Goal: Task Accomplishment & Management: Manage account settings

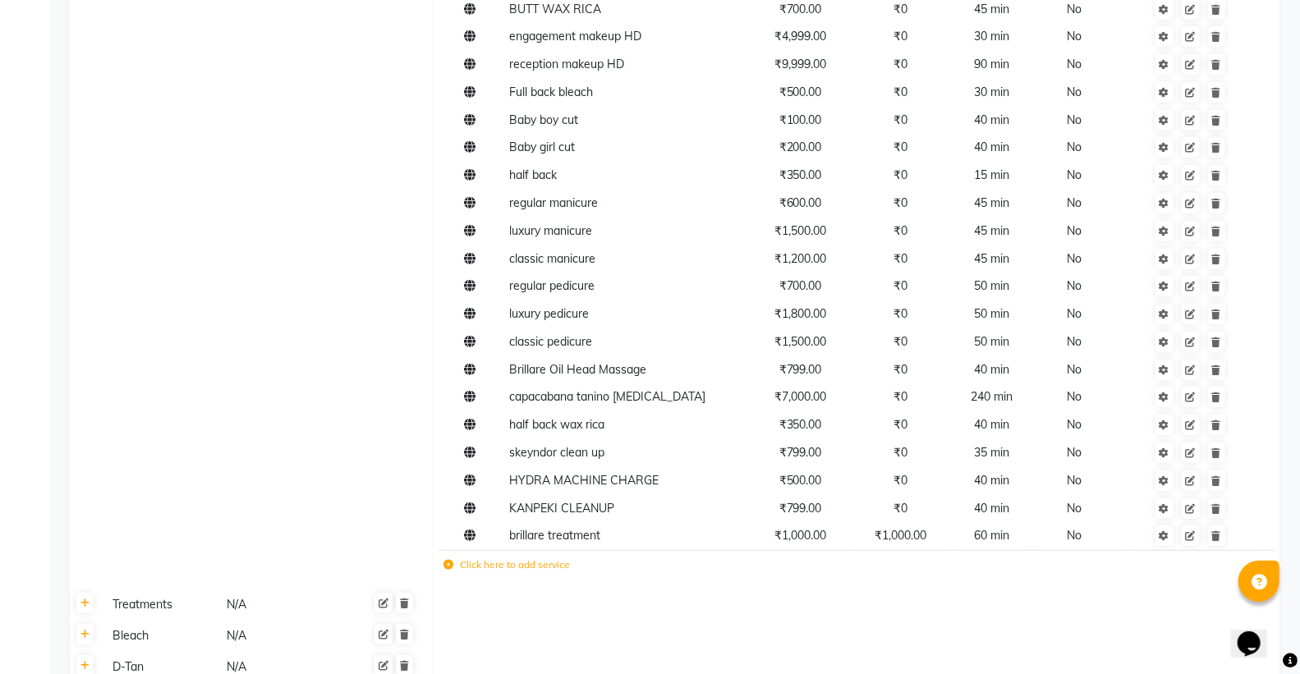
scroll to position [644, 0]
click at [503, 568] on label "Click here to add service" at bounding box center [507, 566] width 126 height 15
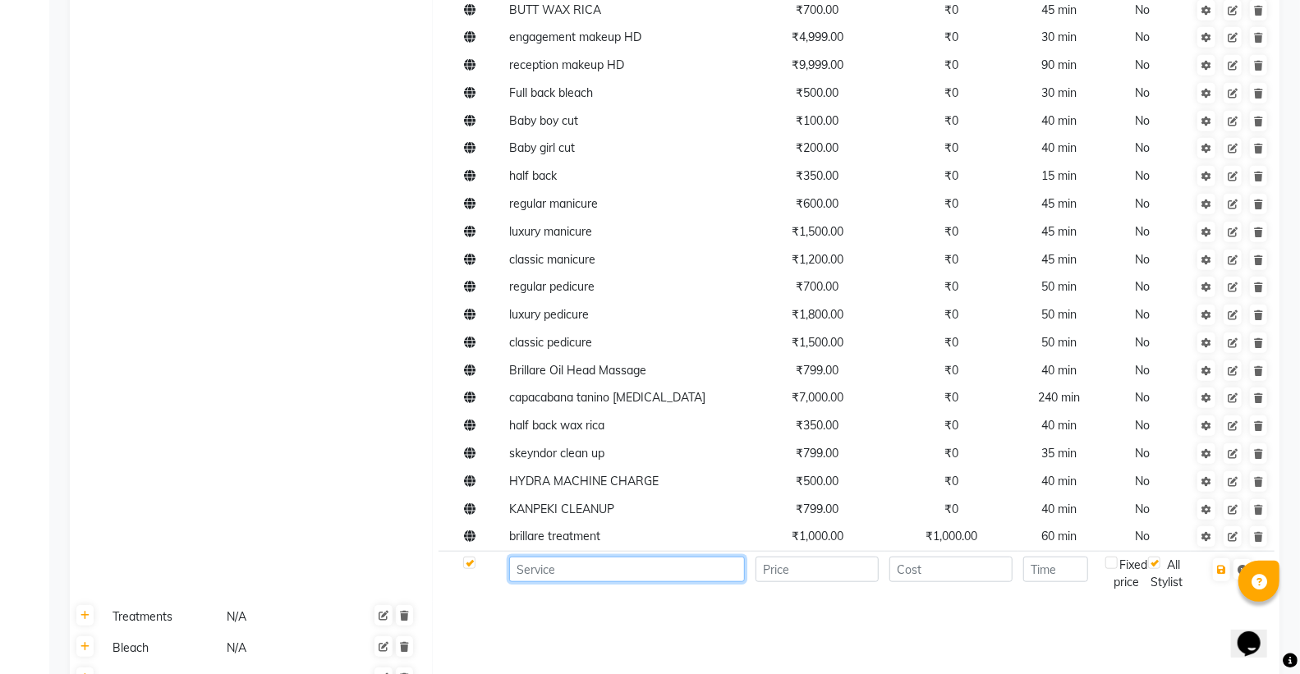
click at [576, 572] on input at bounding box center [627, 569] width 236 height 25
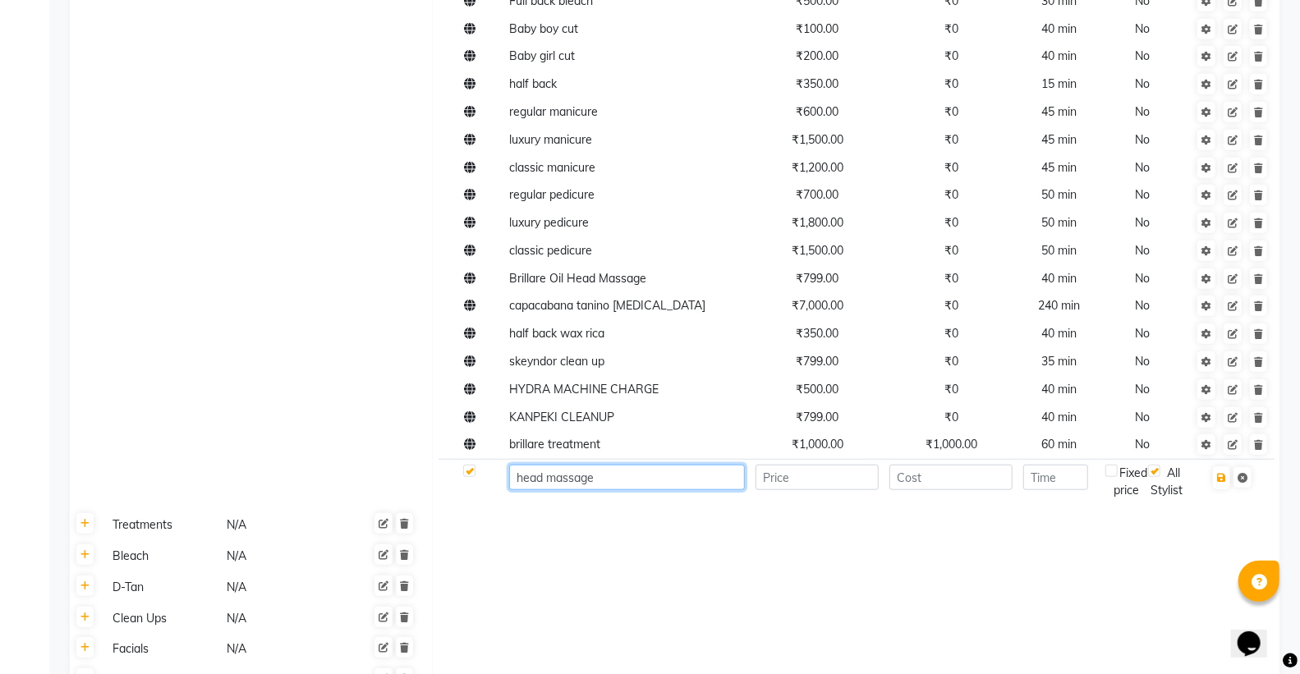
scroll to position [735, 0]
type input "head massage machine"
click at [855, 479] on input "number" at bounding box center [817, 478] width 123 height 25
type input "100"
click at [937, 490] on td at bounding box center [952, 482] width 134 height 45
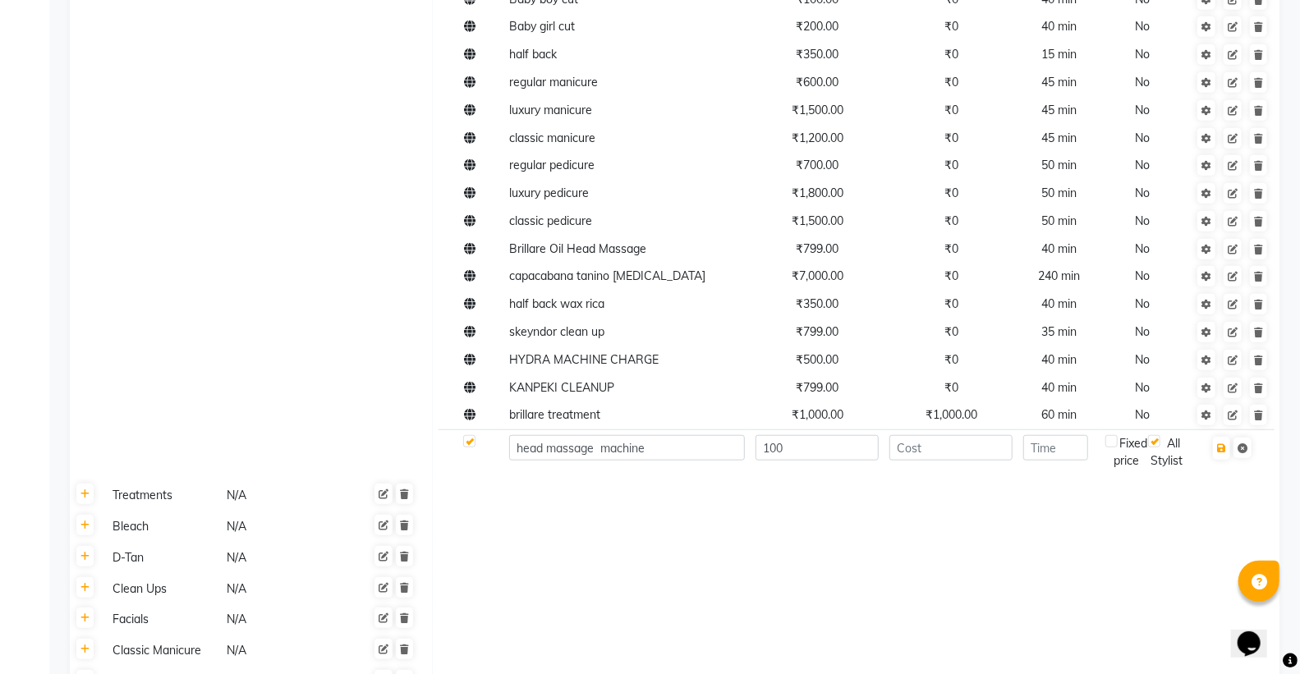
scroll to position [826, 0]
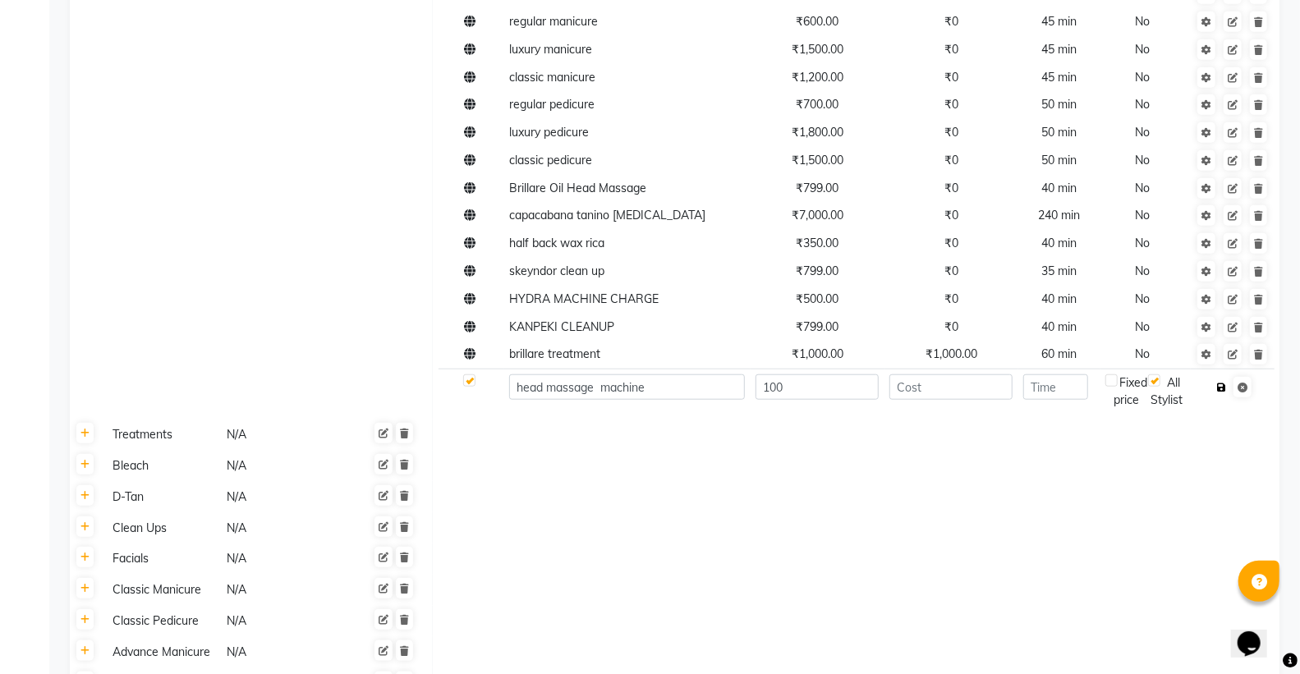
click at [1222, 384] on icon "button" at bounding box center [1221, 388] width 9 height 10
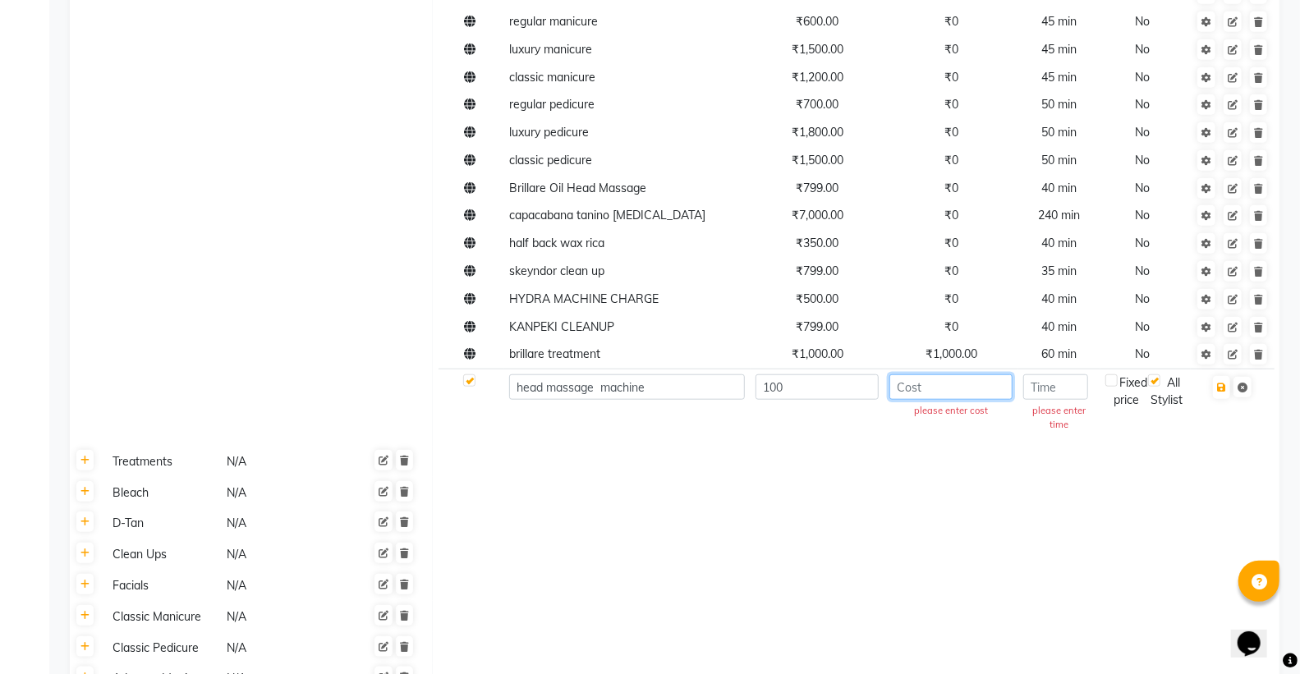
click at [942, 387] on input "number" at bounding box center [951, 387] width 123 height 25
type input "100"
click at [1224, 387] on icon "button" at bounding box center [1221, 388] width 9 height 10
click at [1058, 380] on input "number" at bounding box center [1055, 387] width 65 height 25
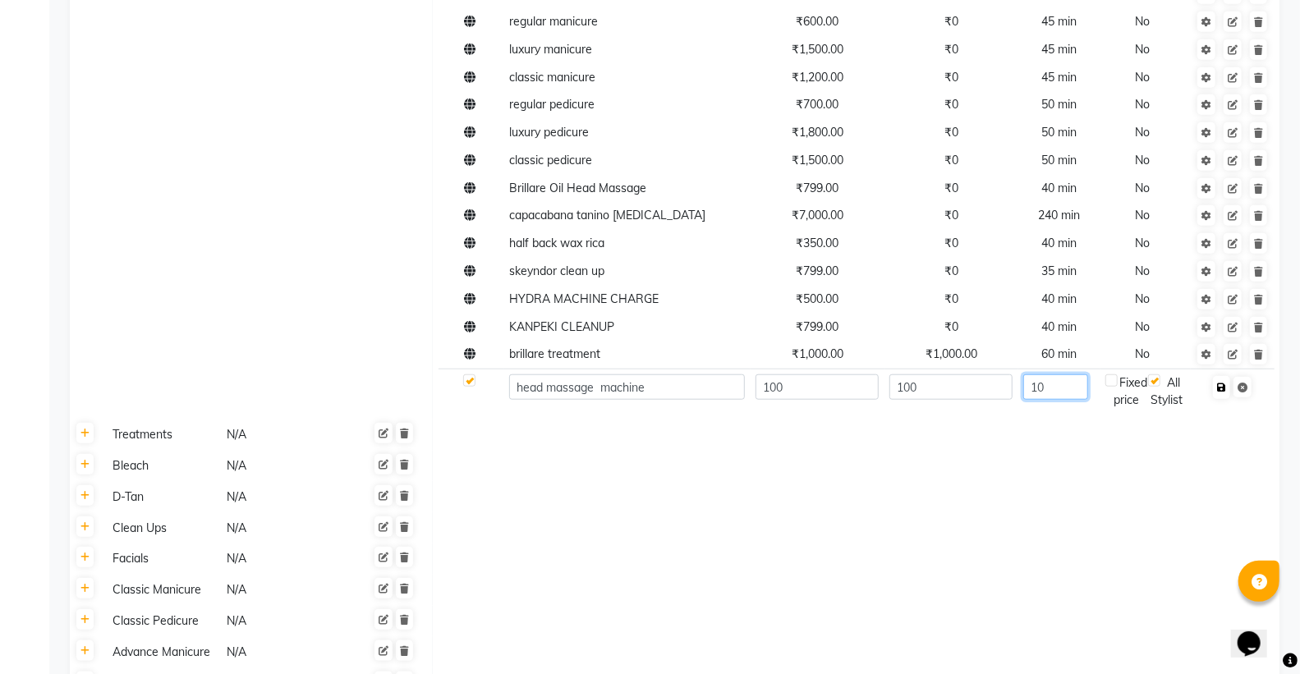
type input "10"
click at [1222, 398] on button "button" at bounding box center [1221, 387] width 17 height 23
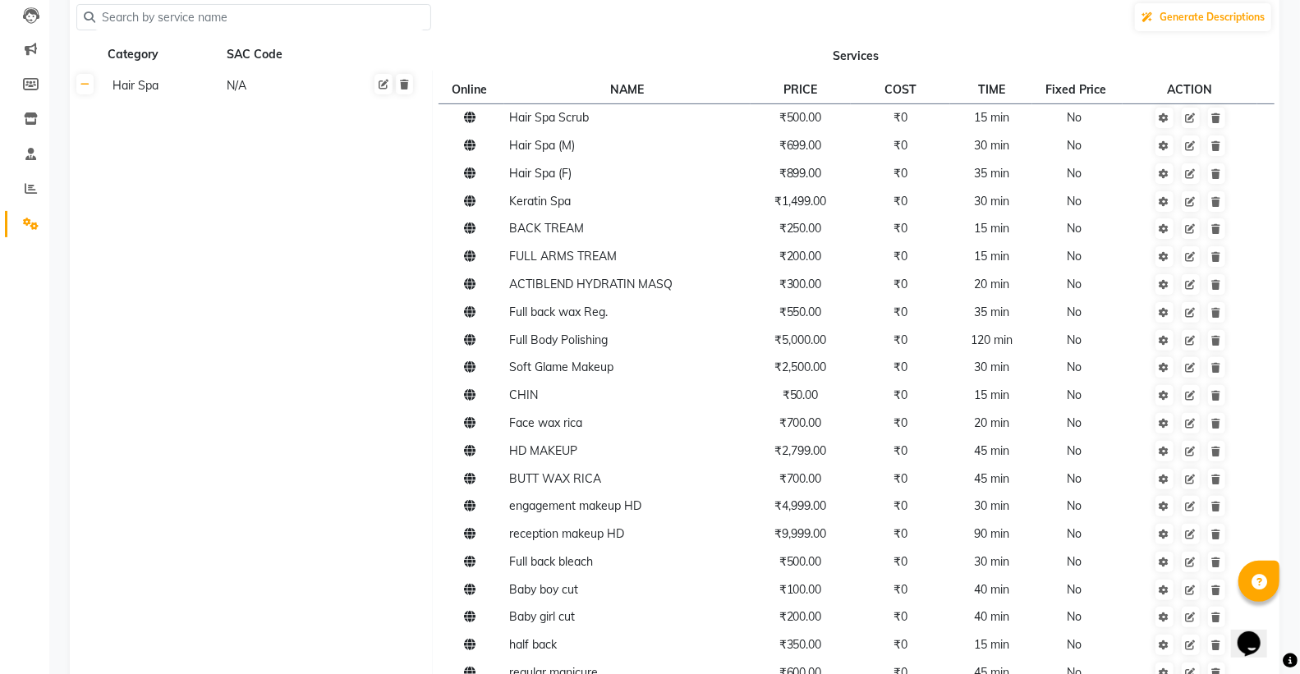
scroll to position [0, 0]
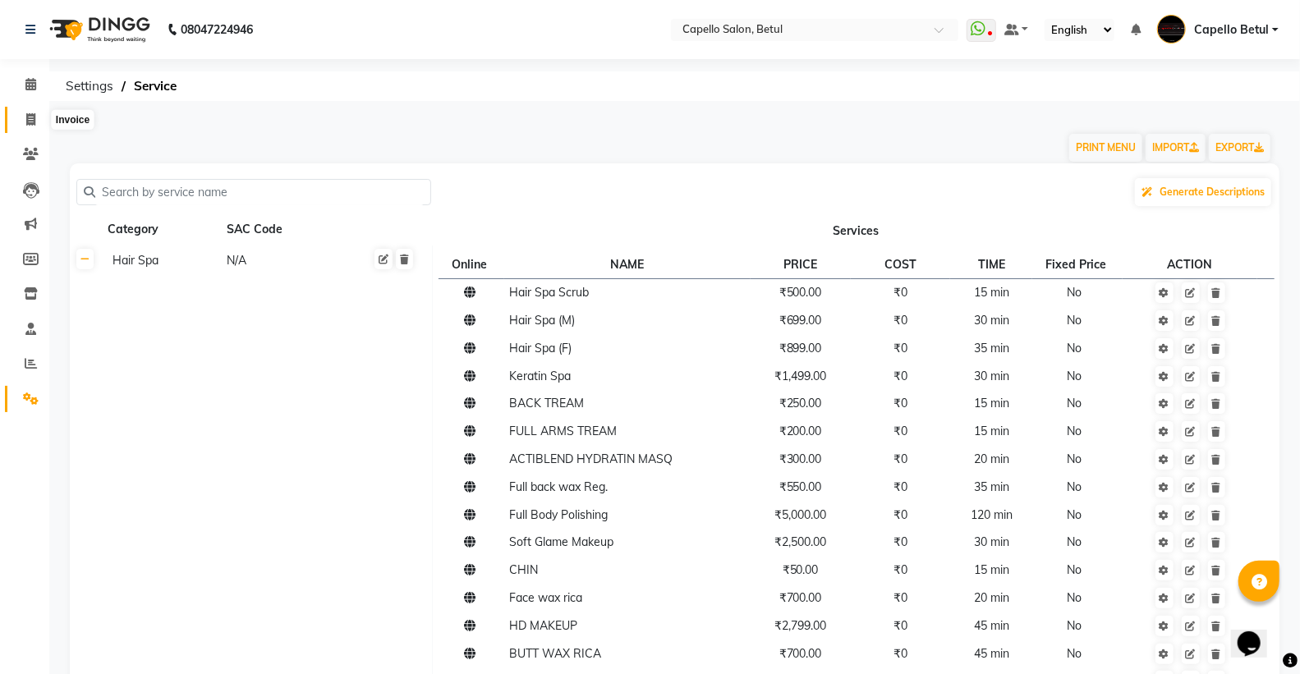
click at [26, 122] on icon at bounding box center [30, 119] width 9 height 12
select select "service"
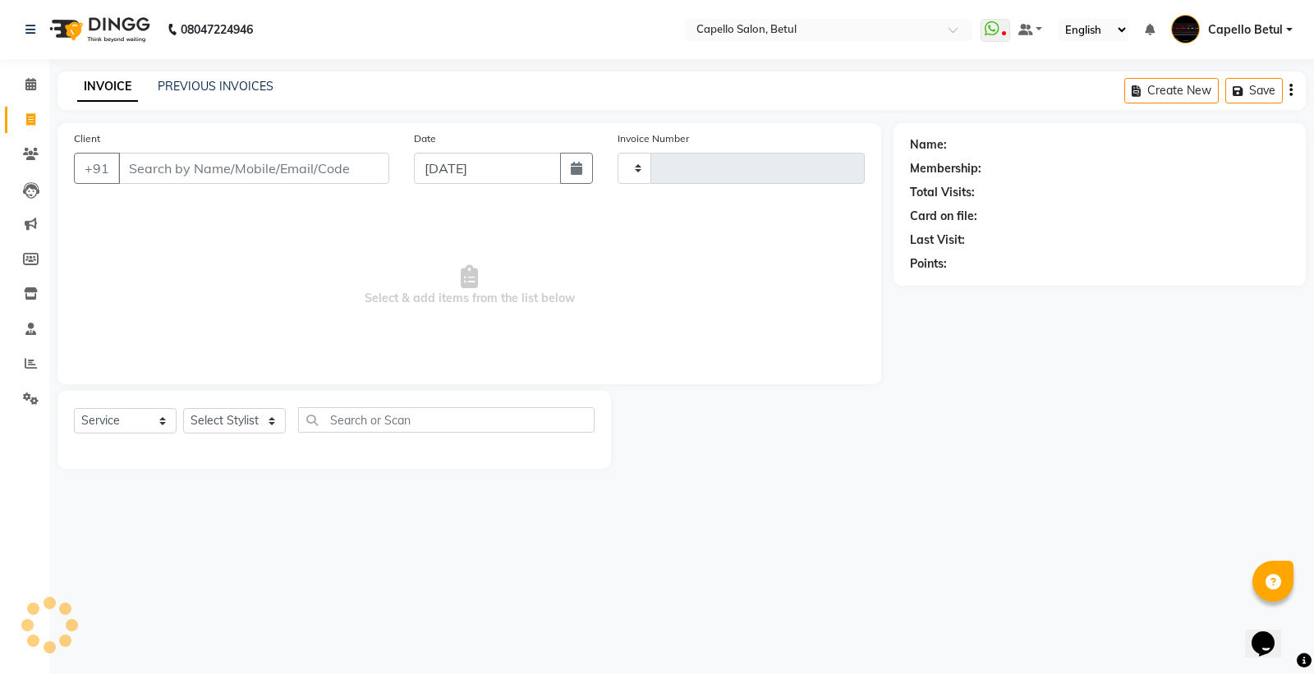
drag, startPoint x: 26, startPoint y: 122, endPoint x: 146, endPoint y: 175, distance: 131.3
click at [146, 175] on input "Client" at bounding box center [253, 168] width 271 height 31
select select "8951"
type input "0035"
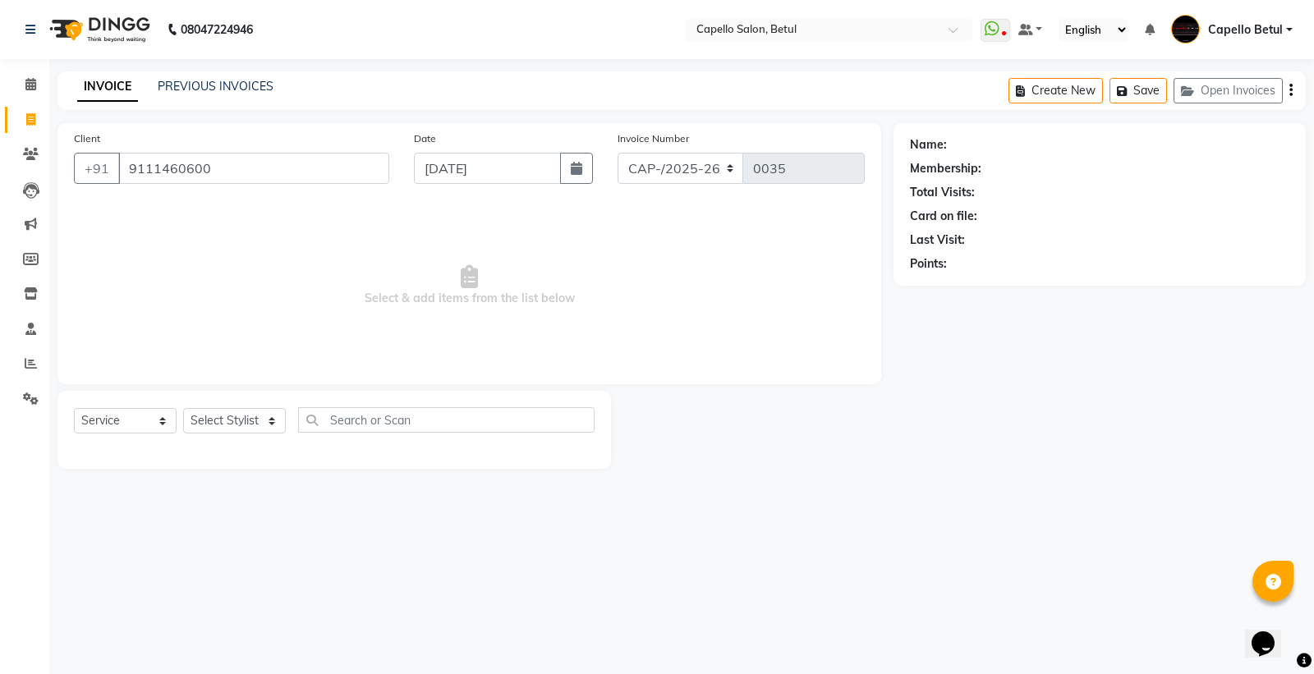
type input "9111460600"
click at [247, 425] on select "Select Stylist" at bounding box center [234, 420] width 103 height 25
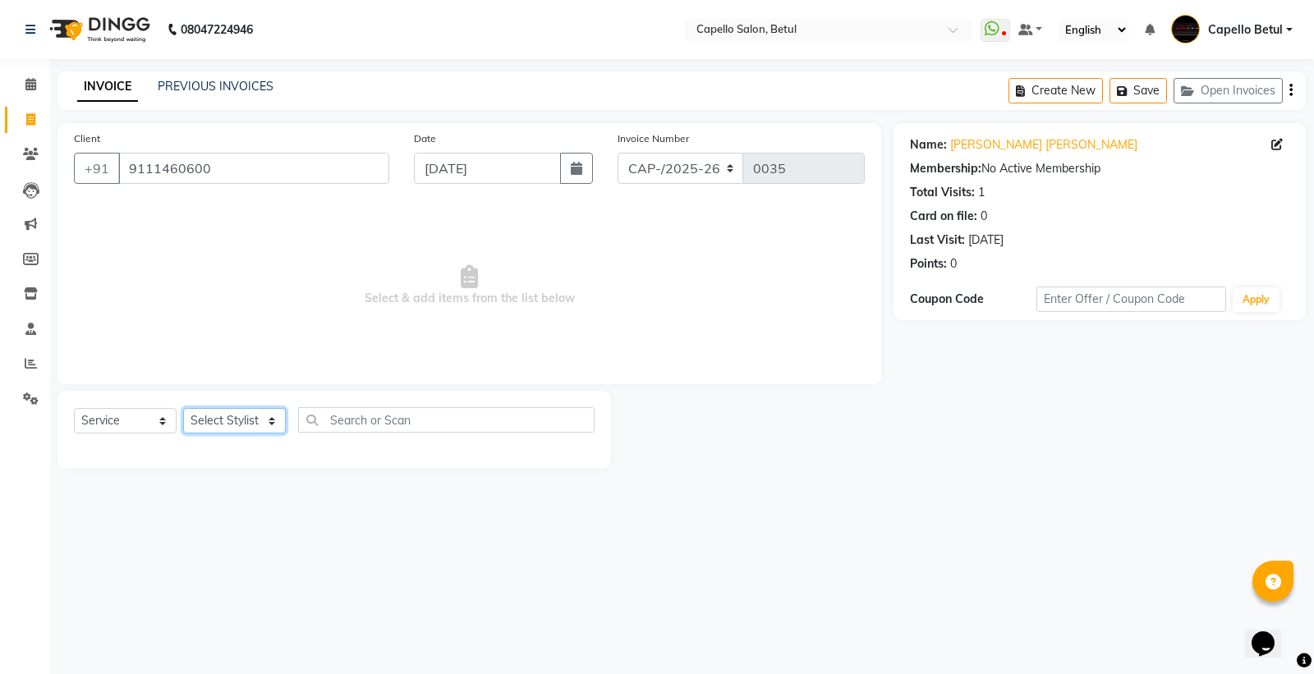
select select "34695"
click at [183, 409] on select "Select Stylist ADMIN Capello Betul DHANRAJ DISHANT kirti MOHINI POOJA SOLANKI (…" at bounding box center [234, 420] width 103 height 25
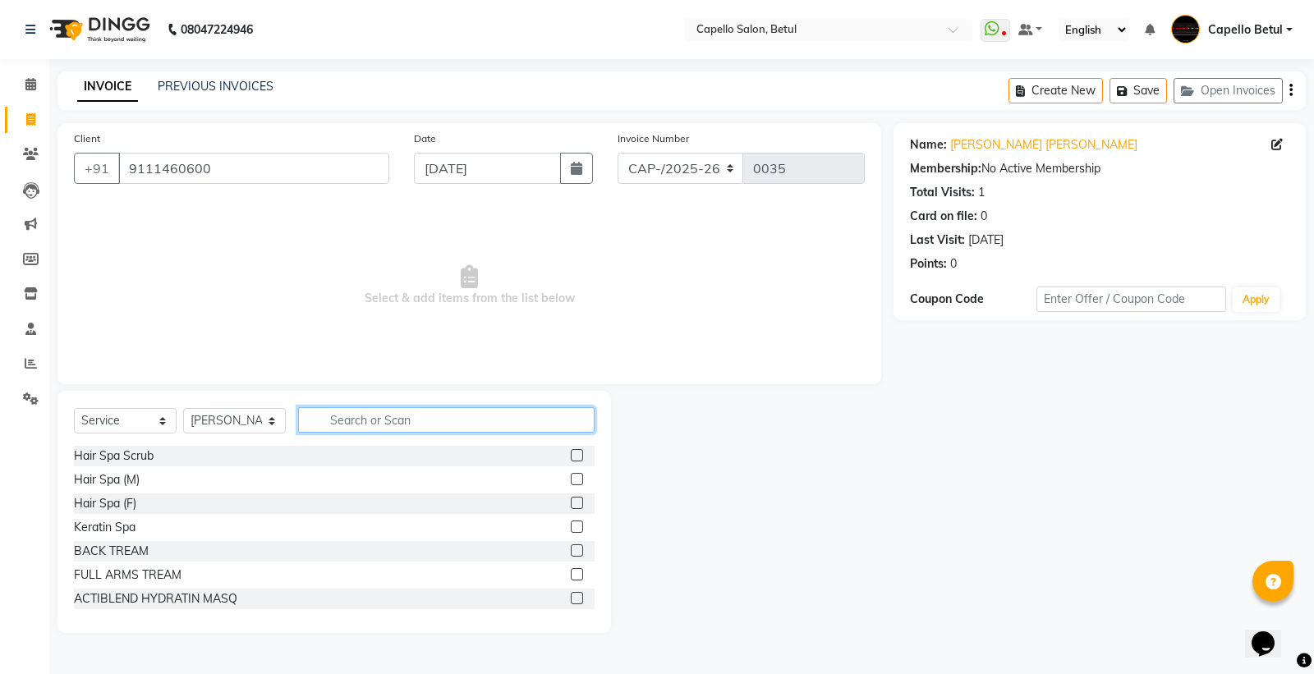
click at [314, 419] on input "text" at bounding box center [446, 419] width 297 height 25
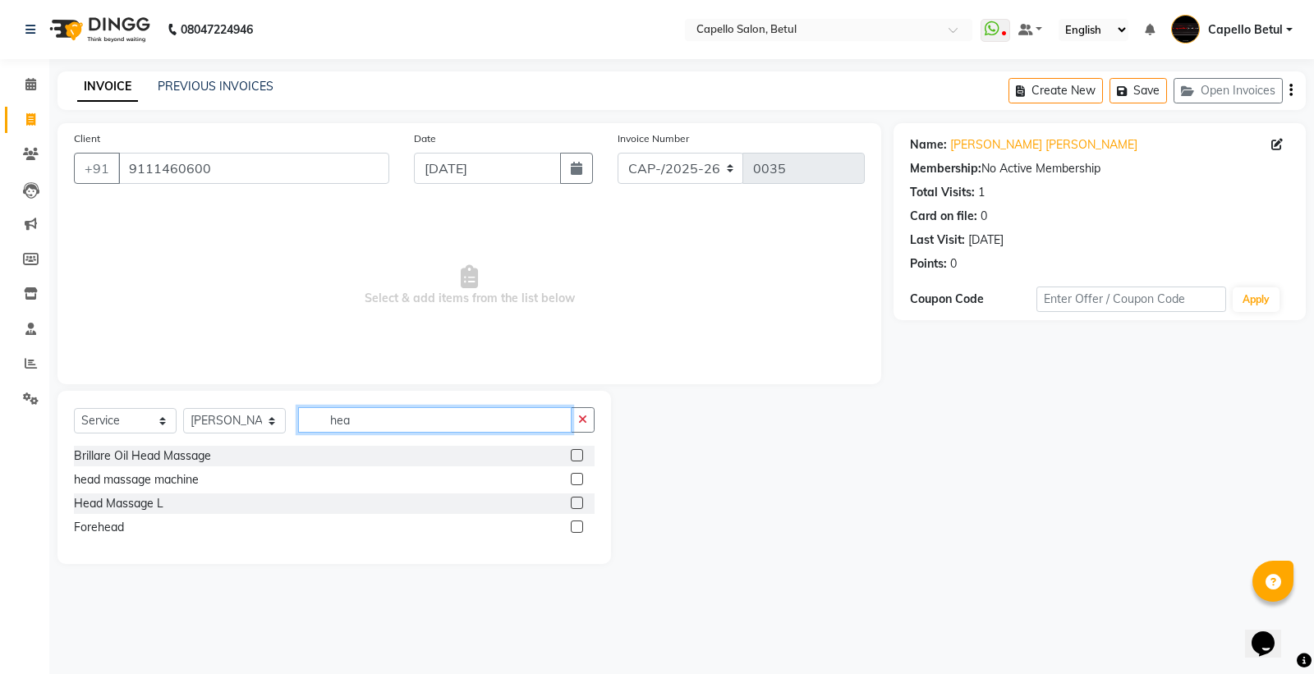
type input "hea"
click at [579, 480] on label at bounding box center [577, 479] width 12 height 12
click at [579, 480] on input "checkbox" at bounding box center [576, 480] width 11 height 11
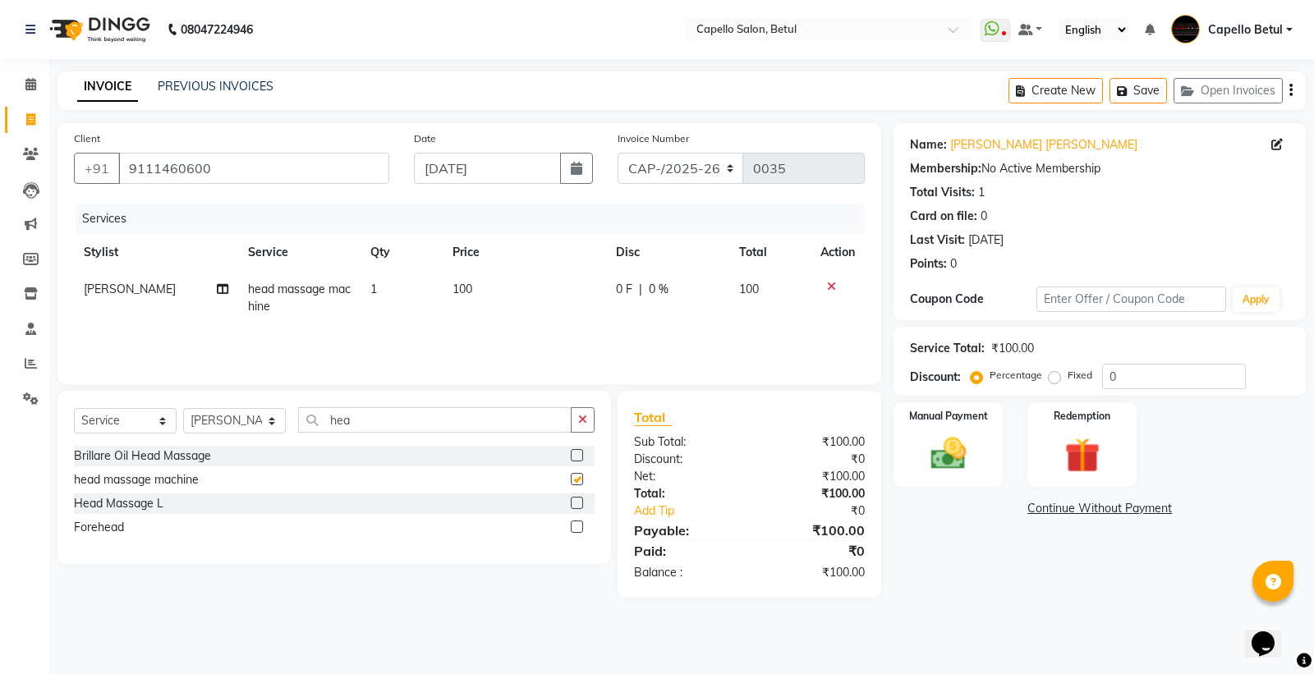
checkbox input "false"
click at [578, 419] on icon "button" at bounding box center [582, 419] width 9 height 11
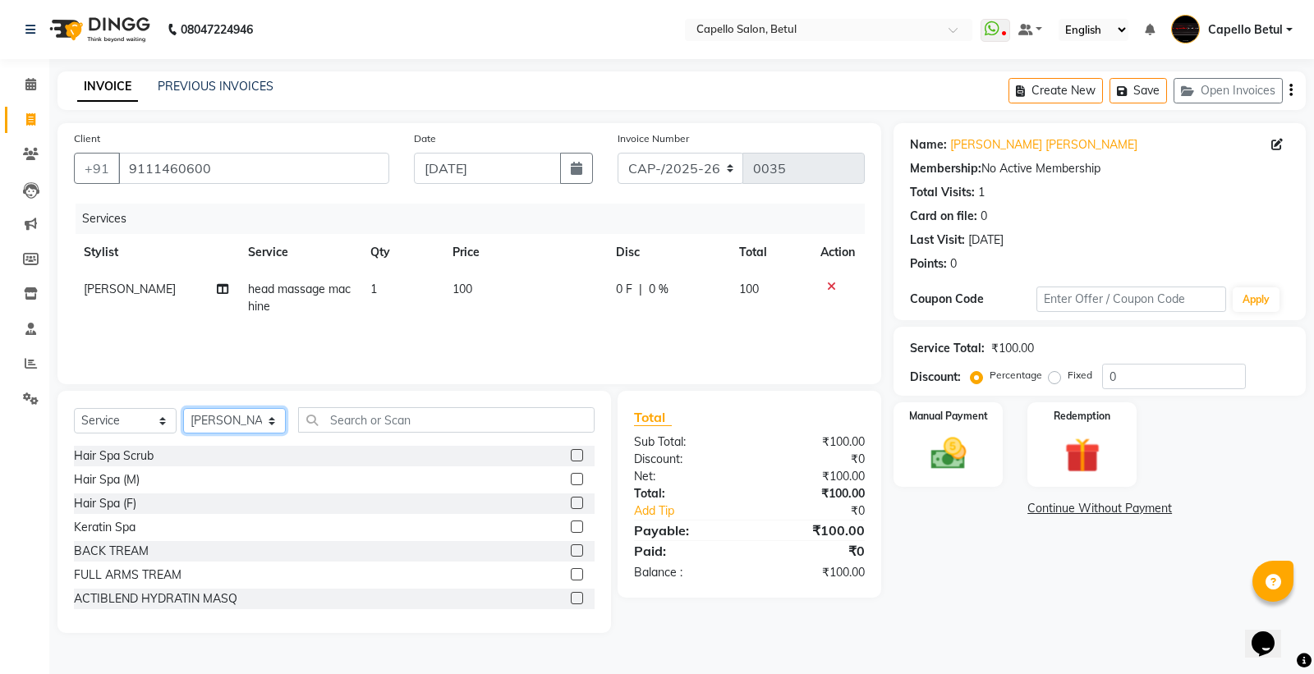
click at [272, 416] on select "Select Stylist ADMIN Capello Betul DHANRAJ DISHANT kirti MOHINI POOJA SOLANKI (…" at bounding box center [234, 420] width 103 height 25
drag, startPoint x: 260, startPoint y: 430, endPoint x: 260, endPoint y: 415, distance: 14.8
click at [260, 430] on select "Select Stylist ADMIN Capello Betul DHANRAJ DISHANT kirti MOHINI POOJA SOLANKI (…" at bounding box center [234, 420] width 103 height 25
click at [353, 415] on input "text" at bounding box center [446, 419] width 297 height 25
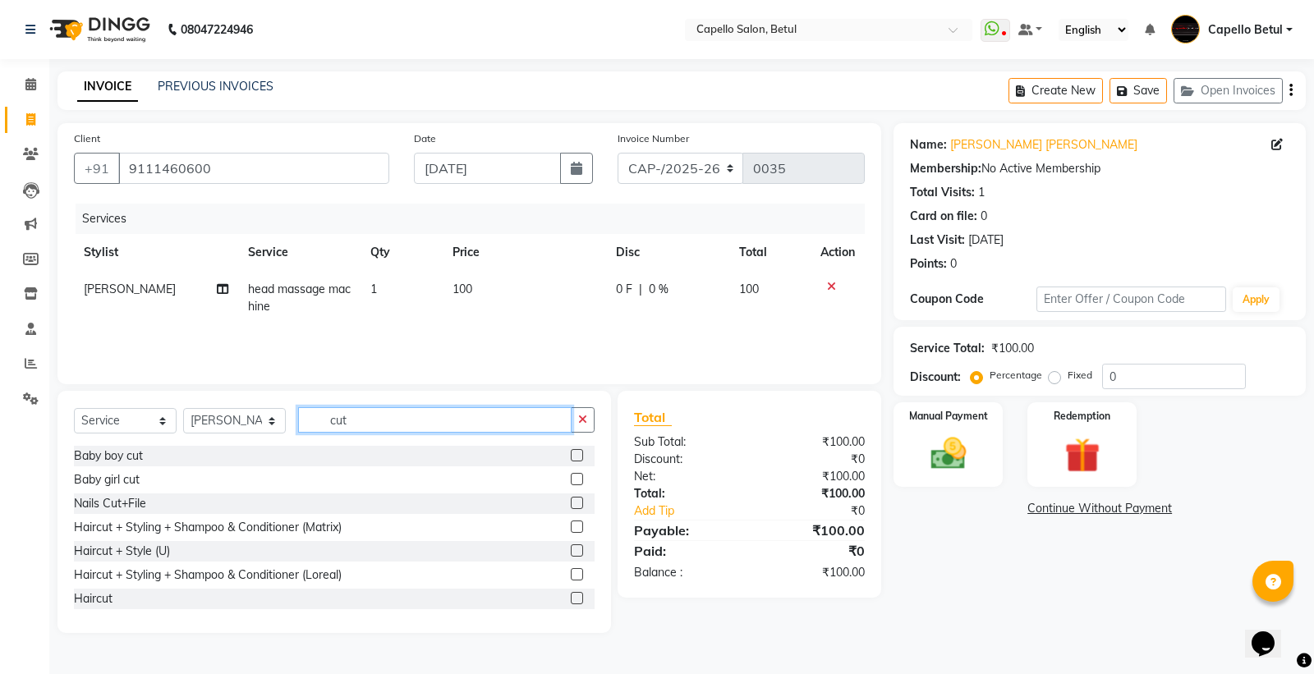
type input "cut"
click at [571, 595] on label at bounding box center [577, 598] width 12 height 12
click at [571, 595] on input "checkbox" at bounding box center [576, 599] width 11 height 11
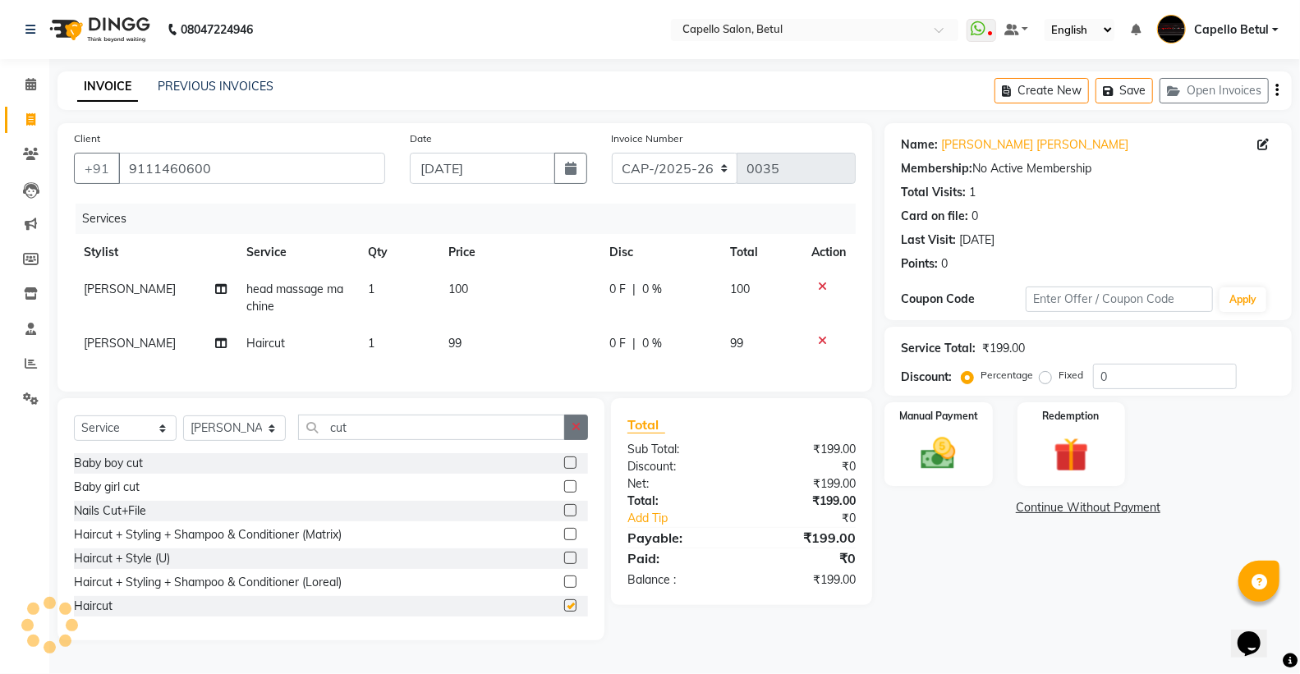
checkbox input "false"
click at [585, 440] on button "button" at bounding box center [576, 427] width 24 height 25
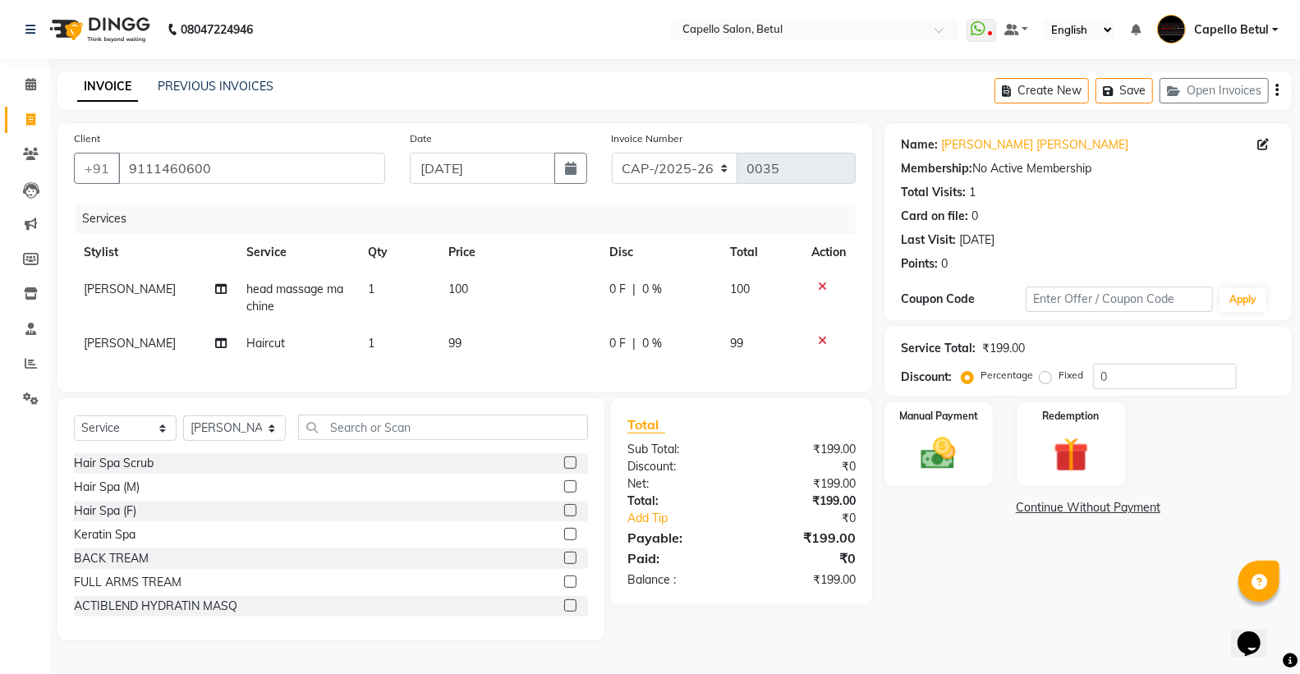
click at [519, 453] on div "Select Service Product Membership Package Voucher Prepaid Gift Card Select Styl…" at bounding box center [331, 434] width 514 height 39
click at [496, 440] on input "text" at bounding box center [443, 427] width 290 height 25
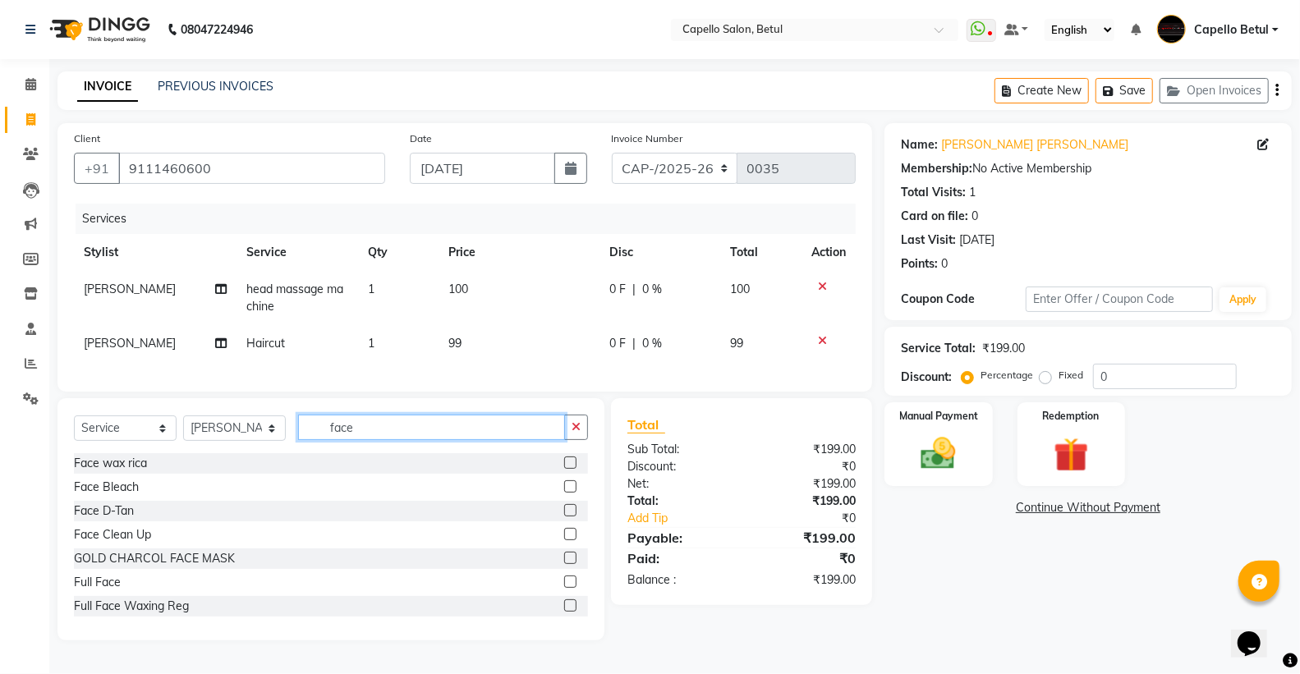
type input "face"
click at [530, 522] on div "Face D-Tan" at bounding box center [331, 511] width 514 height 21
click at [564, 517] on label at bounding box center [570, 510] width 12 height 12
click at [564, 517] on input "checkbox" at bounding box center [569, 511] width 11 height 11
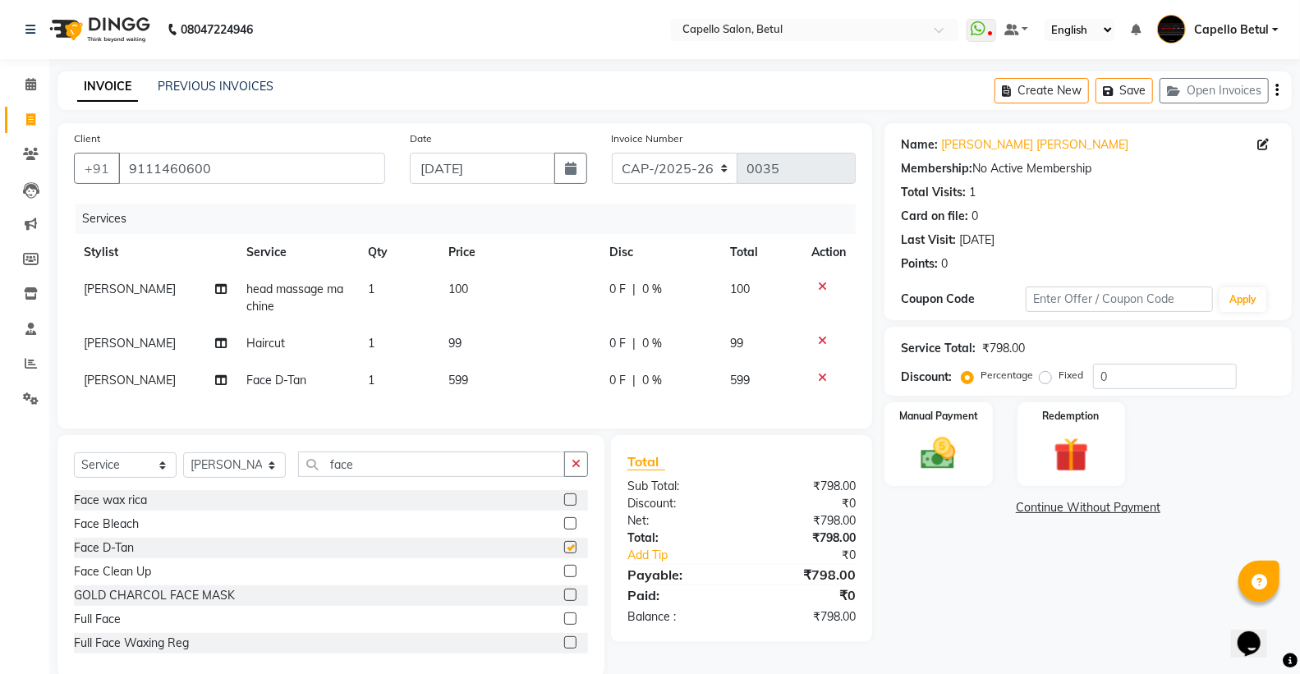
checkbox input "false"
click at [250, 478] on select "Select Stylist ADMIN Capello Betul DHANRAJ DISHANT kirti MOHINI POOJA SOLANKI (…" at bounding box center [234, 465] width 103 height 25
select select "20307"
click at [183, 467] on select "Select Stylist ADMIN Capello Betul DHANRAJ DISHANT kirti MOHINI POOJA SOLANKI (…" at bounding box center [234, 465] width 103 height 25
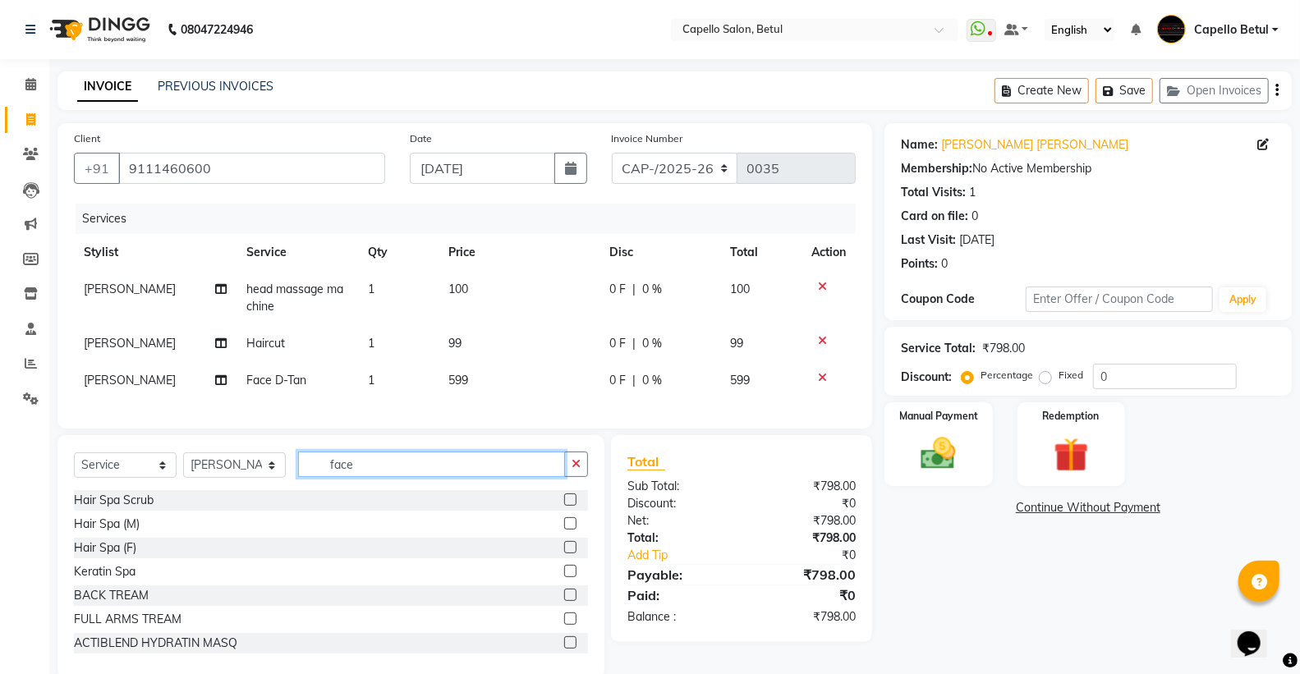
click at [401, 477] on input "face" at bounding box center [431, 464] width 267 height 25
type input "f"
type input "cut"
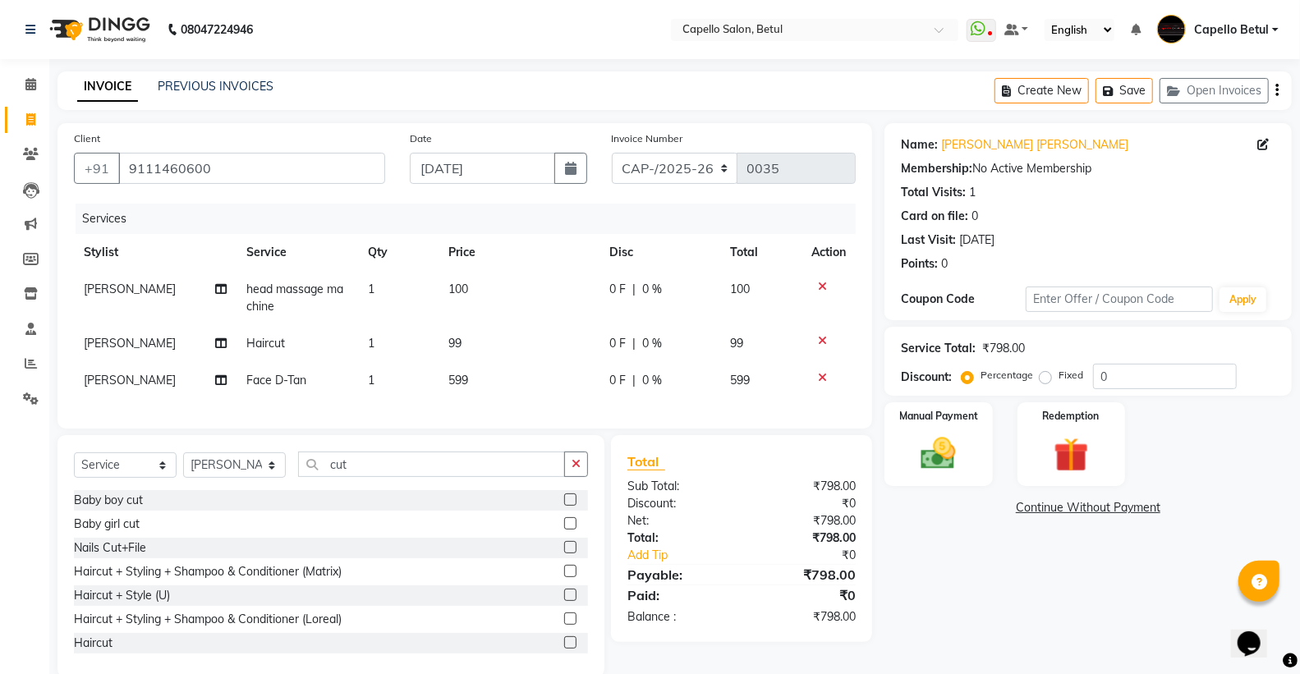
click at [564, 649] on label at bounding box center [570, 643] width 12 height 12
click at [564, 649] on input "checkbox" at bounding box center [569, 643] width 11 height 11
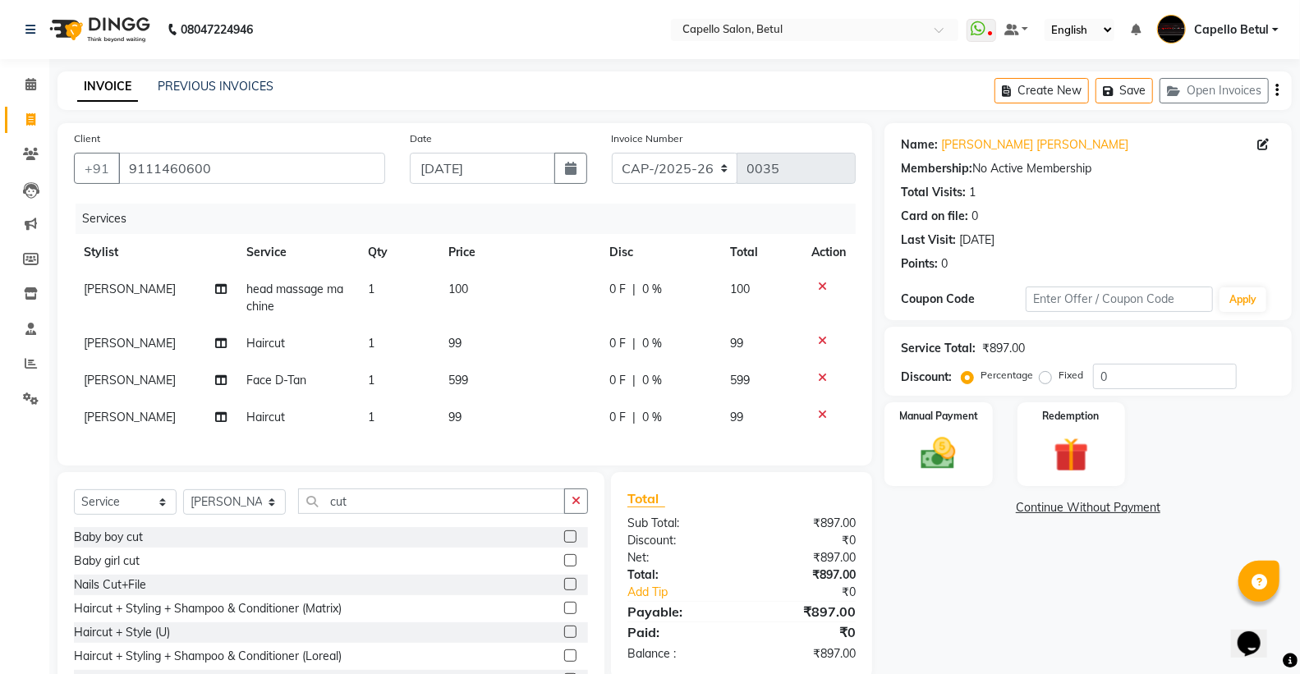
checkbox input "false"
click at [526, 425] on td "99" at bounding box center [519, 417] width 161 height 37
select select "20307"
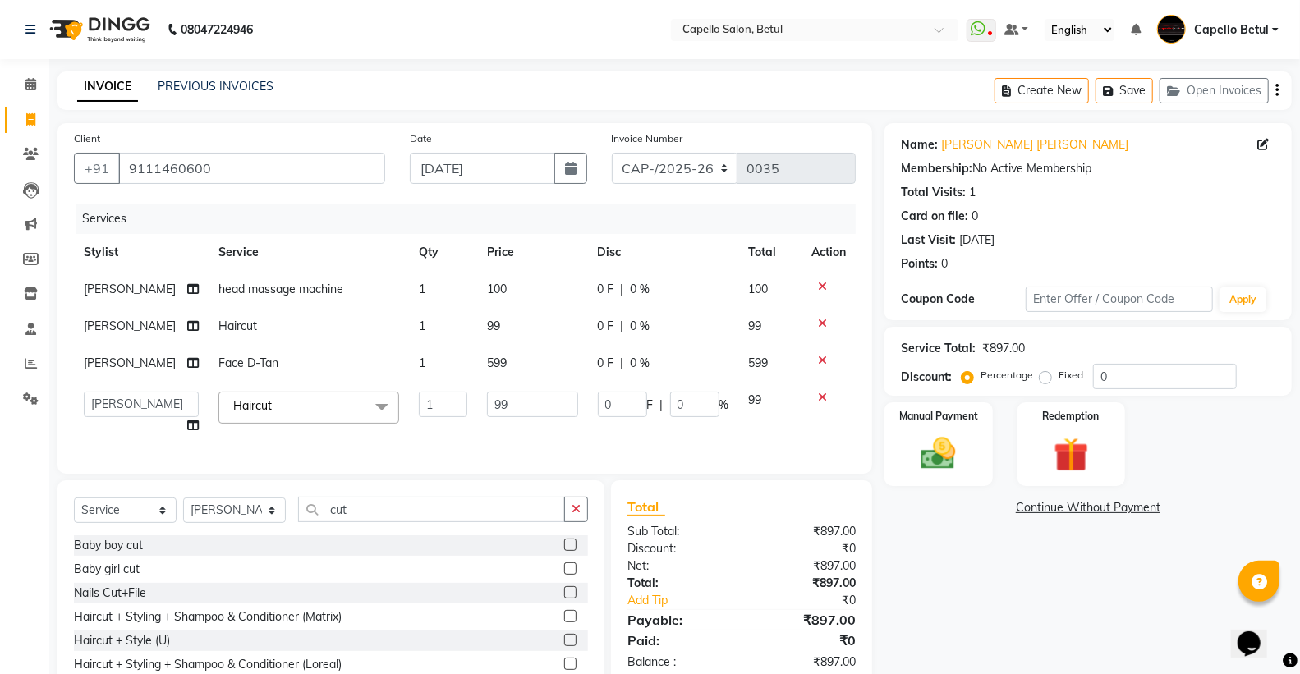
click at [526, 425] on td "99" at bounding box center [532, 413] width 111 height 62
drag, startPoint x: 526, startPoint y: 406, endPoint x: 499, endPoint y: 404, distance: 26.3
click at [526, 405] on input "99" at bounding box center [532, 404] width 91 height 25
type input "9"
type input "200"
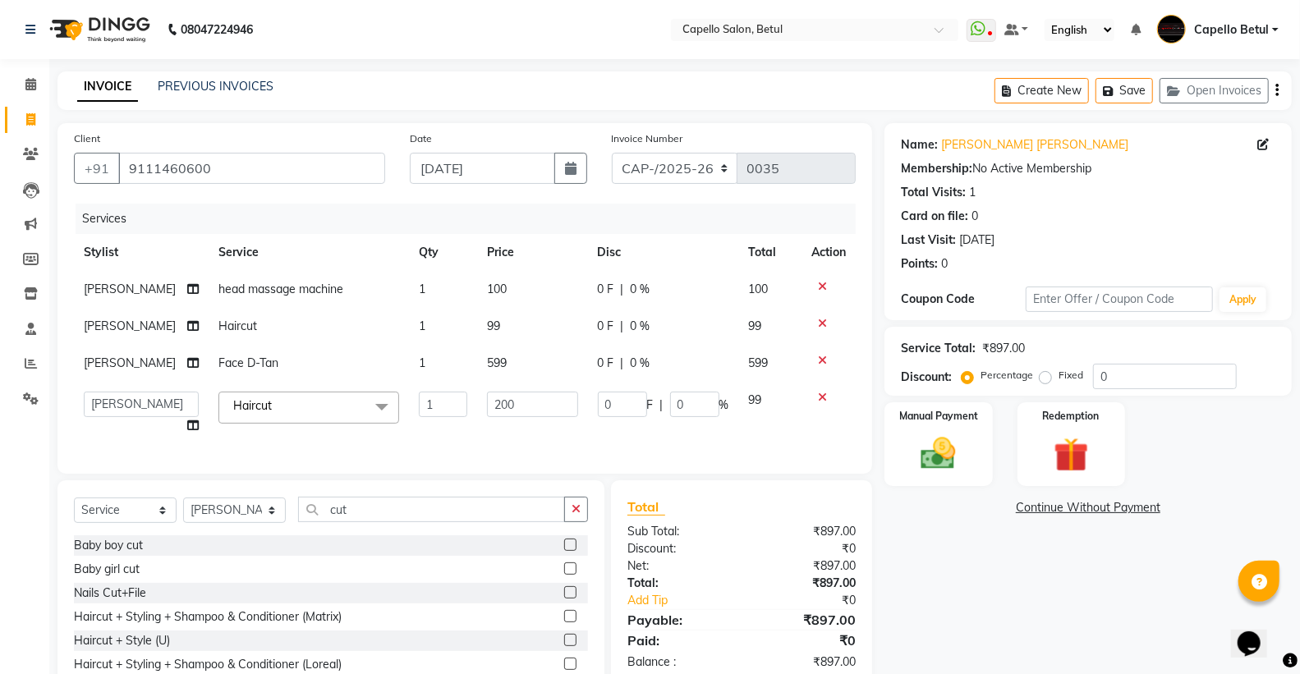
drag, startPoint x: 523, startPoint y: 329, endPoint x: 515, endPoint y: 364, distance: 36.3
click at [522, 337] on td "99" at bounding box center [532, 326] width 111 height 37
select select "34695"
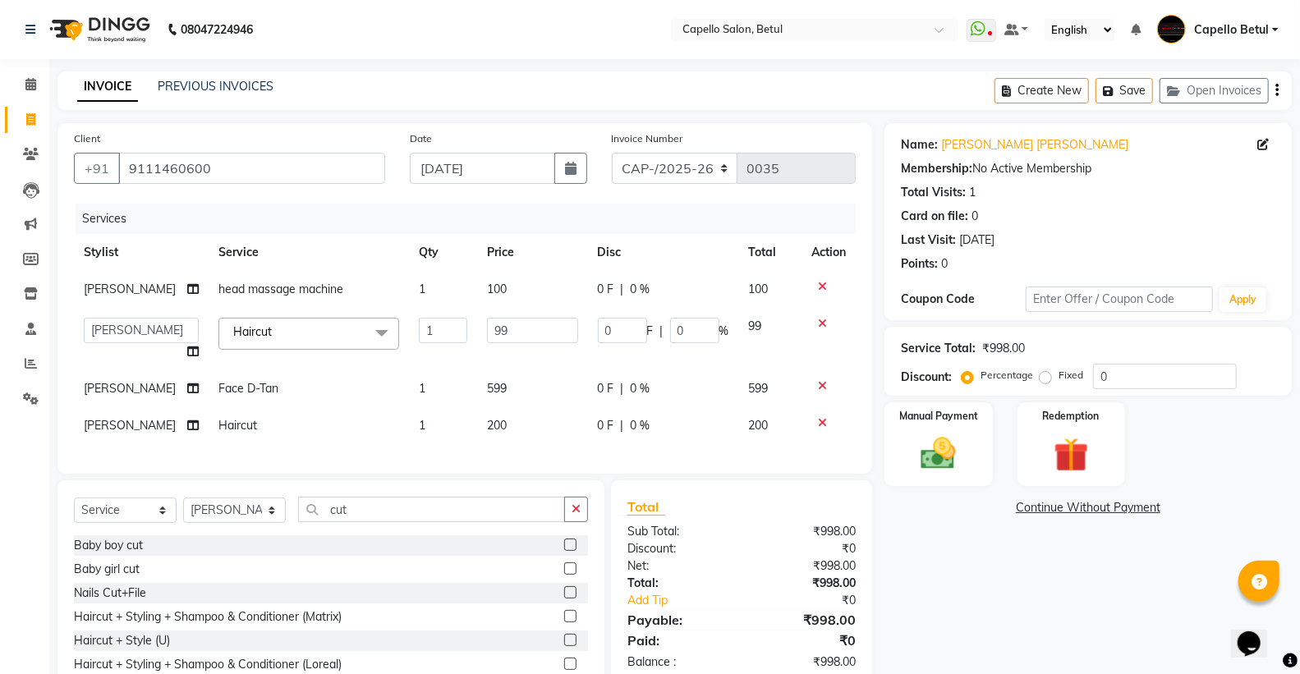
click at [510, 375] on td "599" at bounding box center [532, 388] width 111 height 37
select select "34695"
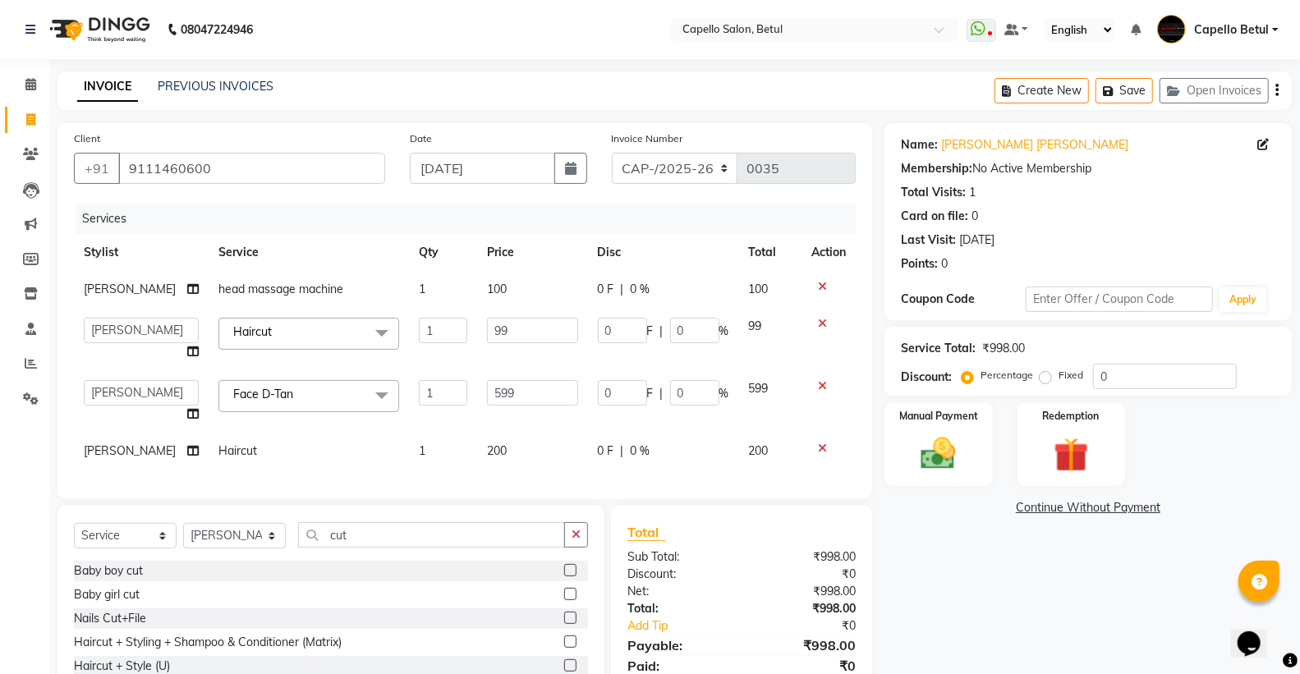
click at [510, 383] on input "599" at bounding box center [532, 392] width 91 height 25
type input "500"
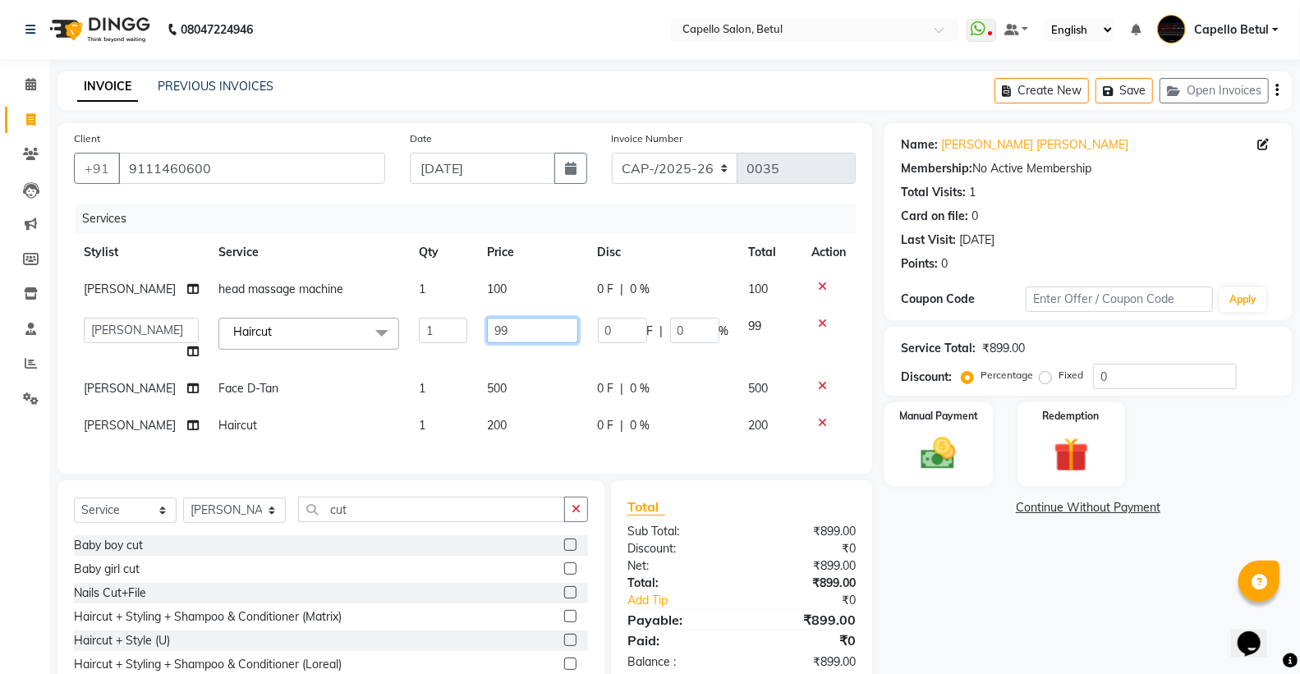
click at [537, 321] on input "99" at bounding box center [532, 330] width 91 height 25
type input "9"
type input "200"
click at [540, 361] on td "200" at bounding box center [532, 339] width 111 height 62
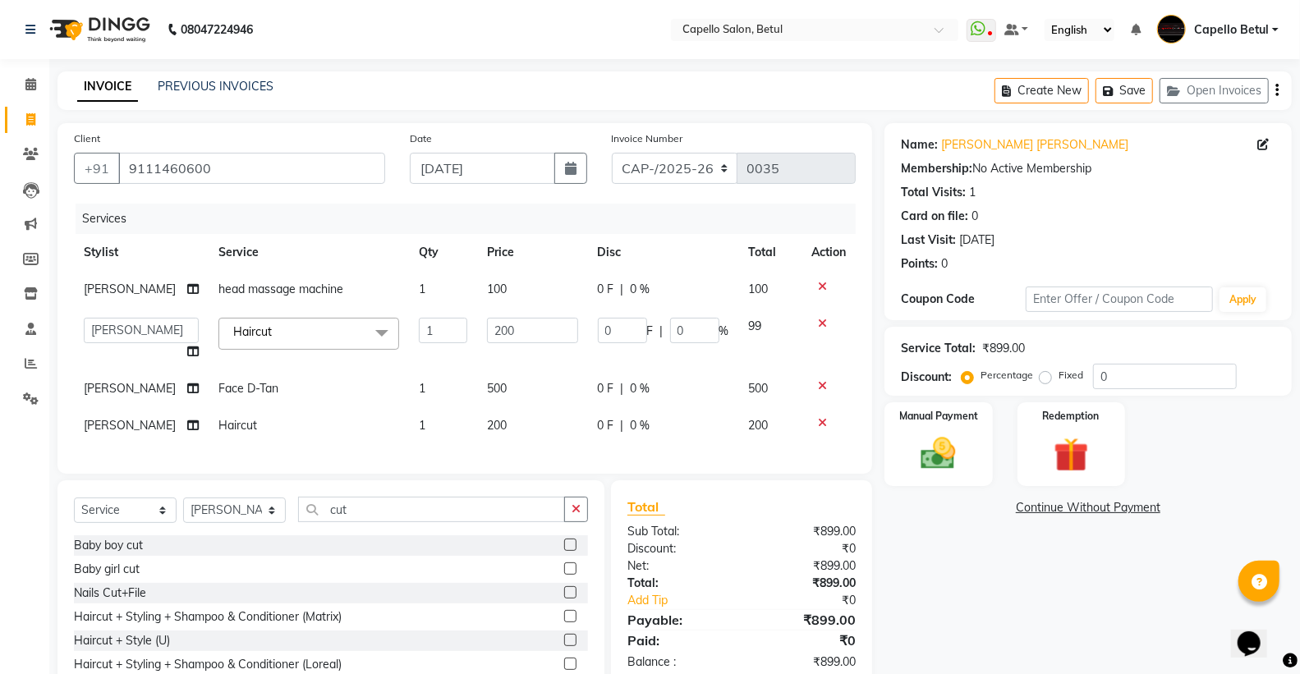
select select "34695"
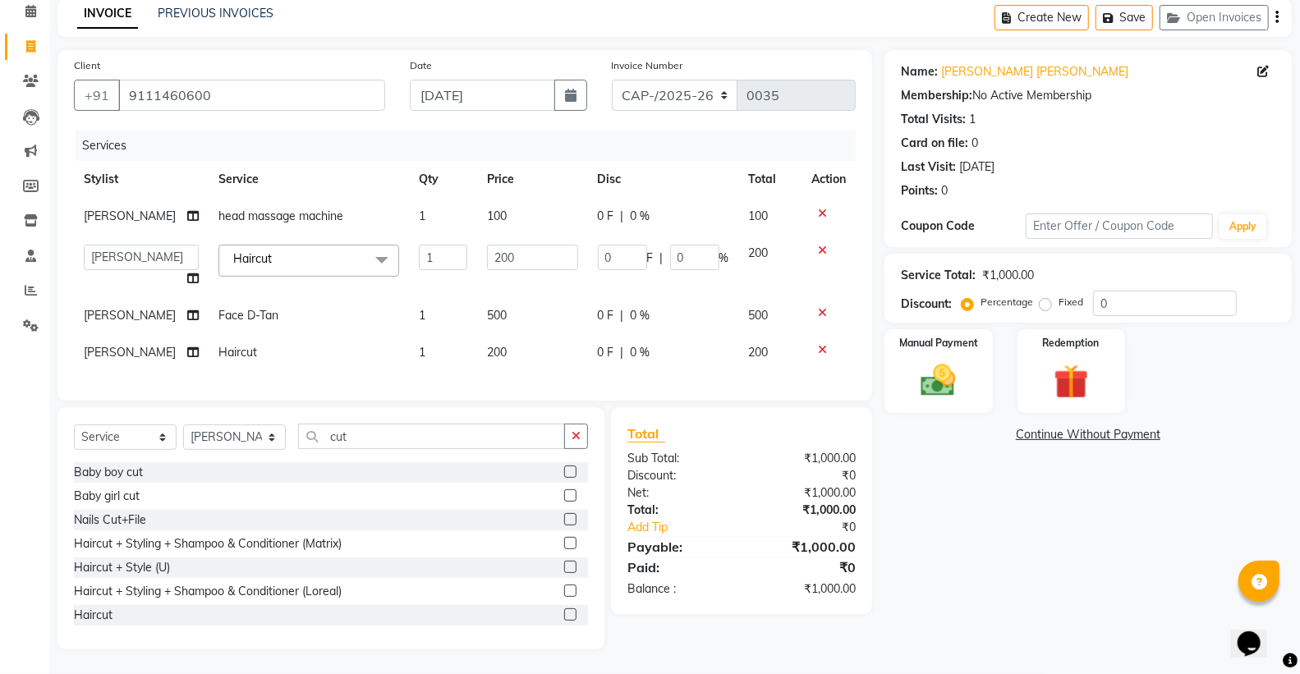
scroll to position [86, 0]
click at [579, 433] on icon "button" at bounding box center [576, 435] width 9 height 11
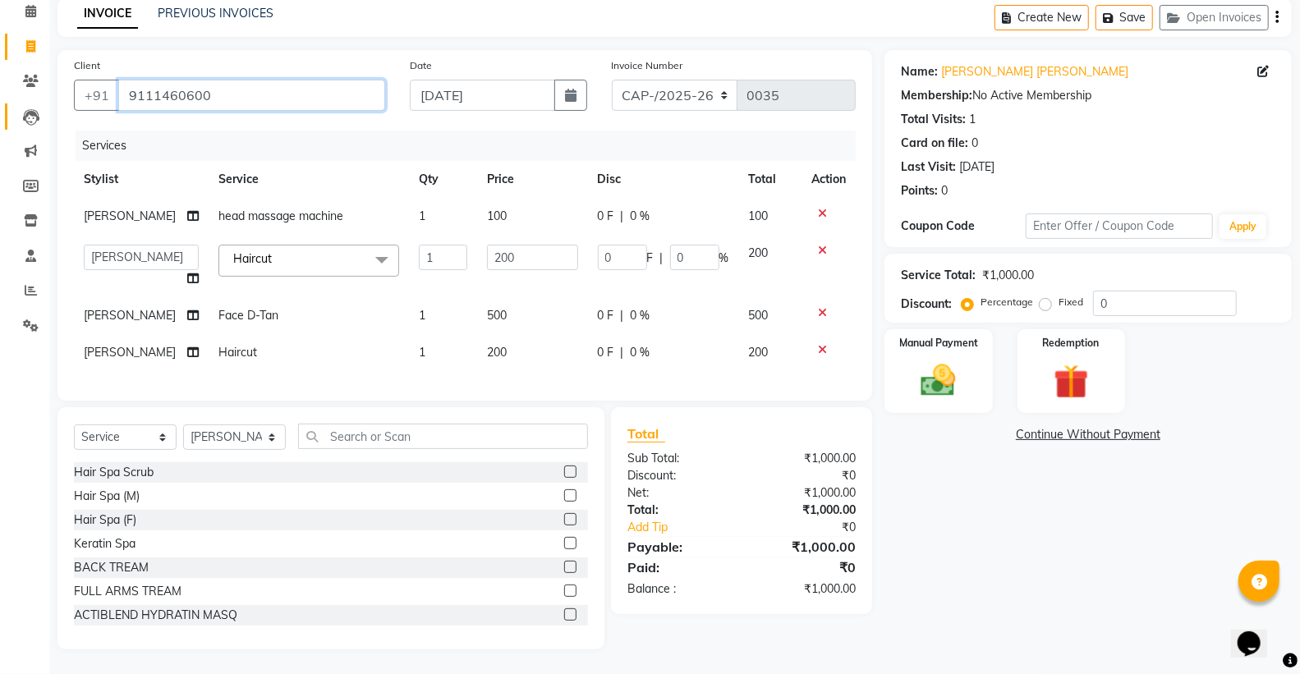
drag, startPoint x: 238, startPoint y: 86, endPoint x: 20, endPoint y: 105, distance: 219.3
click at [6, 140] on app-home "08047224946 Select Location × Capello Salon, Betul WhatsApp Status ✕ Status: Di…" at bounding box center [650, 300] width 1300 height 747
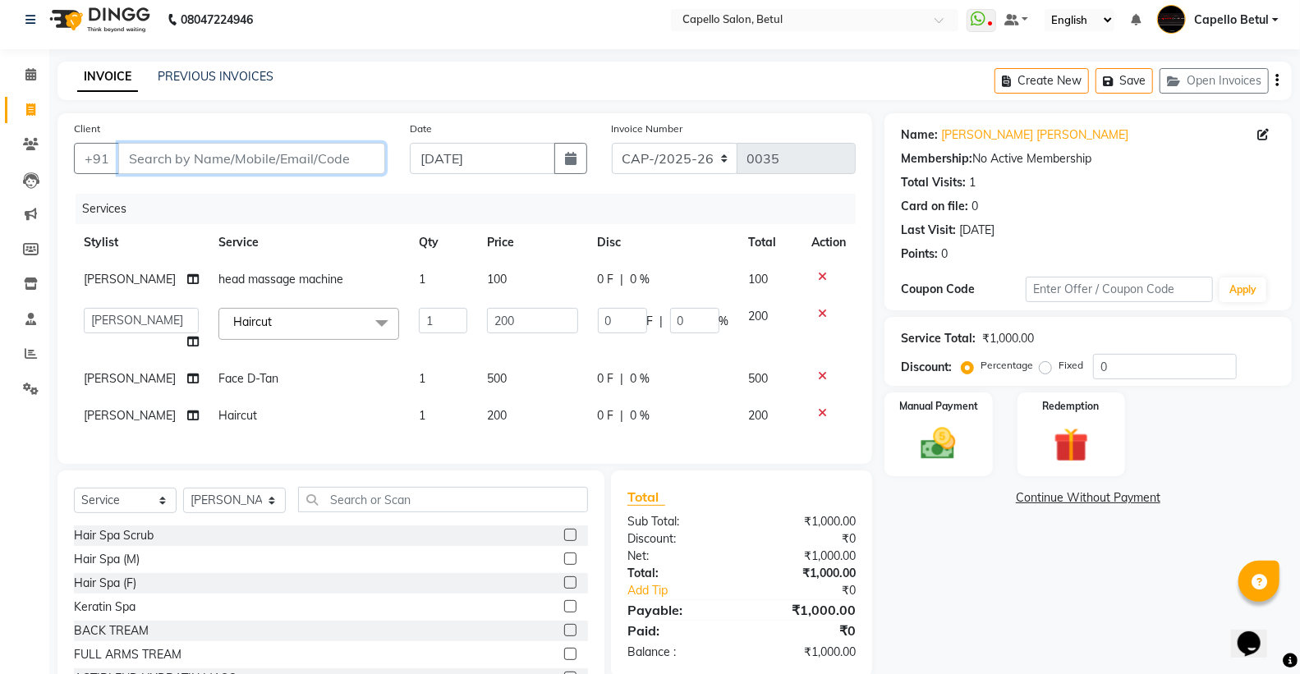
scroll to position [0, 0]
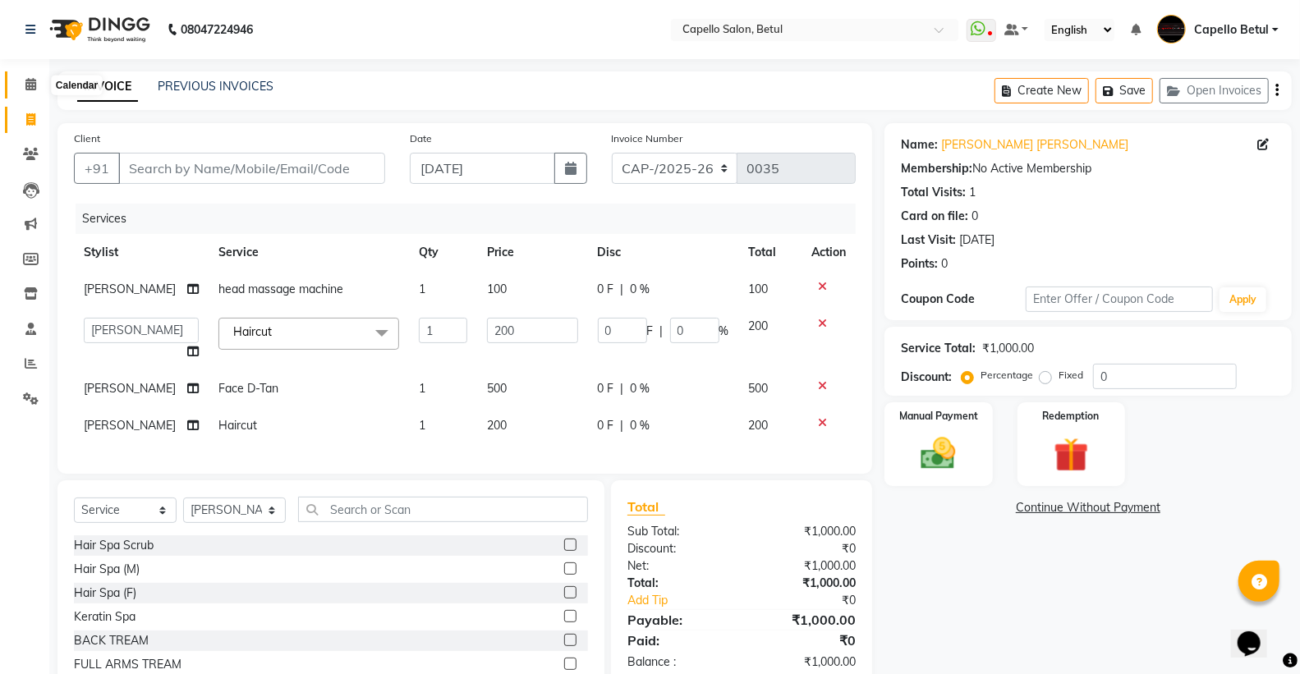
click at [38, 80] on span at bounding box center [30, 85] width 29 height 19
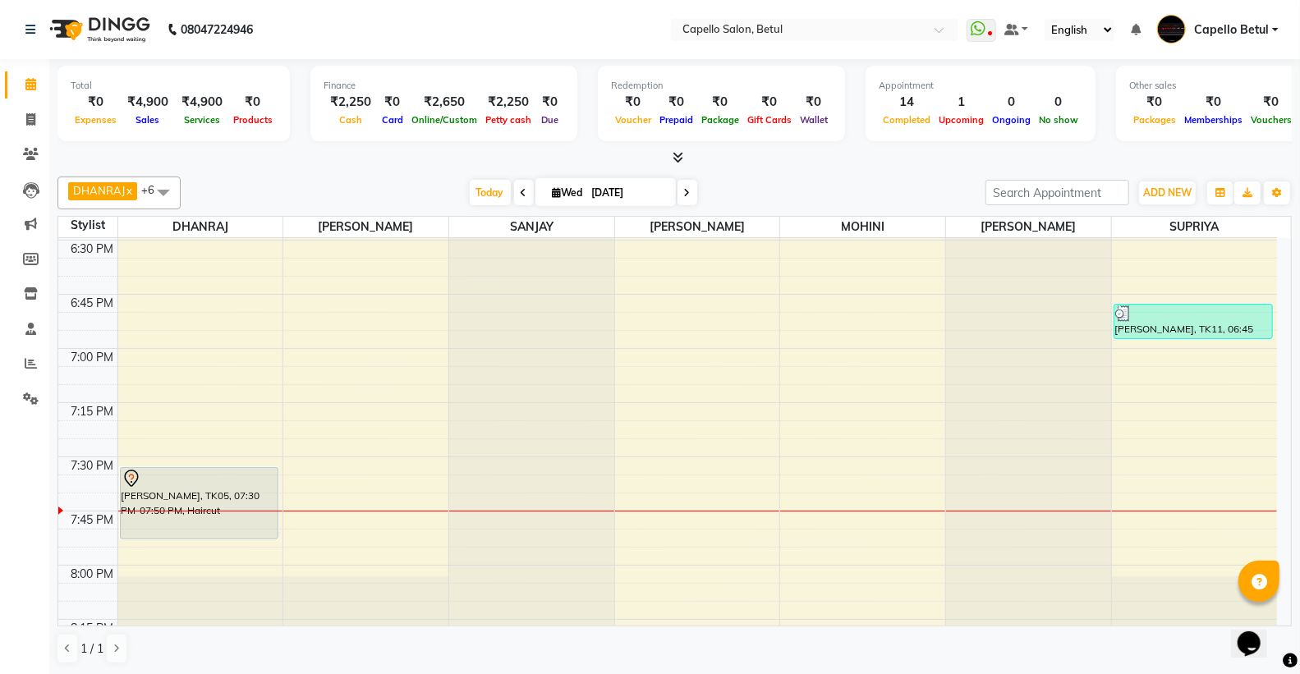
scroll to position [2099, 0]
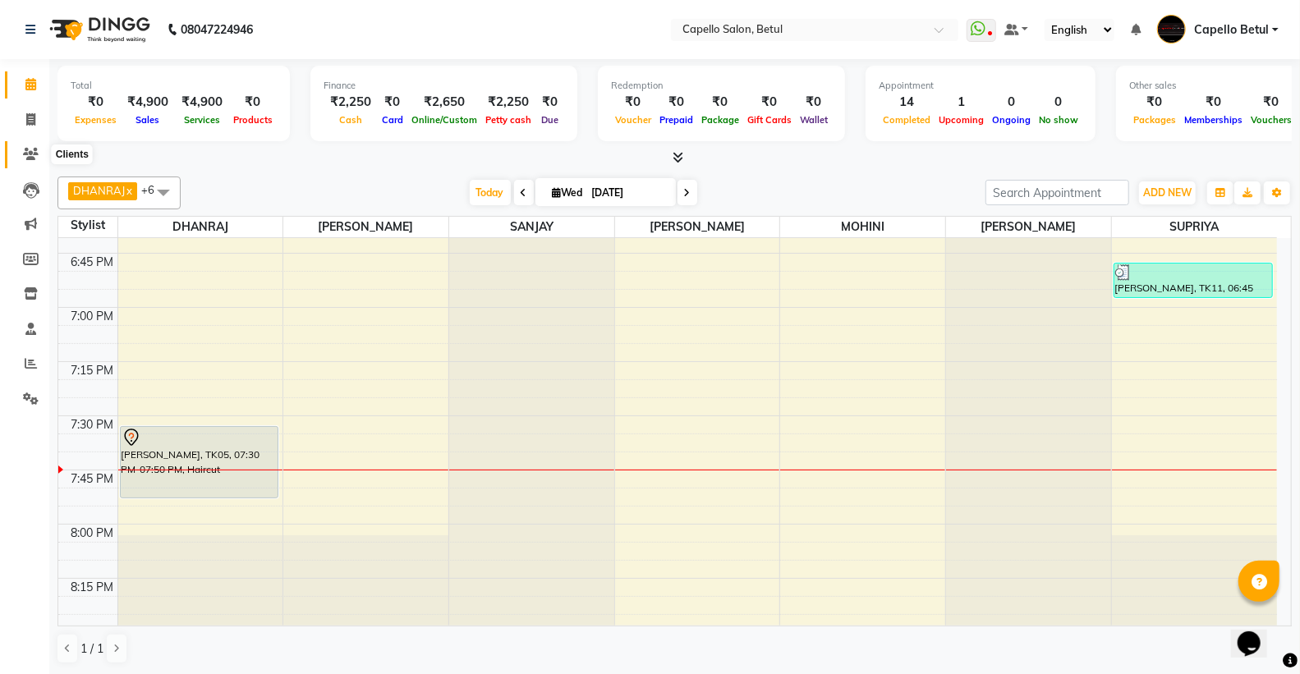
click at [25, 150] on icon at bounding box center [31, 154] width 16 height 12
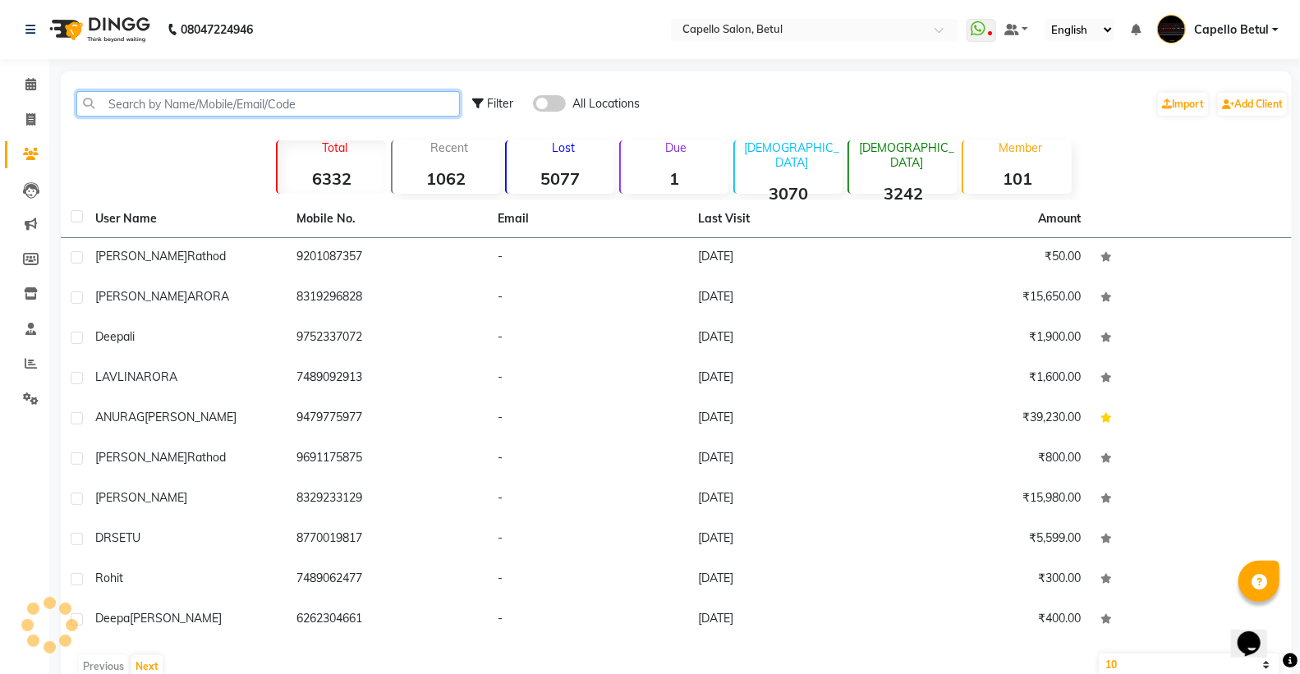
click at [158, 103] on input "text" at bounding box center [268, 103] width 384 height 25
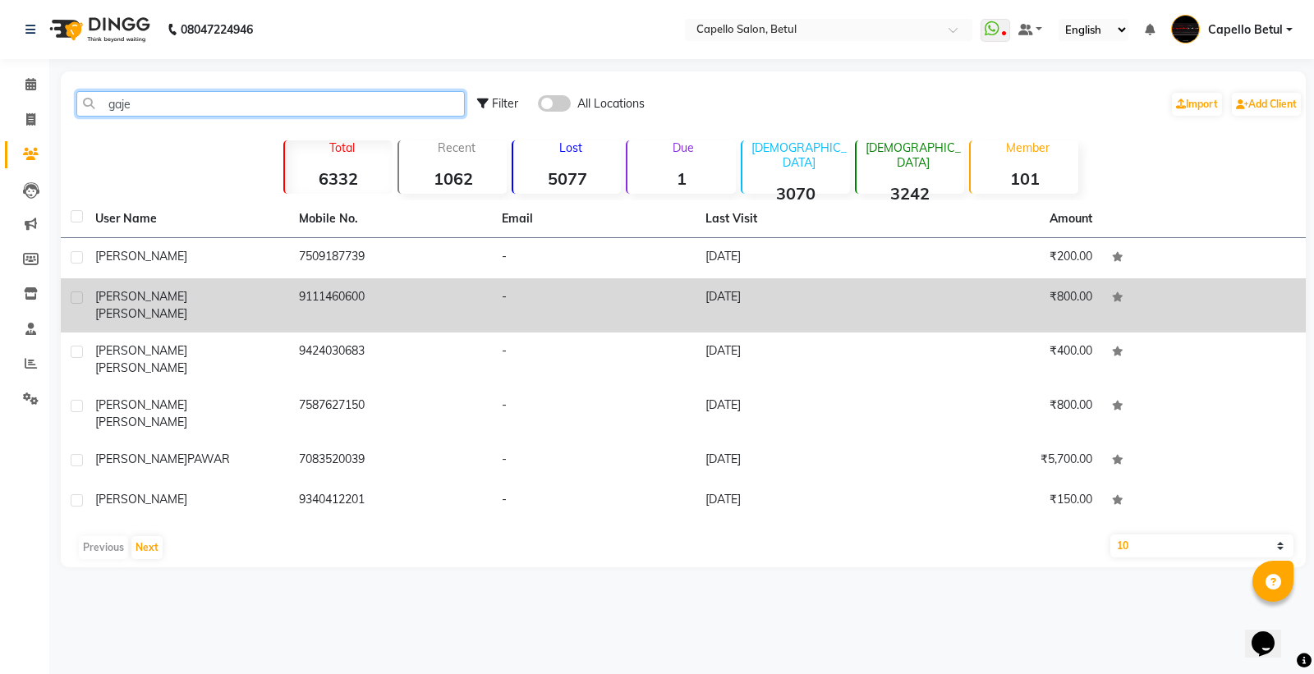
type input "gaje"
click at [200, 292] on div "gajendra ken" at bounding box center [187, 305] width 184 height 34
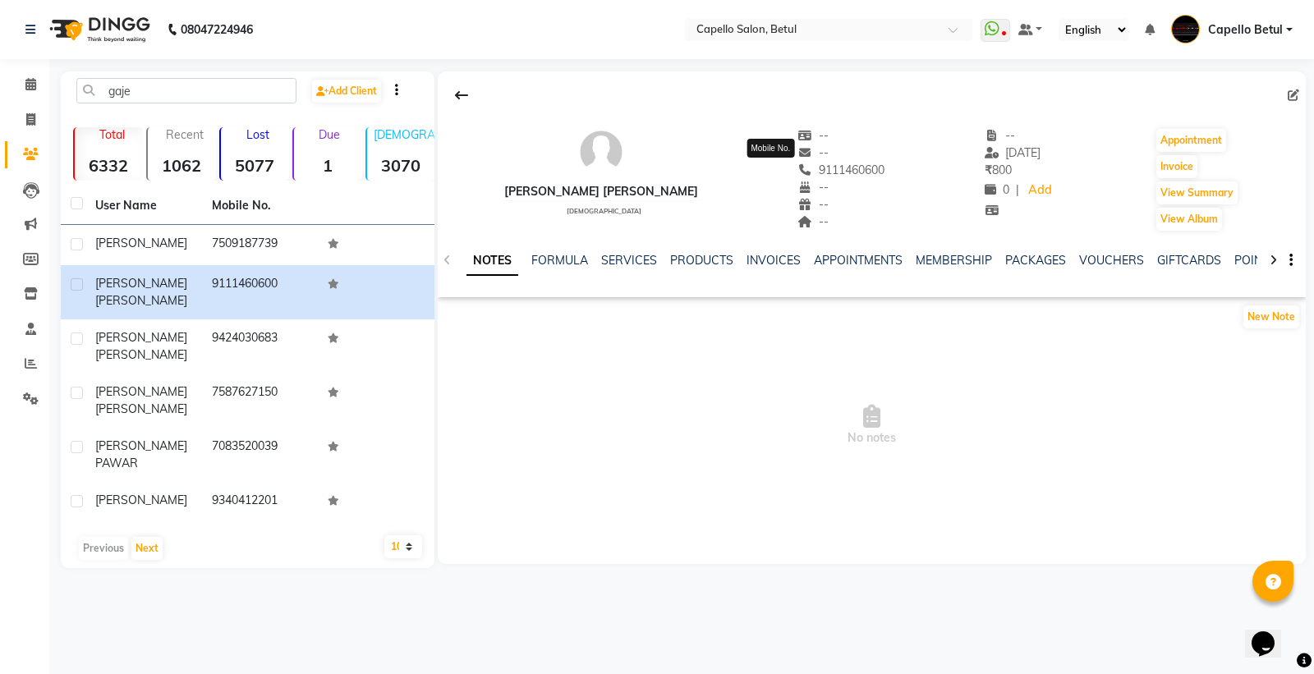
click at [798, 174] on span "9111460600" at bounding box center [841, 170] width 87 height 15
copy span "9111460600"
click at [30, 116] on icon at bounding box center [30, 119] width 9 height 12
select select "service"
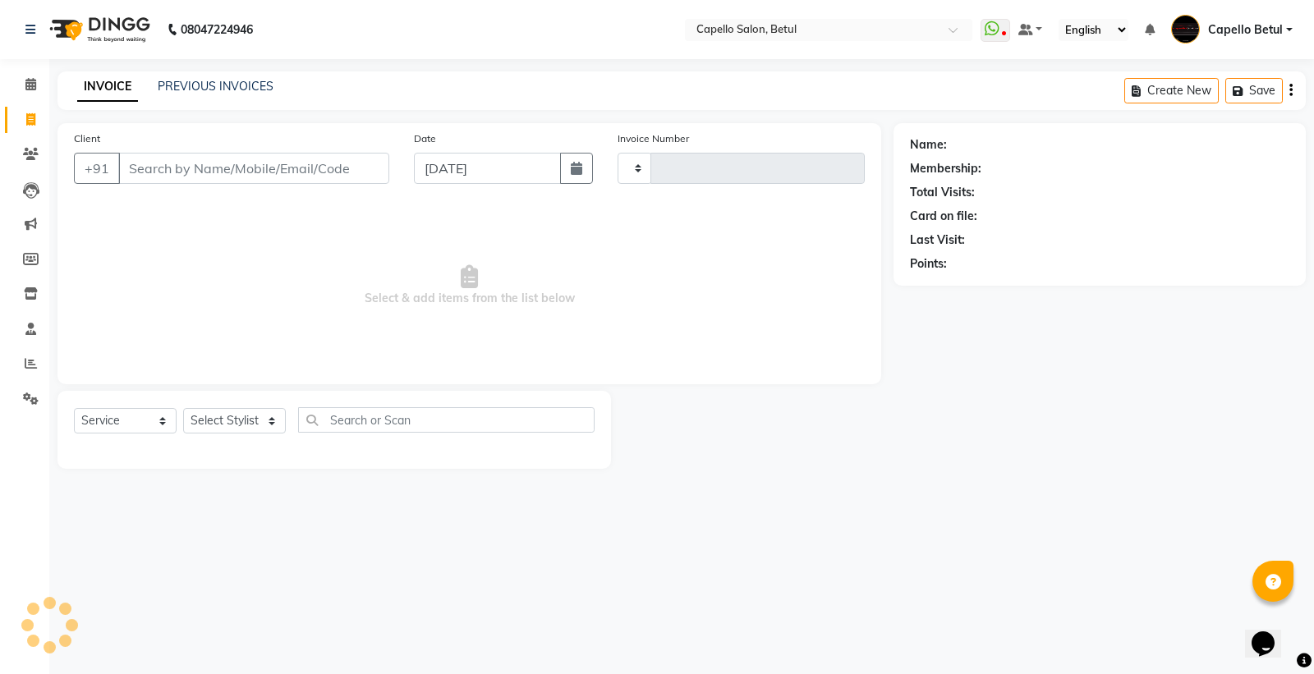
click at [142, 161] on input "Client" at bounding box center [253, 168] width 271 height 31
type input "0035"
select select "8951"
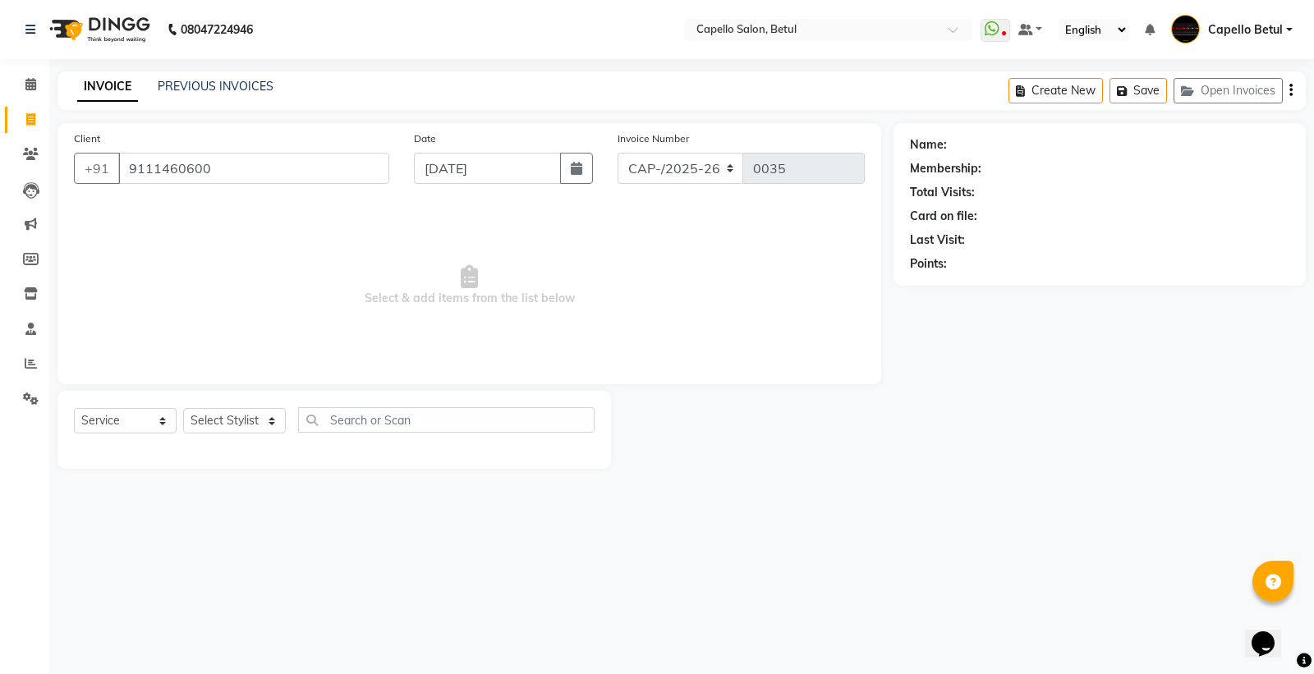
type input "9111460600"
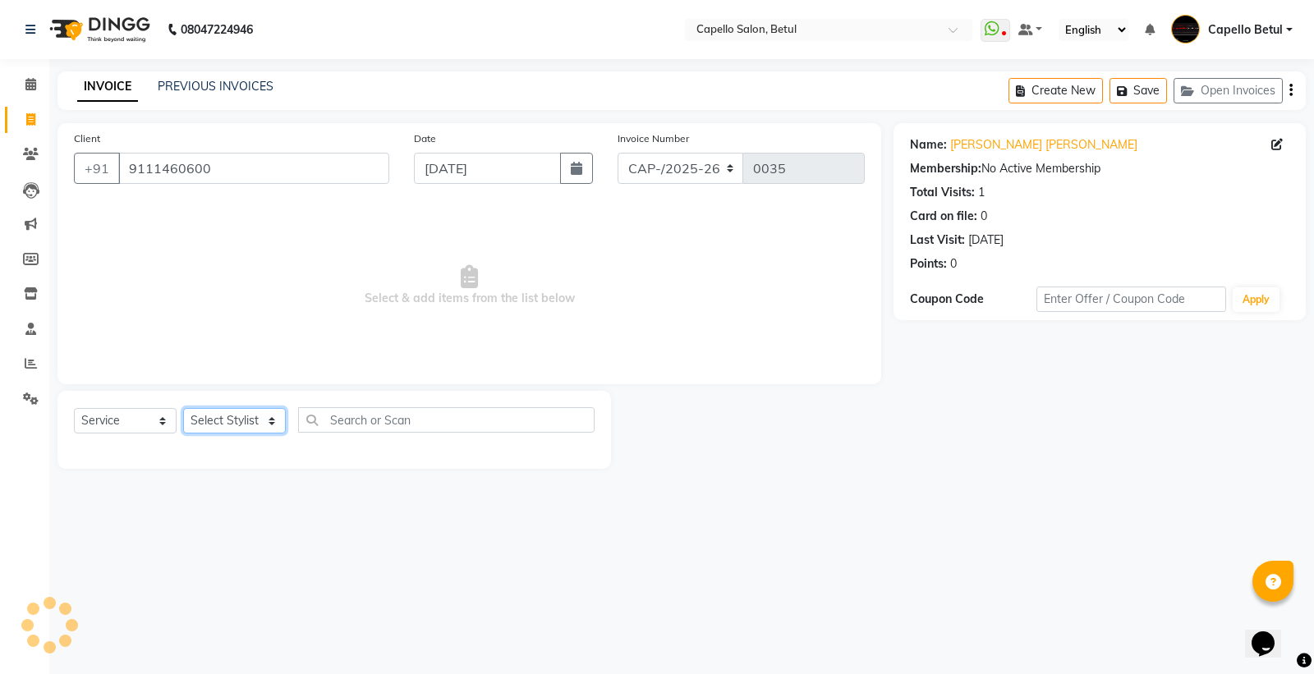
click at [232, 421] on select "Select Stylist ADMIN Capello Betul DHANRAJ DISHANT kirti MOHINI POOJA SOLANKI (…" at bounding box center [234, 420] width 103 height 25
select select "34695"
click at [183, 409] on select "Select Stylist ADMIN Capello Betul DHANRAJ DISHANT kirti MOHINI POOJA SOLANKI (…" at bounding box center [234, 420] width 103 height 25
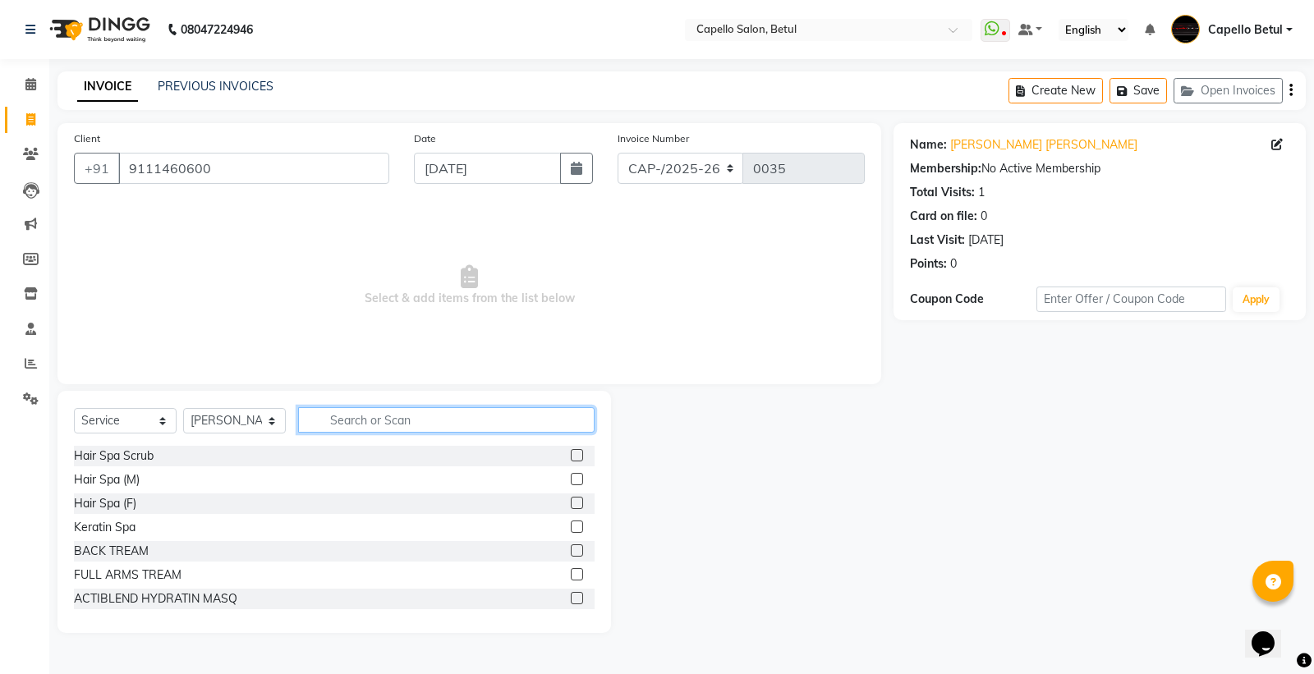
click at [359, 425] on input "text" at bounding box center [446, 419] width 297 height 25
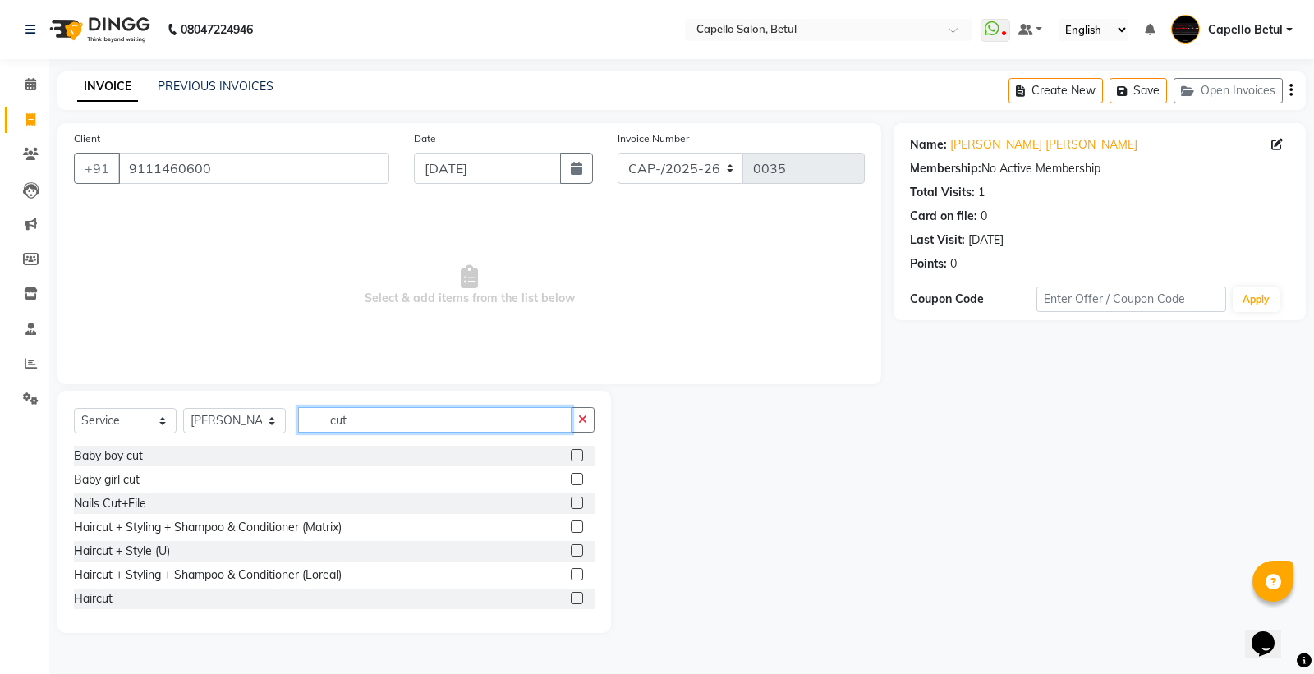
type input "cut"
drag, startPoint x: 564, startPoint y: 595, endPoint x: 544, endPoint y: 578, distance: 26.3
click at [571, 595] on label at bounding box center [577, 598] width 12 height 12
click at [571, 595] on input "checkbox" at bounding box center [576, 599] width 11 height 11
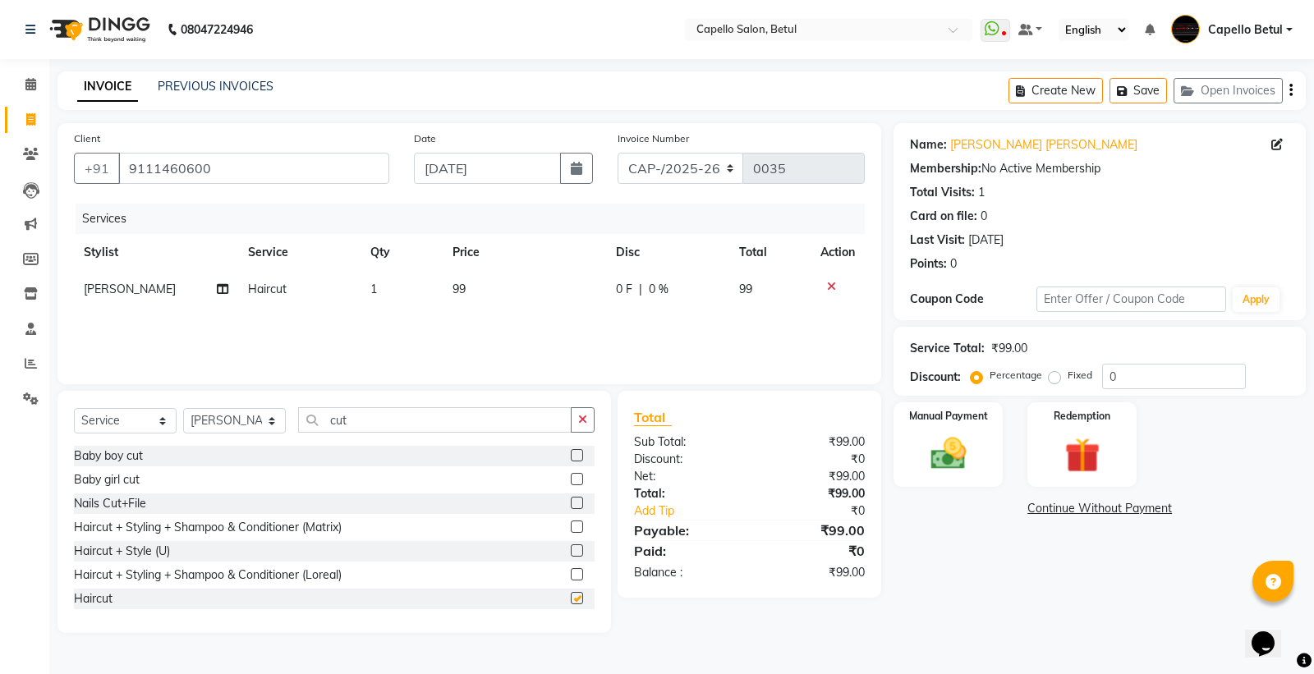
checkbox input "false"
click at [416, 421] on input "cut" at bounding box center [435, 419] width 274 height 25
type input "c"
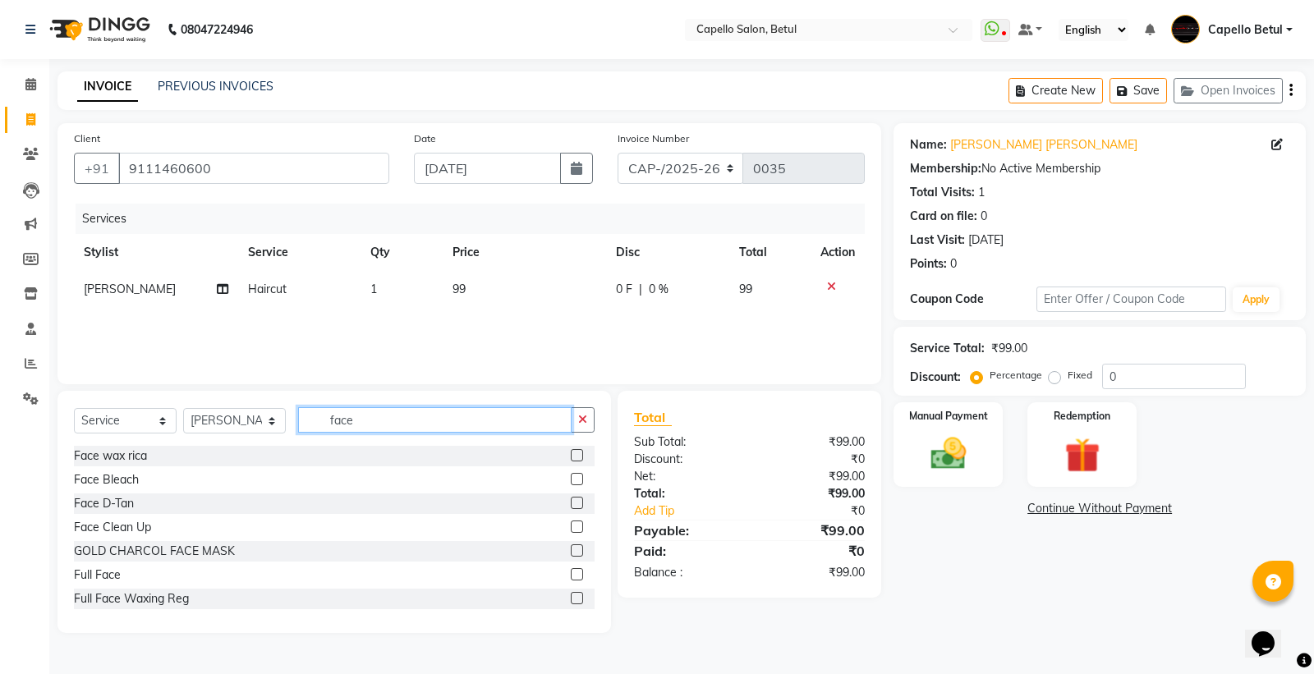
type input "face"
click at [571, 501] on label at bounding box center [577, 503] width 12 height 12
click at [571, 501] on input "checkbox" at bounding box center [576, 504] width 11 height 11
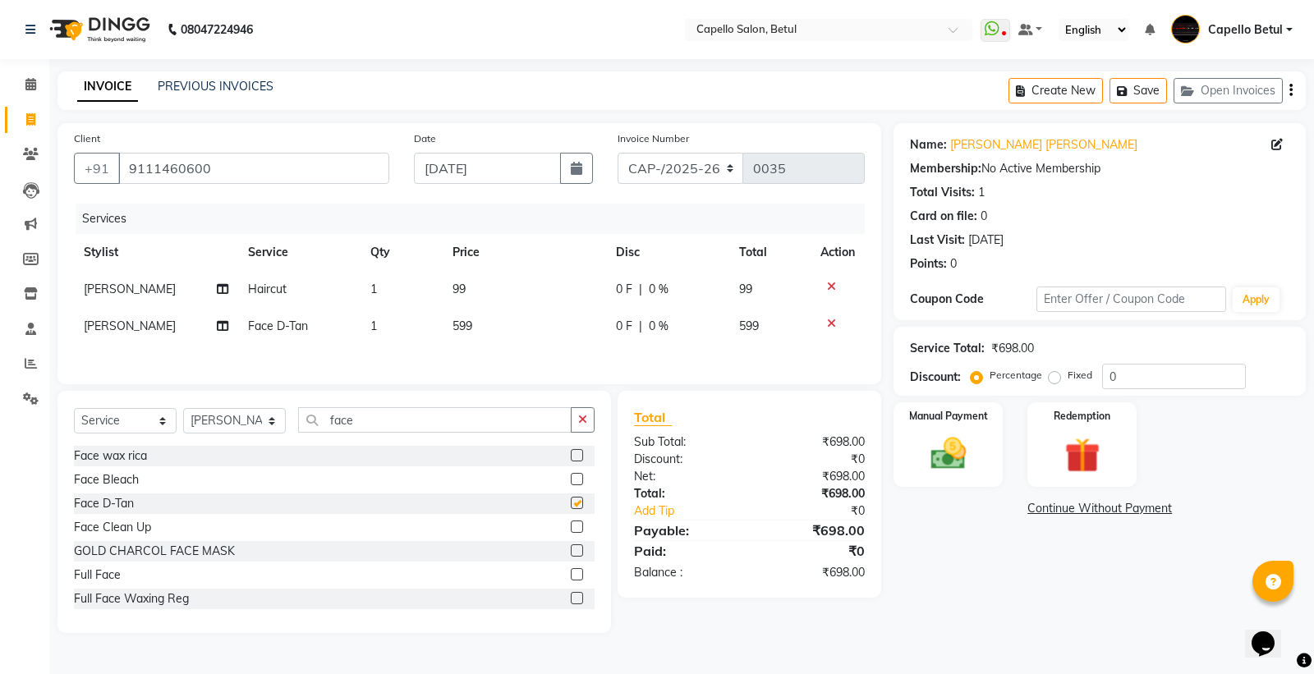
checkbox input "false"
click at [406, 431] on input "face" at bounding box center [435, 419] width 274 height 25
type input "f"
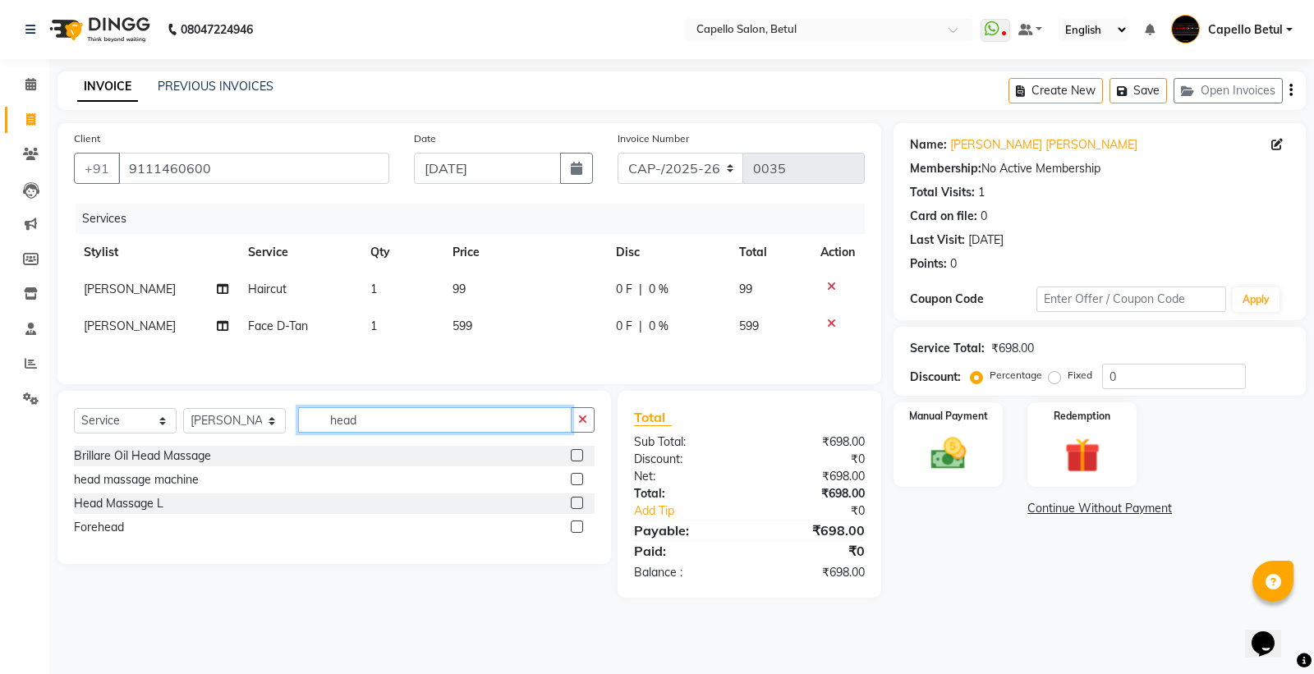
type input "head"
click at [573, 480] on label at bounding box center [577, 479] width 12 height 12
click at [573, 480] on input "checkbox" at bounding box center [576, 480] width 11 height 11
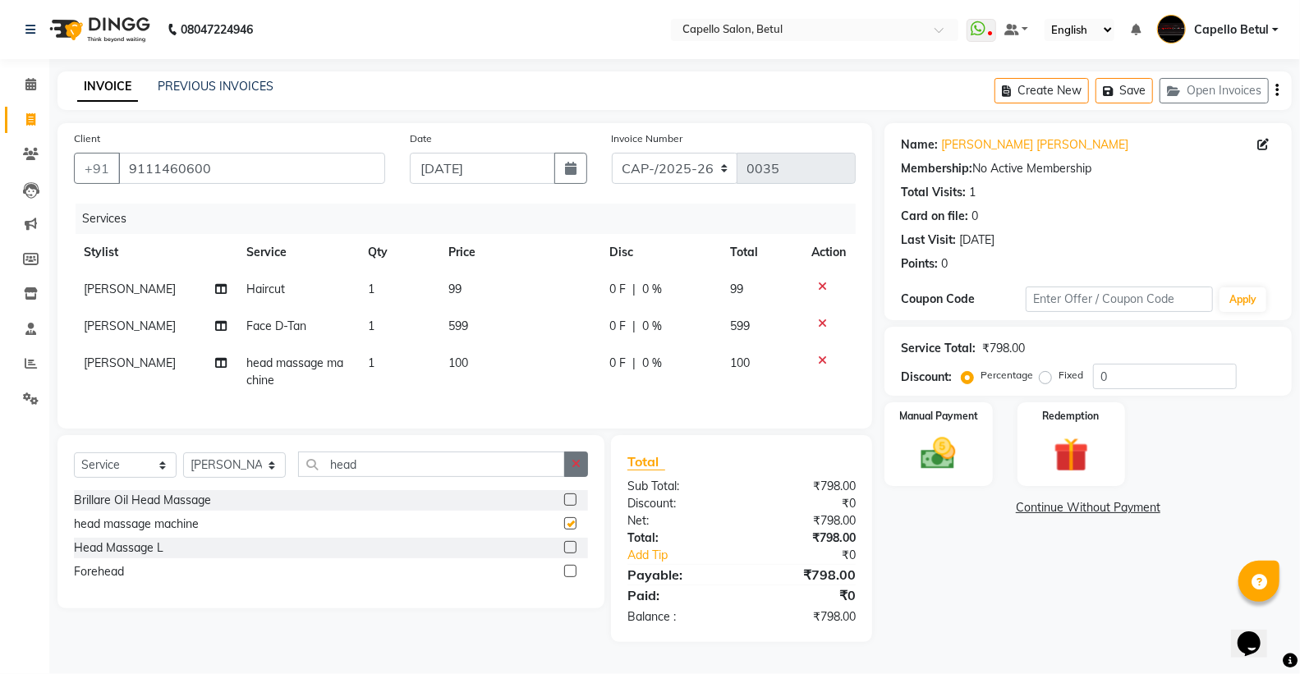
checkbox input "false"
click at [579, 470] on icon "button" at bounding box center [576, 463] width 9 height 11
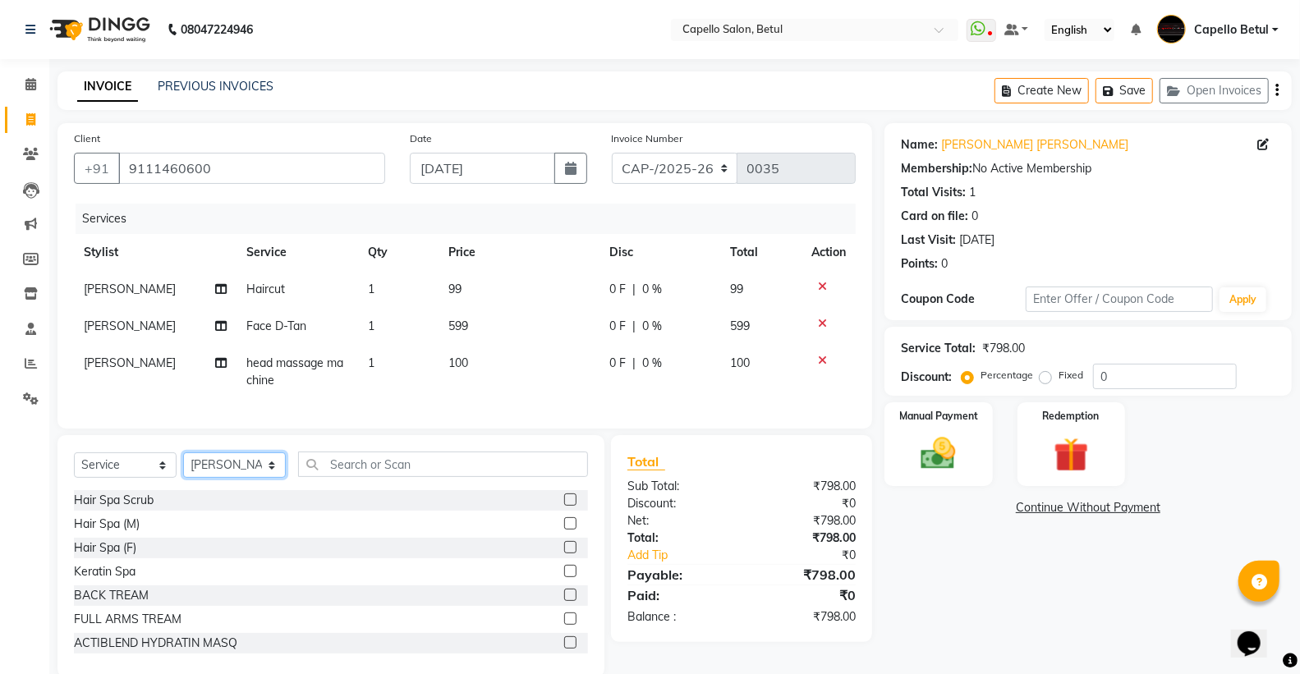
drag, startPoint x: 280, startPoint y: 487, endPoint x: 250, endPoint y: 486, distance: 30.4
click at [277, 478] on select "Select Stylist ADMIN Capello Betul DHANRAJ DISHANT kirti MOHINI POOJA SOLANKI (…" at bounding box center [234, 465] width 103 height 25
select select "20307"
click at [183, 467] on select "Select Stylist ADMIN Capello Betul DHANRAJ DISHANT kirti MOHINI POOJA SOLANKI (…" at bounding box center [234, 465] width 103 height 25
click at [362, 471] on input "text" at bounding box center [443, 464] width 290 height 25
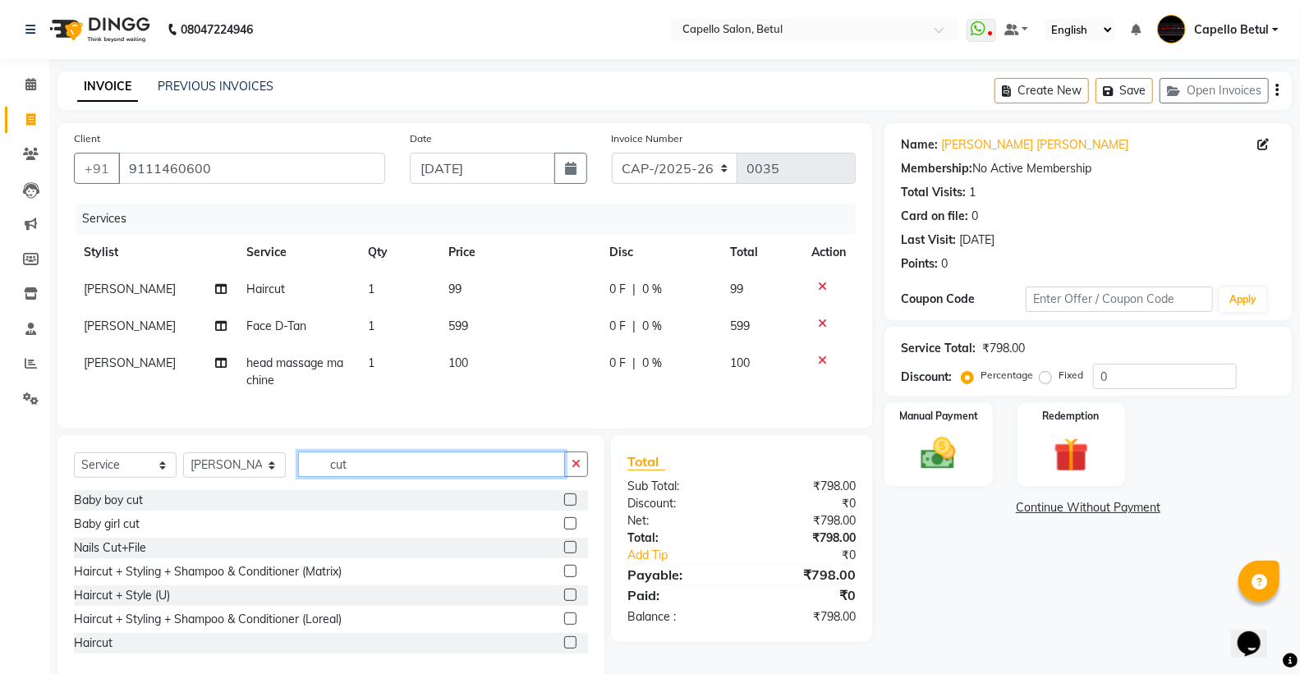
type input "cut"
click at [564, 649] on label at bounding box center [570, 643] width 12 height 12
click at [564, 649] on input "checkbox" at bounding box center [569, 643] width 11 height 11
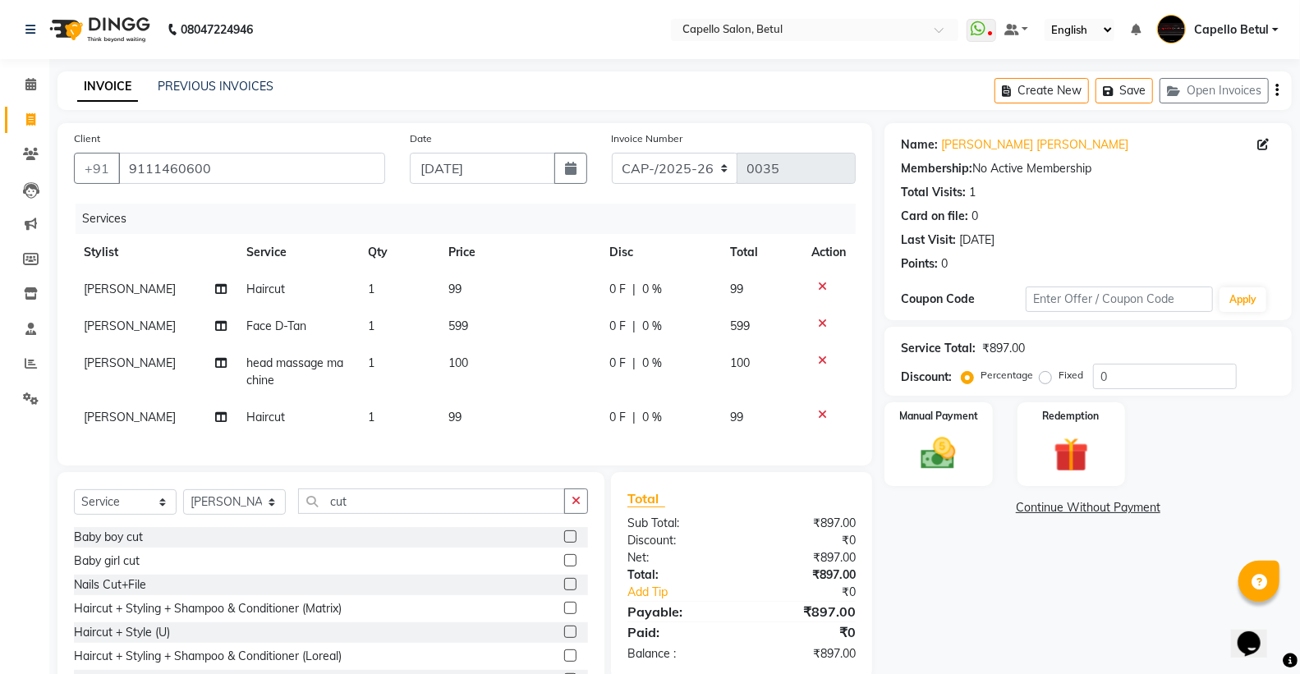
checkbox input "false"
click at [577, 507] on icon "button" at bounding box center [576, 500] width 9 height 11
click at [522, 422] on td "99" at bounding box center [519, 417] width 161 height 37
select select "20307"
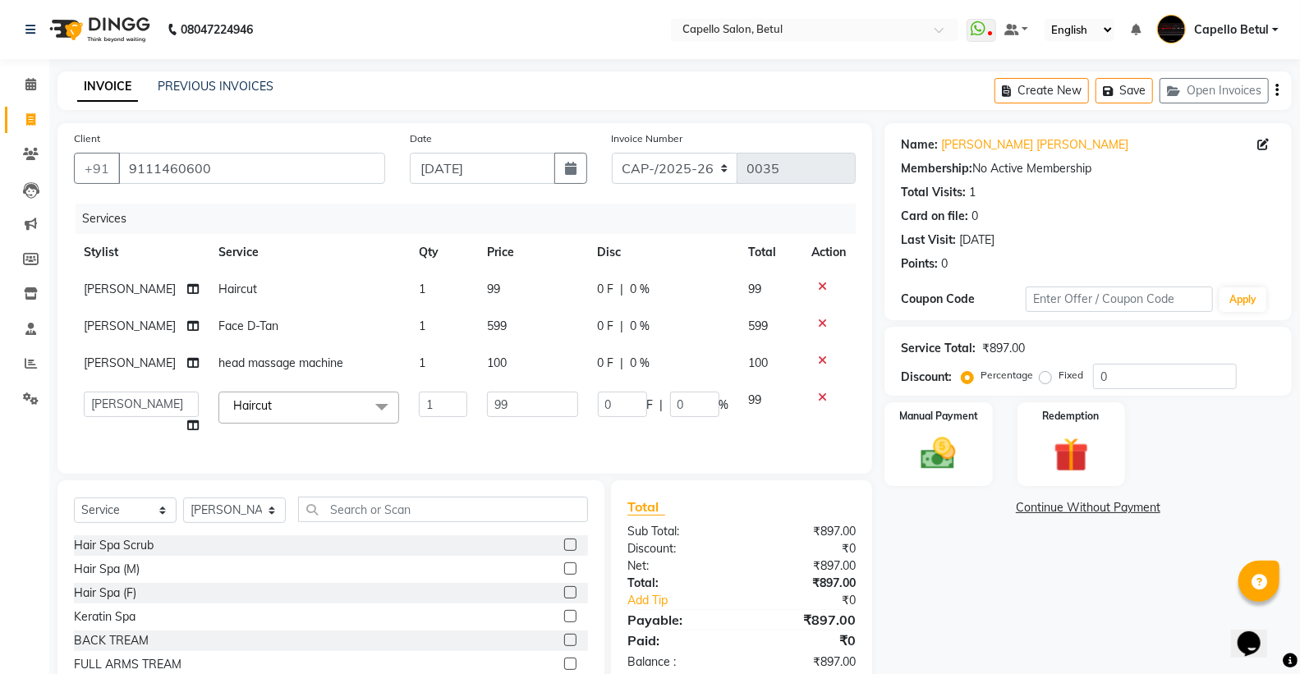
click at [522, 422] on td "99" at bounding box center [532, 413] width 111 height 62
click at [511, 415] on input "99" at bounding box center [532, 404] width 91 height 25
type input "9"
type input "200"
click at [510, 414] on input "200" at bounding box center [532, 404] width 91 height 25
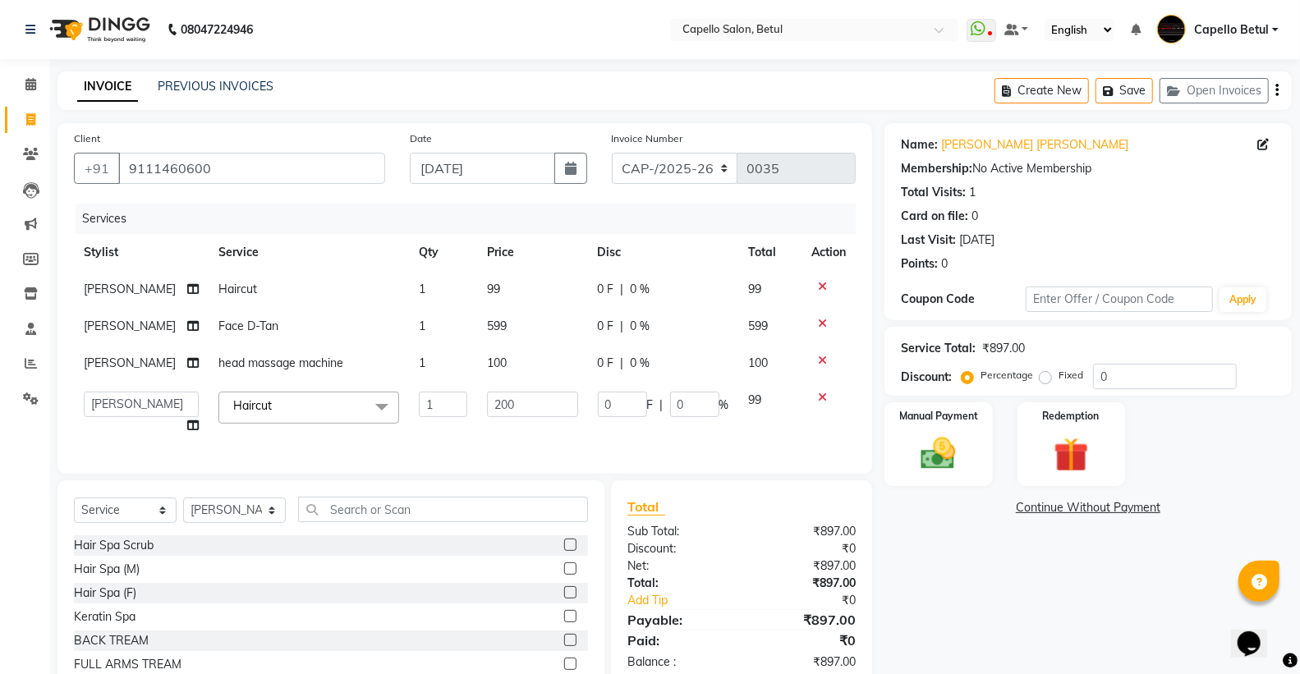
click at [507, 425] on td "200" at bounding box center [532, 413] width 111 height 62
select select "20307"
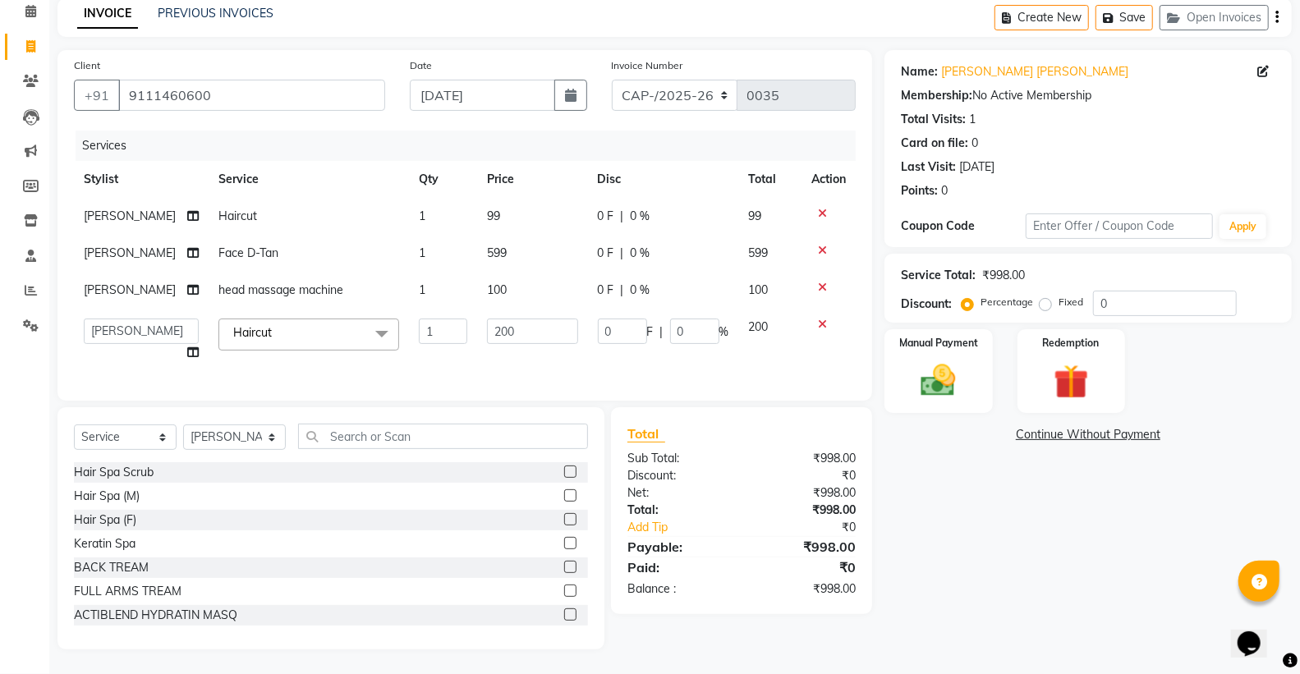
click at [513, 242] on td "599" at bounding box center [532, 253] width 111 height 37
select select "34695"
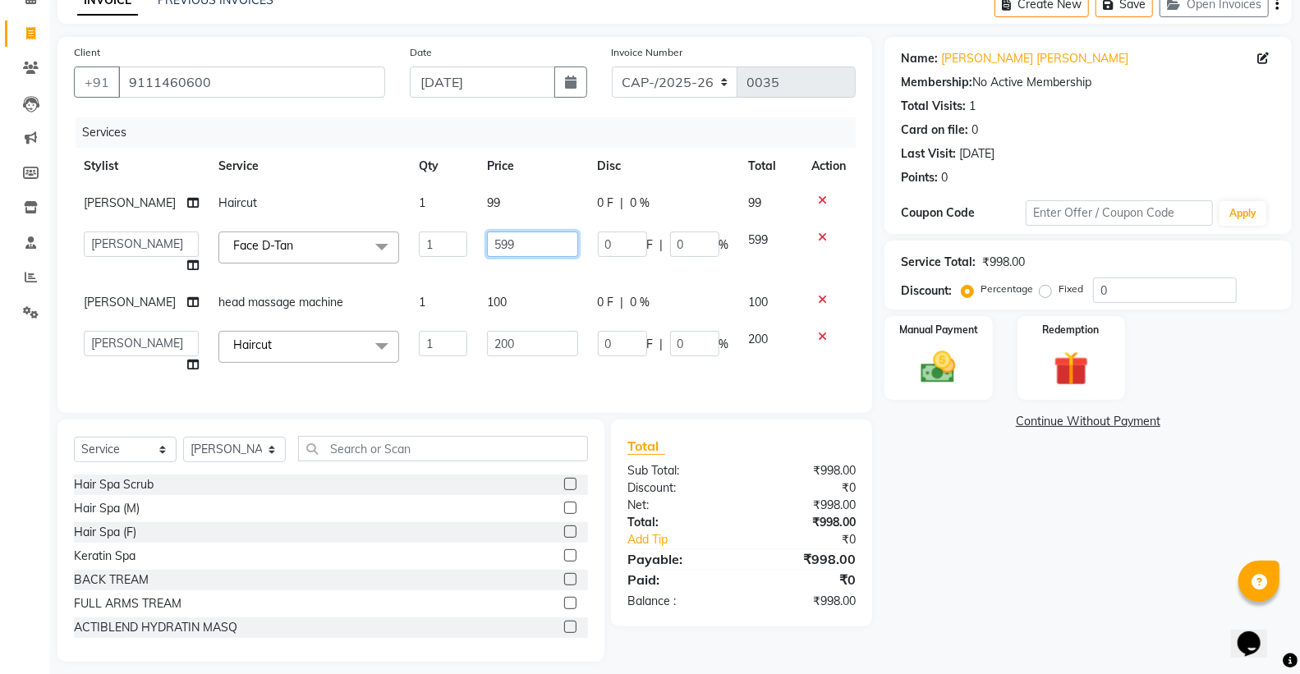
click at [513, 242] on input "599" at bounding box center [532, 244] width 91 height 25
type input "500"
click at [523, 206] on td "99" at bounding box center [532, 203] width 111 height 37
select select "34695"
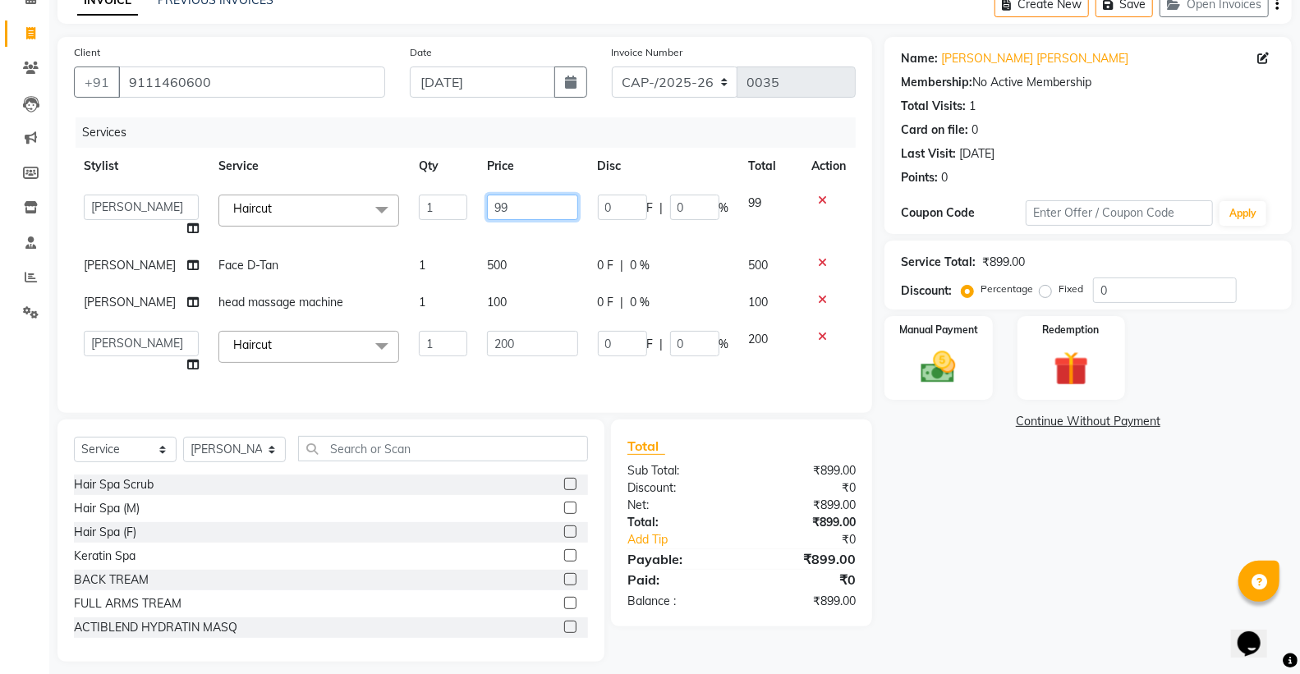
click at [523, 206] on input "99" at bounding box center [532, 207] width 91 height 25
type input "9"
type input "200"
click at [499, 277] on tbody "ADMIN Capello Betul DHANRAJ DISHANT kirti MOHINI POOJA SOLANKI (M) PRAVEEN (M) …" at bounding box center [465, 284] width 782 height 199
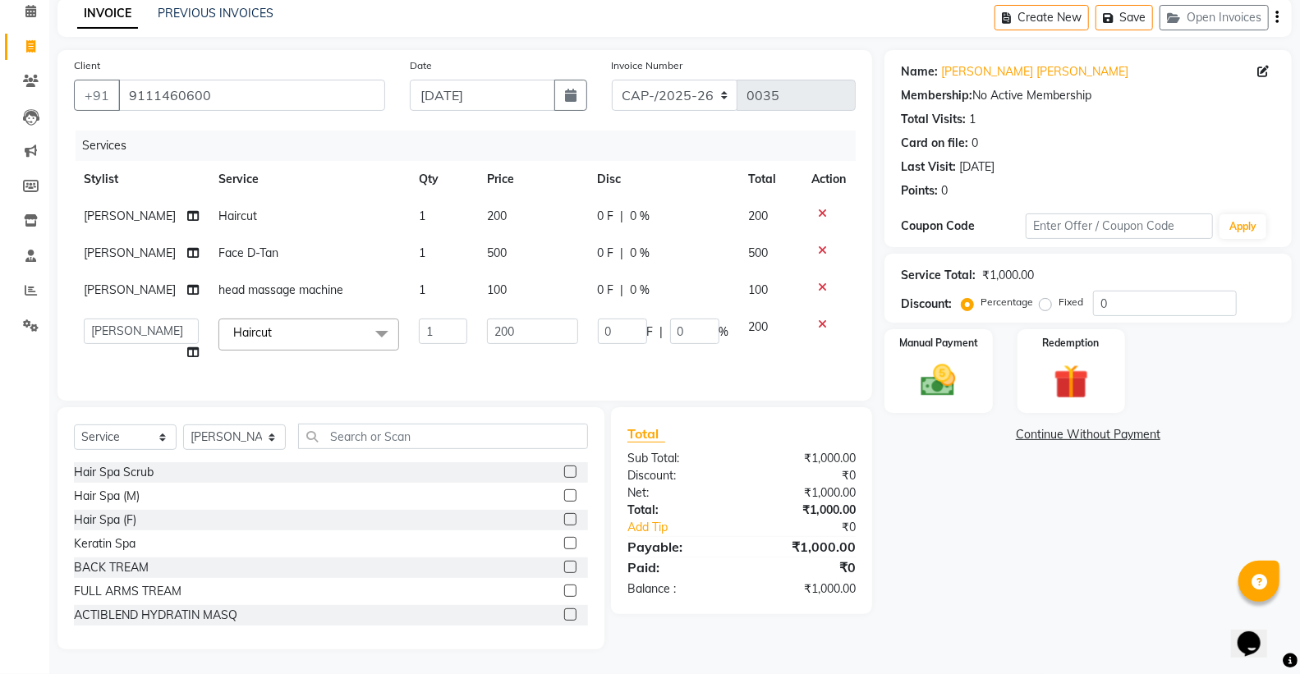
click at [544, 356] on td "200" at bounding box center [532, 340] width 111 height 62
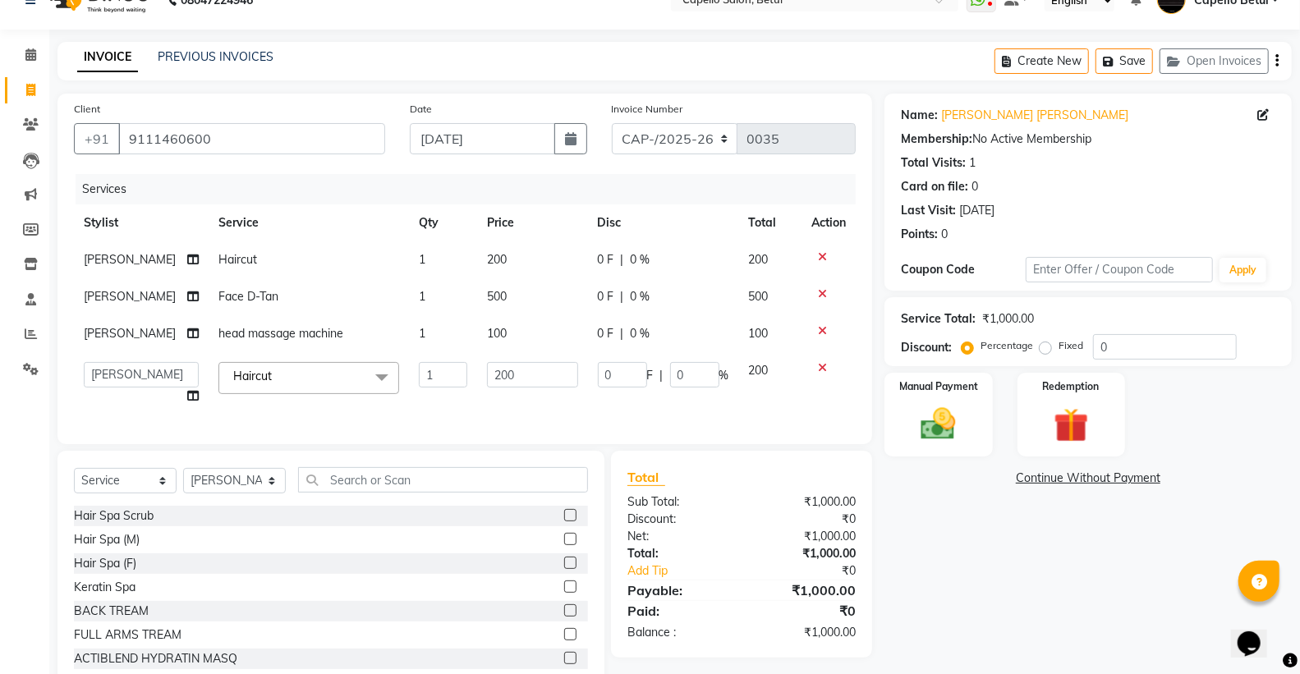
scroll to position [0, 0]
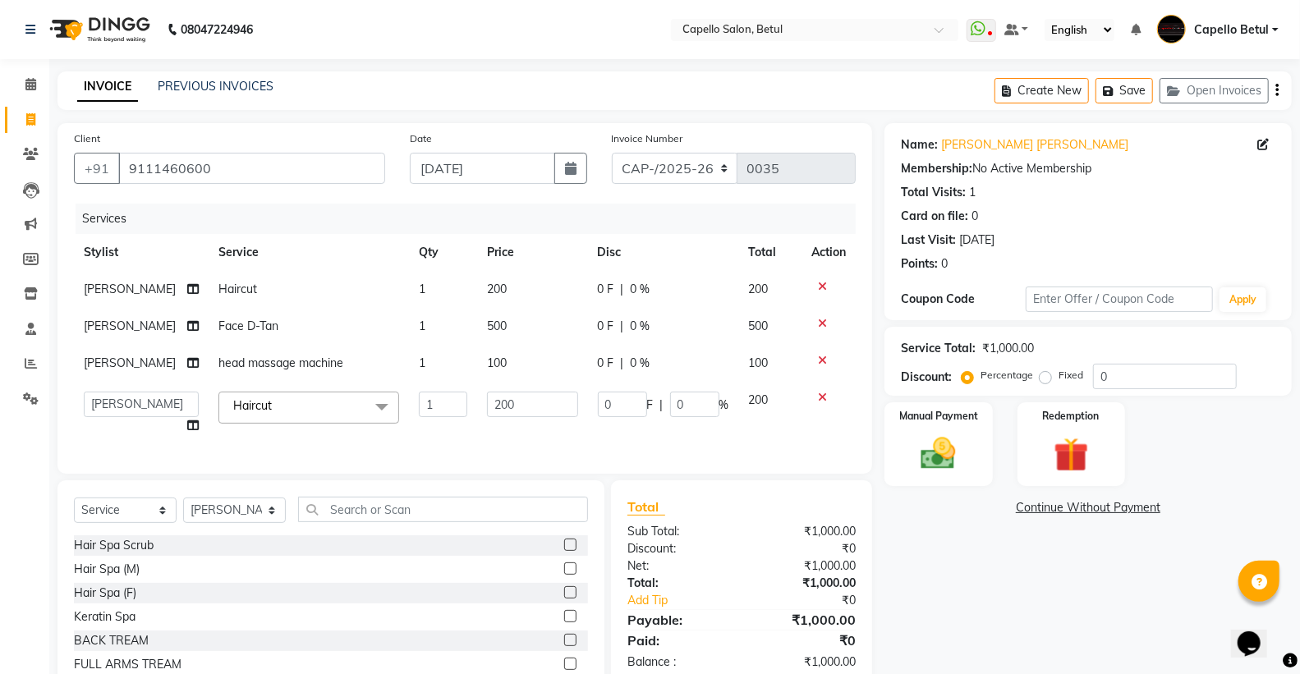
click at [564, 439] on td "200" at bounding box center [532, 413] width 111 height 62
click at [494, 427] on td "200" at bounding box center [532, 413] width 111 height 62
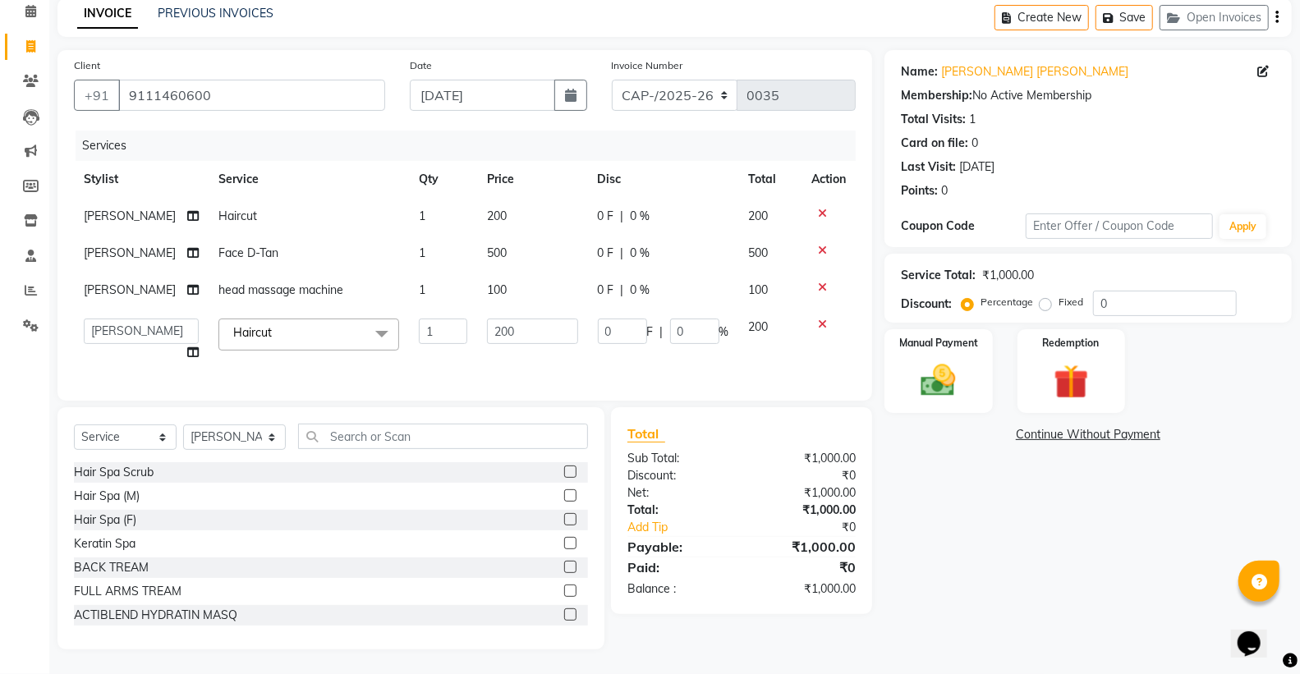
scroll to position [86, 0]
click at [1110, 587] on div "Name: Gajendra Ken Membership: No Active Membership Total Visits: 1 Card on fil…" at bounding box center [1095, 350] width 420 height 600
click at [414, 350] on td "1" at bounding box center [443, 340] width 68 height 62
click at [1038, 544] on div "Name: Gajendra Ken Membership: No Active Membership Total Visits: 1 Card on fil…" at bounding box center [1095, 350] width 420 height 600
click at [531, 343] on td "200" at bounding box center [532, 340] width 111 height 62
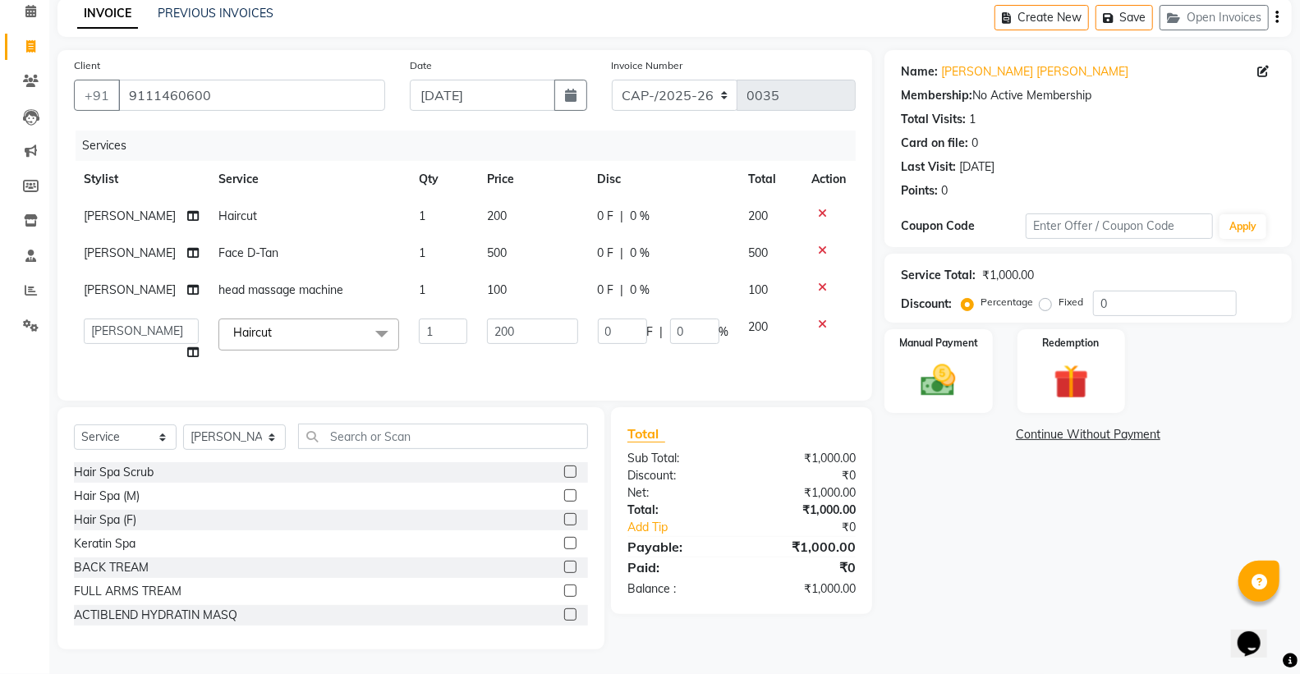
click at [578, 351] on td "200" at bounding box center [532, 340] width 111 height 62
click at [950, 448] on div "Name: Gajendra Ken Membership: No Active Membership Total Visits: 1 Card on fil…" at bounding box center [1095, 350] width 420 height 600
click at [953, 375] on img at bounding box center [938, 381] width 58 height 42
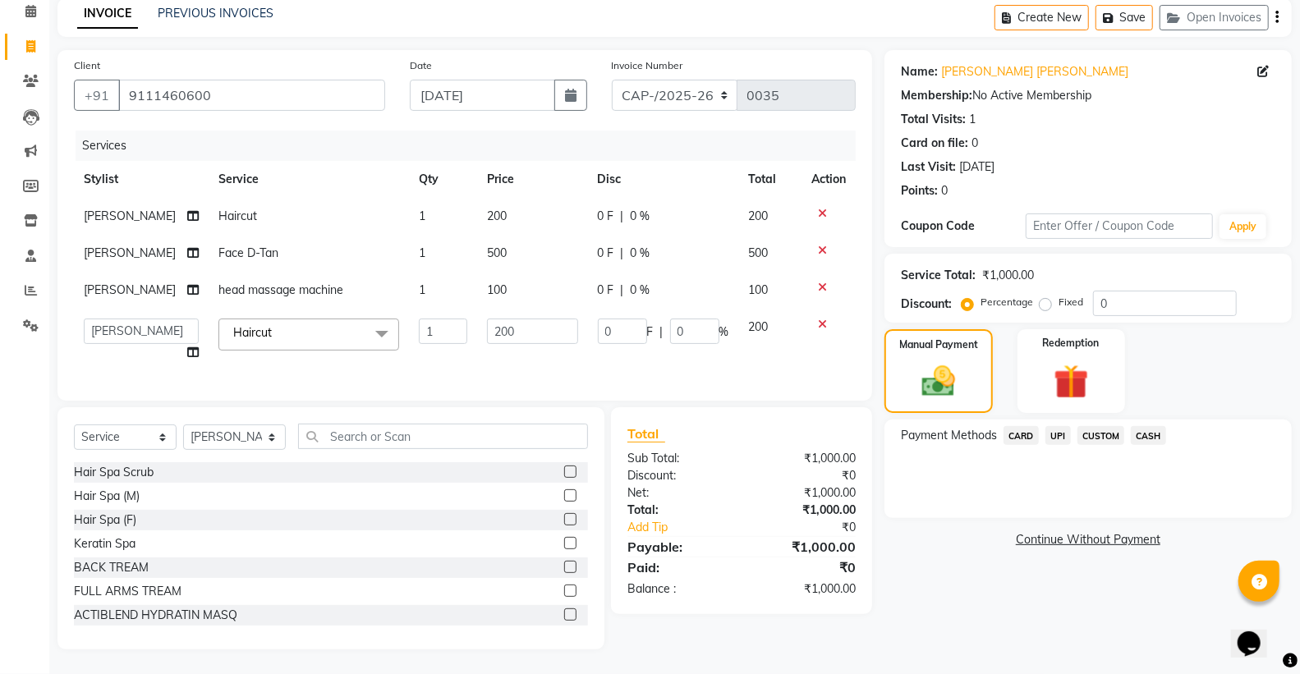
click at [1024, 485] on div "Payment Methods CARD UPI CUSTOM CASH" at bounding box center [1088, 469] width 407 height 99
click at [1061, 426] on span "UPI" at bounding box center [1058, 435] width 25 height 19
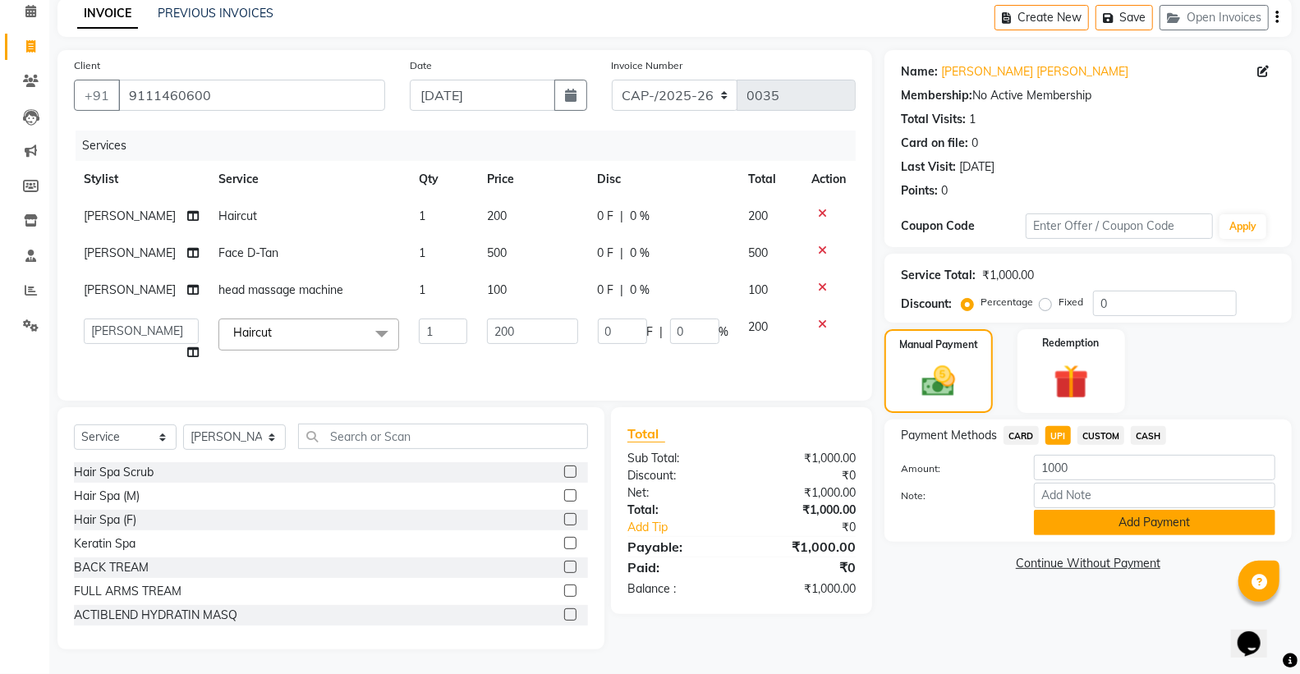
click at [1125, 513] on button "Add Payment" at bounding box center [1154, 522] width 241 height 25
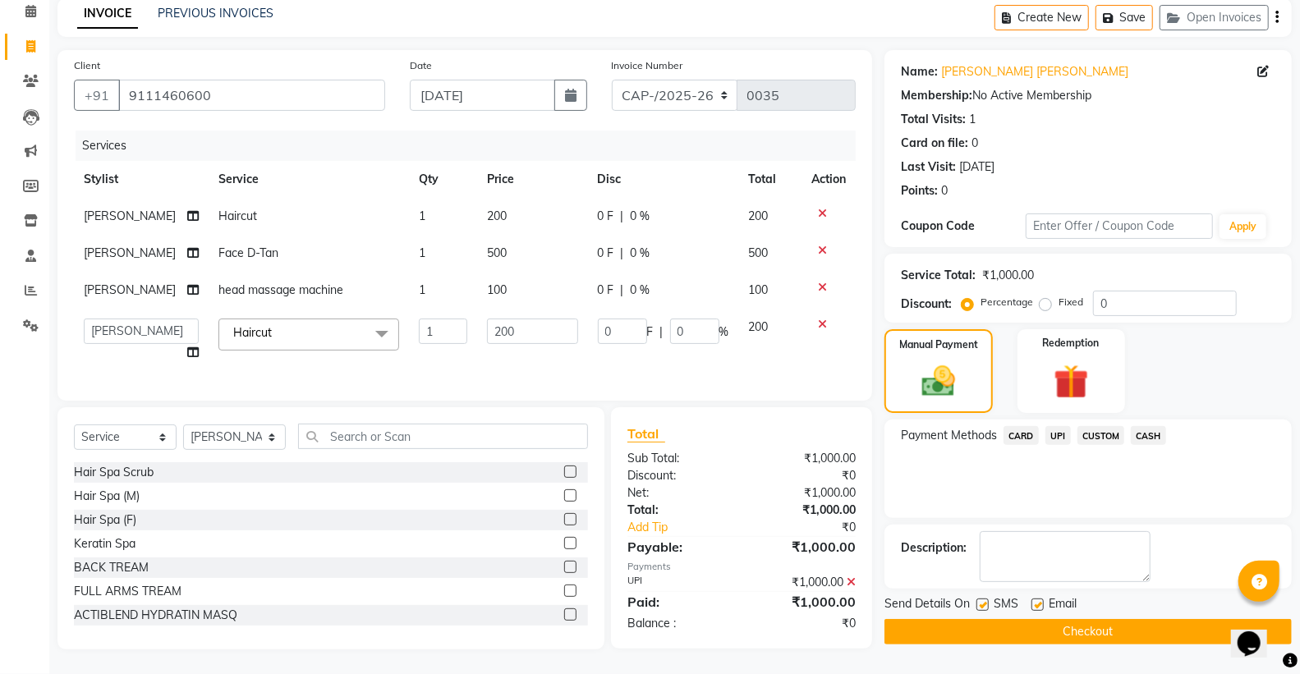
click at [1095, 619] on button "Checkout" at bounding box center [1088, 631] width 407 height 25
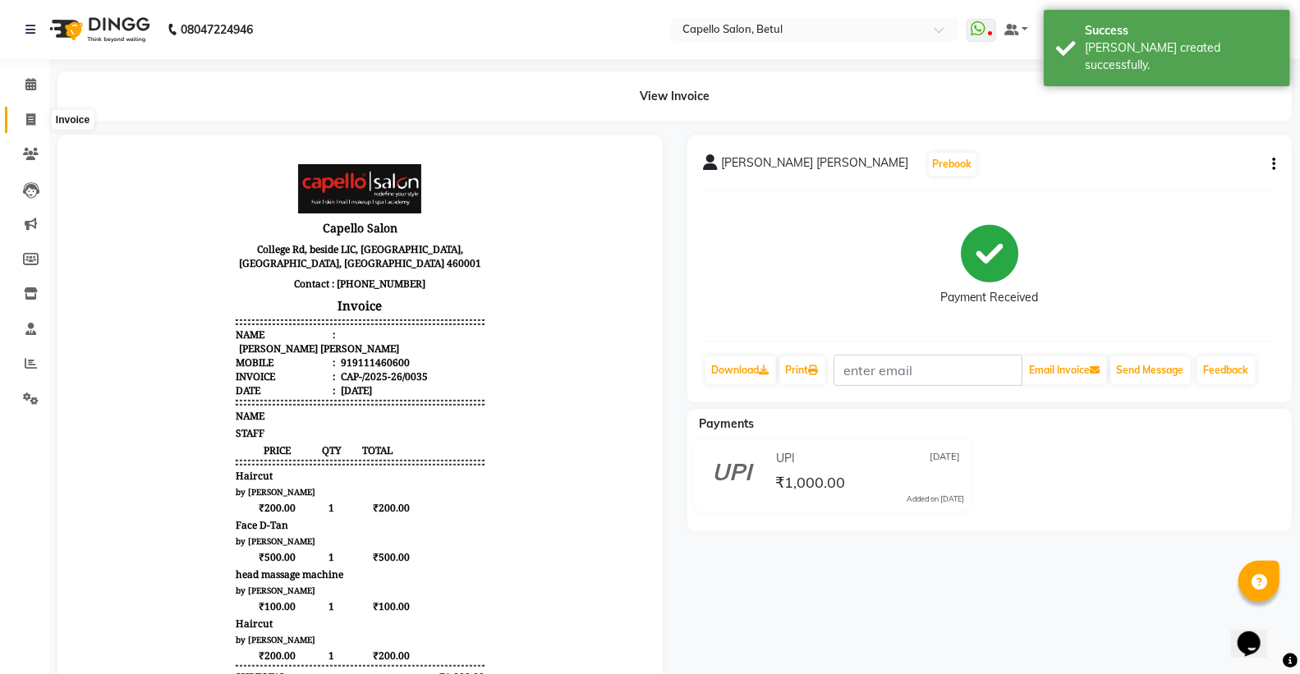
click at [37, 123] on span at bounding box center [30, 120] width 29 height 19
select select "service"
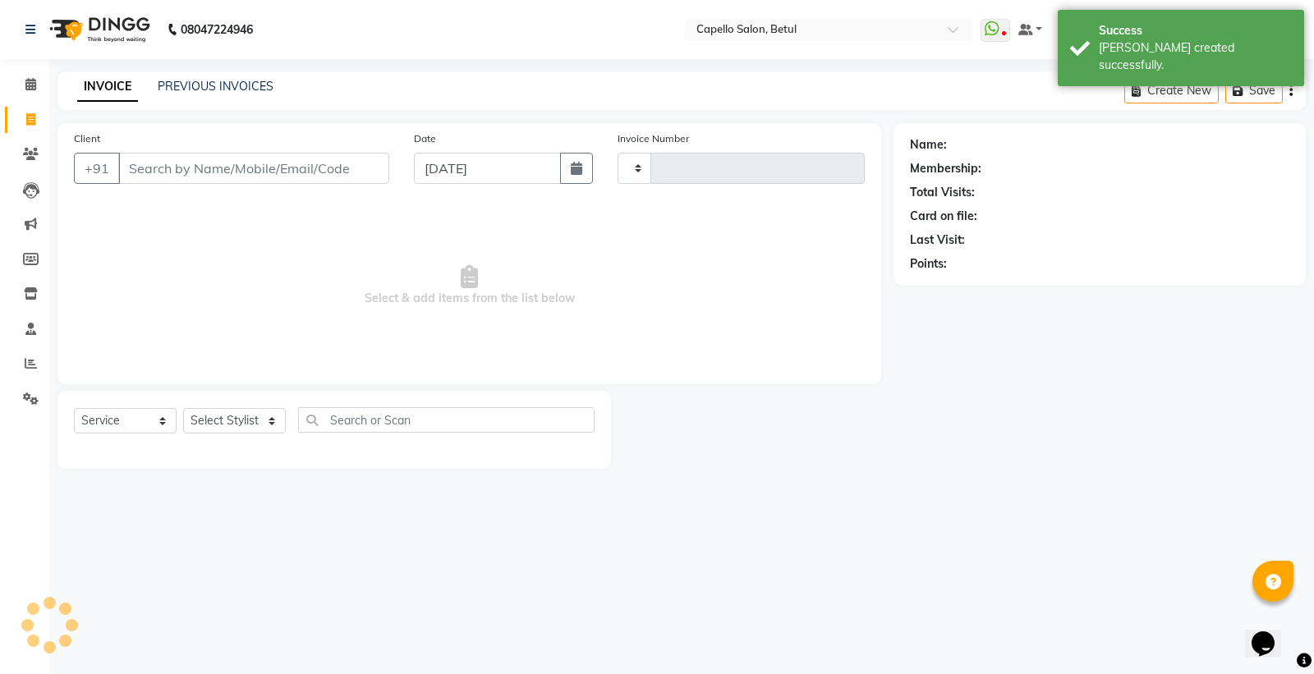
click at [148, 162] on input "Client" at bounding box center [253, 168] width 271 height 31
type input "0036"
select select "8951"
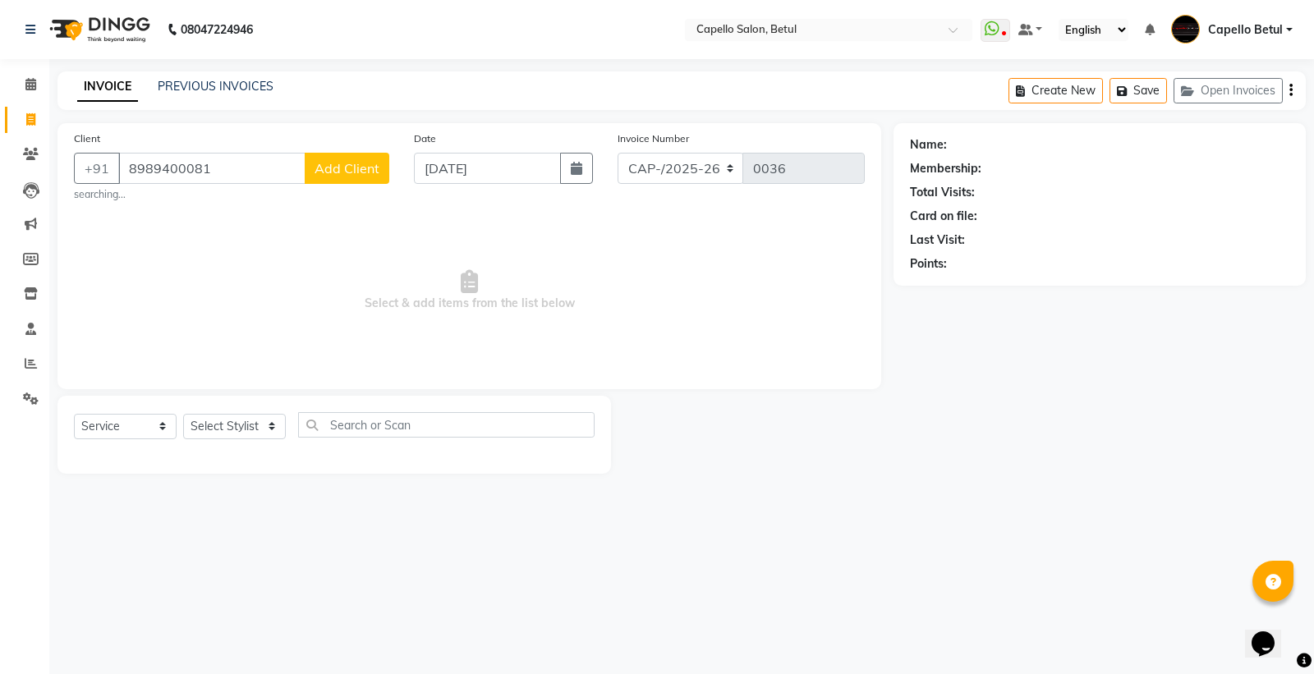
type input "8989400081"
click at [315, 165] on button "Add Client" at bounding box center [347, 168] width 85 height 31
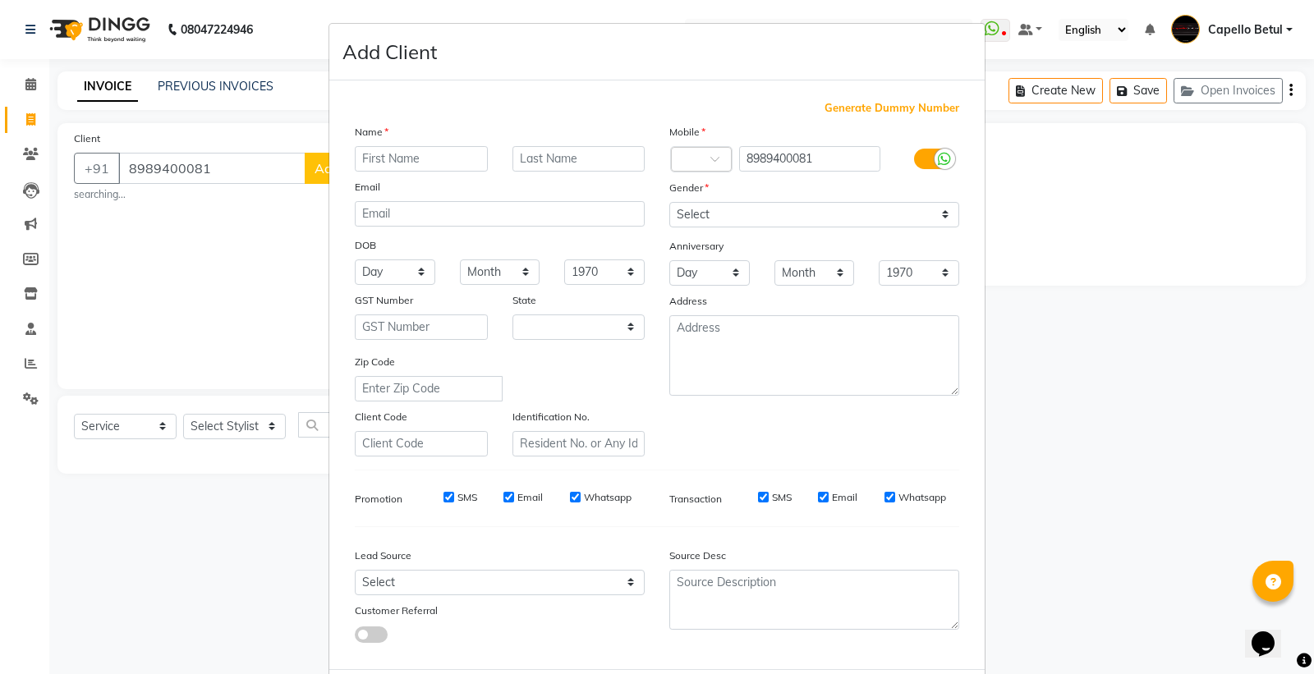
select select "21"
click at [439, 152] on input "text" at bounding box center [421, 158] width 133 height 25
type input "meera"
click at [523, 144] on div "Name" at bounding box center [500, 134] width 315 height 23
click at [536, 165] on input "text" at bounding box center [579, 158] width 133 height 25
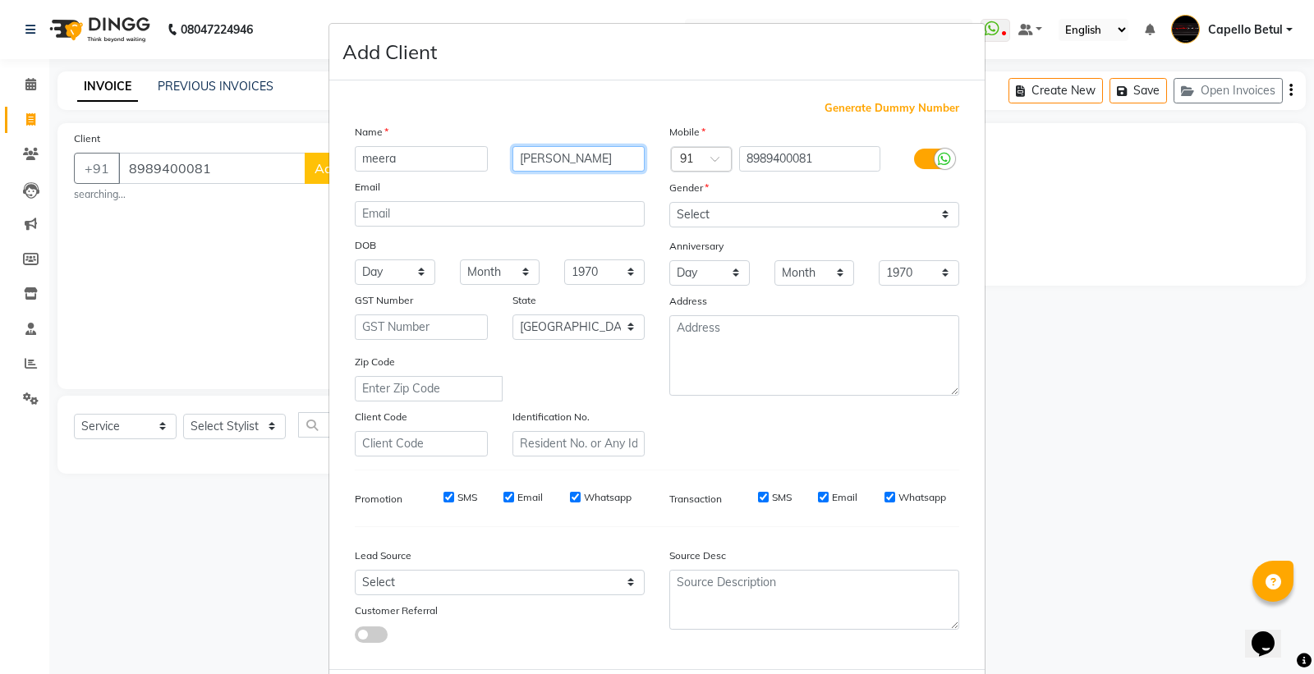
type input "hardas"
click at [696, 205] on select "Select Male Female Other Prefer Not To Say" at bounding box center [814, 214] width 290 height 25
select select "female"
click at [669, 202] on select "Select Male Female Other Prefer Not To Say" at bounding box center [814, 214] width 290 height 25
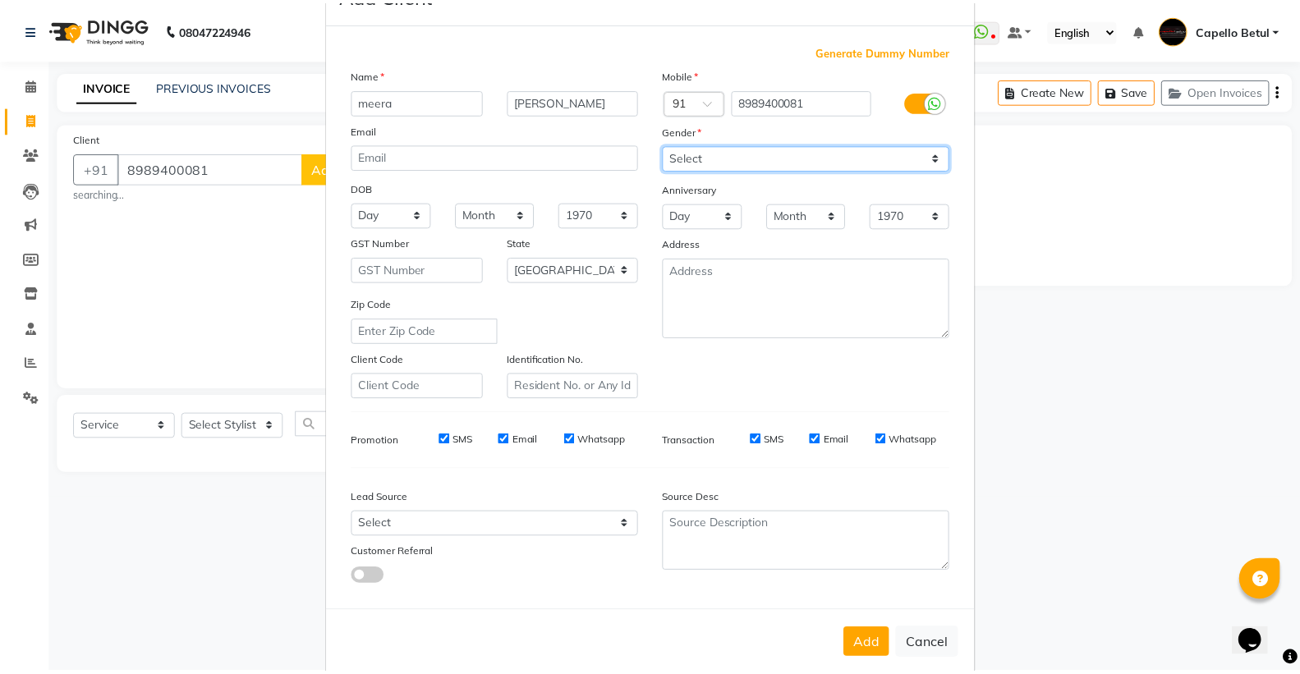
scroll to position [85, 0]
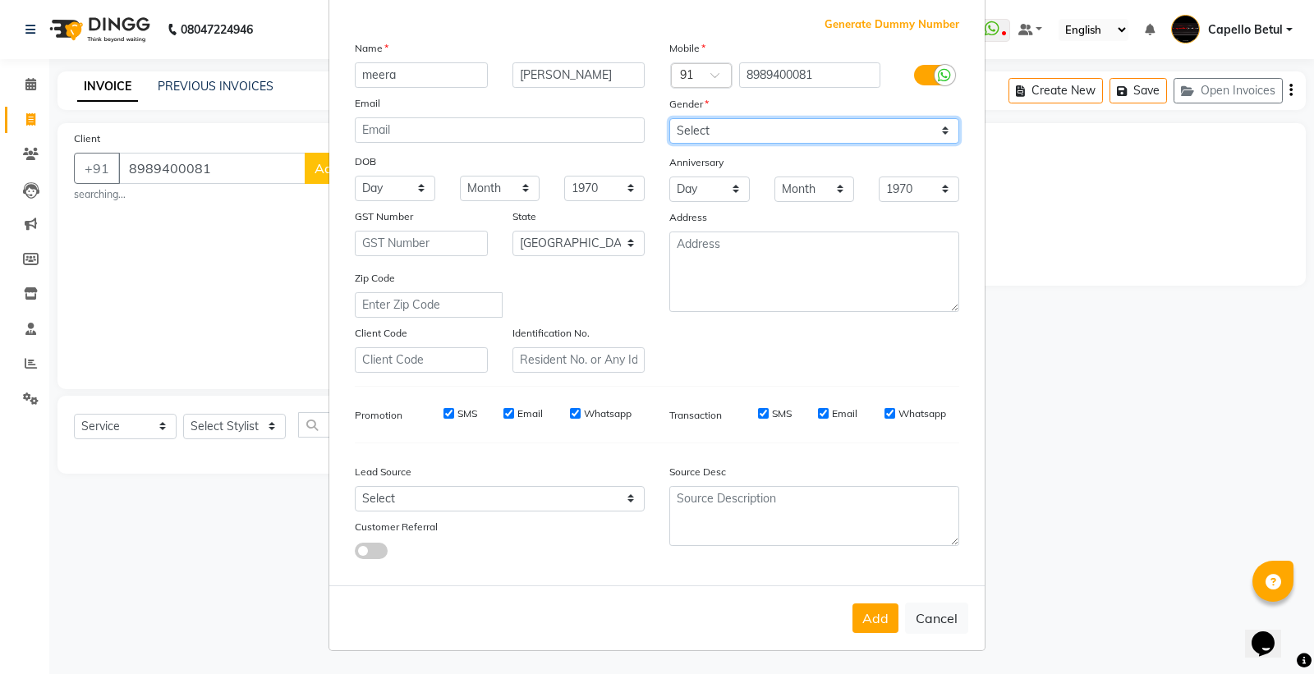
click at [724, 132] on select "Select Male Female Other Prefer Not To Say" at bounding box center [814, 130] width 290 height 25
click at [669, 118] on select "Select Male Female Other Prefer Not To Say" at bounding box center [814, 130] width 290 height 25
click at [853, 614] on button "Add" at bounding box center [876, 619] width 46 height 30
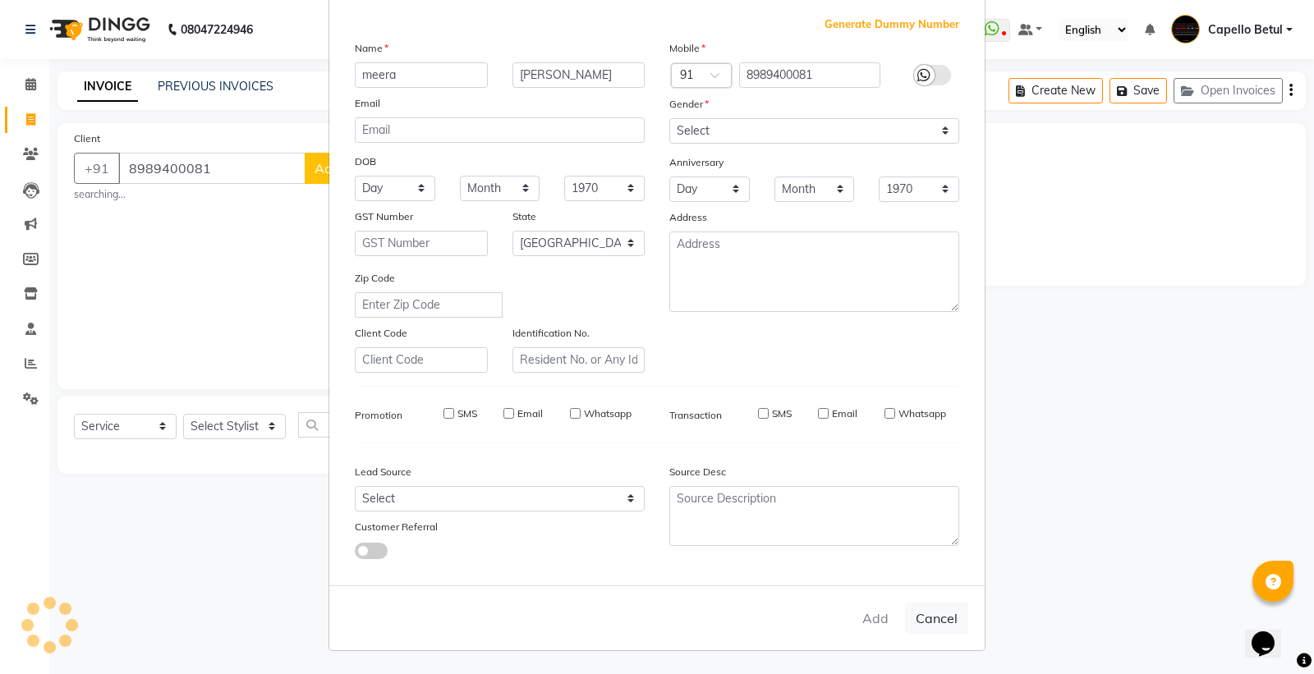
select select
select select "null"
select select
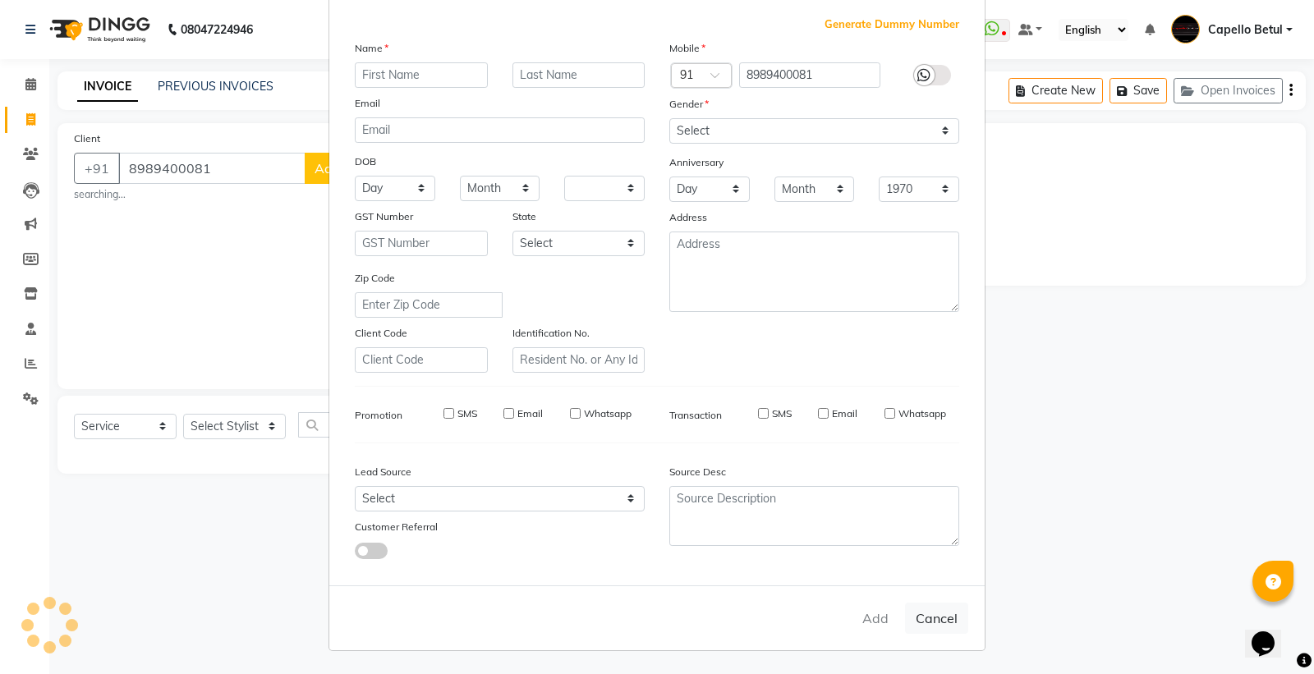
select select
checkbox input "false"
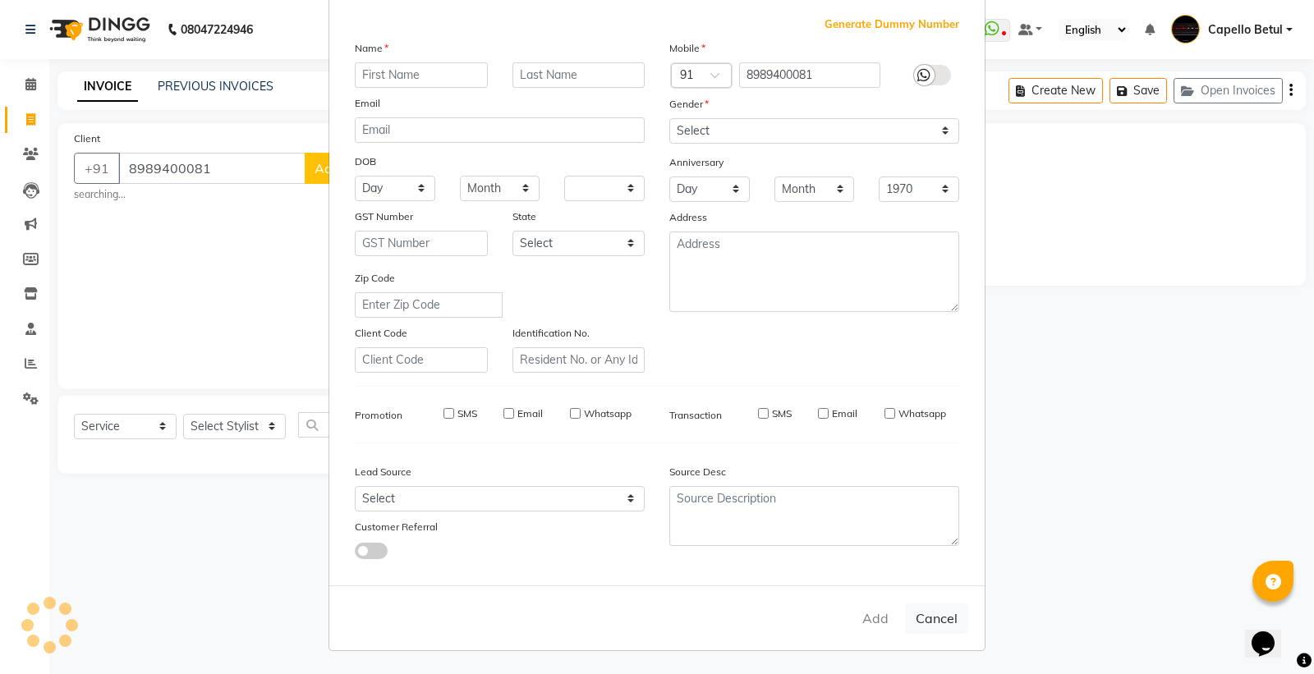
checkbox input "false"
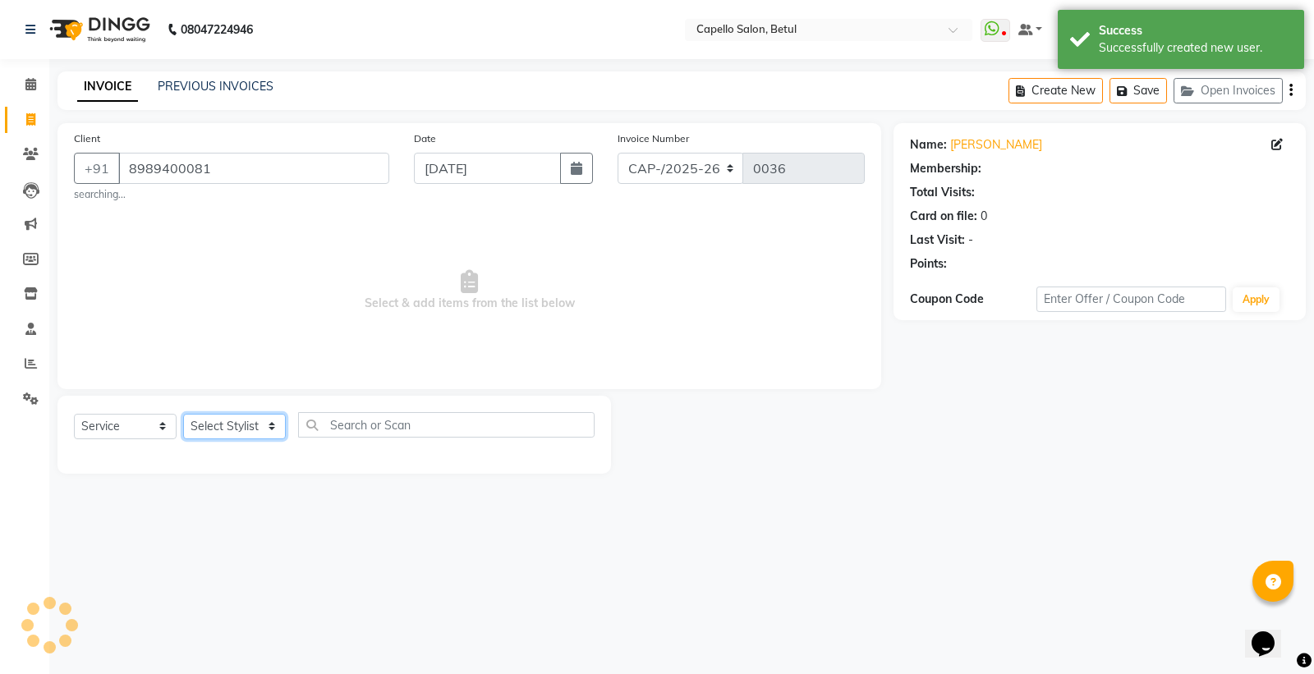
click at [228, 428] on select "Select Stylist ADMIN Capello Betul DHANRAJ DISHANT kirti MOHINI POOJA SOLANKI (…" at bounding box center [234, 426] width 103 height 25
select select "20307"
click at [183, 414] on select "Select Stylist ADMIN Capello Betul DHANRAJ DISHANT kirti MOHINI POOJA SOLANKI (…" at bounding box center [234, 426] width 103 height 25
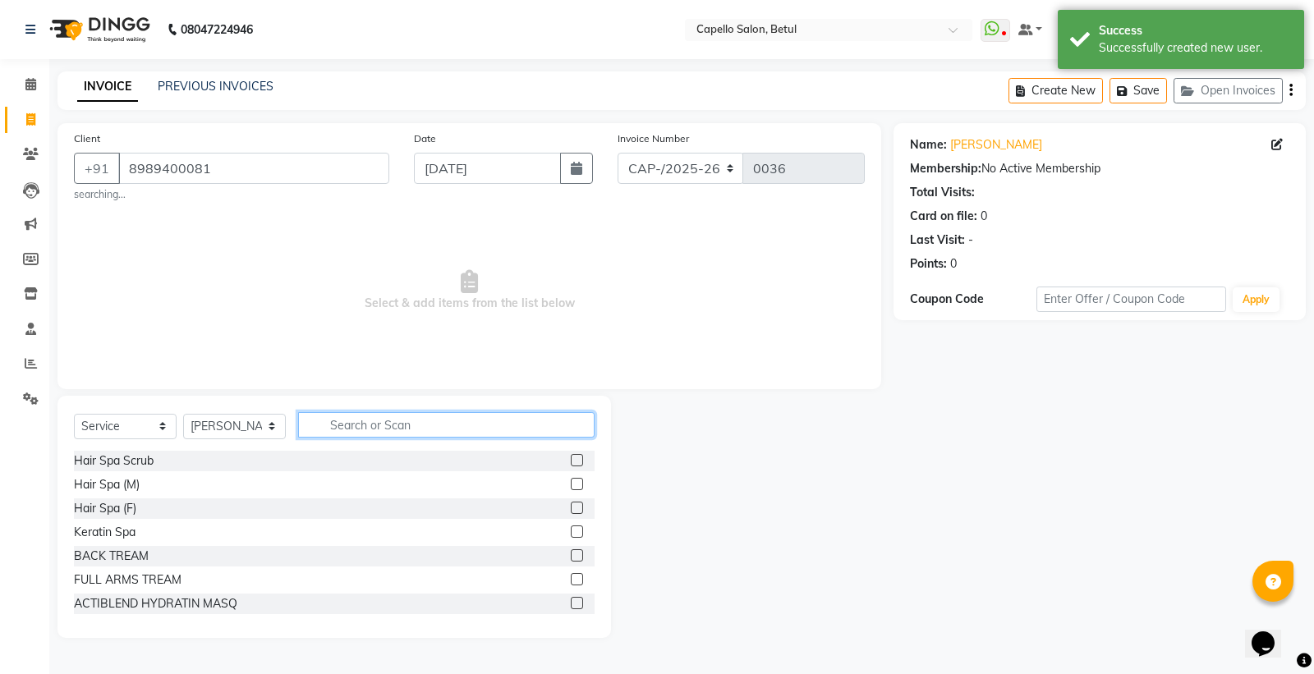
click at [338, 431] on input "text" at bounding box center [446, 424] width 297 height 25
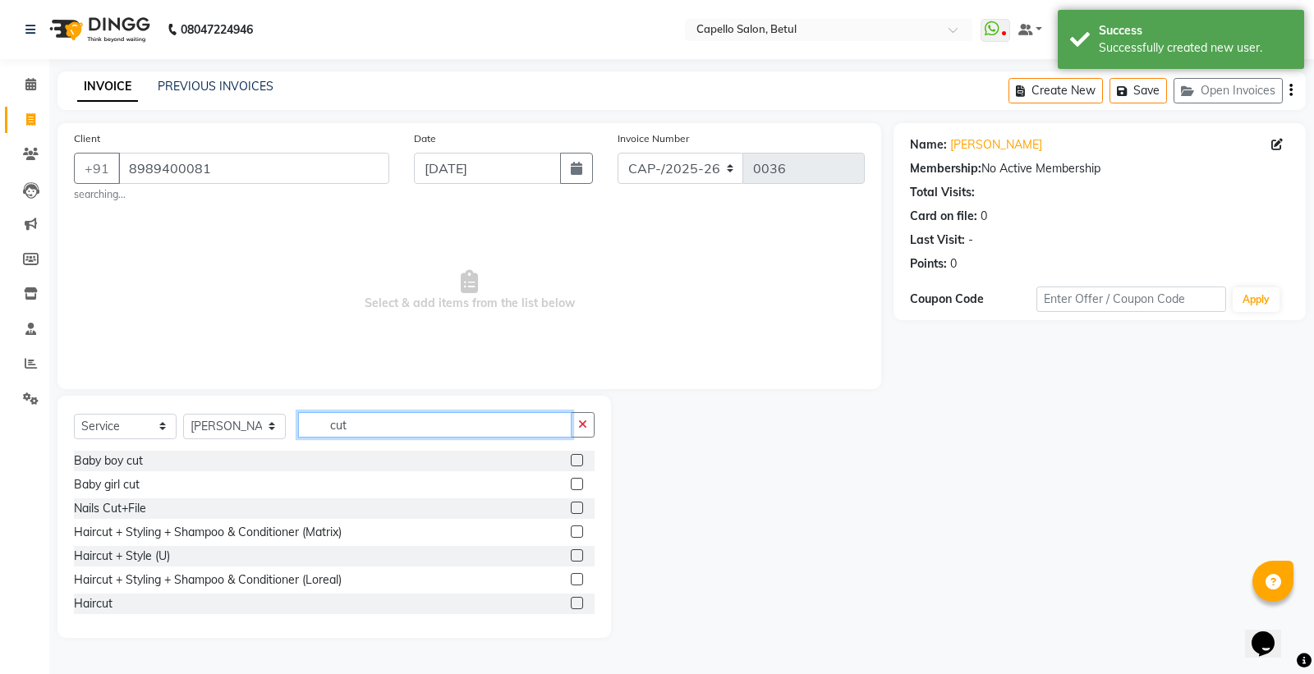
type input "cut"
click at [571, 529] on label at bounding box center [577, 532] width 12 height 12
click at [571, 529] on input "checkbox" at bounding box center [576, 532] width 11 height 11
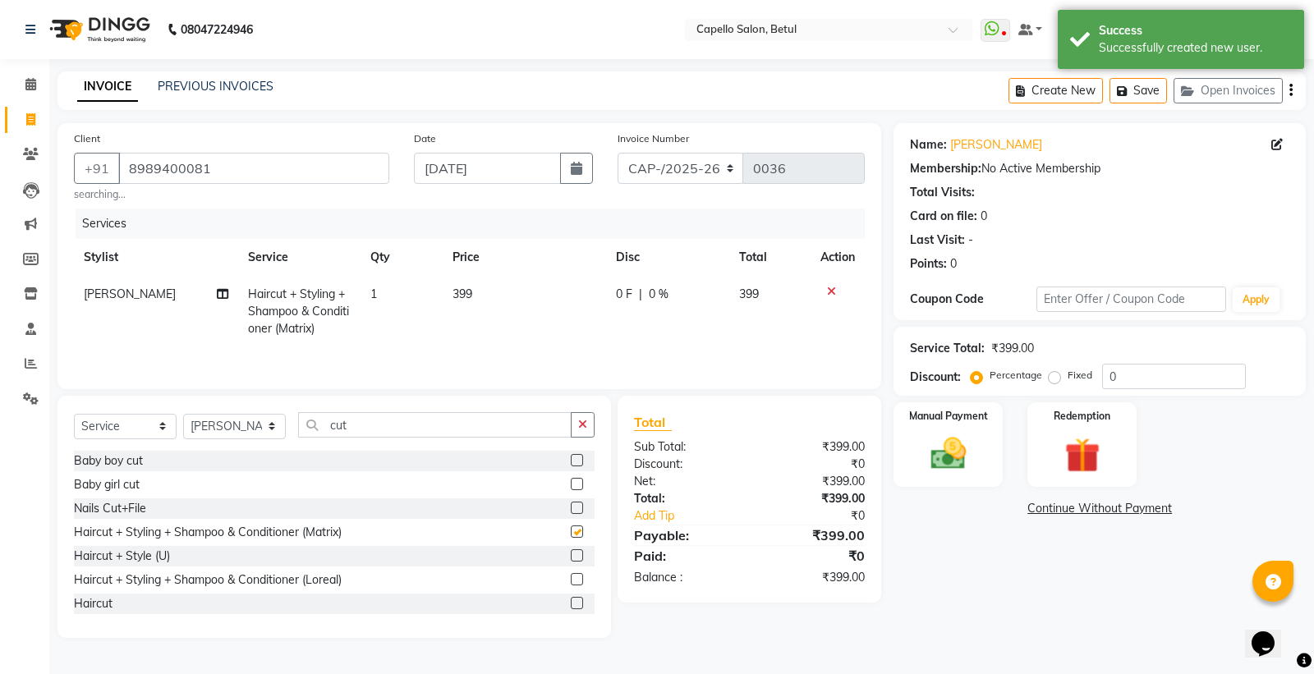
checkbox input "false"
click at [518, 292] on td "399" at bounding box center [524, 311] width 163 height 71
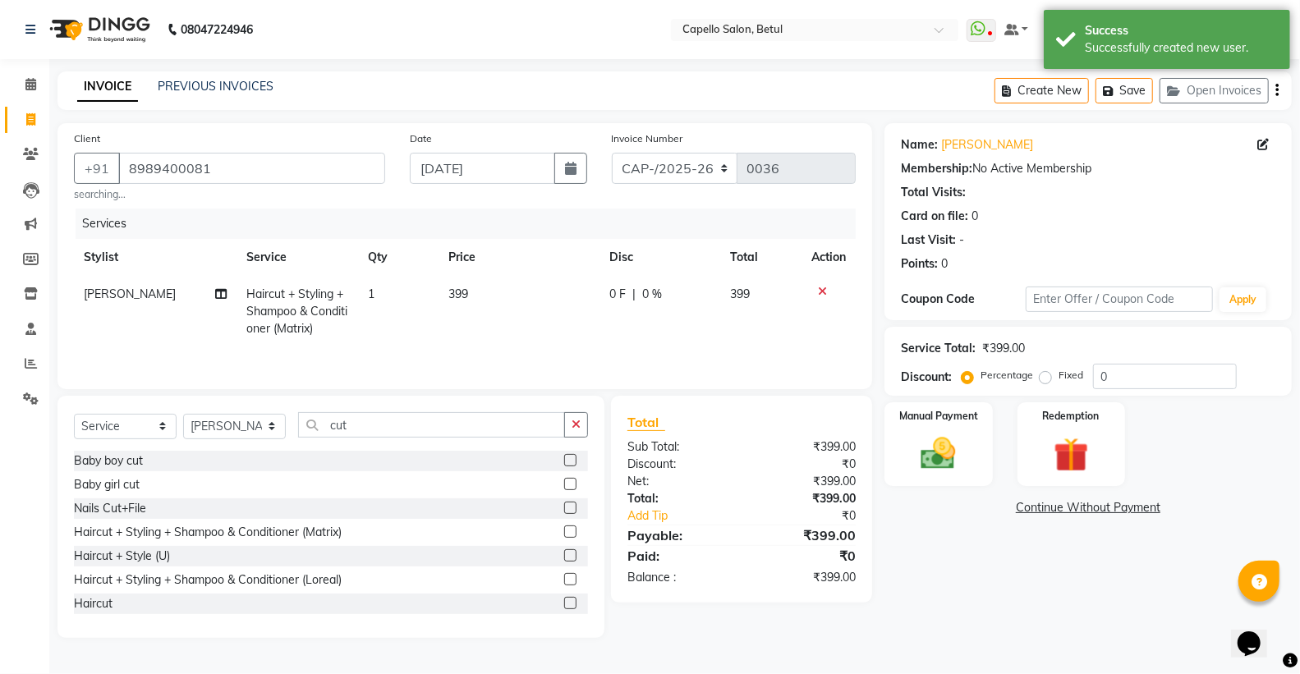
select select "20307"
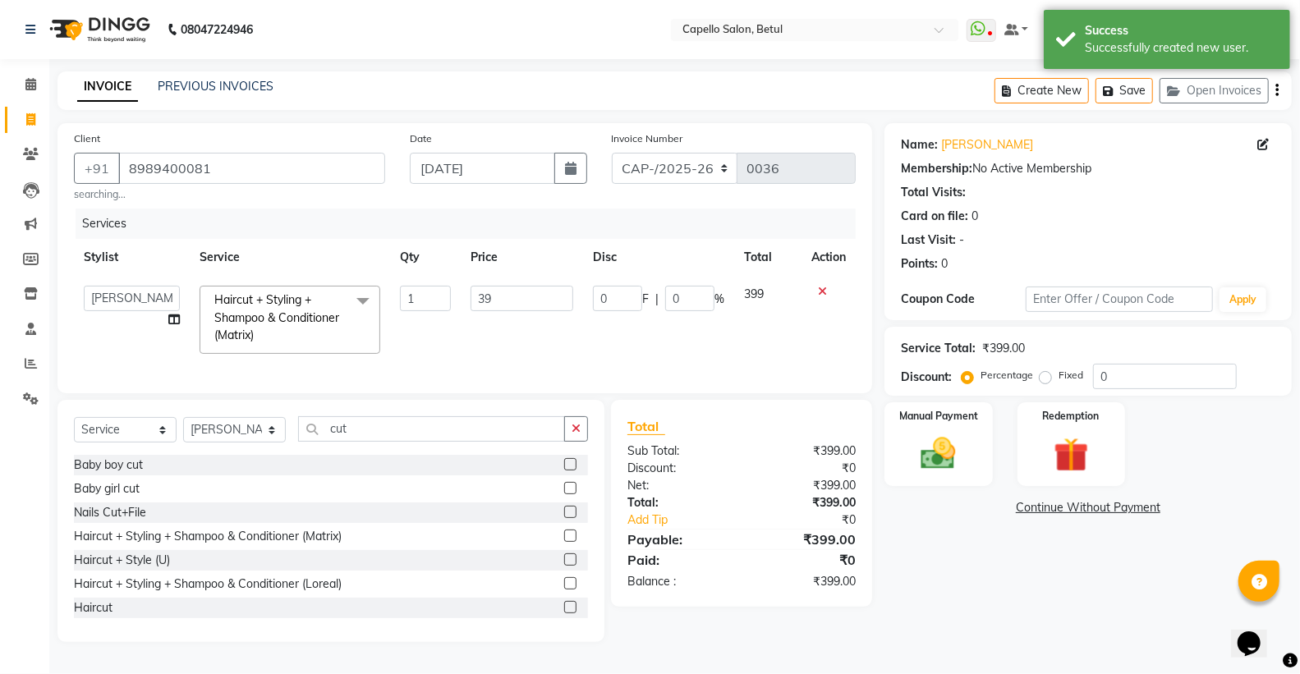
type input "3"
type input "400"
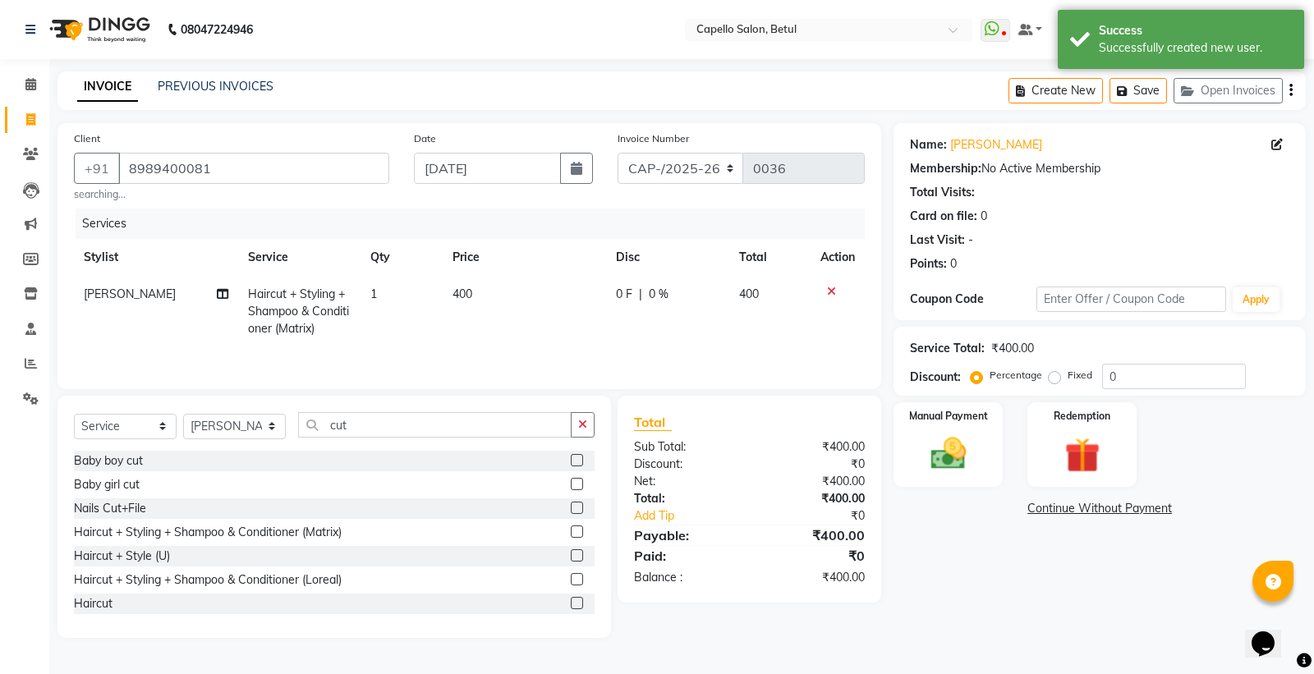
click at [521, 321] on td "400" at bounding box center [524, 311] width 163 height 71
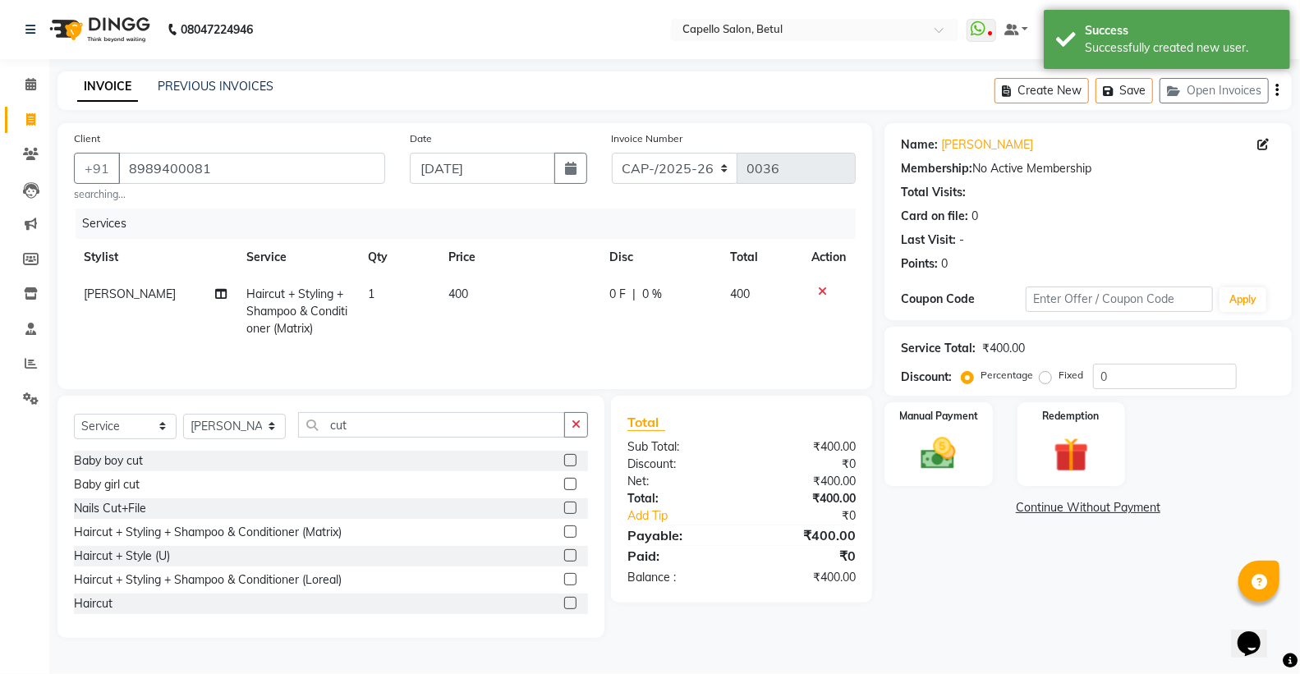
select select "20307"
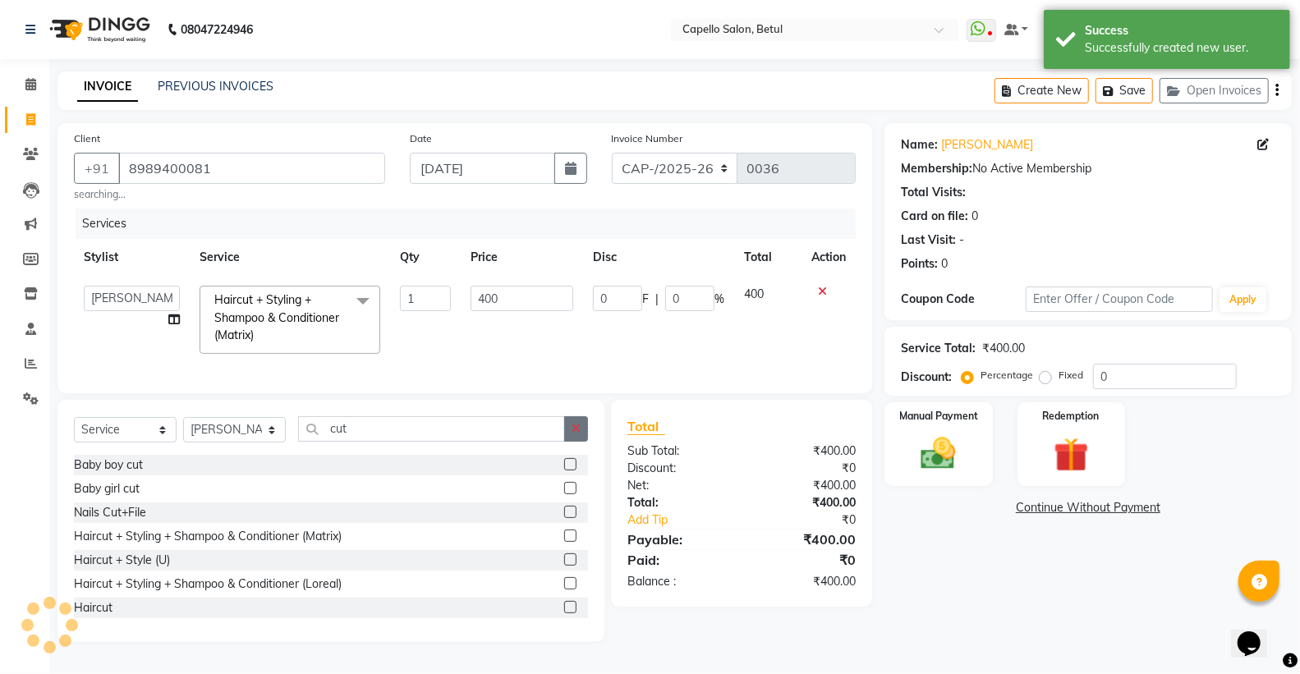
click at [571, 439] on button "button" at bounding box center [576, 428] width 24 height 25
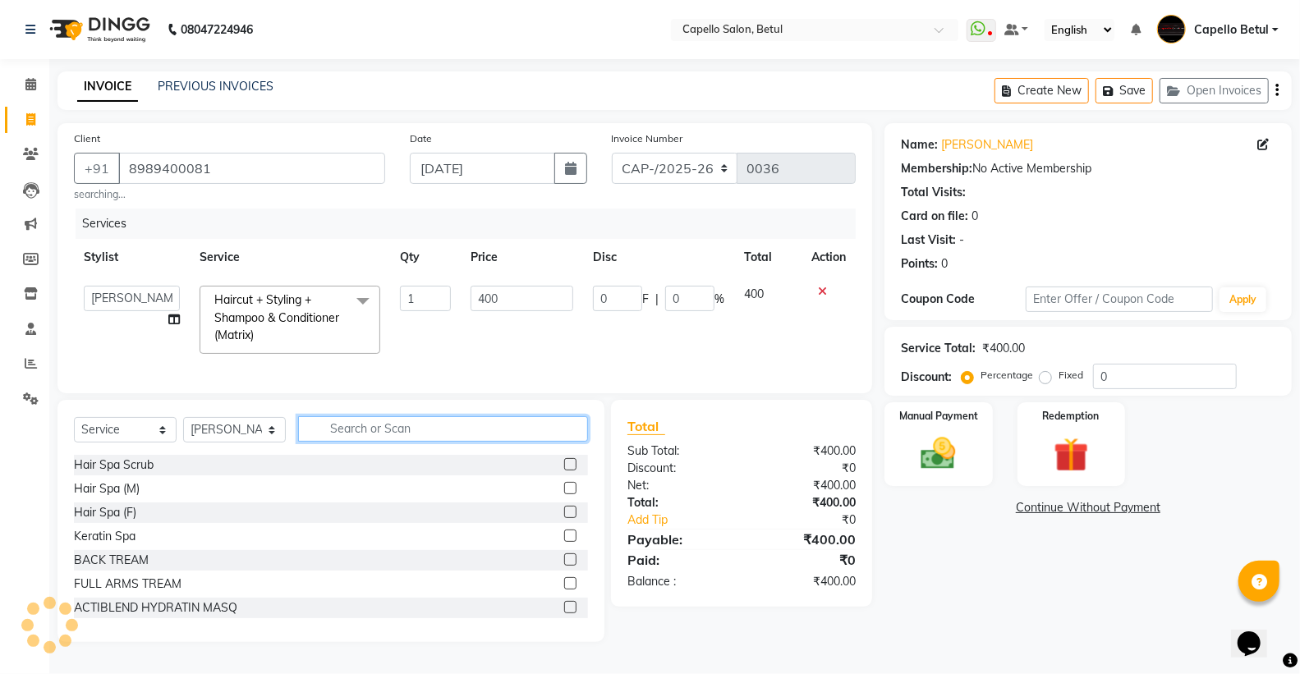
scroll to position [6, 0]
click at [941, 456] on img at bounding box center [938, 454] width 58 height 42
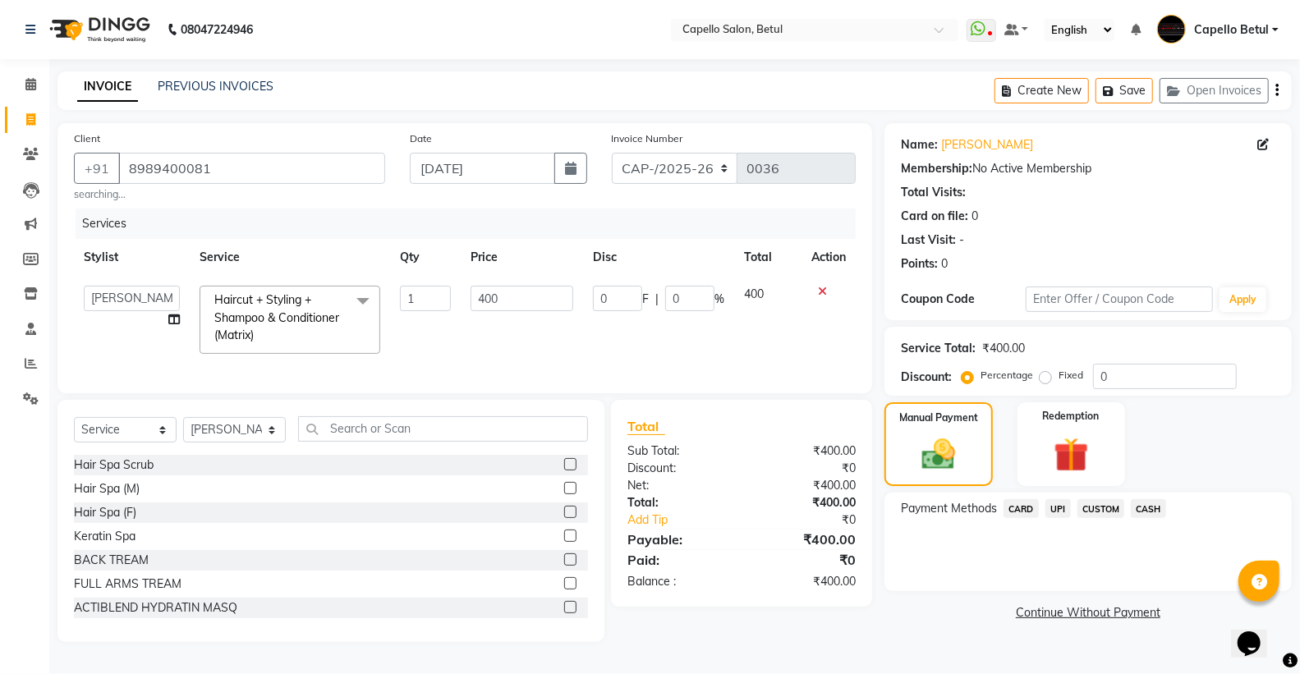
click at [1143, 499] on span "CASH" at bounding box center [1148, 508] width 35 height 19
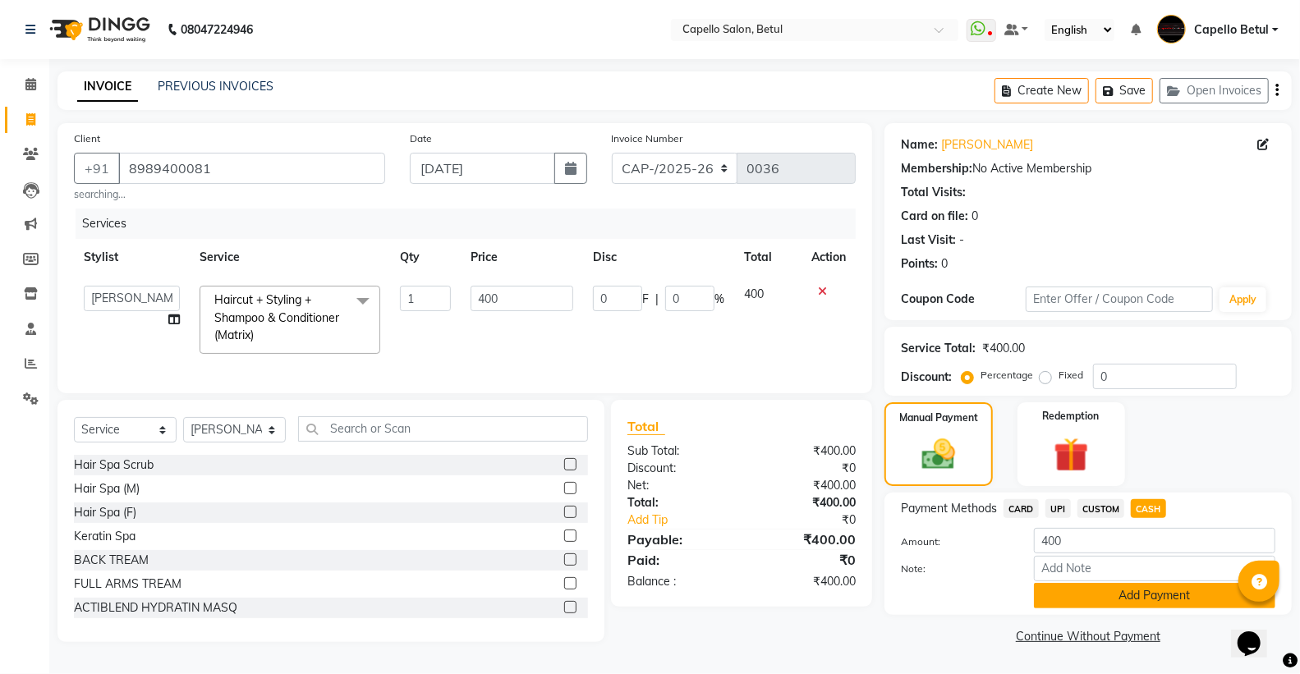
click at [1130, 588] on button "Add Payment" at bounding box center [1154, 595] width 241 height 25
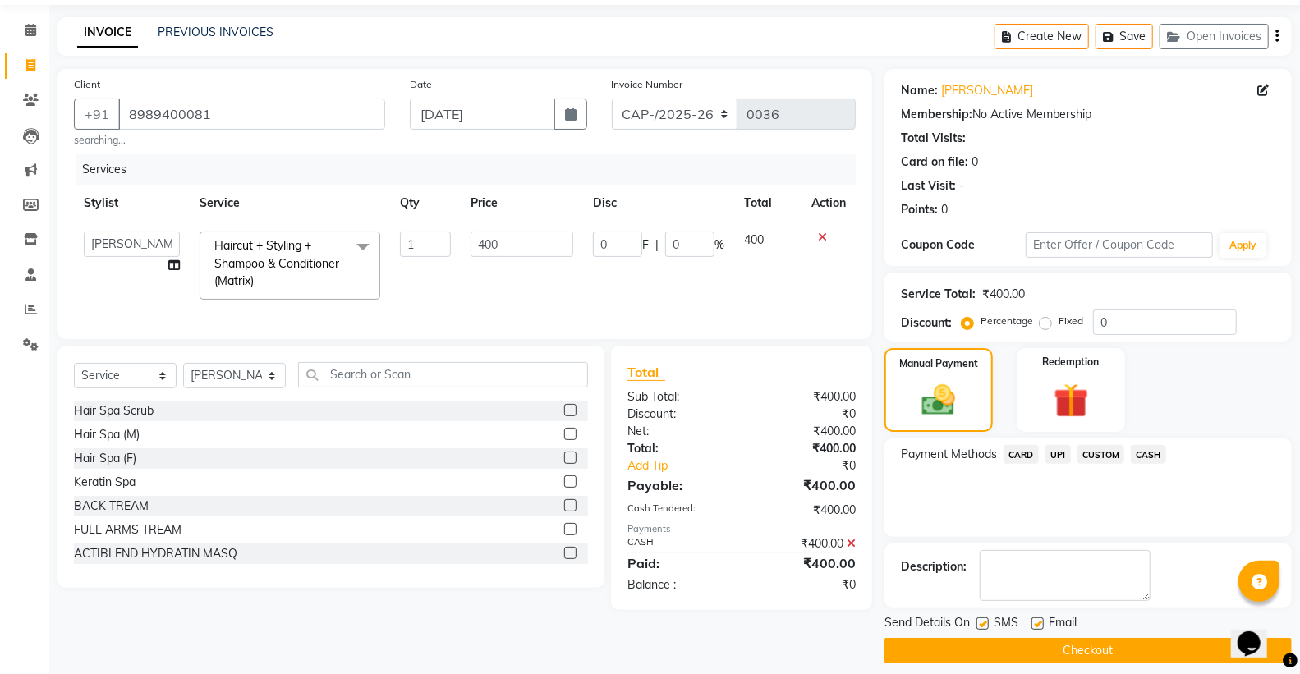
scroll to position [68, 0]
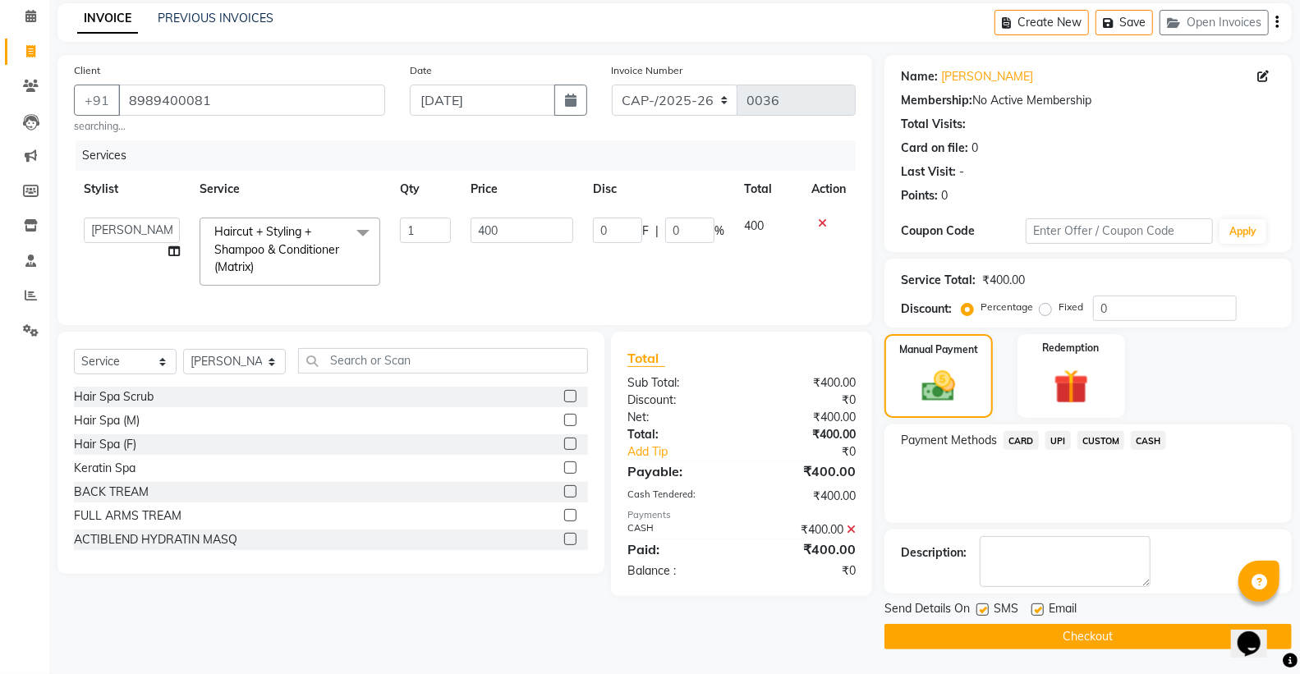
click at [1064, 634] on button "Checkout" at bounding box center [1088, 636] width 407 height 25
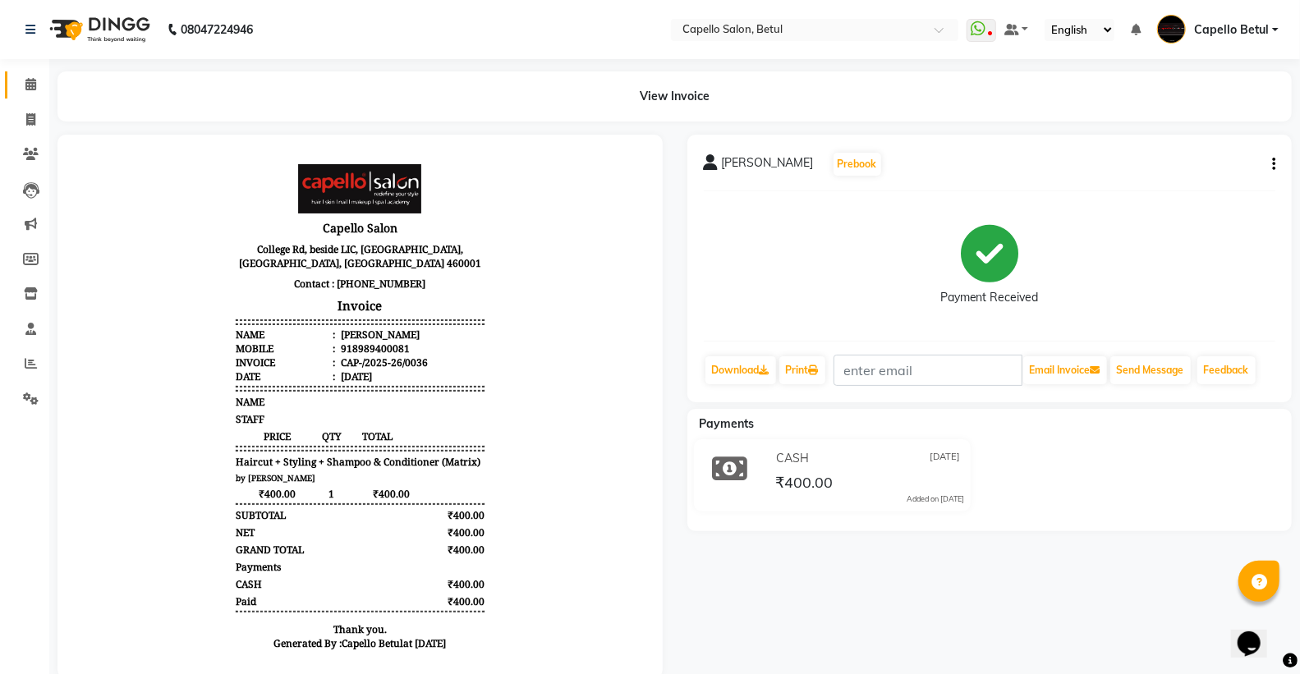
click at [27, 71] on link "Calendar" at bounding box center [24, 84] width 39 height 27
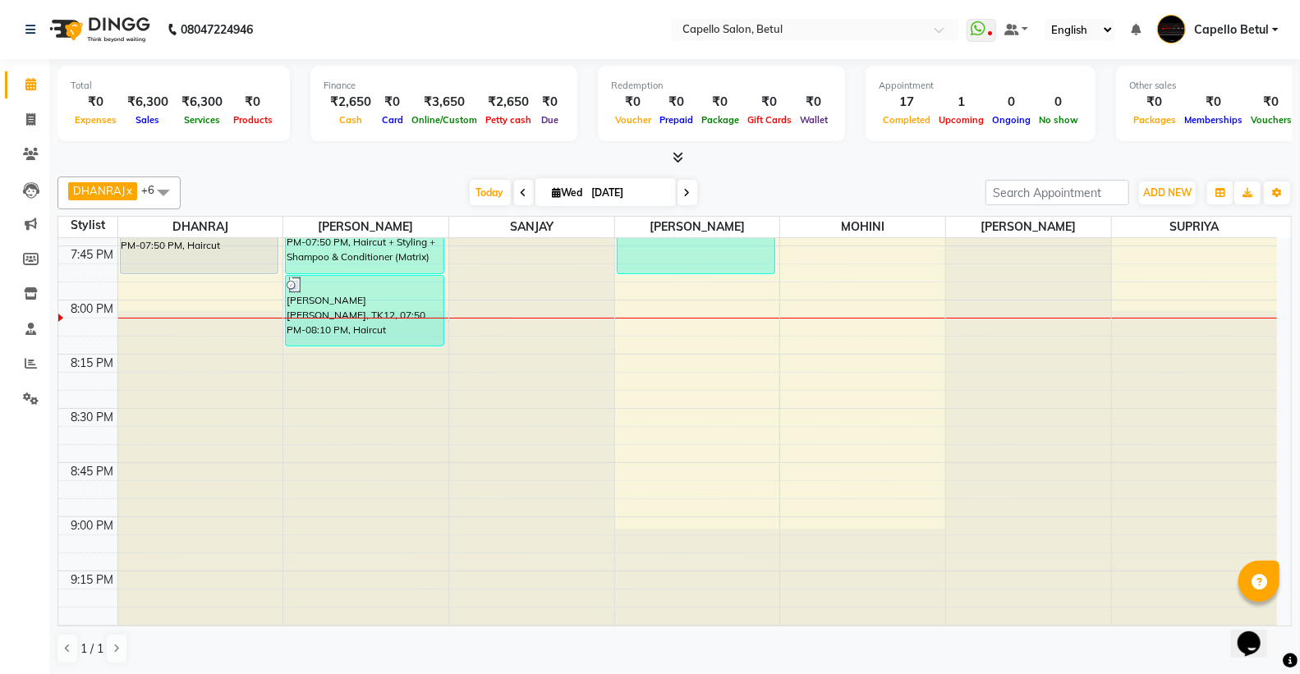
scroll to position [2169, 0]
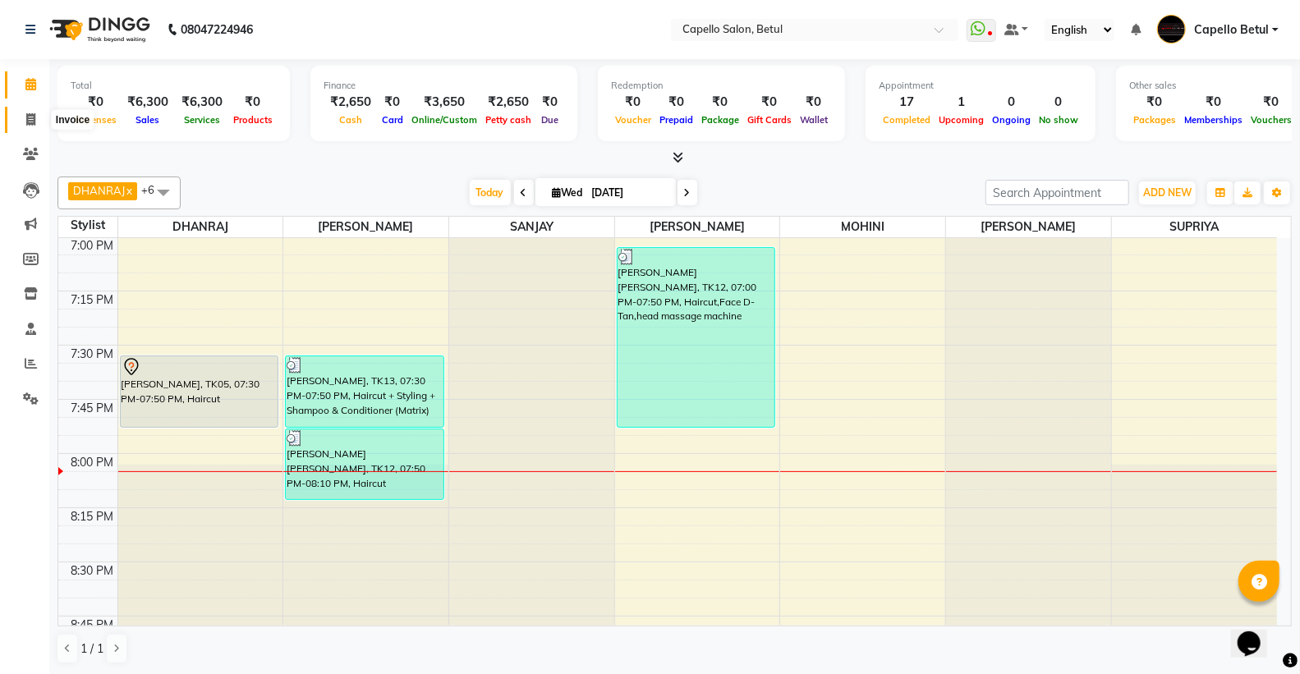
click at [39, 117] on span at bounding box center [30, 120] width 29 height 19
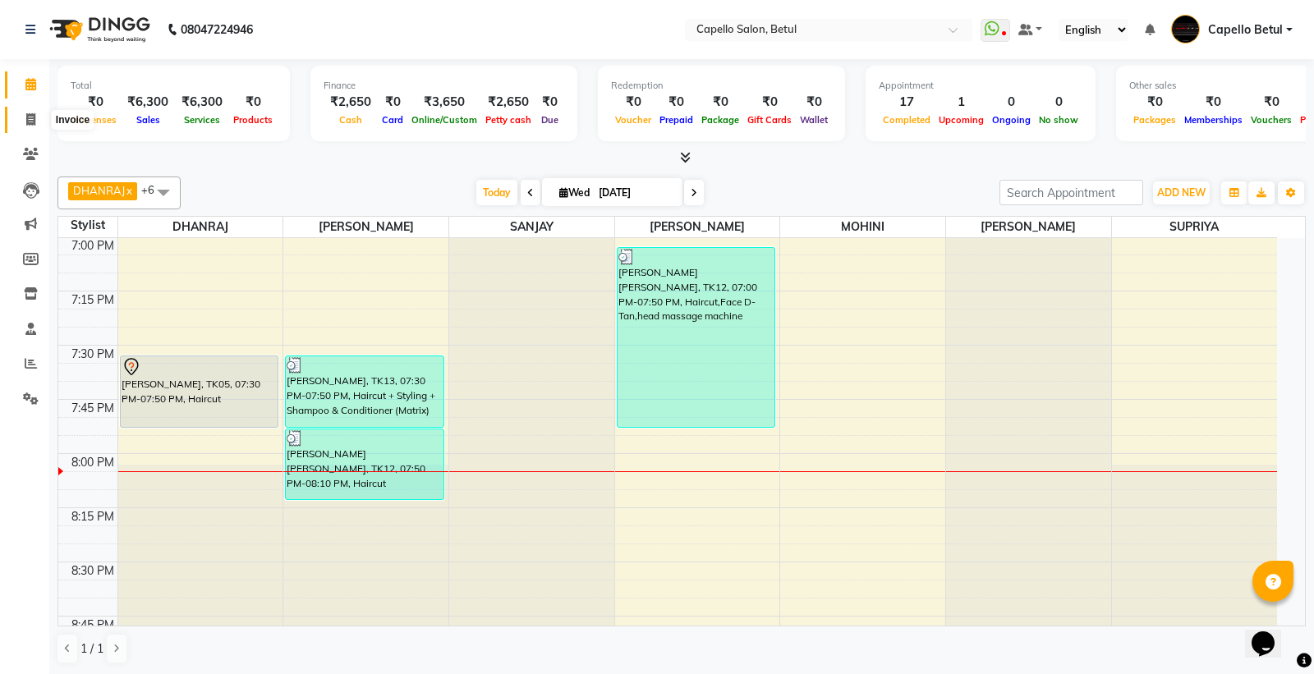
select select "service"
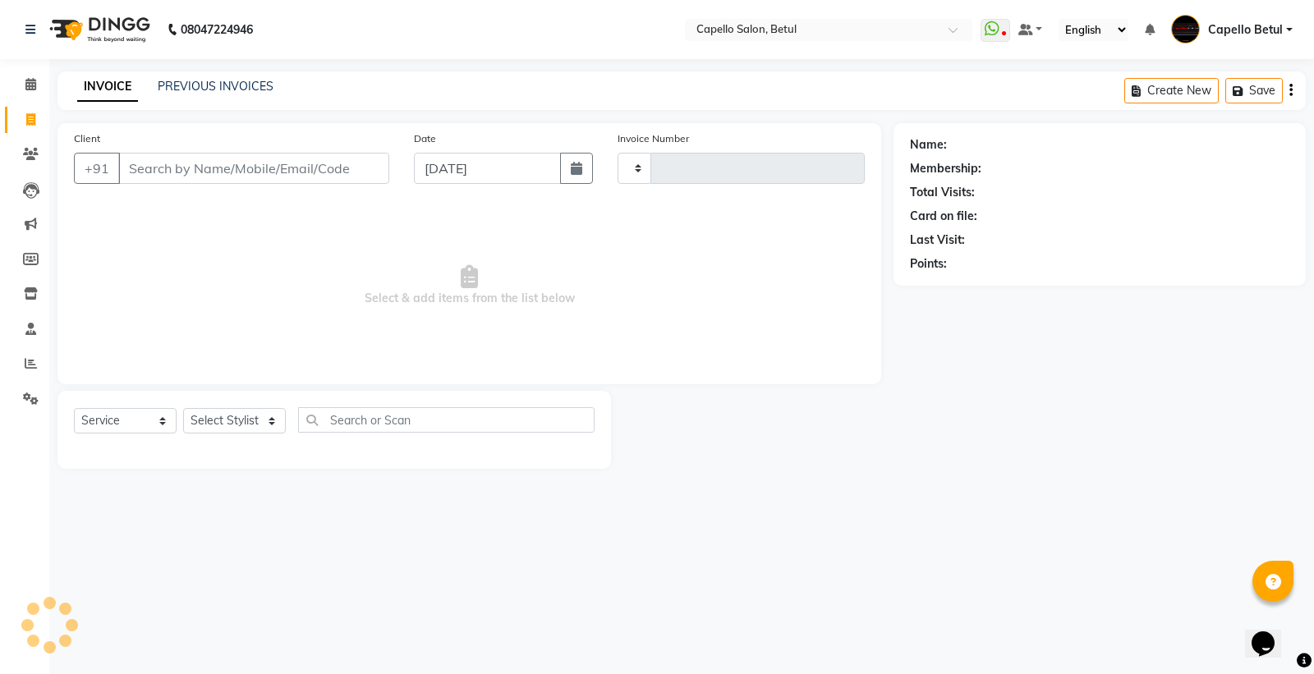
type input "0037"
select select "8951"
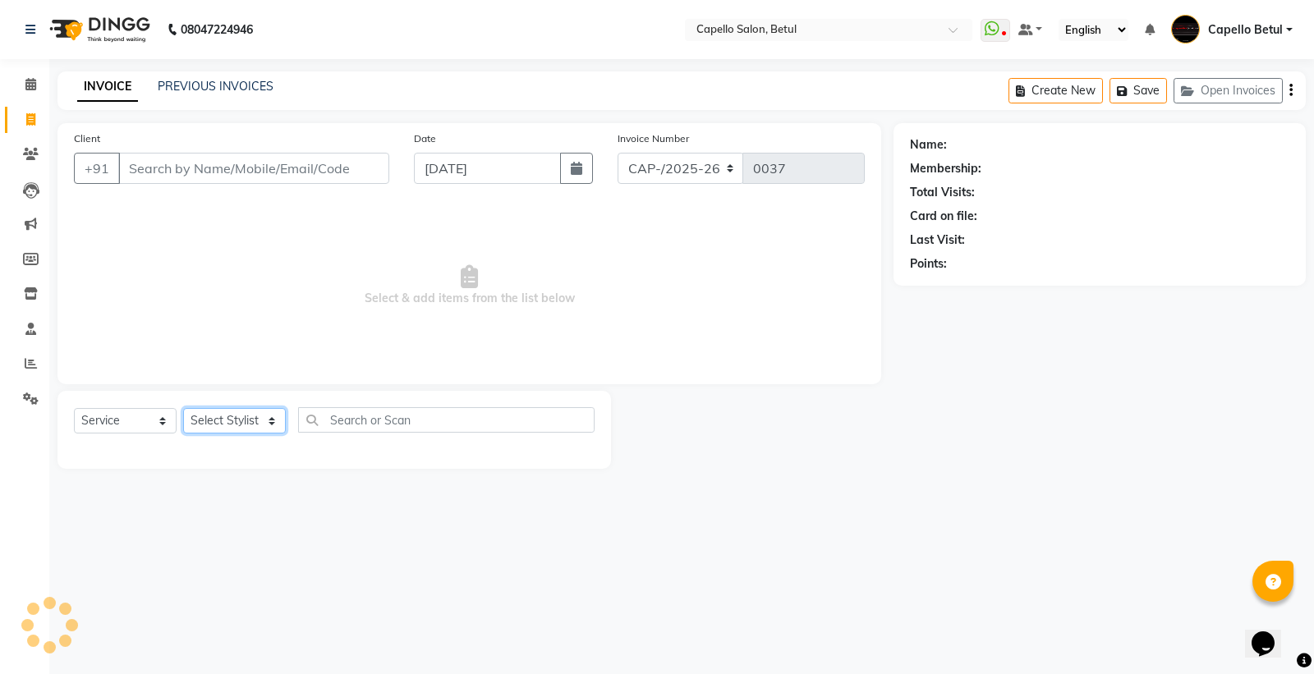
click at [269, 419] on select "Select Stylist" at bounding box center [234, 420] width 103 height 25
select select "34695"
click at [183, 409] on select "Select Stylist ADMIN Capello Betul DHANRAJ DISHANT kirti MOHINI POOJA SOLANKI (…" at bounding box center [234, 420] width 103 height 25
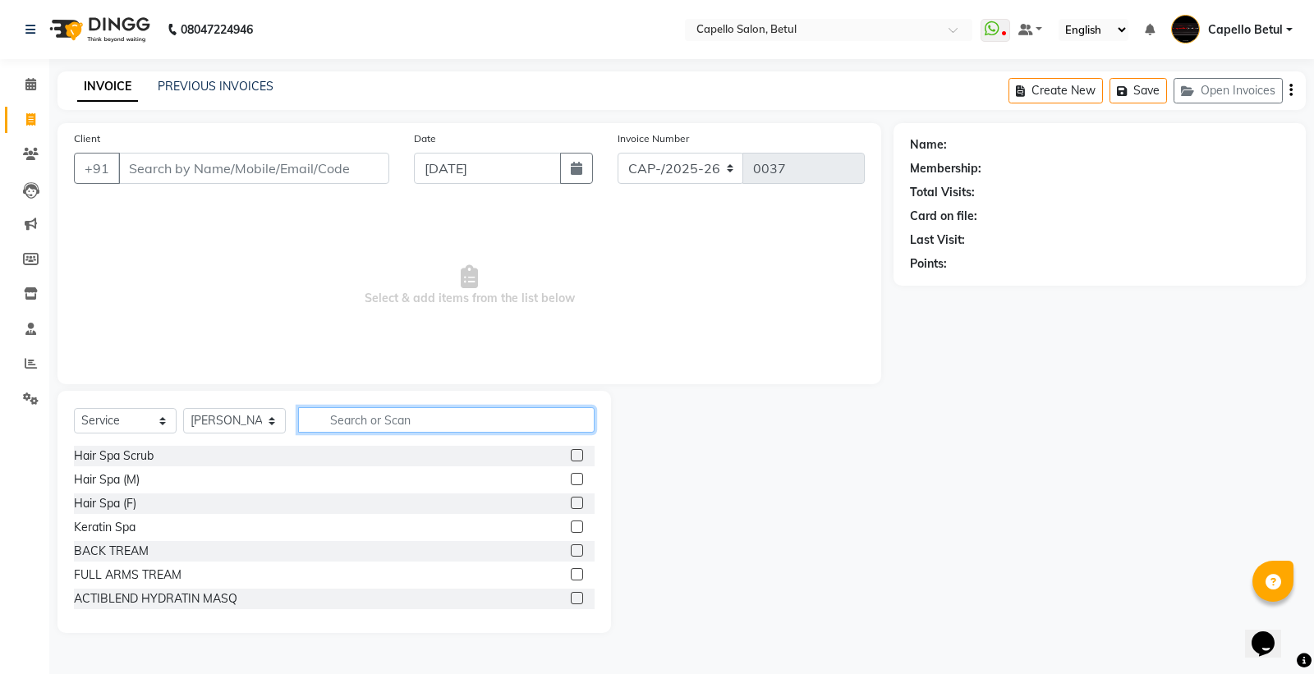
click at [321, 427] on input "text" at bounding box center [446, 419] width 297 height 25
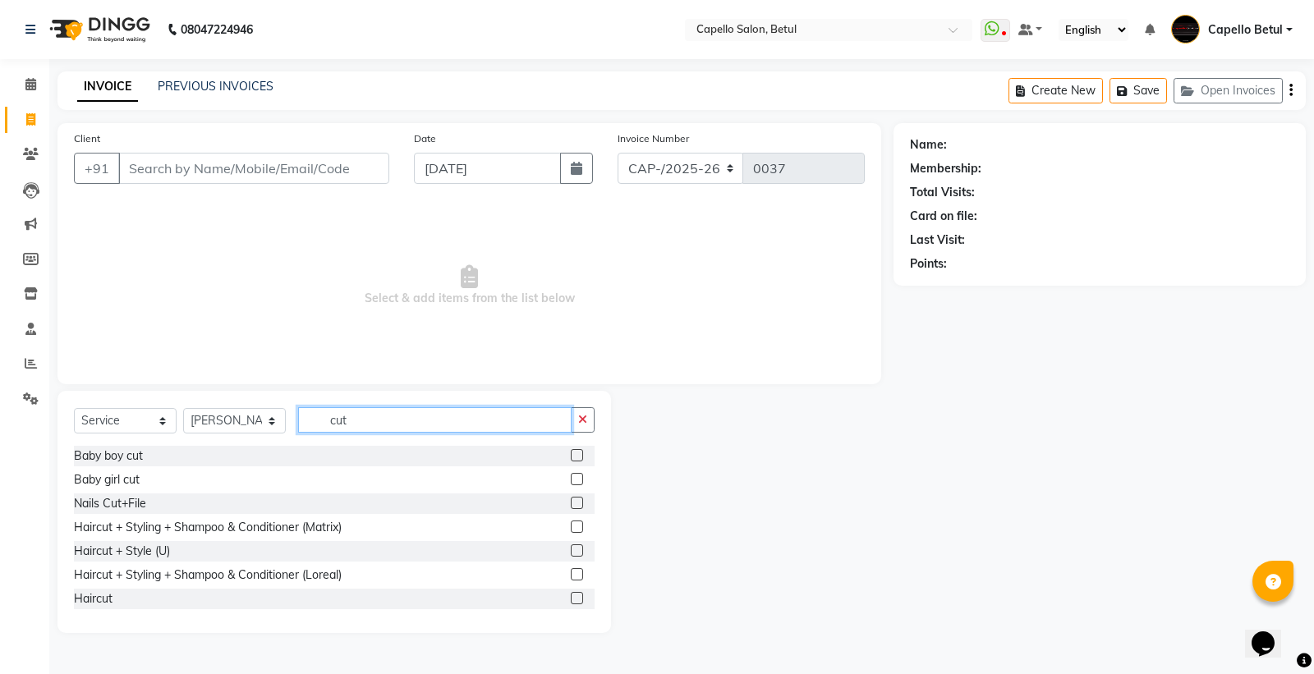
type input "cut"
click at [571, 596] on label at bounding box center [577, 598] width 12 height 12
click at [571, 596] on input "checkbox" at bounding box center [576, 599] width 11 height 11
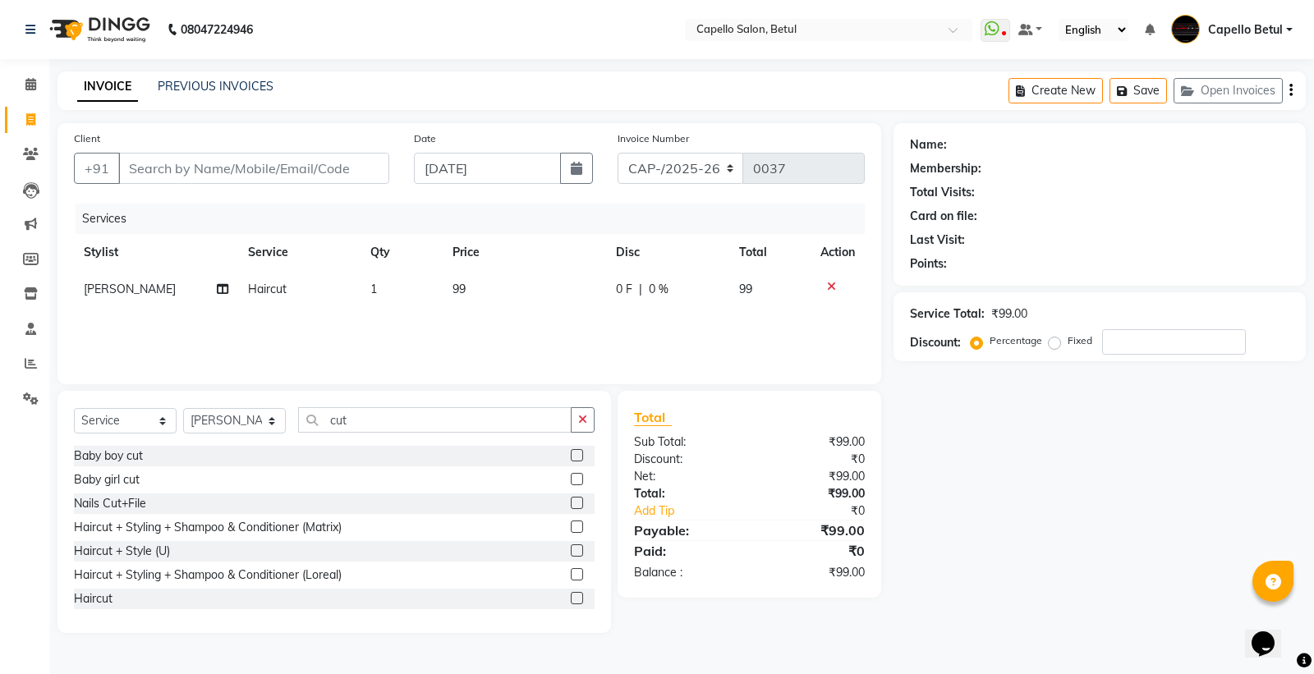
checkbox input "false"
click at [511, 302] on td "99" at bounding box center [524, 289] width 163 height 37
select select "34695"
click at [516, 297] on input "99" at bounding box center [529, 293] width 106 height 25
type input "9"
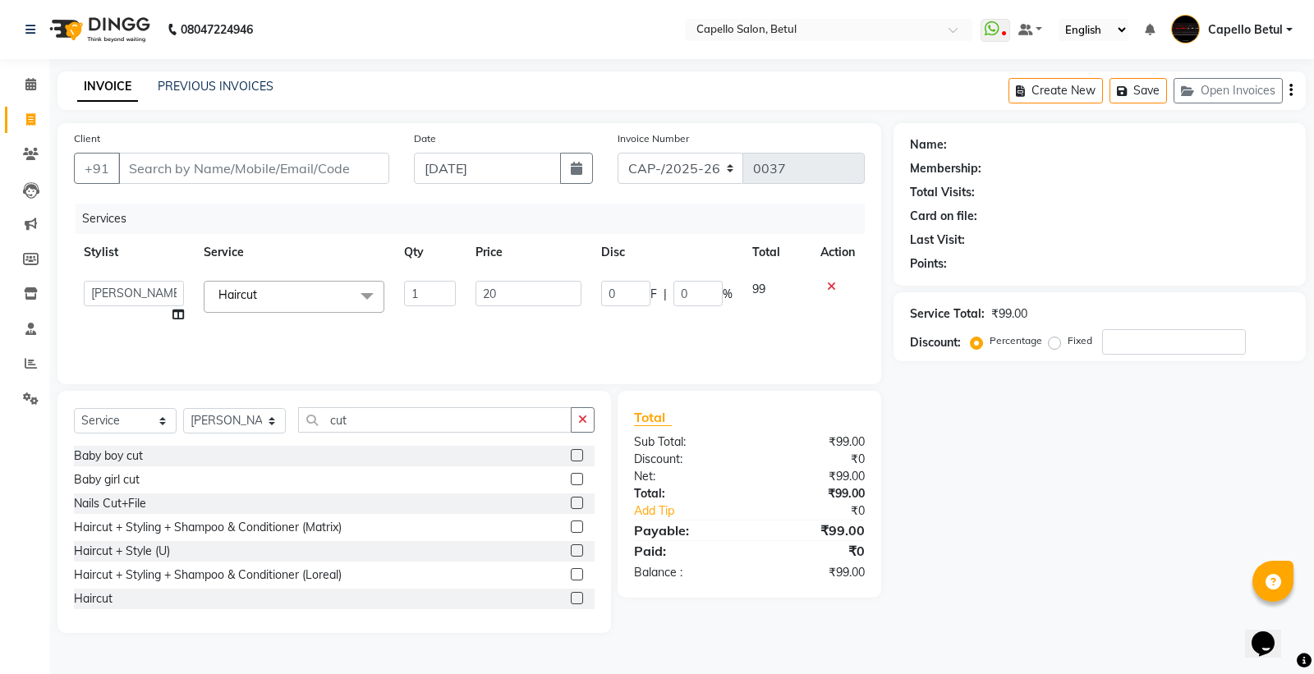
type input "200"
click at [512, 315] on div "Services Stylist Service Qty Price Disc Total Action ADMIN Capello Betul DHANRA…" at bounding box center [469, 286] width 791 height 164
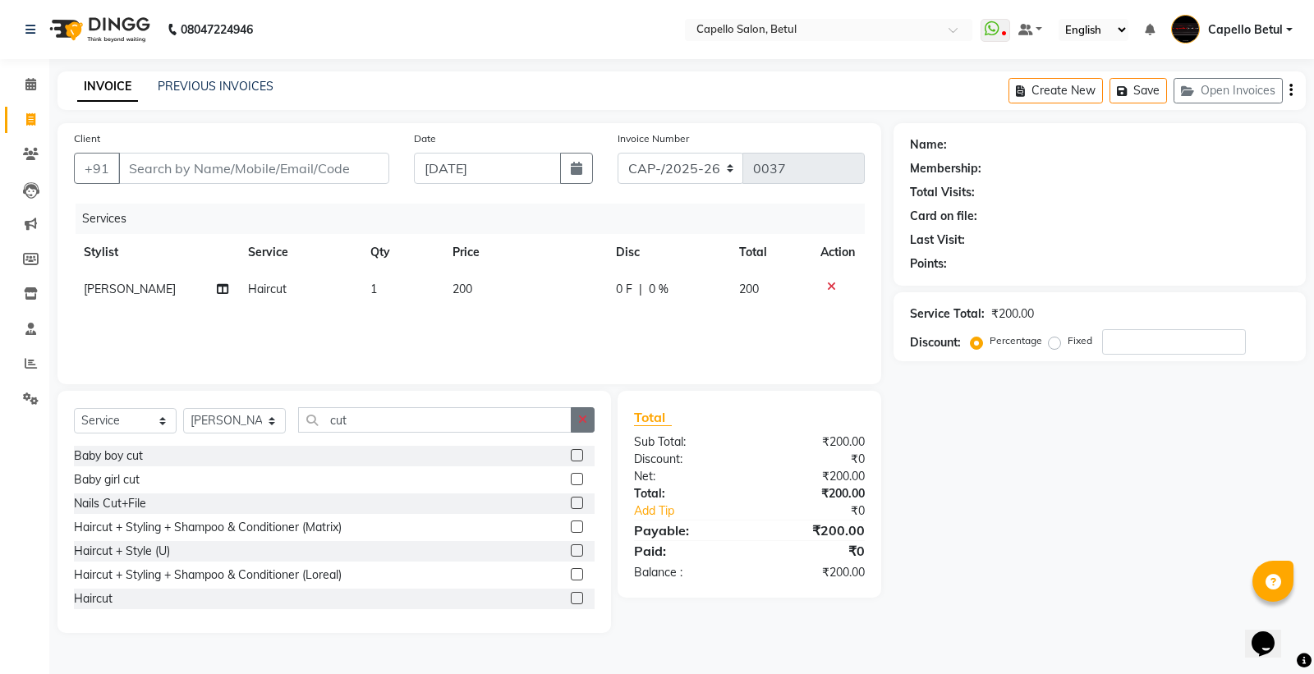
click at [577, 415] on button "button" at bounding box center [583, 419] width 24 height 25
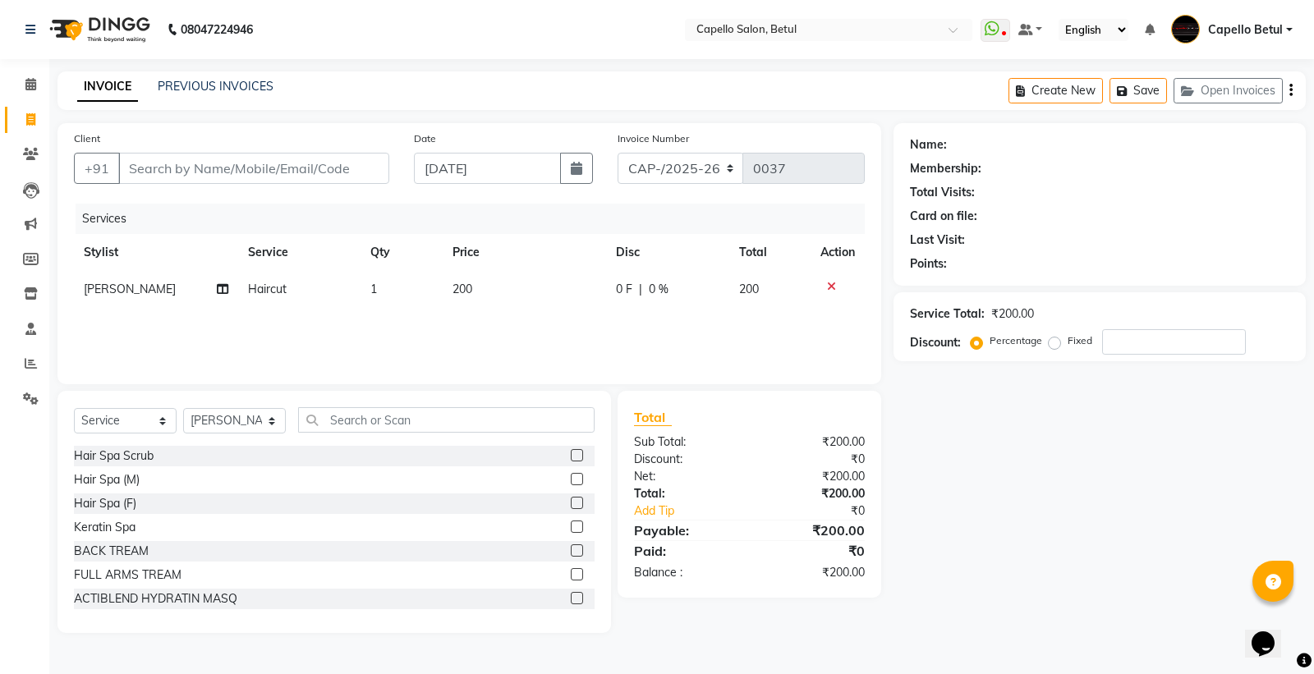
click at [329, 186] on div "Client +91" at bounding box center [232, 163] width 340 height 67
click at [333, 181] on input "Client" at bounding box center [253, 168] width 271 height 31
click at [224, 160] on input "Client" at bounding box center [253, 168] width 271 height 31
click at [304, 177] on input "Client" at bounding box center [253, 168] width 271 height 31
type input "7"
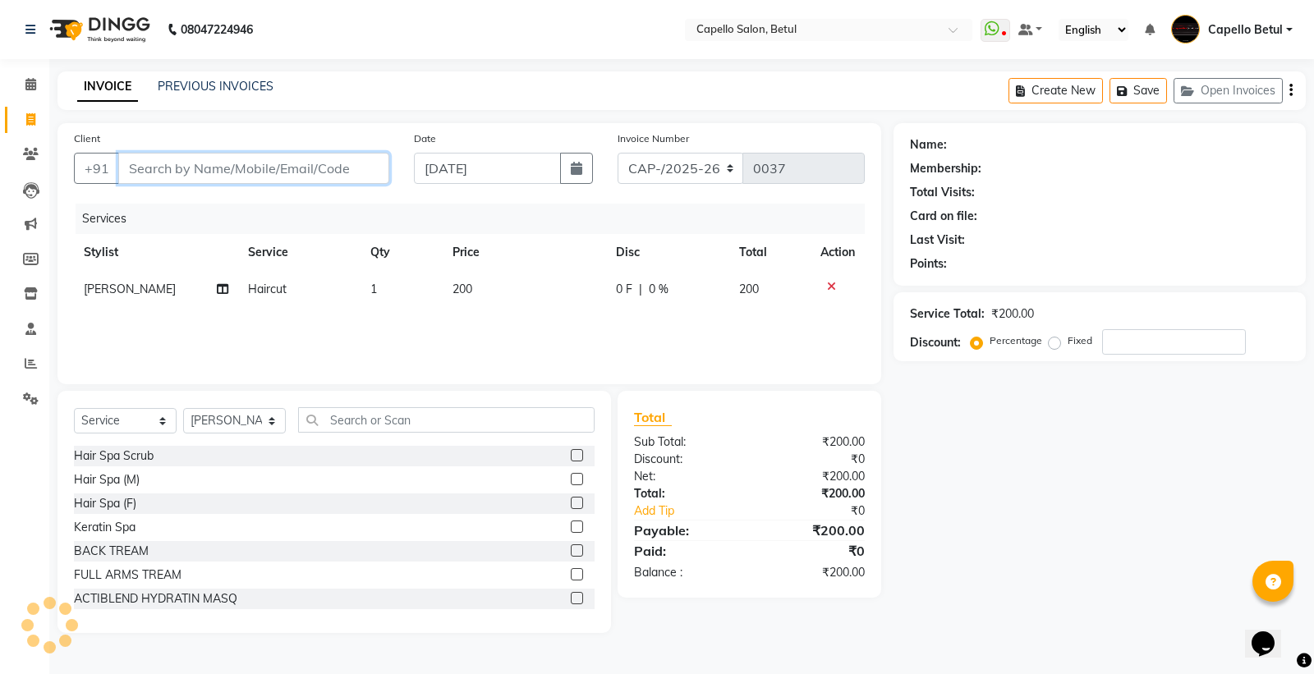
type input "0"
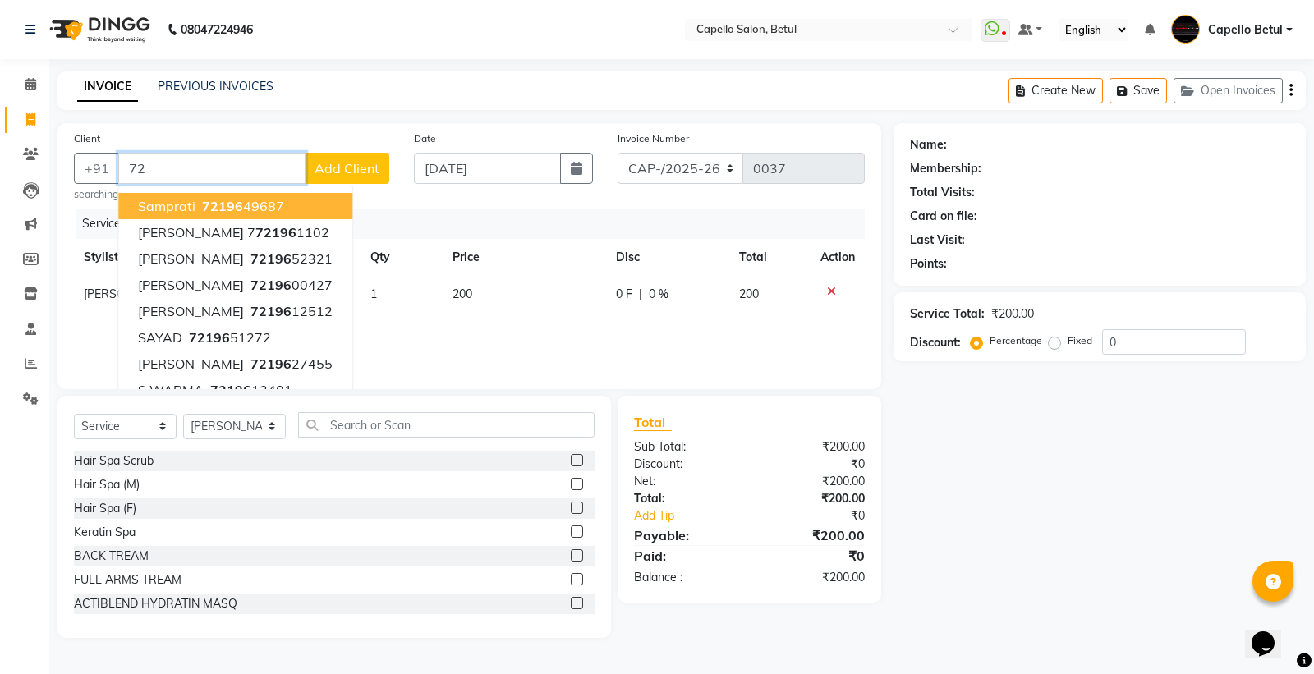
type input "7"
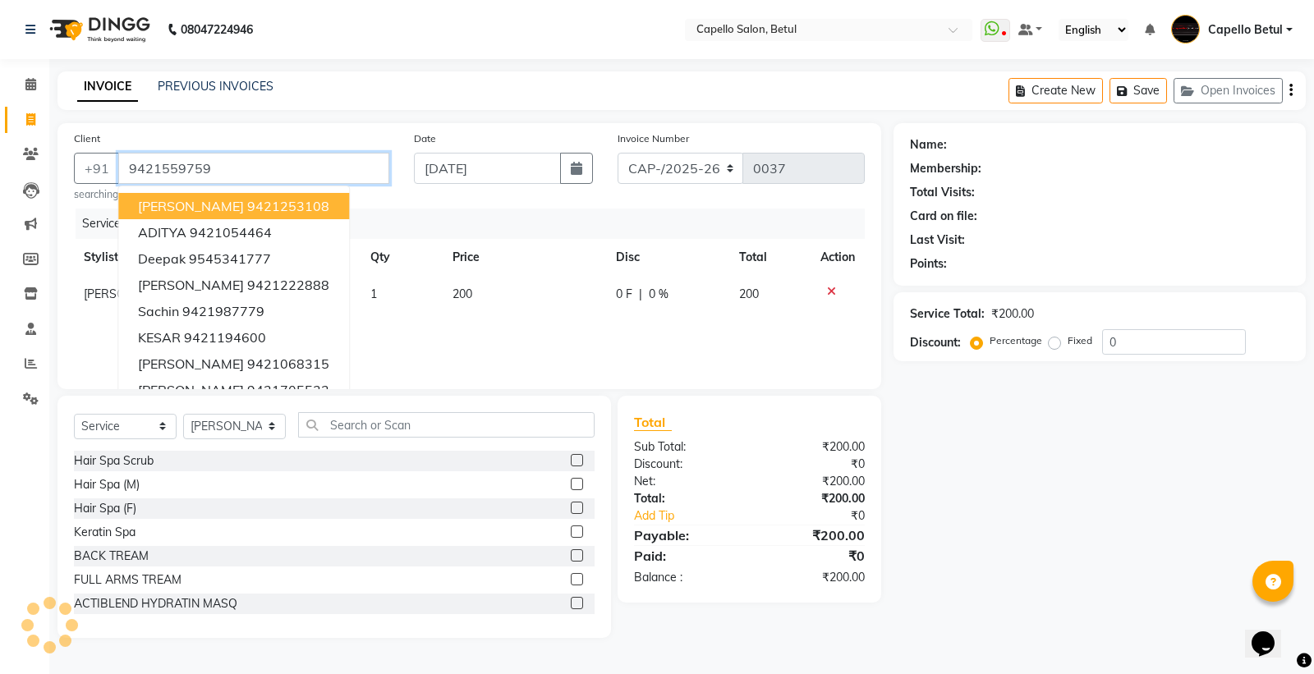
type input "9421559759"
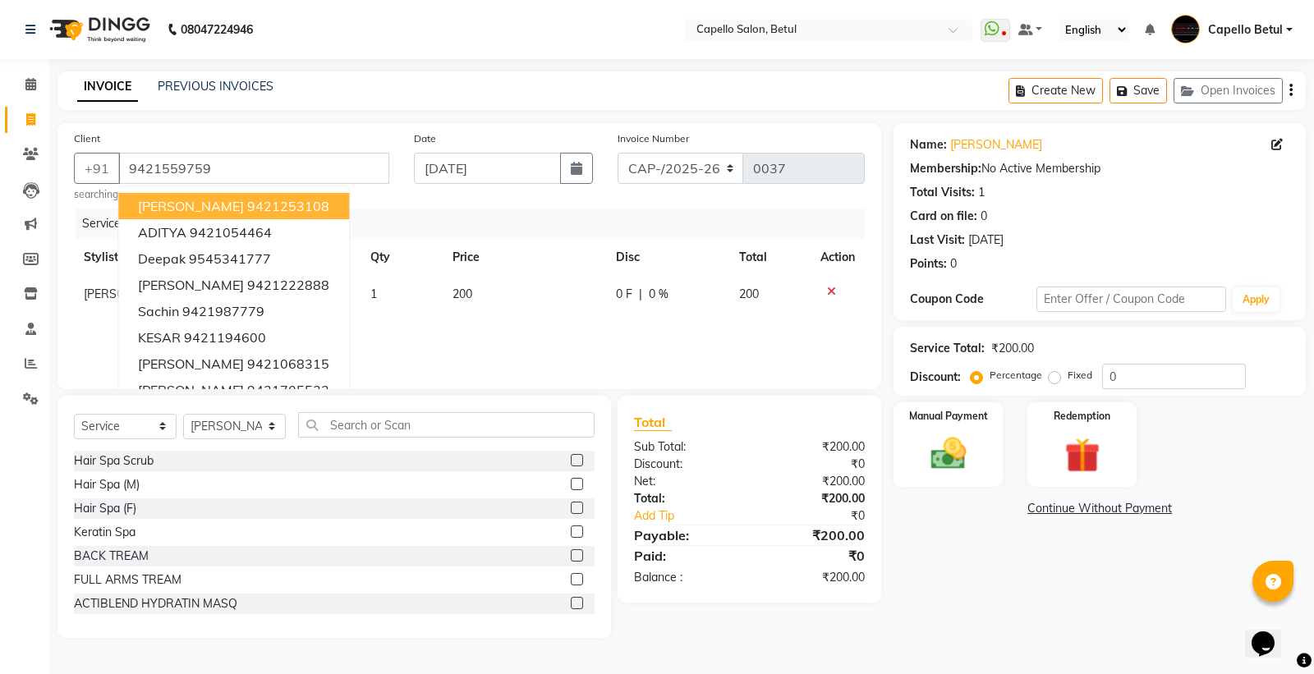
click at [526, 307] on td "200" at bounding box center [524, 294] width 163 height 37
select select "34695"
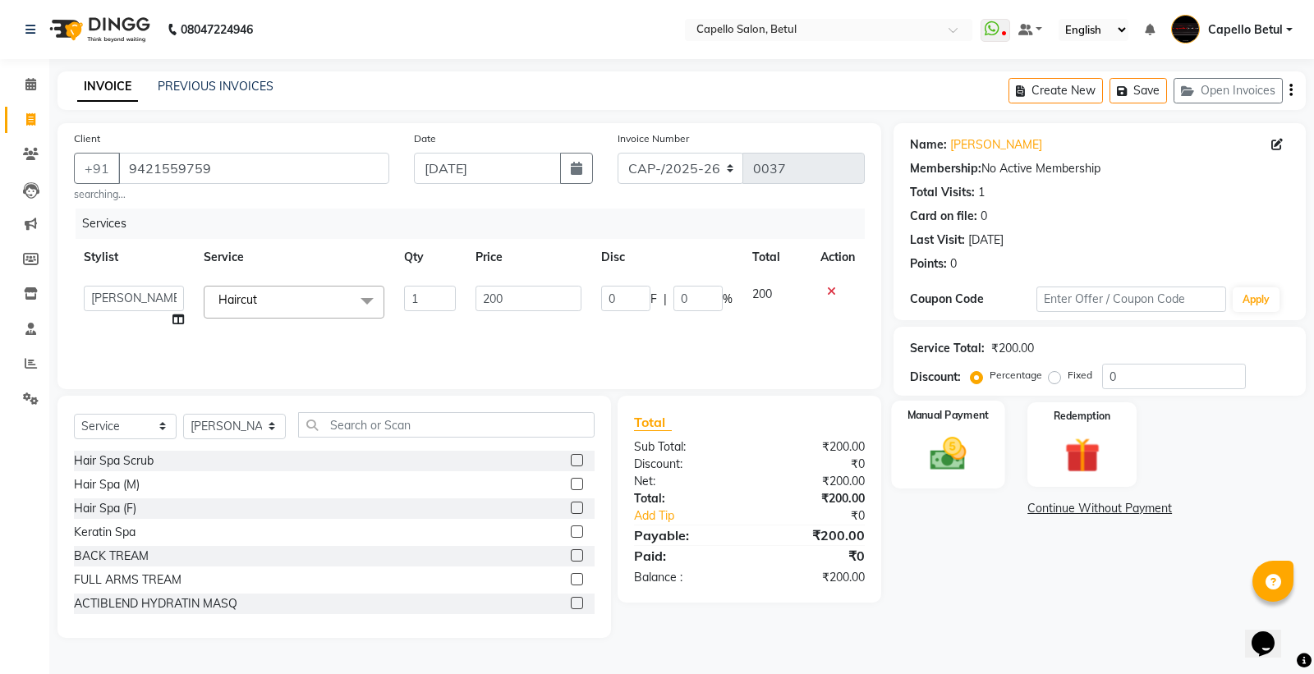
click at [959, 471] on img at bounding box center [948, 454] width 59 height 42
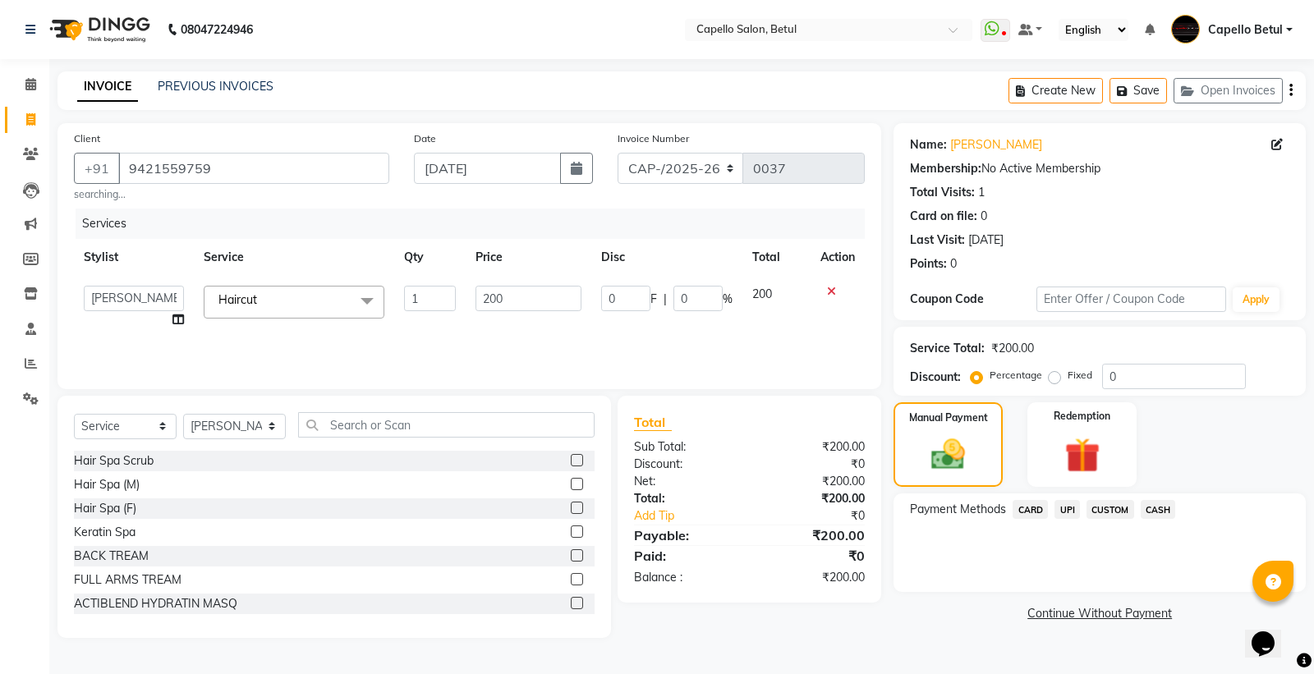
click at [1147, 507] on span "CASH" at bounding box center [1158, 509] width 35 height 19
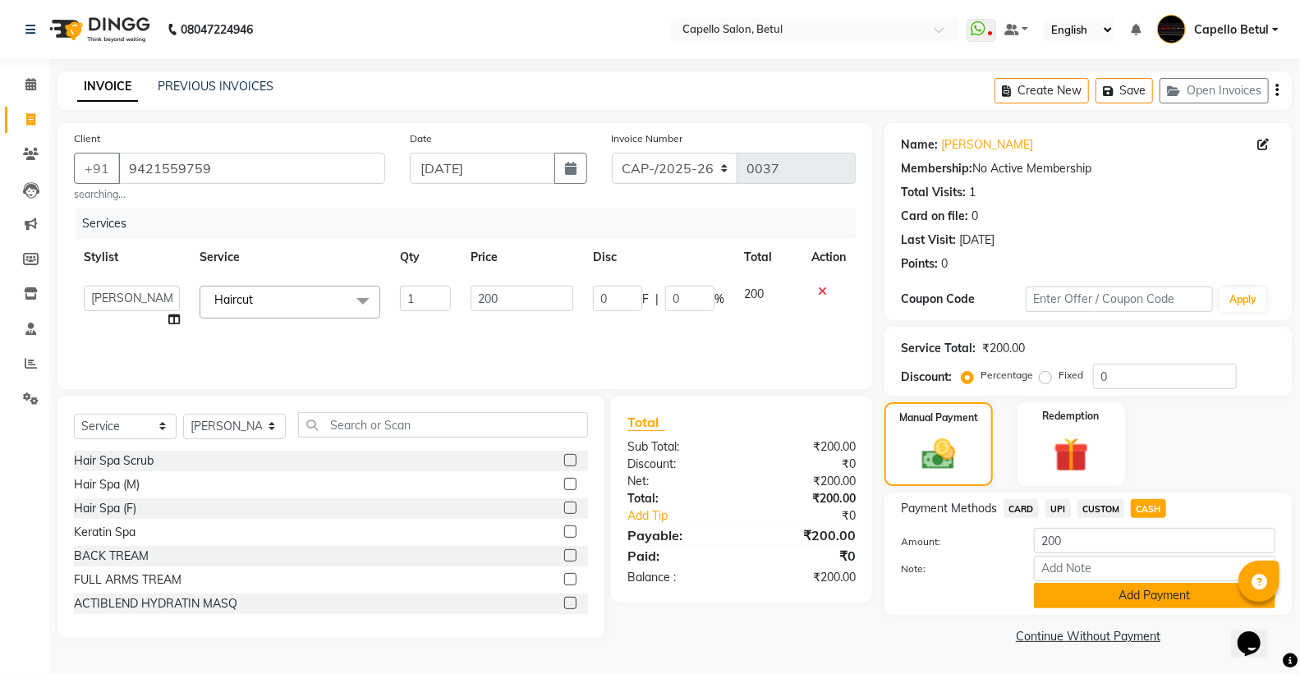
click at [1127, 602] on button "Add Payment" at bounding box center [1154, 595] width 241 height 25
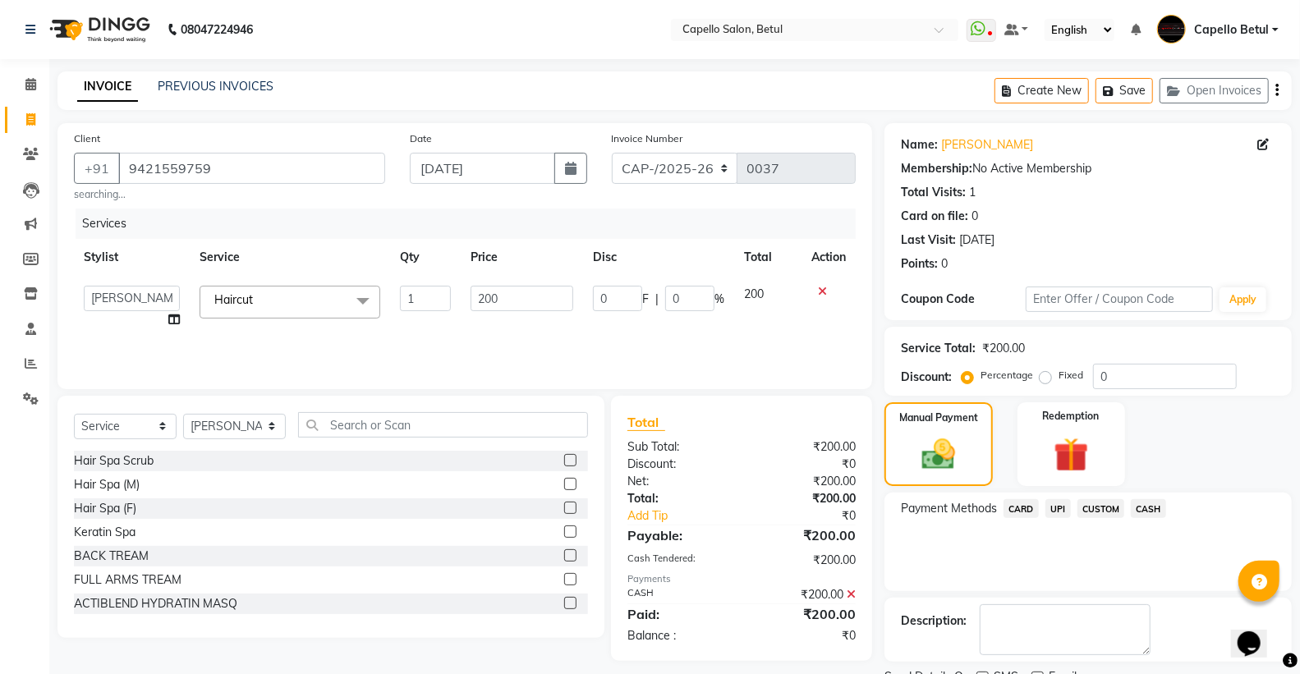
scroll to position [68, 0]
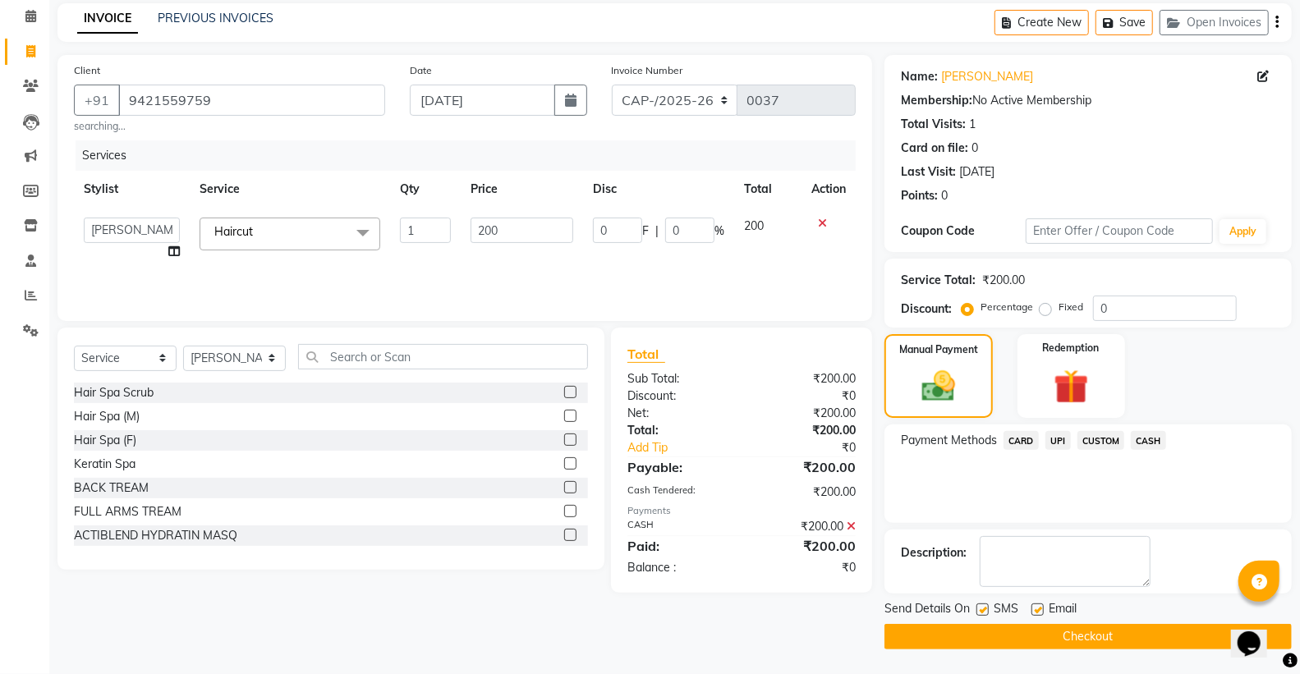
click at [1092, 635] on button "Checkout" at bounding box center [1088, 636] width 407 height 25
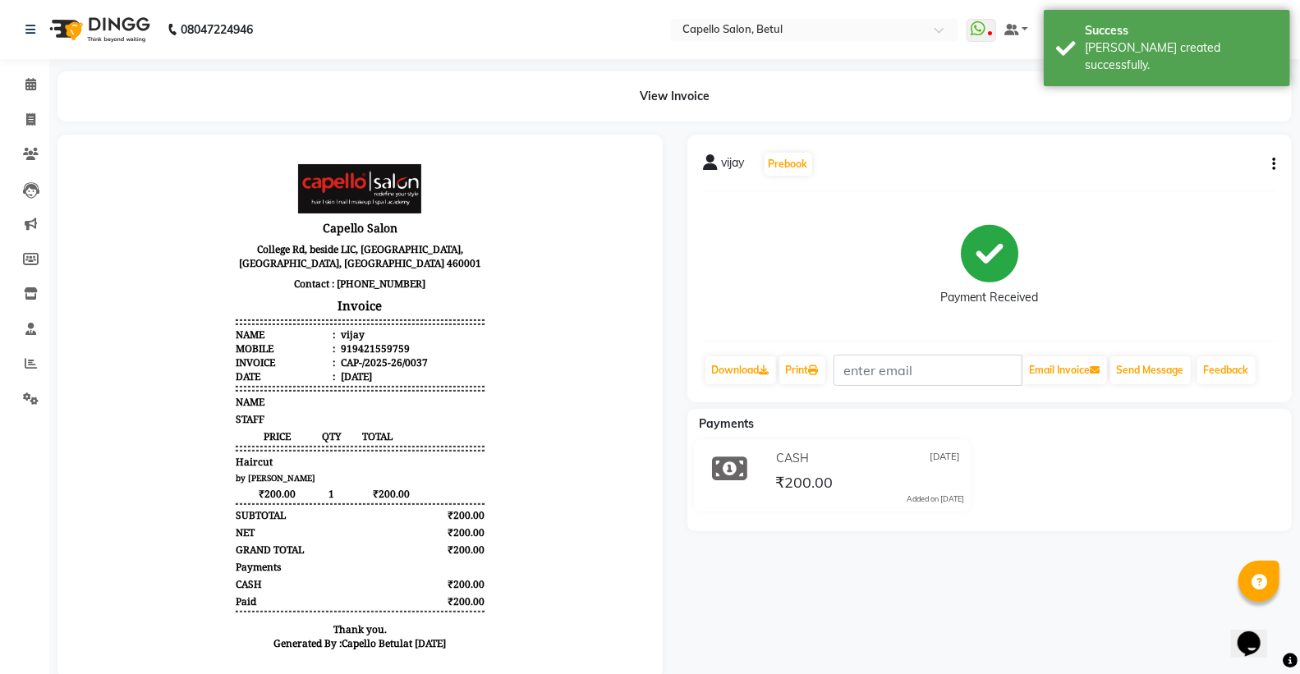
click at [955, 595] on div "vijay Prebook Payment Received Download Print Email Invoice Send Message Feedba…" at bounding box center [990, 407] width 630 height 544
click at [34, 119] on icon at bounding box center [30, 119] width 9 height 12
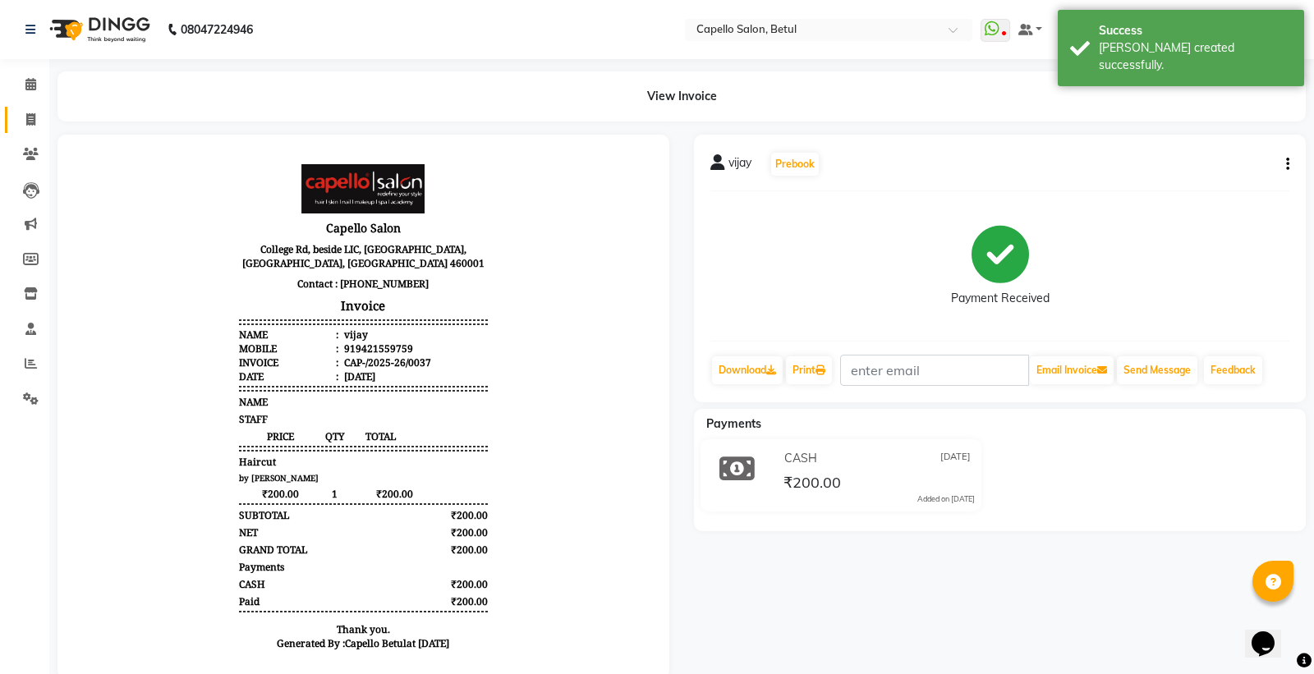
select select "service"
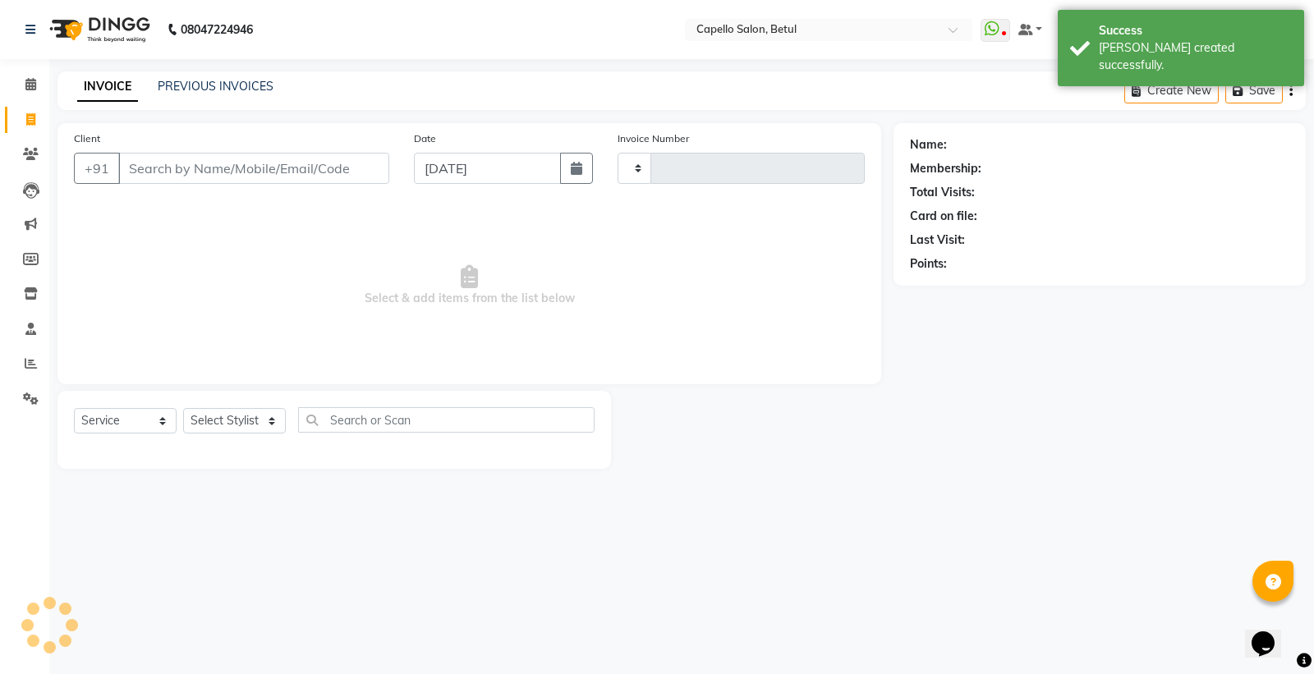
type input "0038"
click at [264, 170] on input "Client" at bounding box center [253, 168] width 271 height 31
select select "8951"
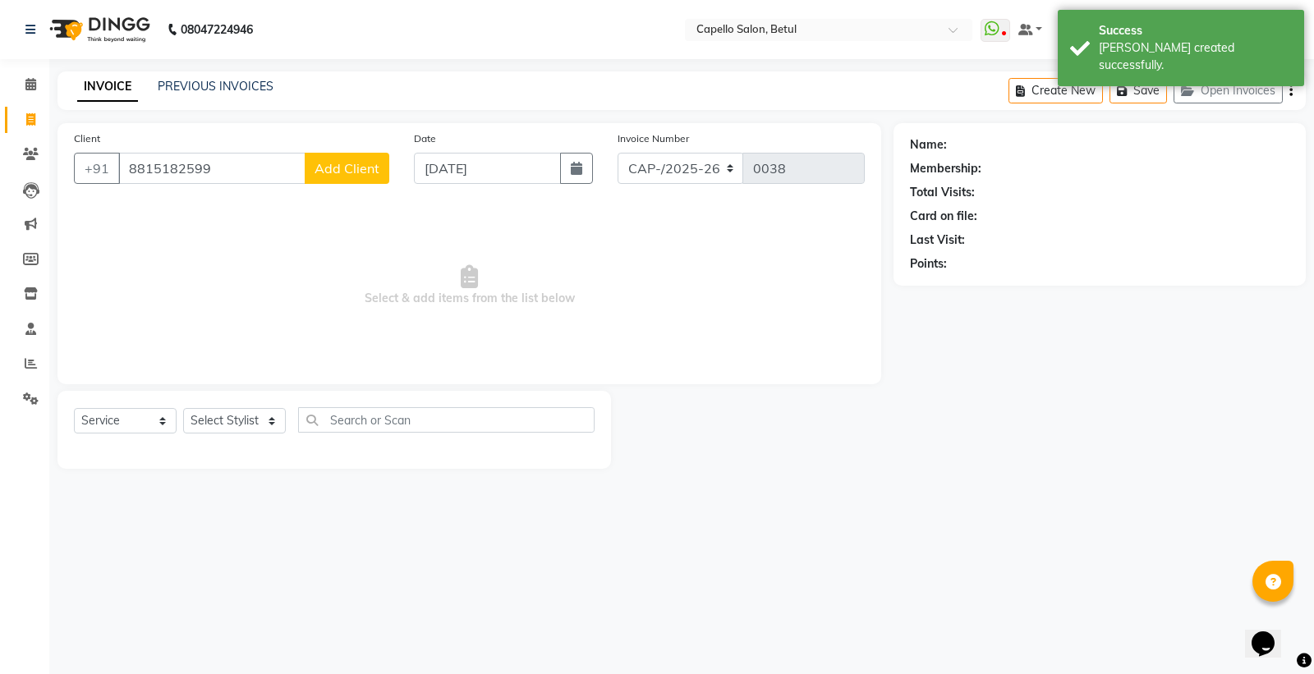
type input "8815182599"
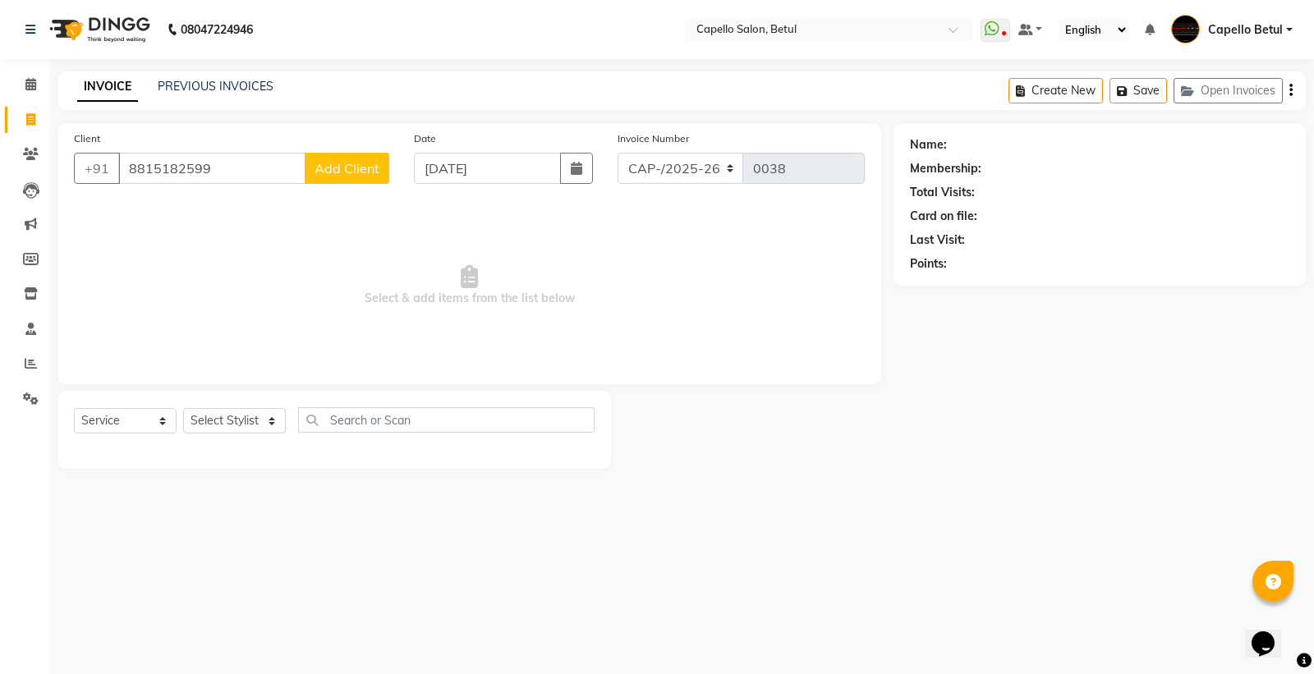
drag, startPoint x: 511, startPoint y: 343, endPoint x: 432, endPoint y: 265, distance: 110.4
click at [510, 342] on span "Select & add items from the list below" at bounding box center [469, 286] width 791 height 164
click at [371, 157] on button "Add Client" at bounding box center [347, 168] width 85 height 31
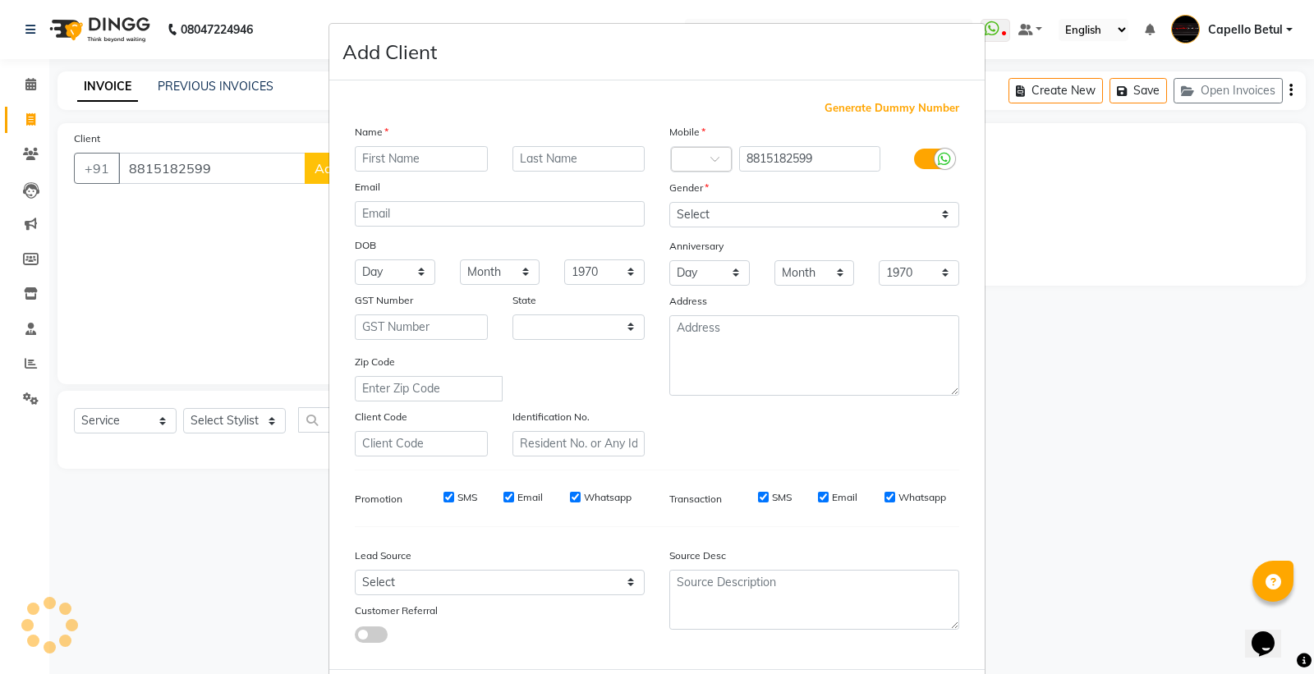
select select "21"
click at [376, 162] on input "text" at bounding box center [421, 158] width 133 height 25
type input "bhavya"
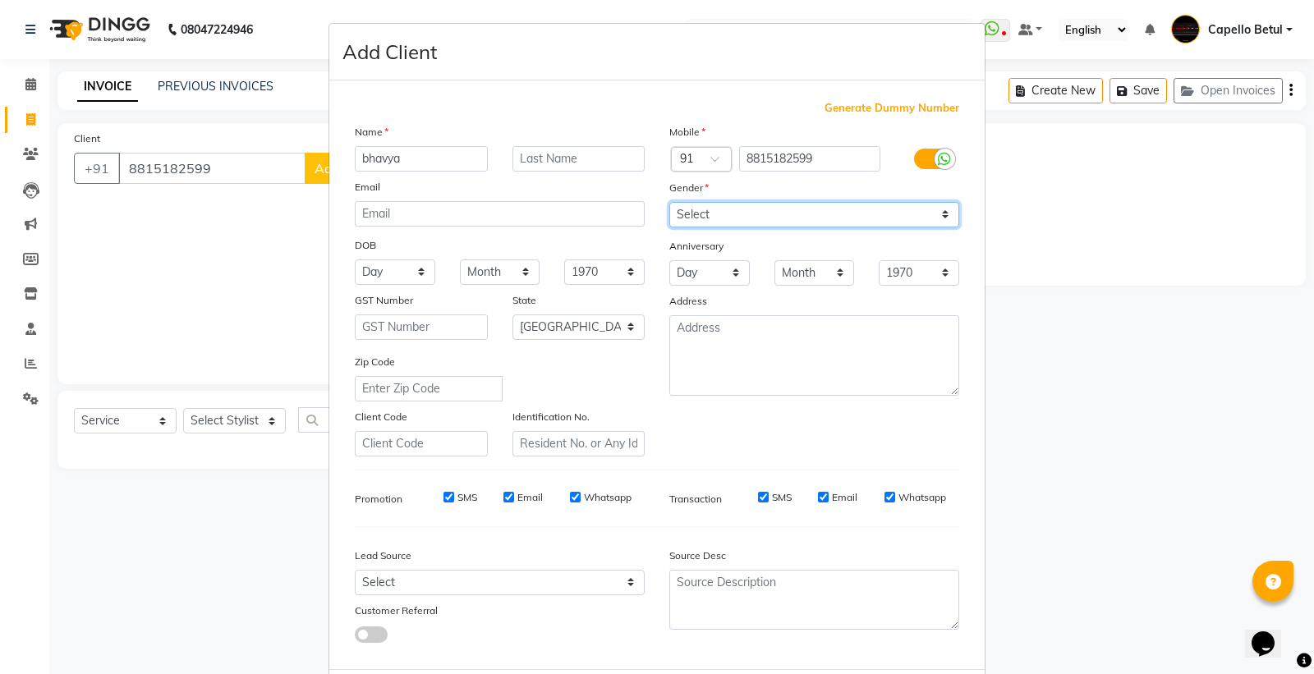
click at [811, 217] on select "Select Male Female Other Prefer Not To Say" at bounding box center [814, 214] width 290 height 25
select select "female"
click at [669, 202] on select "Select Male Female Other Prefer Not To Say" at bounding box center [814, 214] width 290 height 25
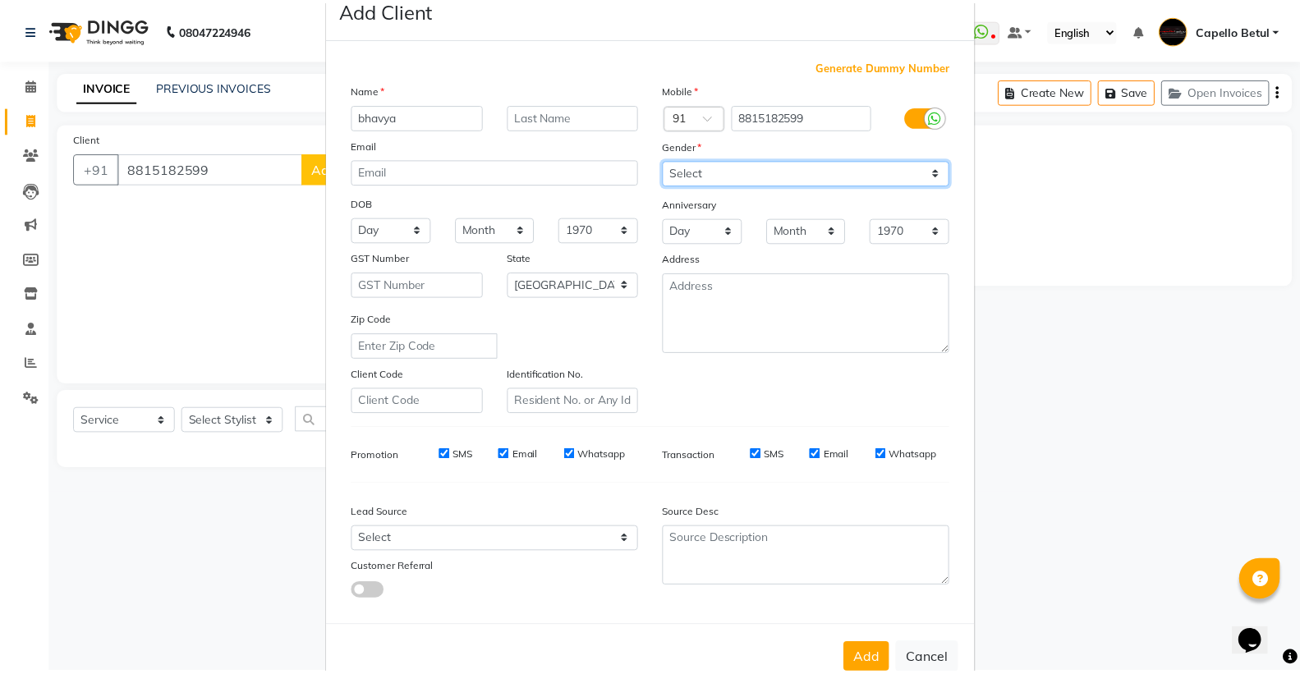
scroll to position [85, 0]
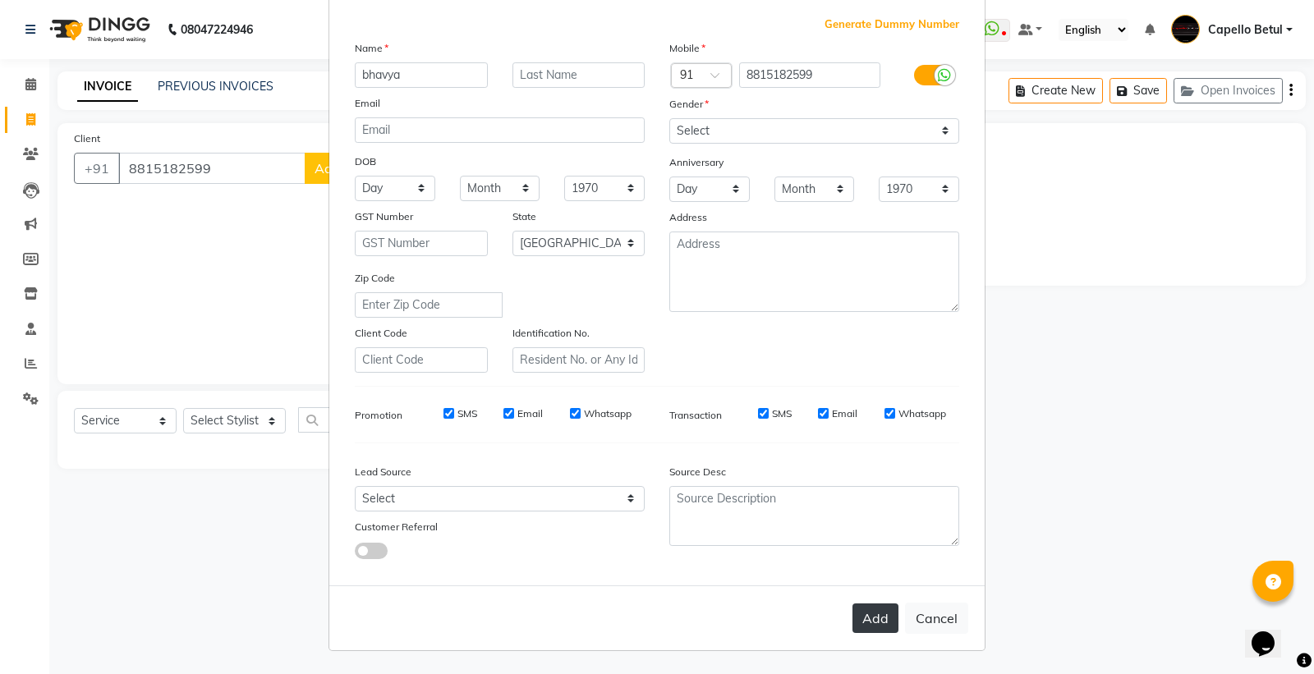
click at [853, 616] on button "Add" at bounding box center [876, 619] width 46 height 30
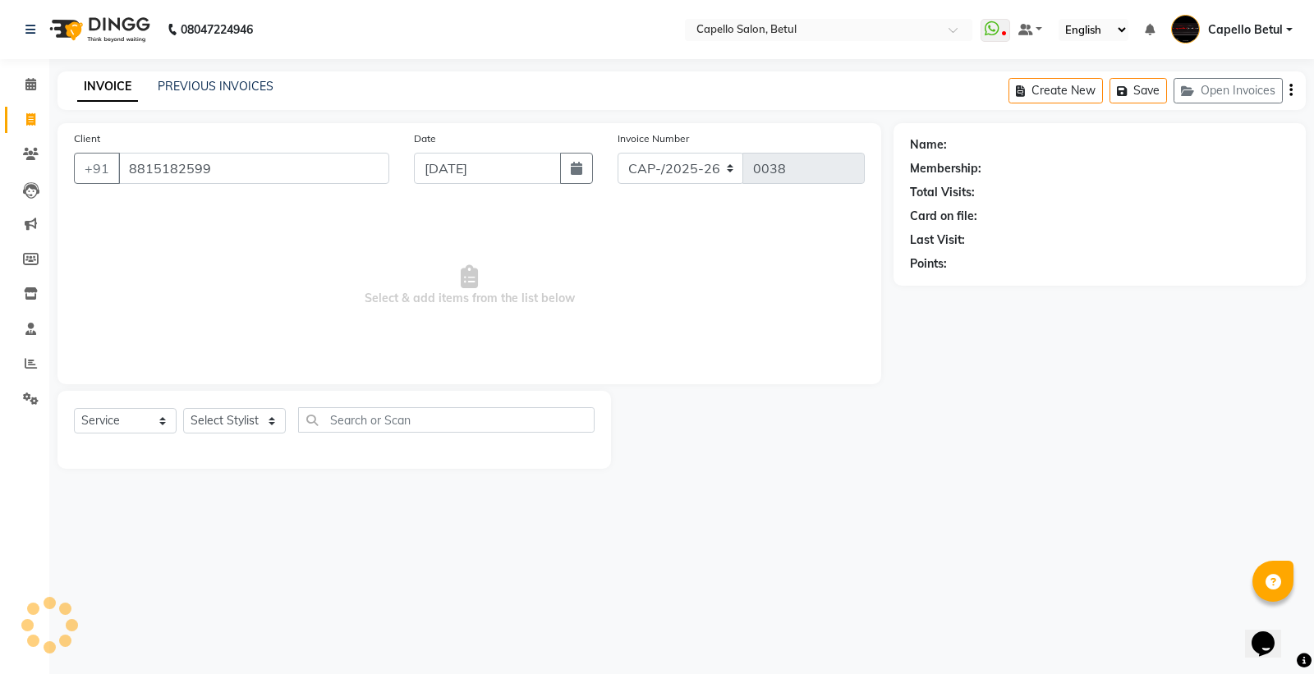
select select
select select "null"
select select
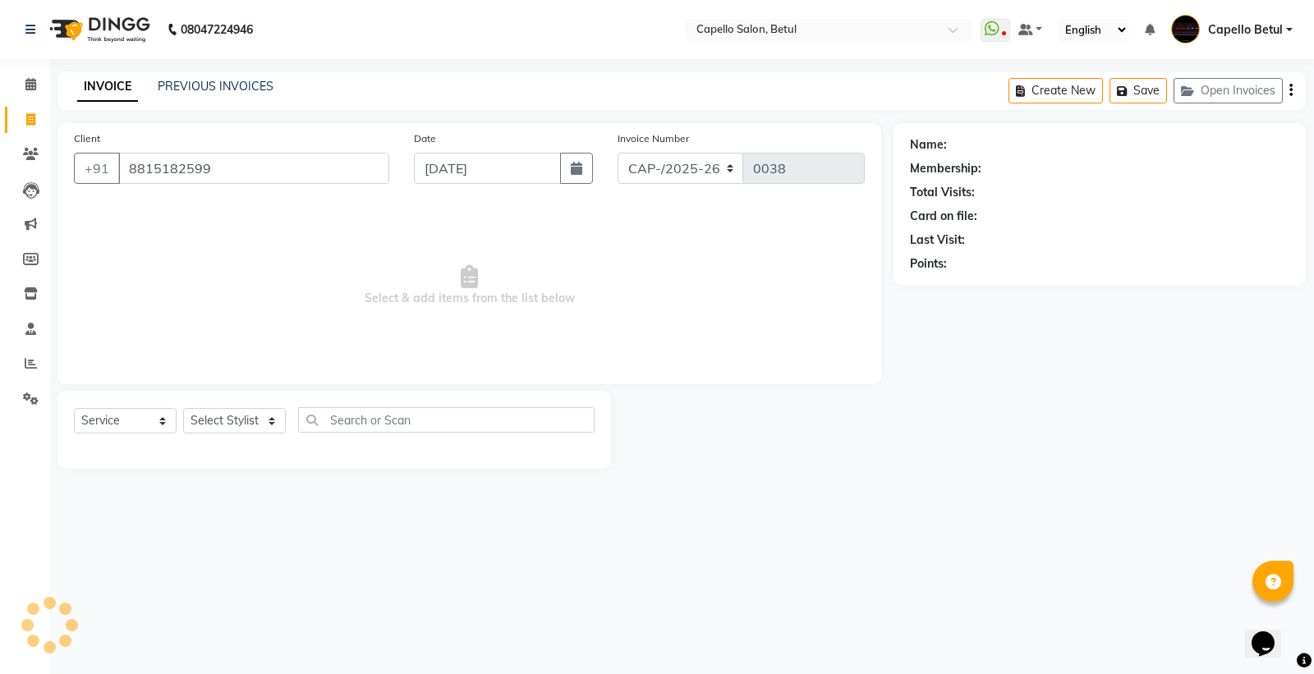
select select
checkbox input "false"
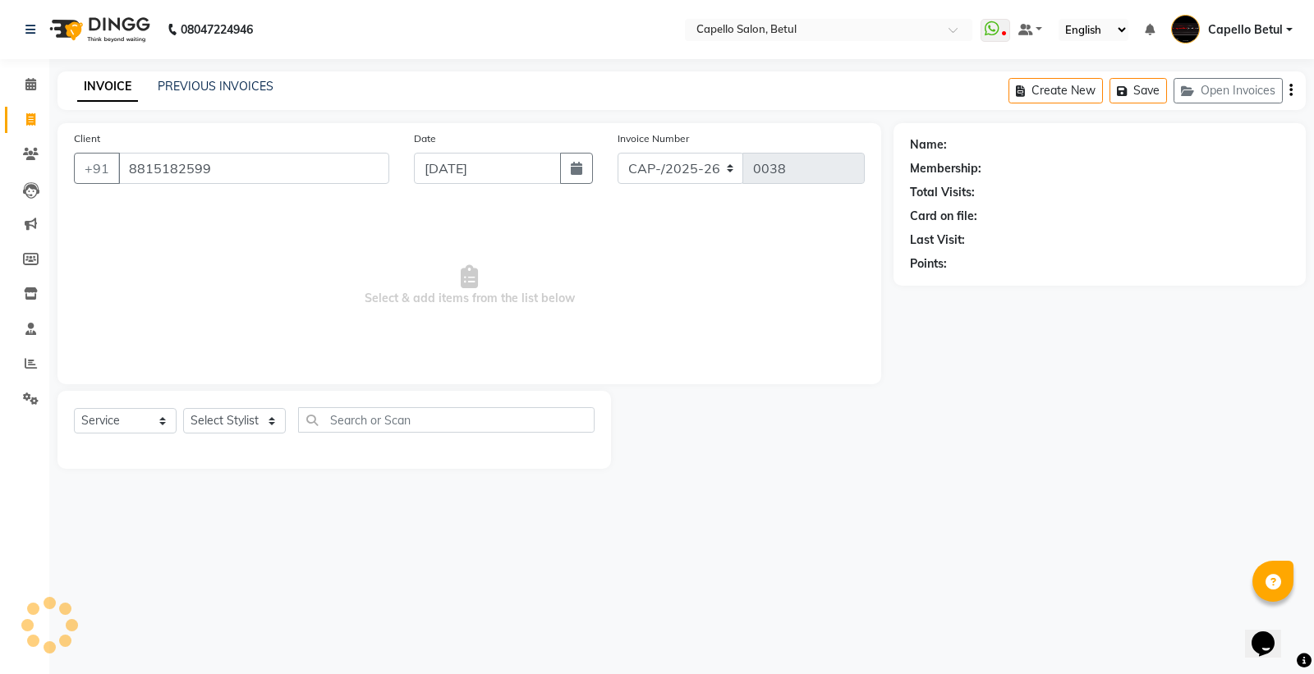
checkbox input "false"
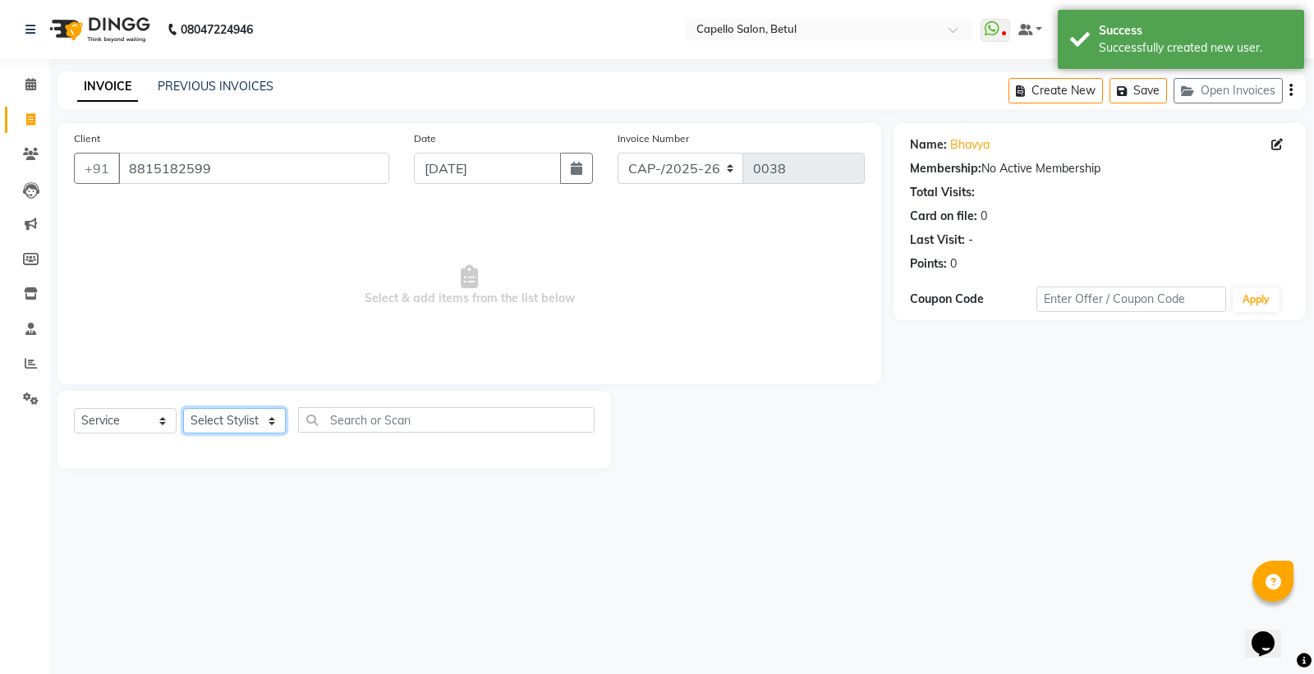
drag, startPoint x: 255, startPoint y: 431, endPoint x: 278, endPoint y: 408, distance: 32.5
click at [255, 431] on select "Select Stylist ADMIN Capello Betul DHANRAJ DISHANT kirti MOHINI POOJA SOLANKI (…" at bounding box center [234, 420] width 103 height 25
click at [183, 409] on select "Select Stylist ADMIN Capello Betul DHANRAJ DISHANT kirti MOHINI POOJA SOLANKI (…" at bounding box center [234, 420] width 103 height 25
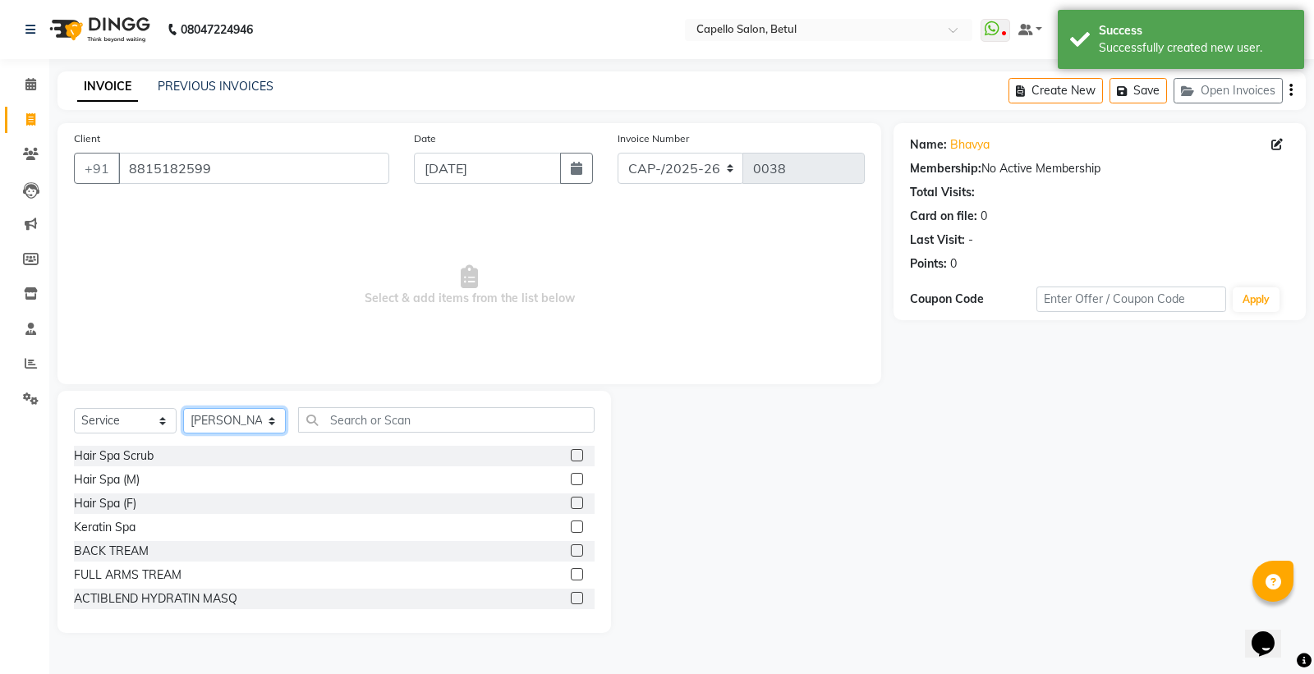
drag, startPoint x: 222, startPoint y: 421, endPoint x: 225, endPoint y: 411, distance: 10.4
click at [222, 416] on select "Select Stylist ADMIN Capello Betul DHANRAJ DISHANT kirti MOHINI POOJA SOLANKI (…" at bounding box center [234, 420] width 103 height 25
select select "17856"
click at [183, 409] on select "Select Stylist ADMIN Capello Betul DHANRAJ DISHANT kirti MOHINI POOJA SOLANKI (…" at bounding box center [234, 420] width 103 height 25
click at [391, 427] on input "text" at bounding box center [446, 419] width 297 height 25
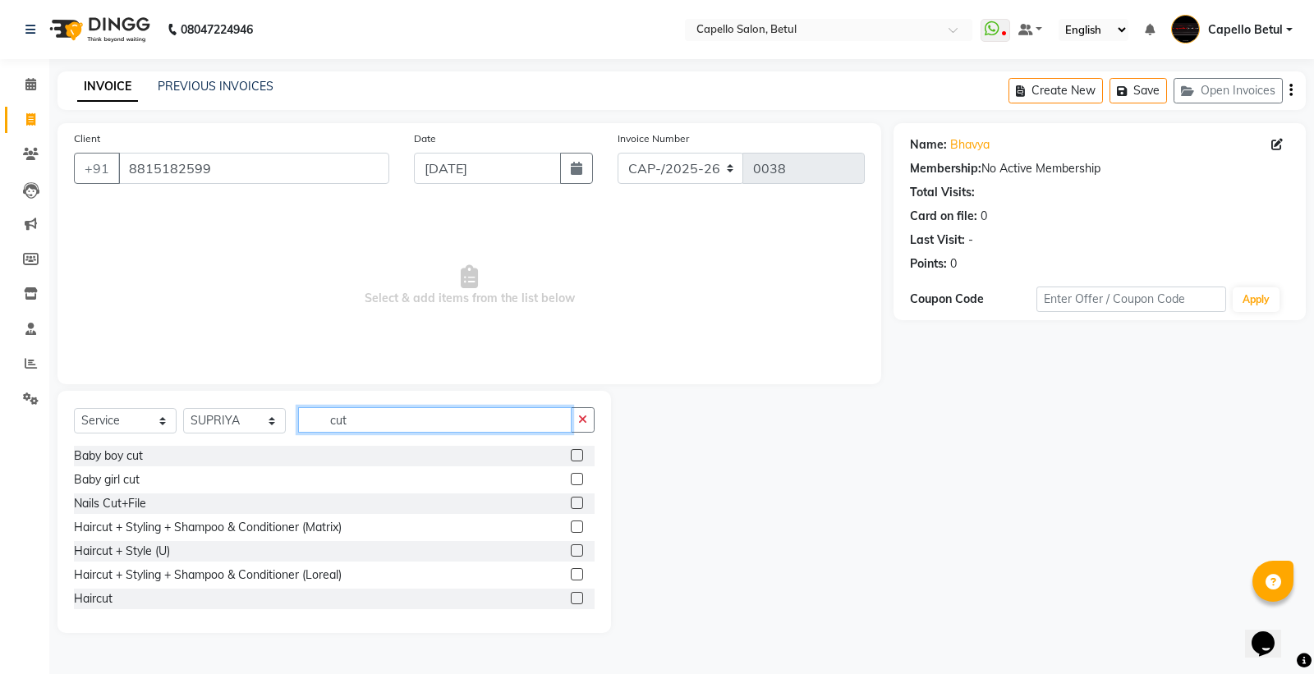
type input "cut"
click at [571, 523] on label at bounding box center [577, 527] width 12 height 12
click at [571, 523] on input "checkbox" at bounding box center [576, 527] width 11 height 11
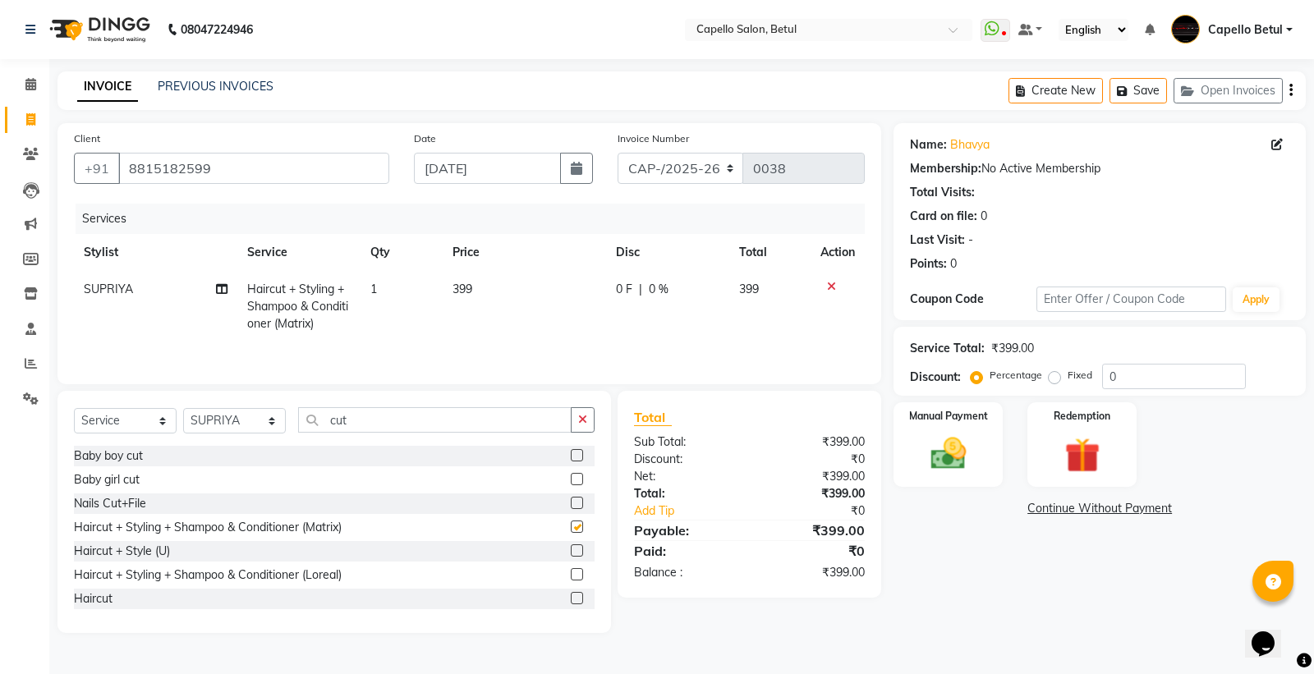
checkbox input "false"
click at [507, 288] on td "399" at bounding box center [524, 306] width 163 height 71
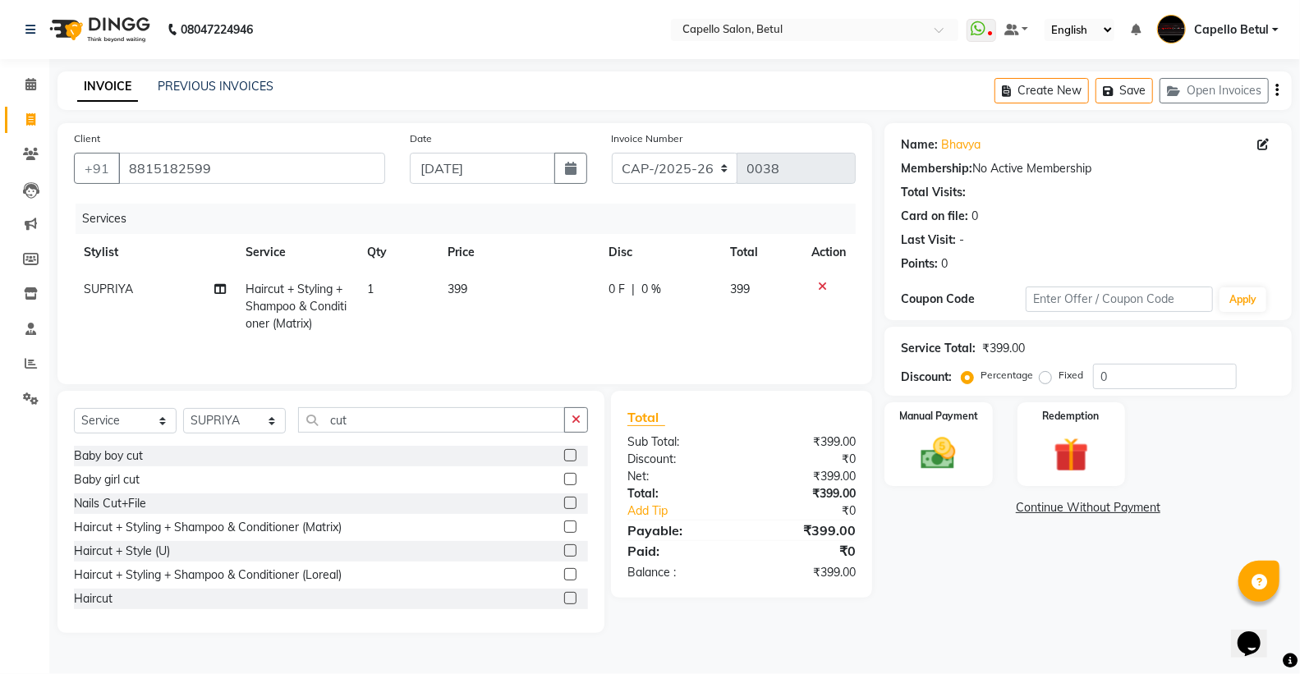
select select "17856"
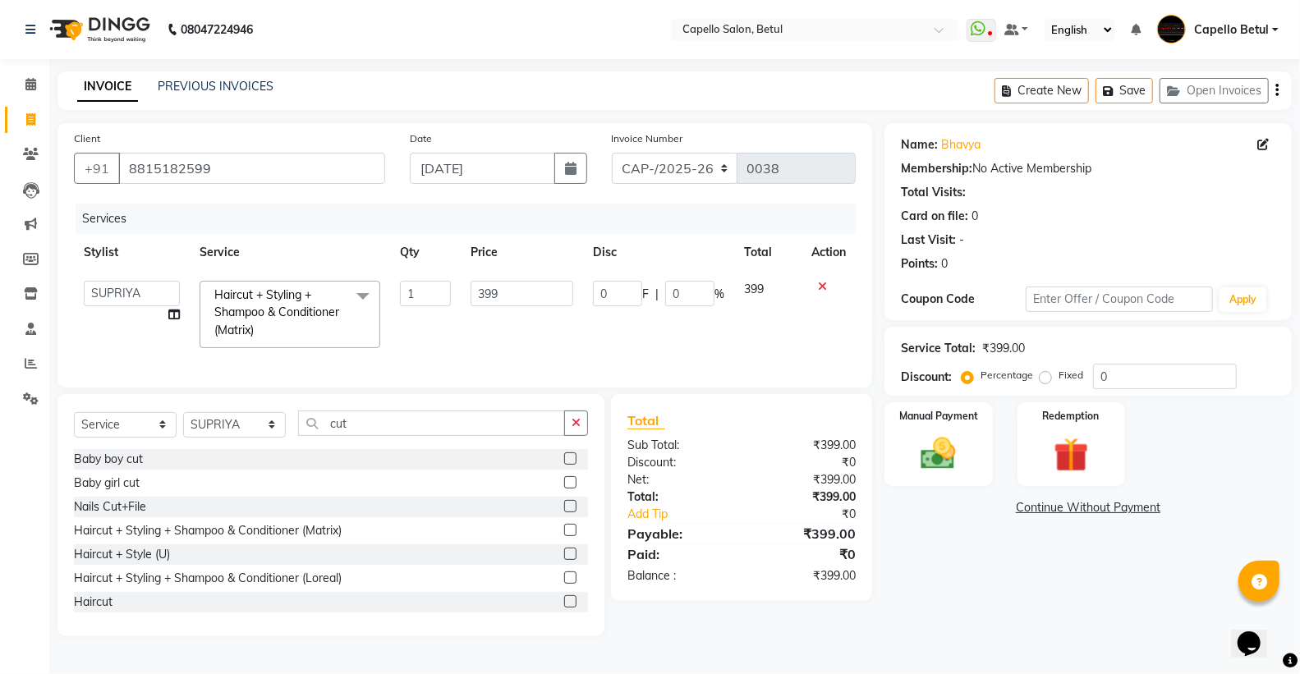
click at [507, 288] on input "399" at bounding box center [522, 293] width 103 height 25
type input "3"
type input "400"
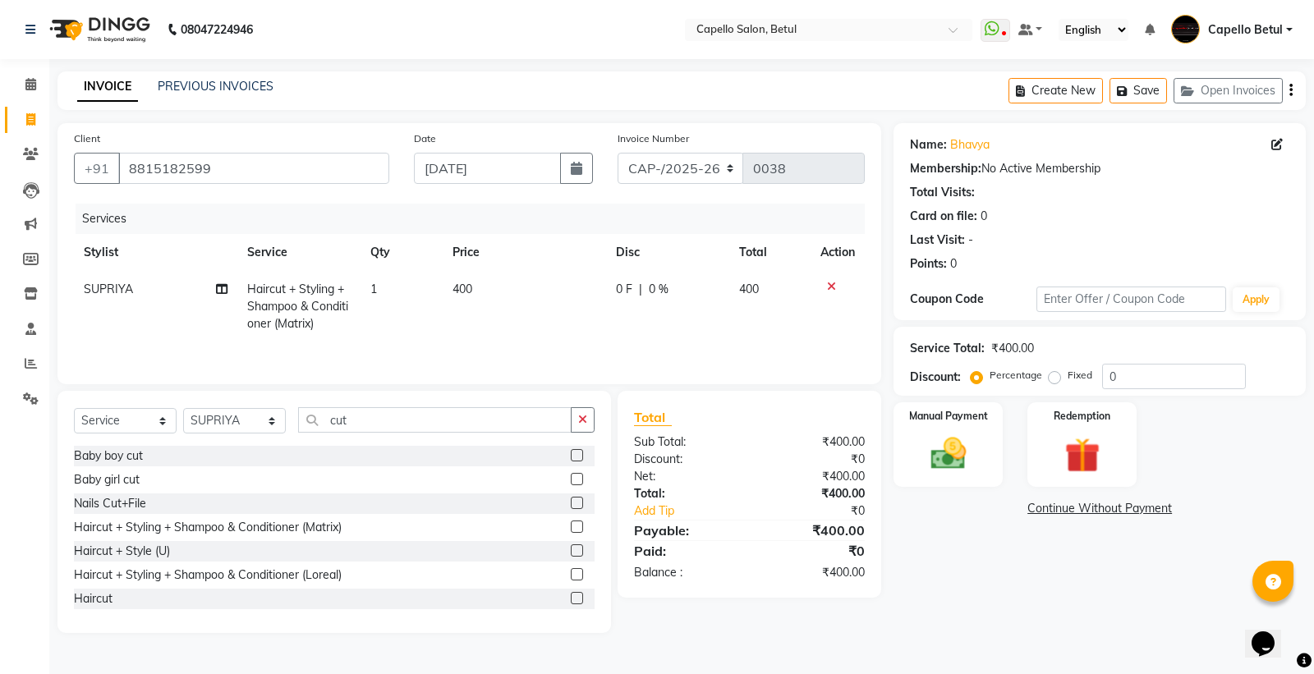
click at [480, 349] on div "Services Stylist Service Qty Price Disc Total Action SUPRIYA Haircut + Styling …" at bounding box center [469, 286] width 791 height 164
click at [589, 425] on button "button" at bounding box center [583, 419] width 24 height 25
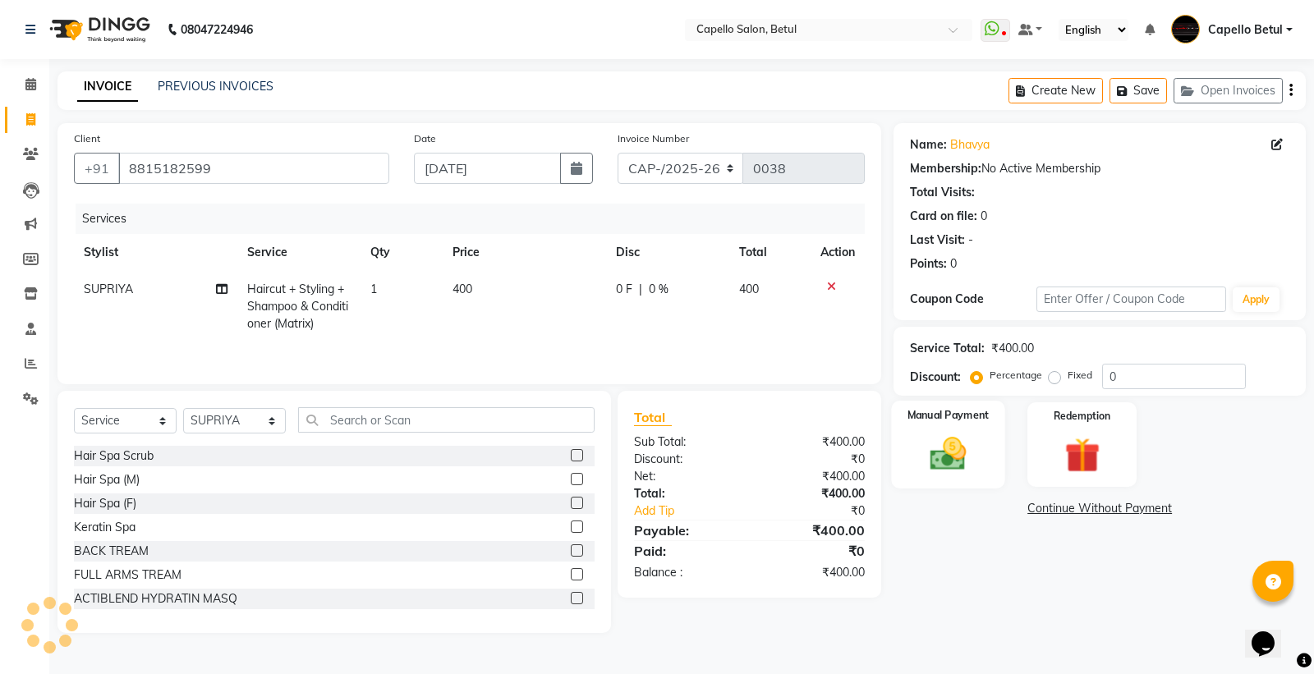
click at [936, 457] on img at bounding box center [948, 454] width 59 height 42
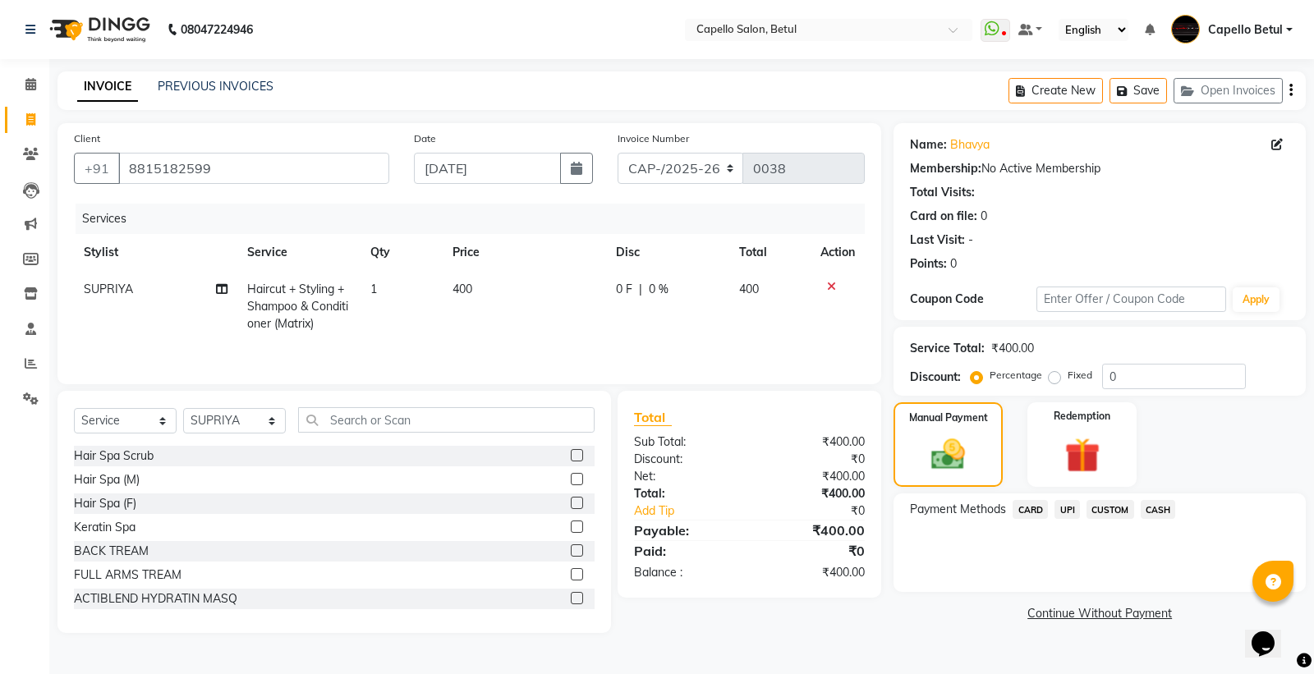
click at [1068, 511] on span "UPI" at bounding box center [1067, 509] width 25 height 19
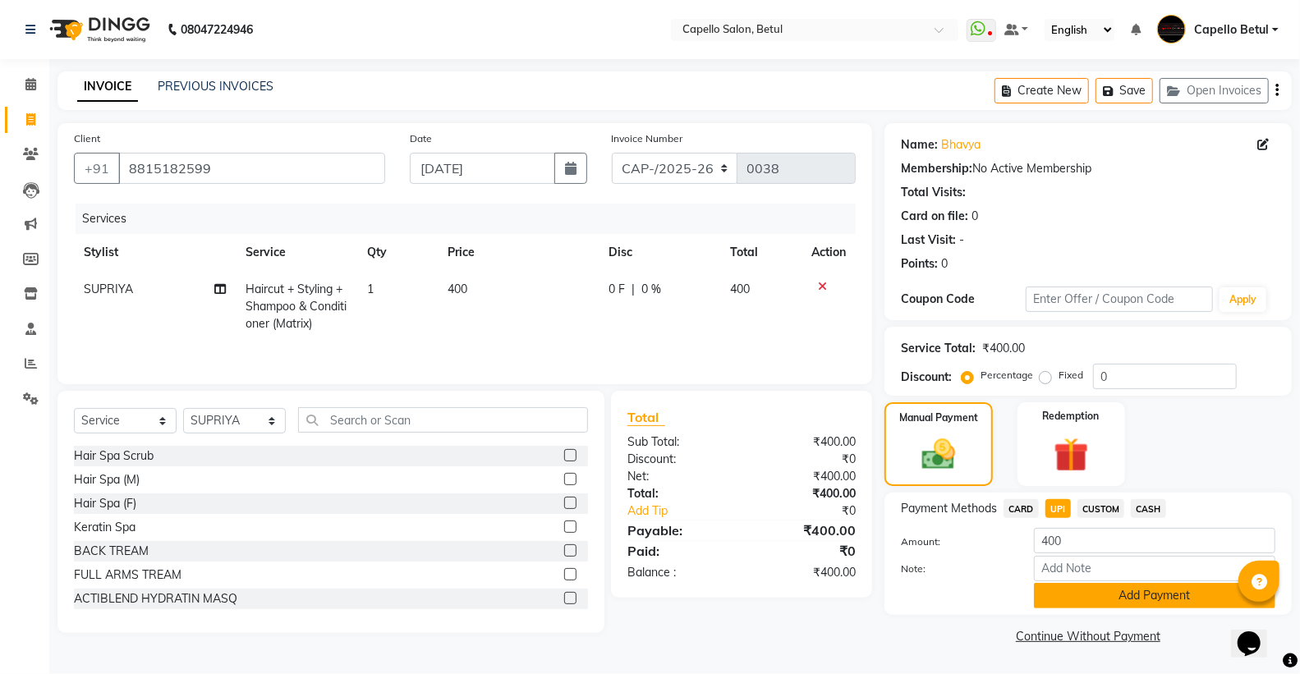
click at [1097, 598] on button "Add Payment" at bounding box center [1154, 595] width 241 height 25
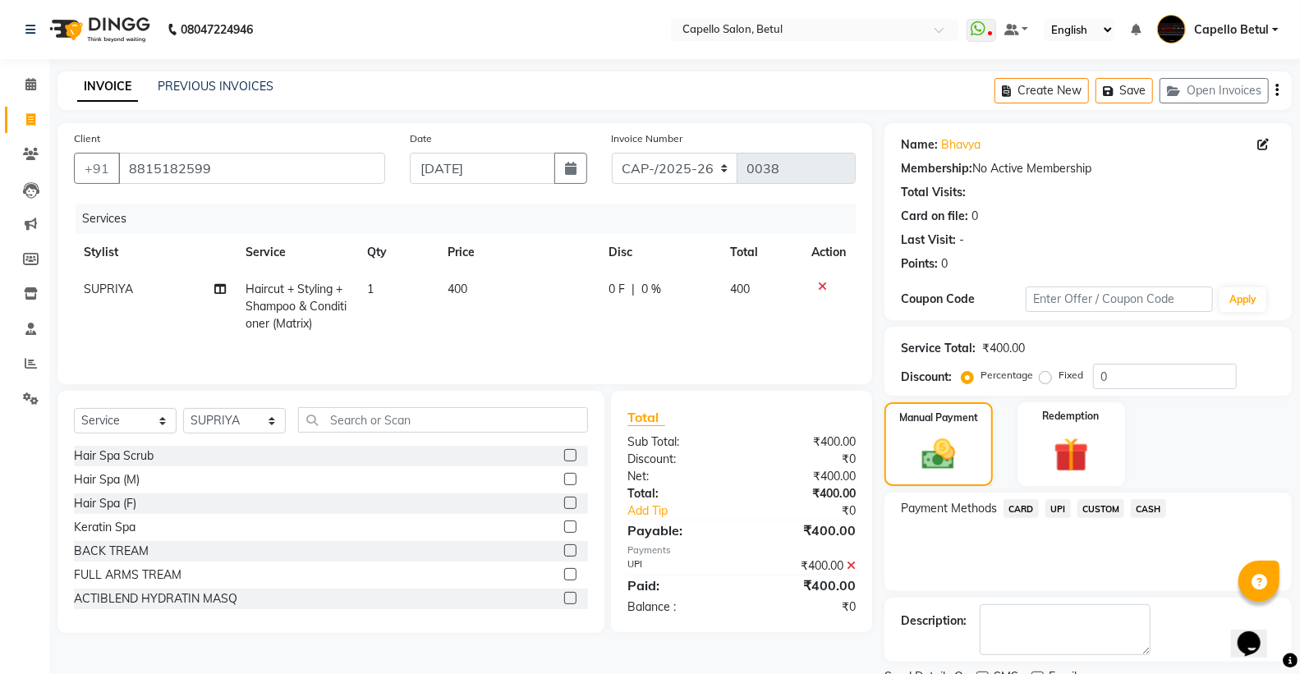
scroll to position [68, 0]
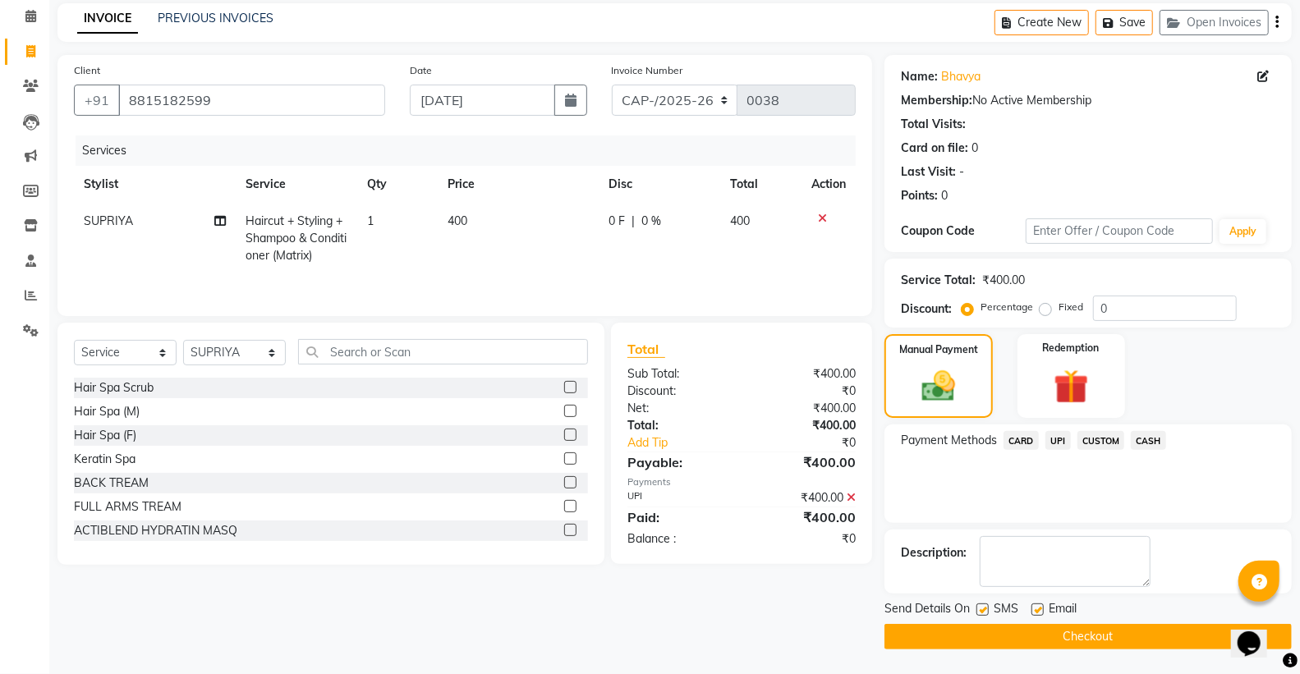
click at [1065, 635] on button "Checkout" at bounding box center [1088, 636] width 407 height 25
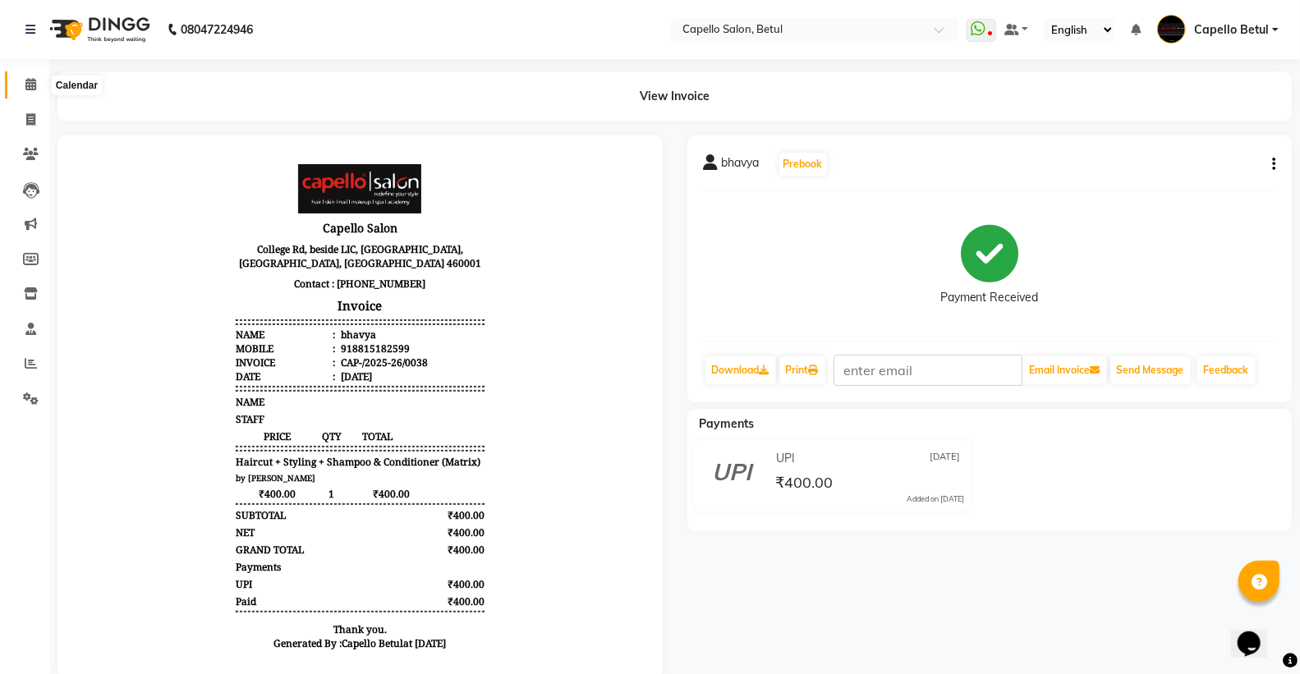
click at [37, 90] on span at bounding box center [30, 85] width 29 height 19
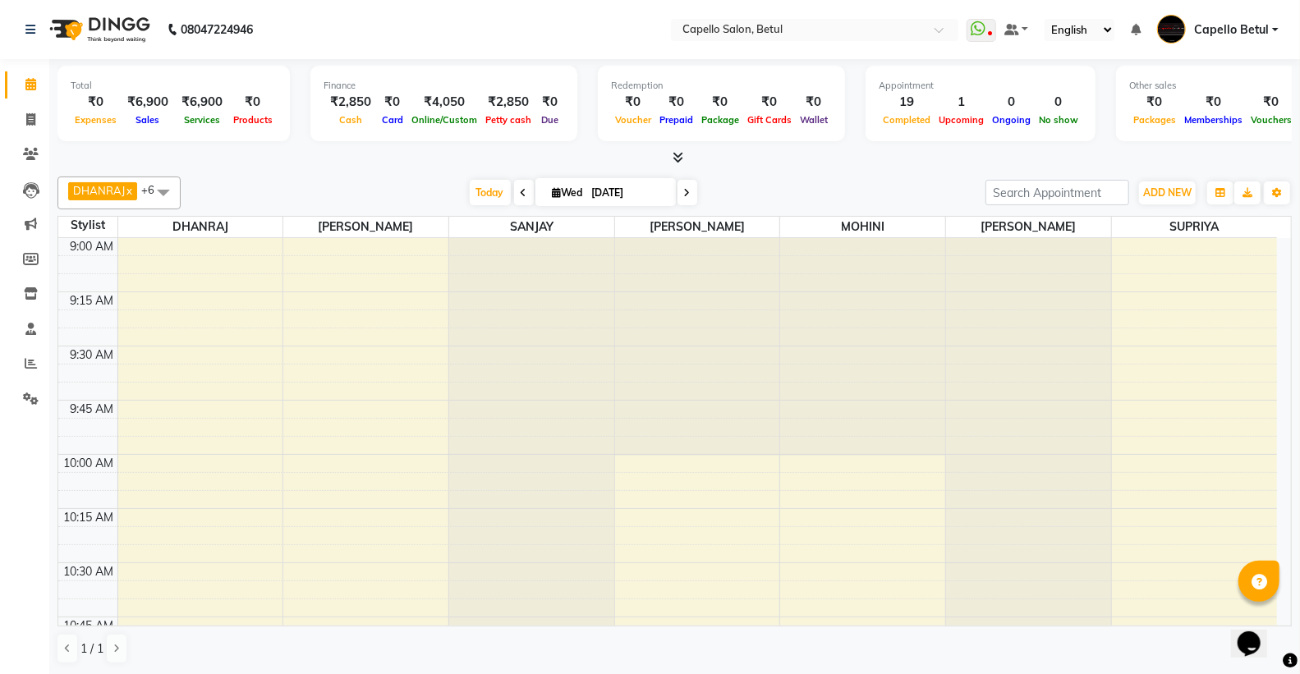
click at [740, 167] on div "Total ₹0 Expenses ₹6,900 Sales ₹6,900 Services ₹0 Products Finance ₹2,850 Cash …" at bounding box center [674, 367] width 1251 height 616
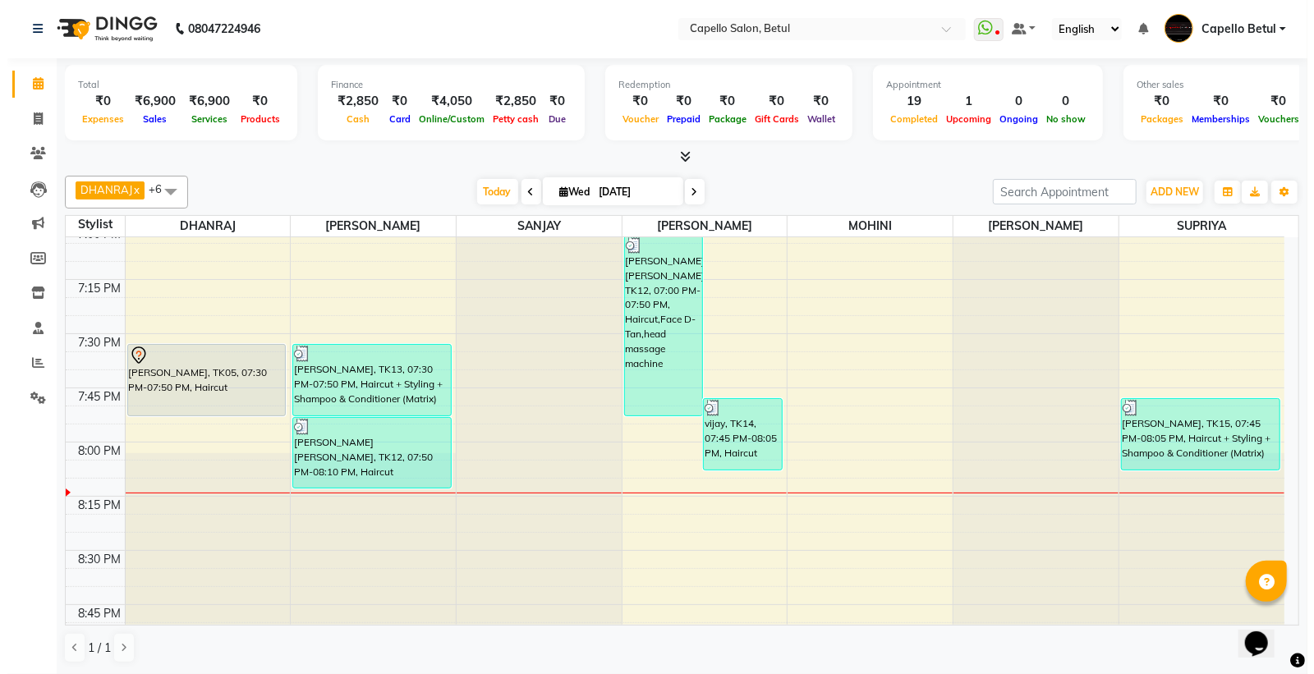
scroll to position [2190, 0]
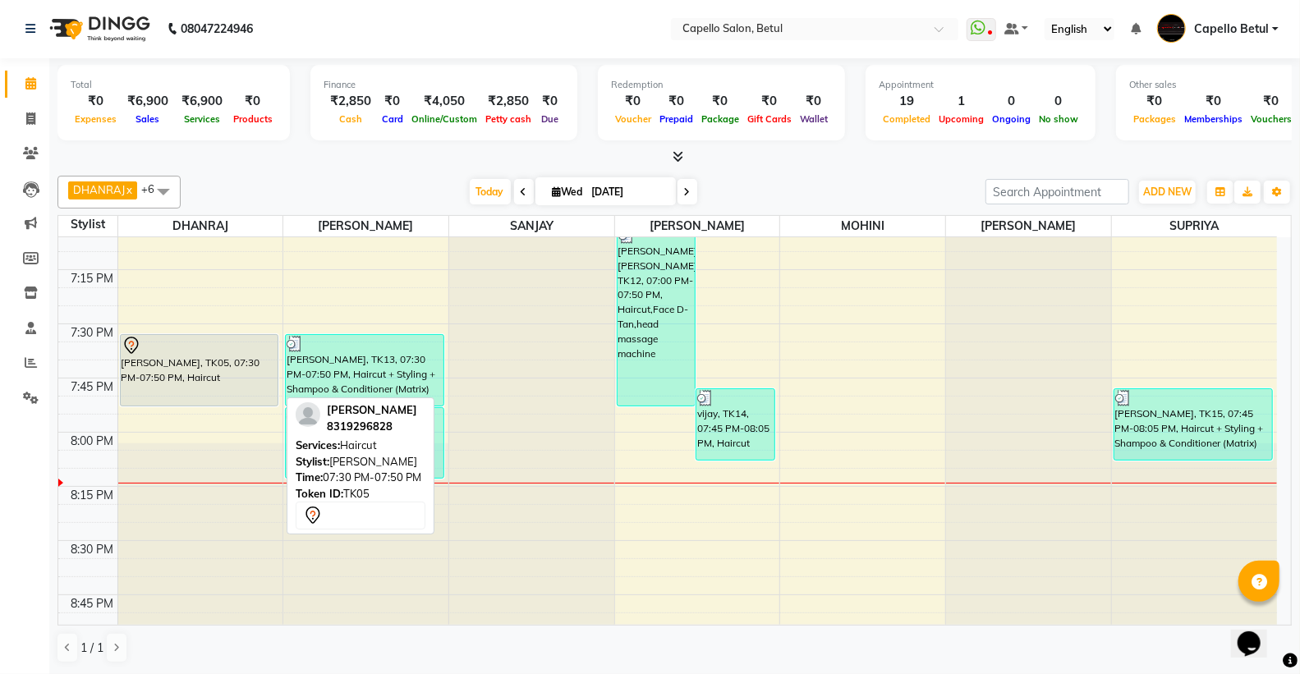
click at [199, 379] on div "[PERSON_NAME], TK05, 07:30 PM-07:50 PM, Haircut" at bounding box center [200, 370] width 158 height 71
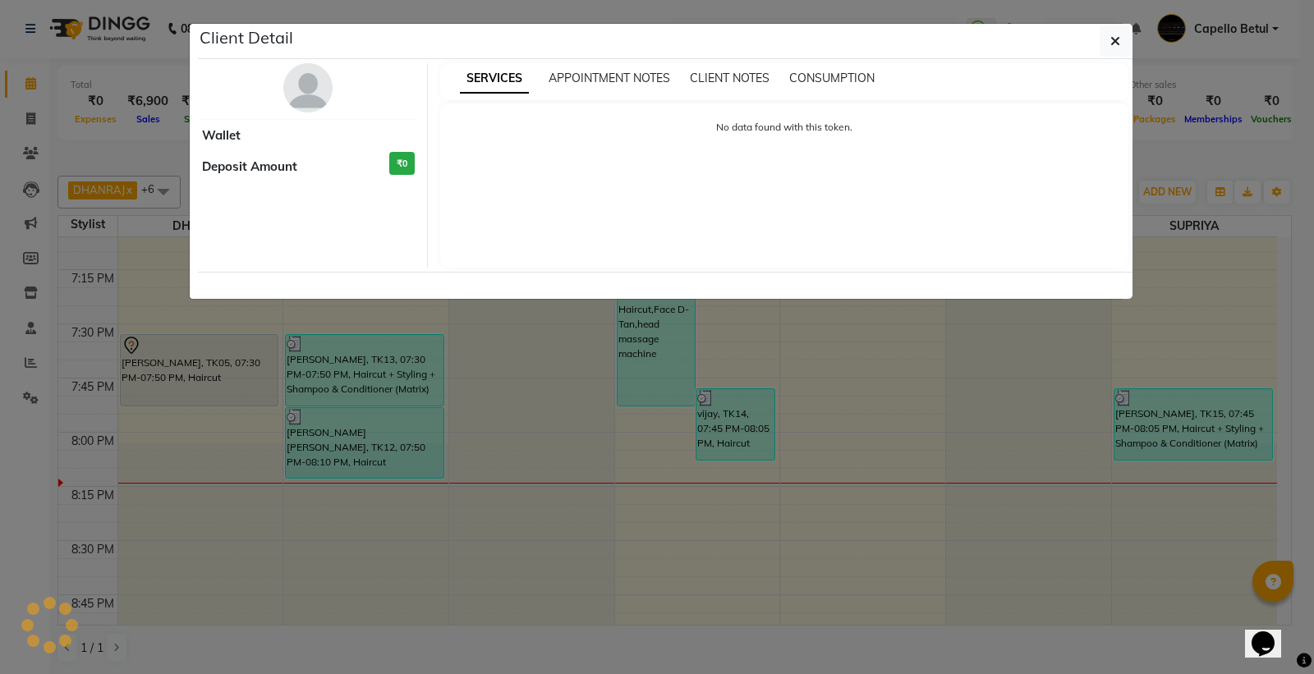
select select "7"
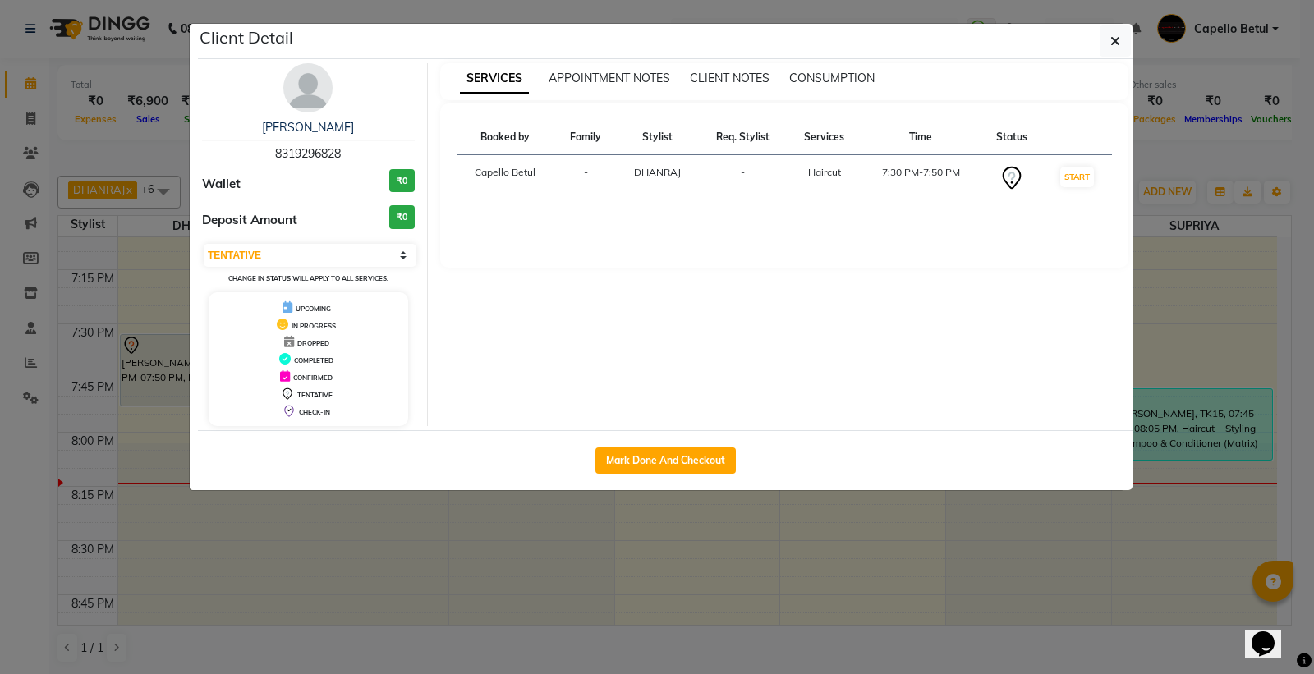
click at [634, 479] on div "Mark Done And Checkout" at bounding box center [665, 460] width 935 height 60
click at [637, 471] on button "Mark Done And Checkout" at bounding box center [665, 461] width 140 height 26
select select "service"
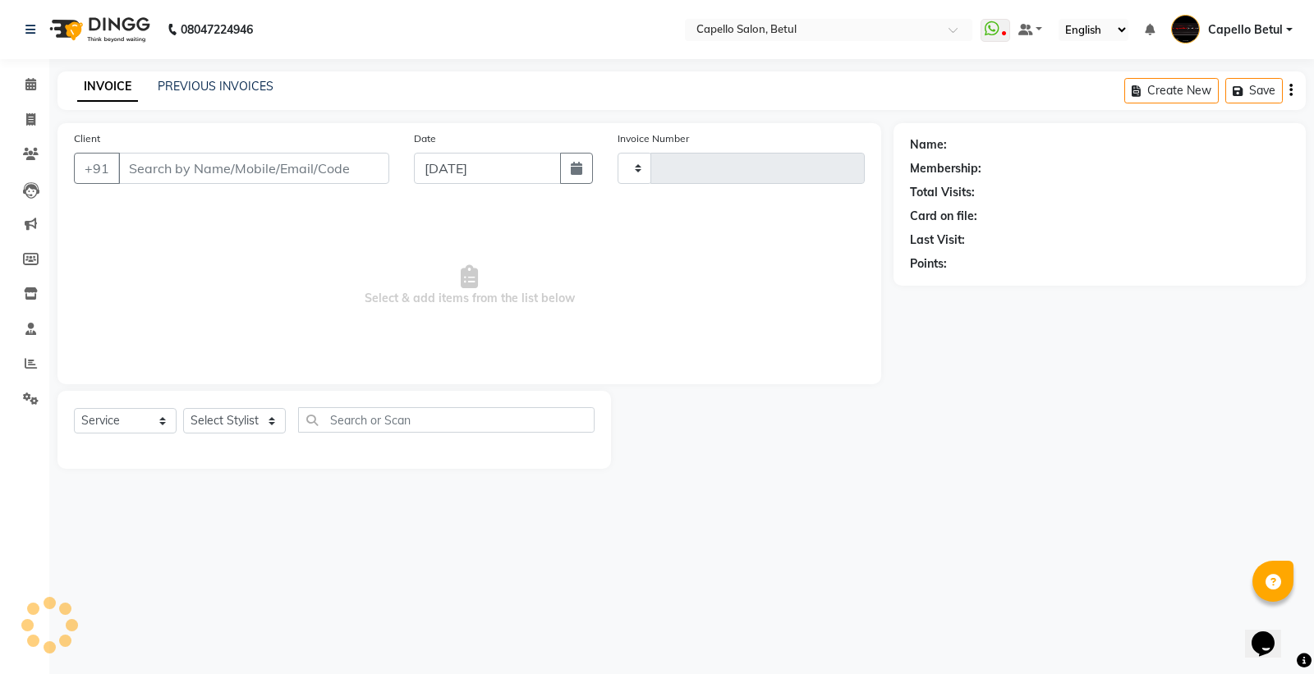
type input "0039"
select select "8951"
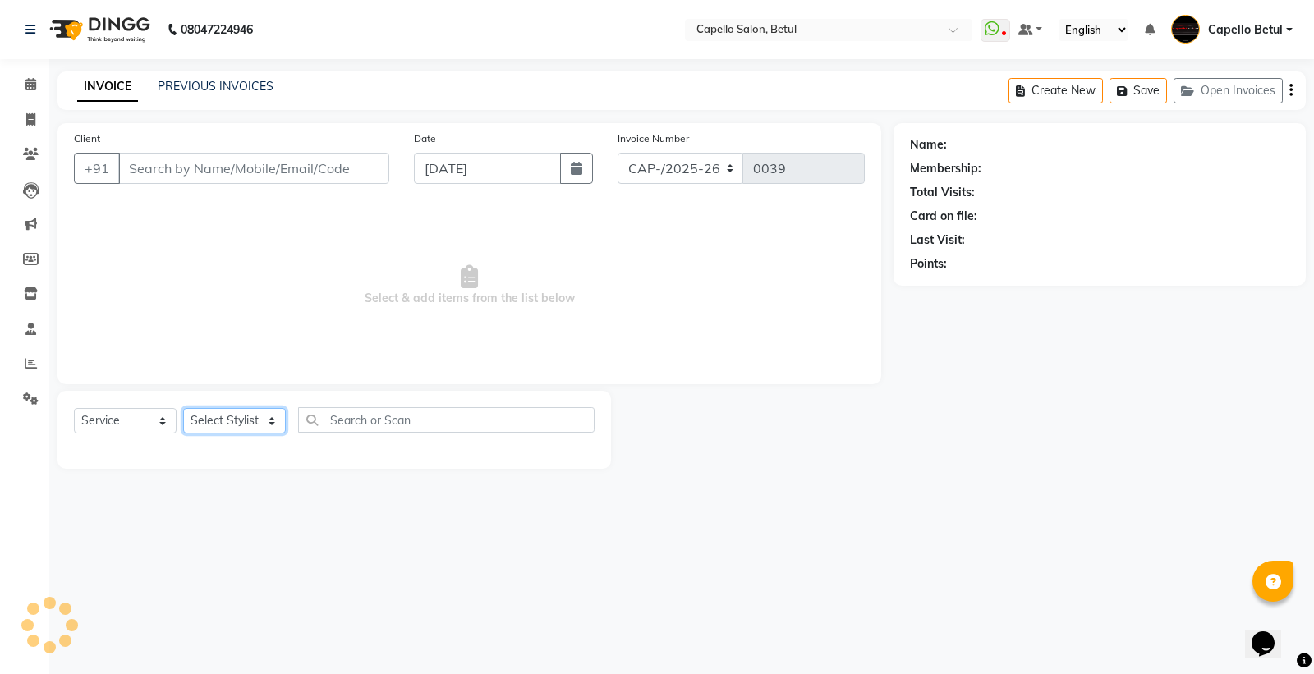
click at [215, 416] on select "Select Stylist" at bounding box center [234, 420] width 103 height 25
type input "8319296828"
select select "14474"
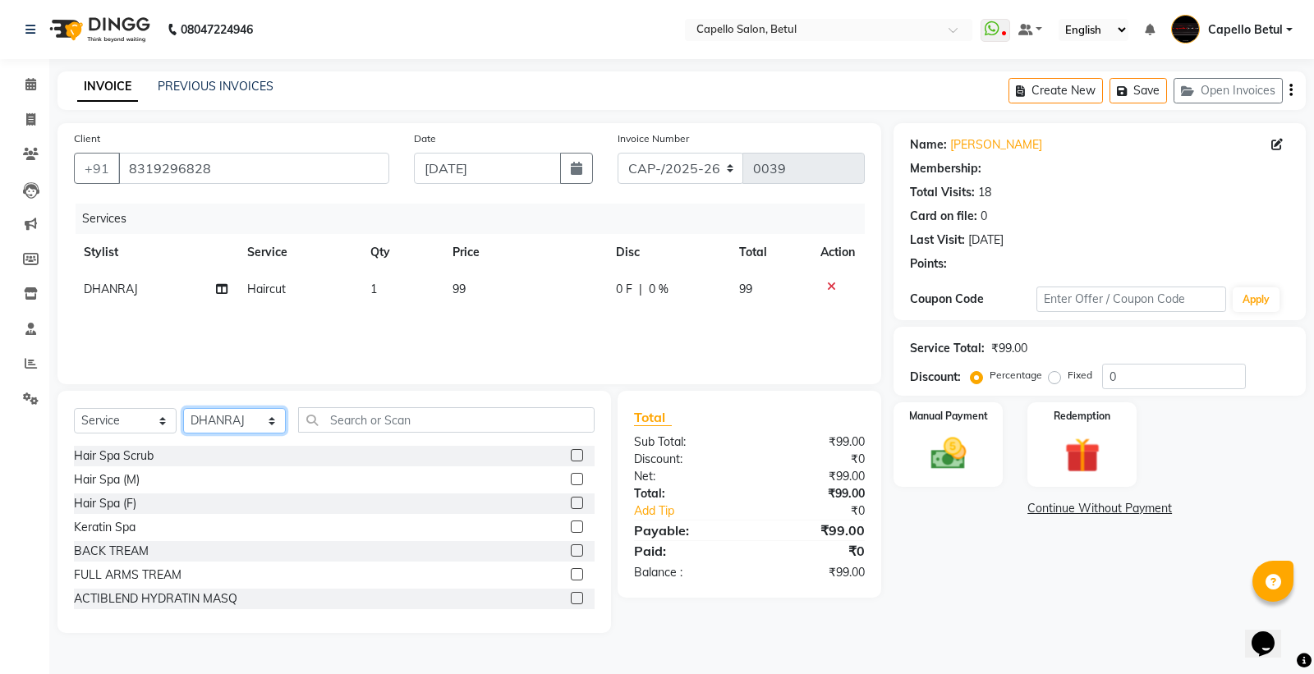
click at [183, 409] on select "Select Stylist ADMIN Capello Betul DHANRAJ DISHANT kirti MOHINI POOJA SOLANKI (…" at bounding box center [234, 420] width 103 height 25
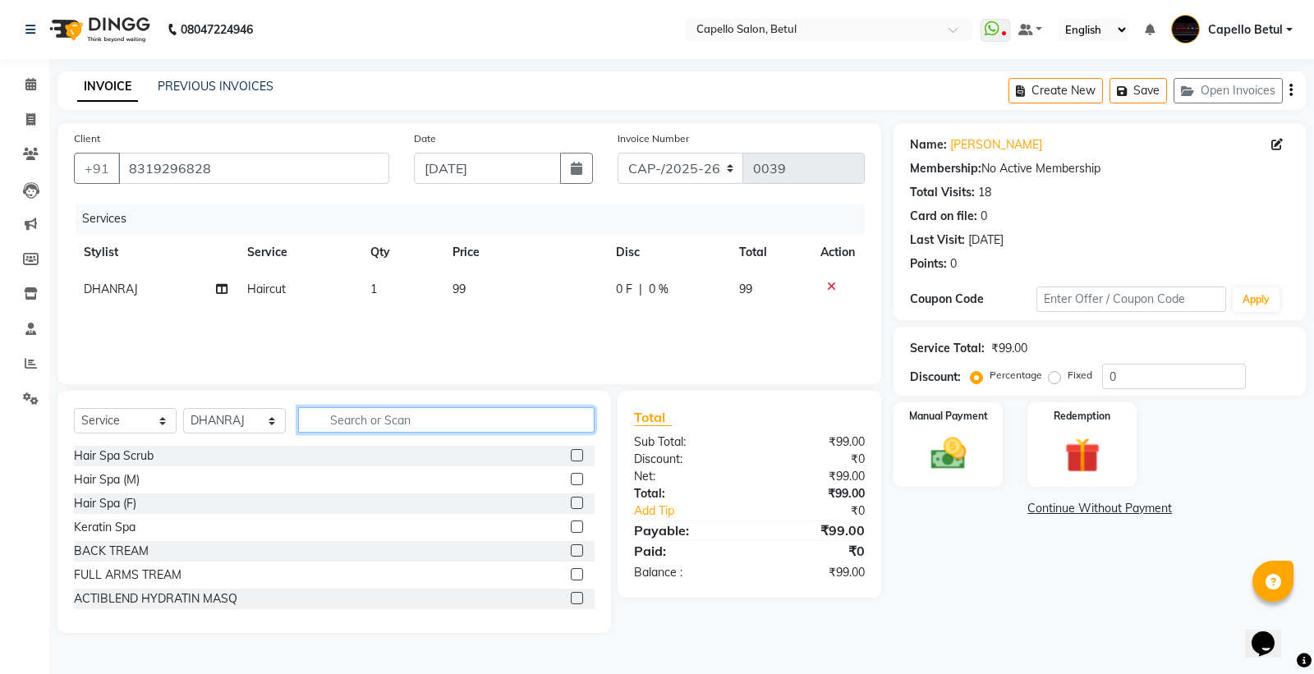
click at [366, 424] on input "text" at bounding box center [446, 419] width 297 height 25
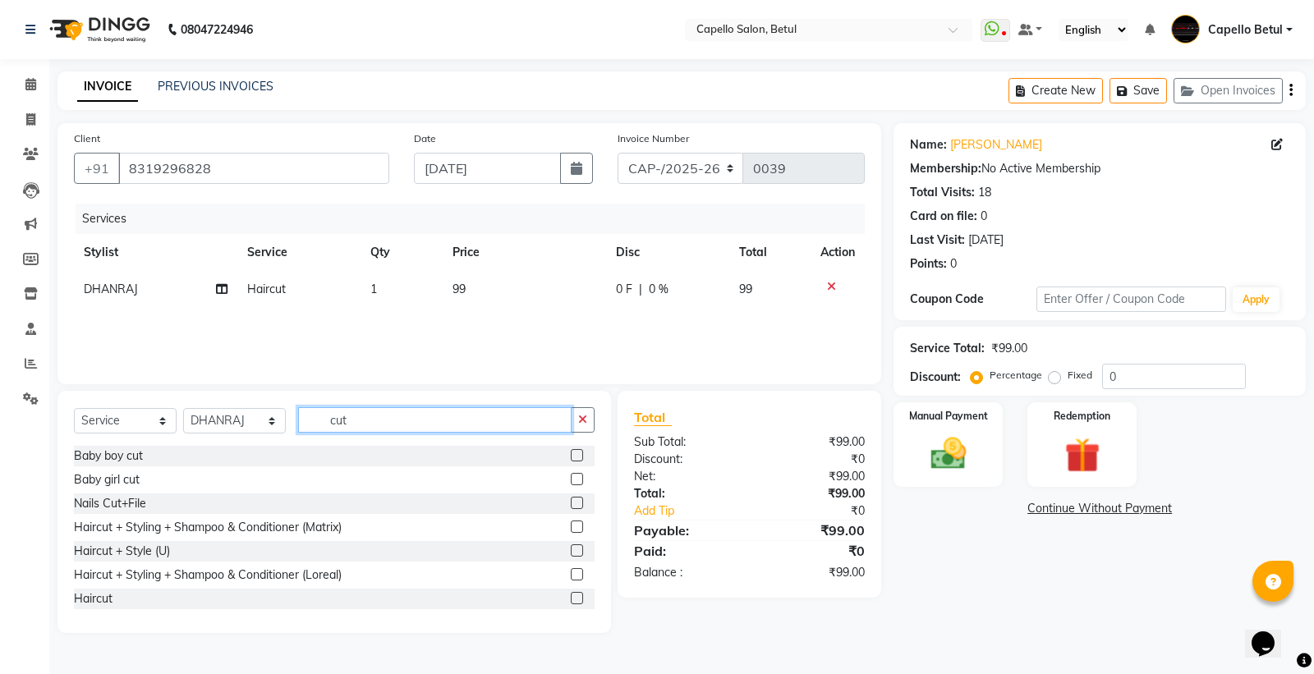
type input "cut"
click at [571, 595] on label at bounding box center [577, 598] width 12 height 12
click at [571, 595] on input "checkbox" at bounding box center [576, 599] width 11 height 11
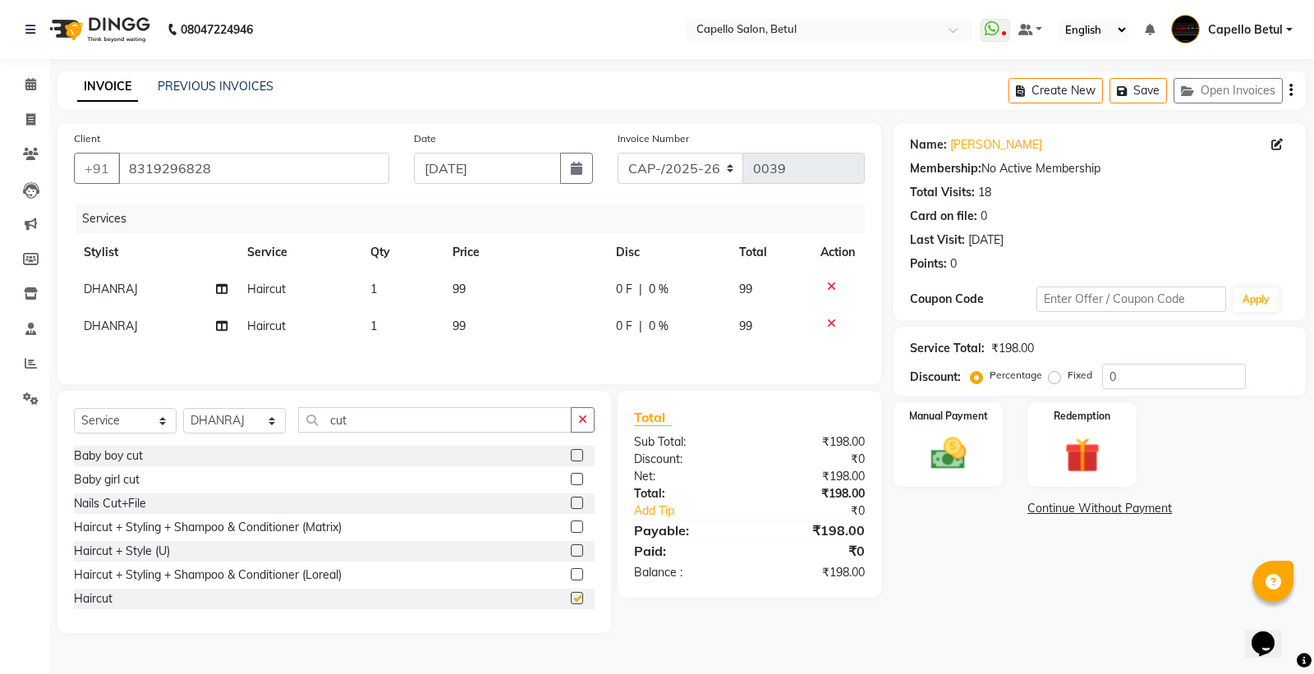
checkbox input "false"
click at [414, 421] on input "cut" at bounding box center [435, 419] width 274 height 25
type input "c"
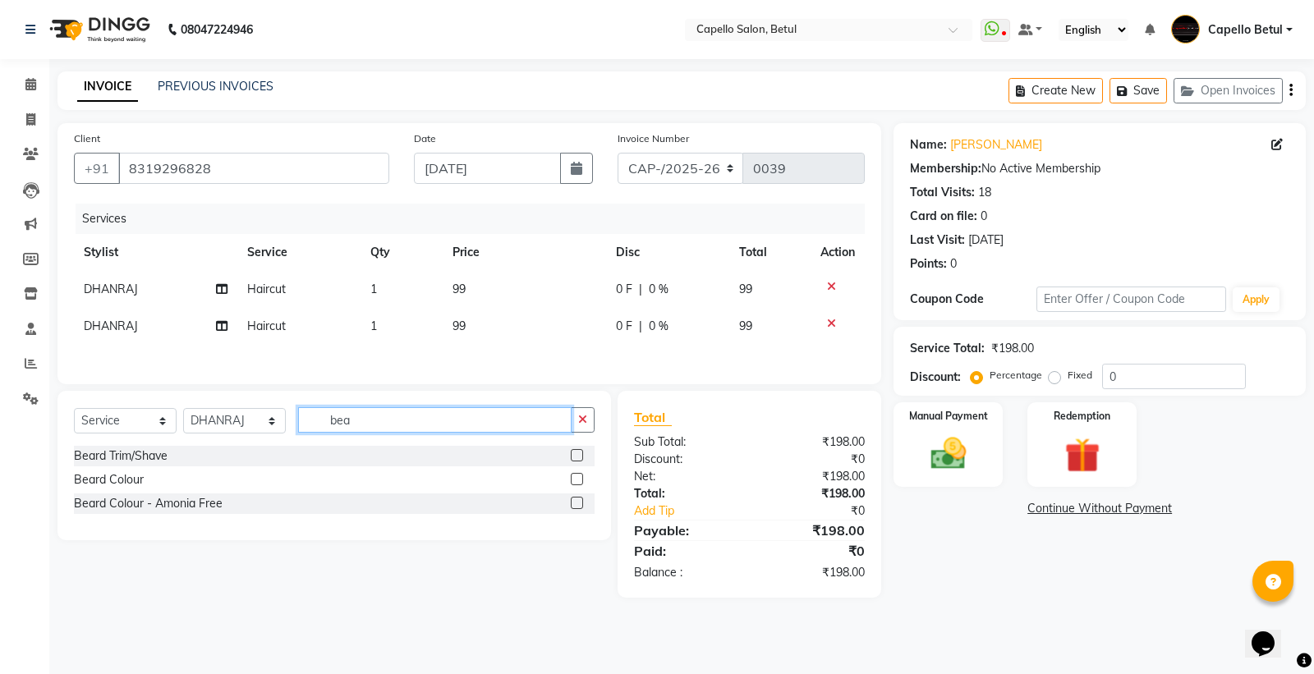
type input "bea"
click at [258, 329] on span "Haircut" at bounding box center [266, 326] width 39 height 15
select select "14474"
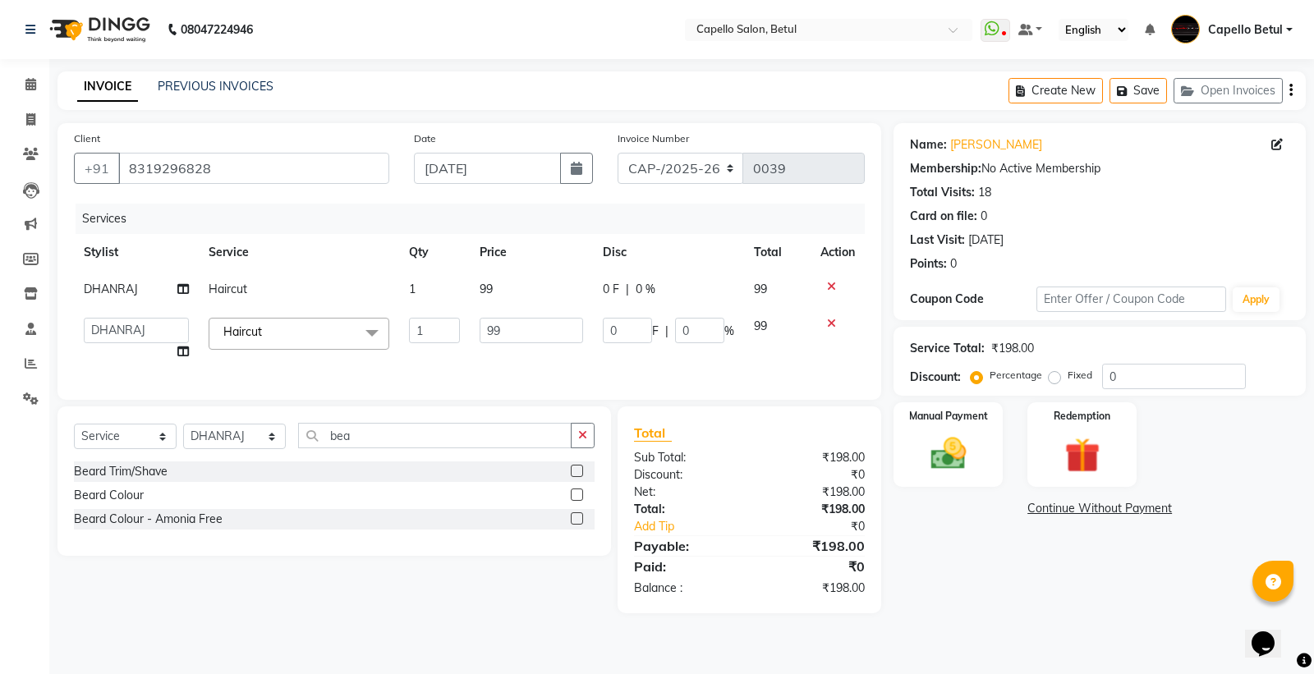
click at [258, 329] on span "Haircut" at bounding box center [242, 331] width 39 height 15
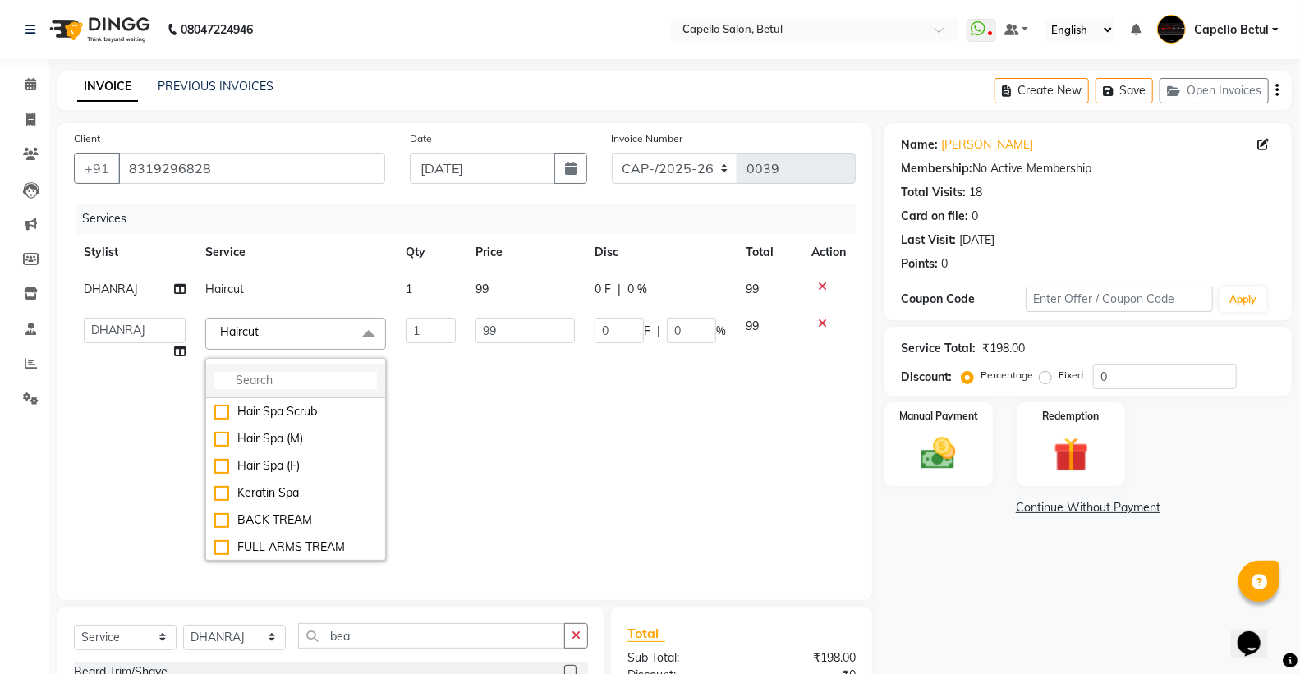
click at [252, 382] on input "multiselect-search" at bounding box center [295, 380] width 163 height 17
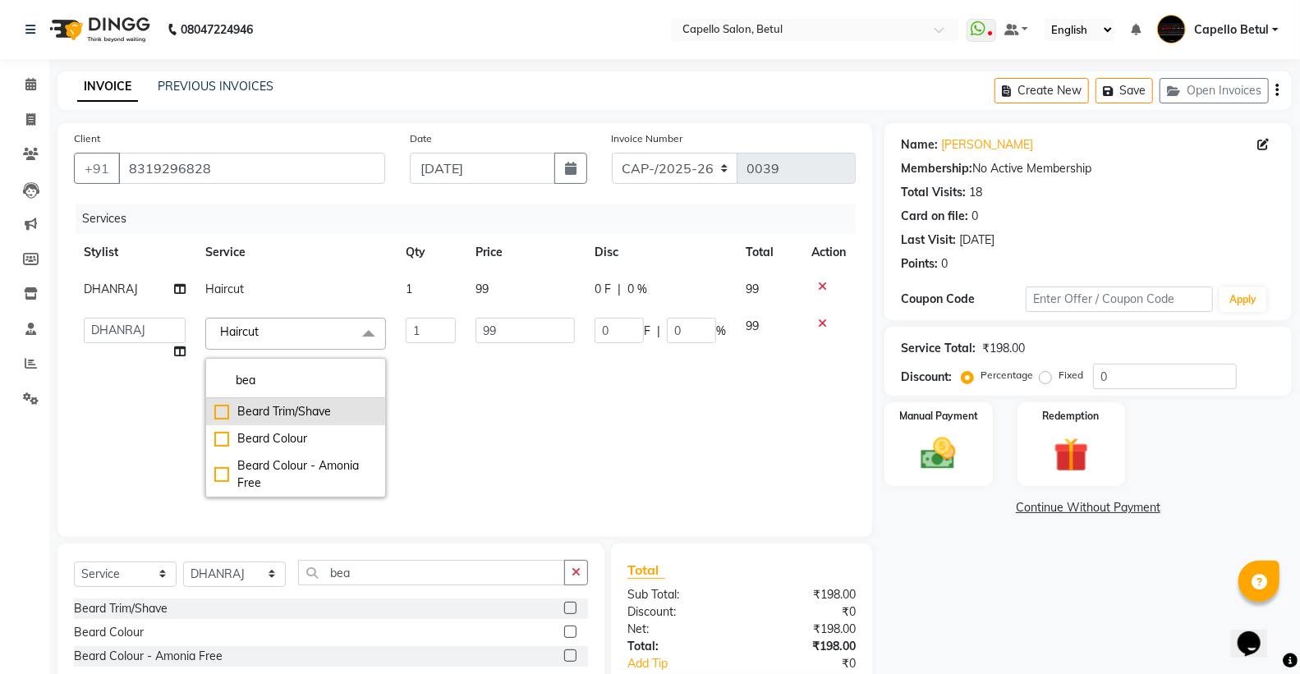
type input "bea"
click at [211, 407] on li "Beard Trim/Shave" at bounding box center [295, 411] width 179 height 27
checkbox input "true"
type input "149"
click at [506, 397] on td "149" at bounding box center [525, 408] width 119 height 200
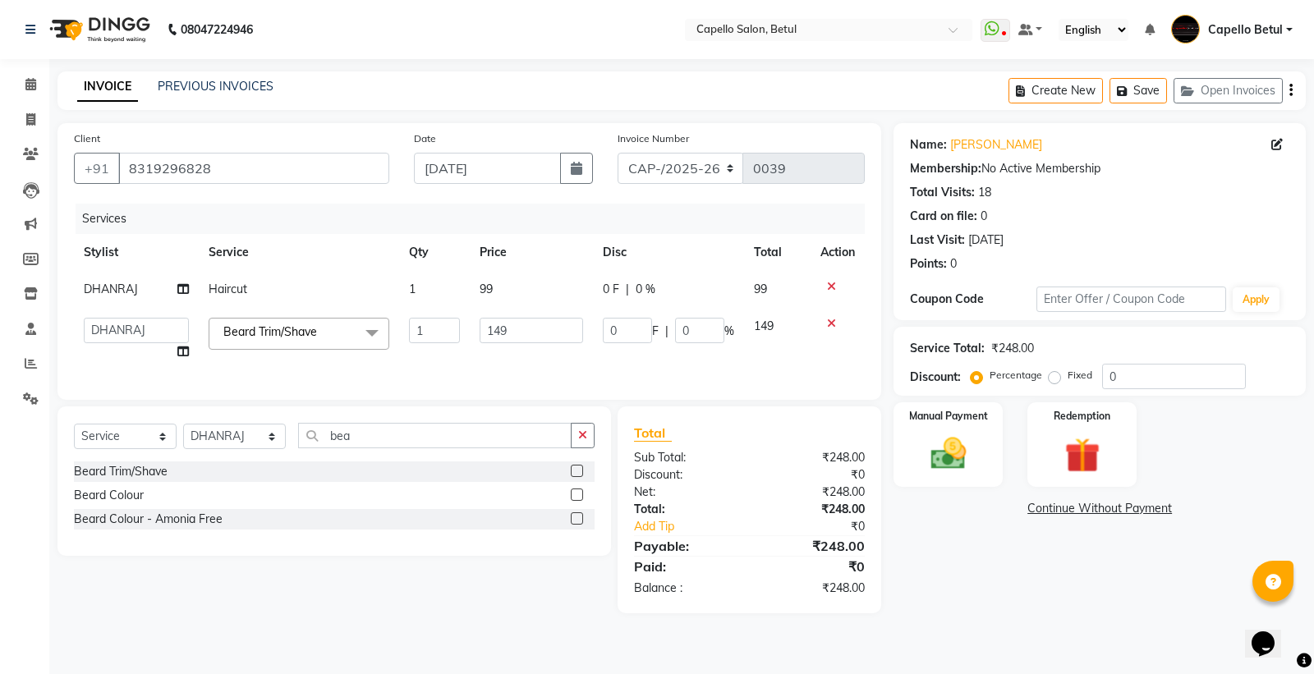
click at [536, 294] on td "99" at bounding box center [531, 289] width 122 height 37
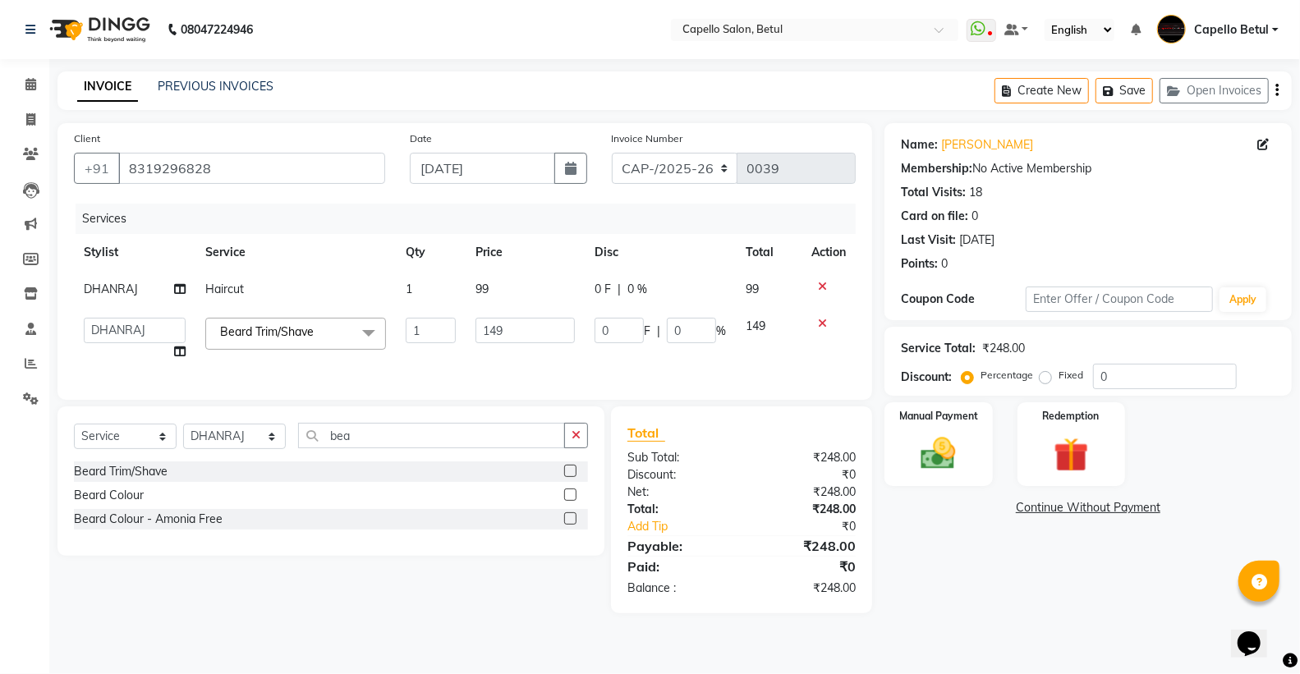
select select "14474"
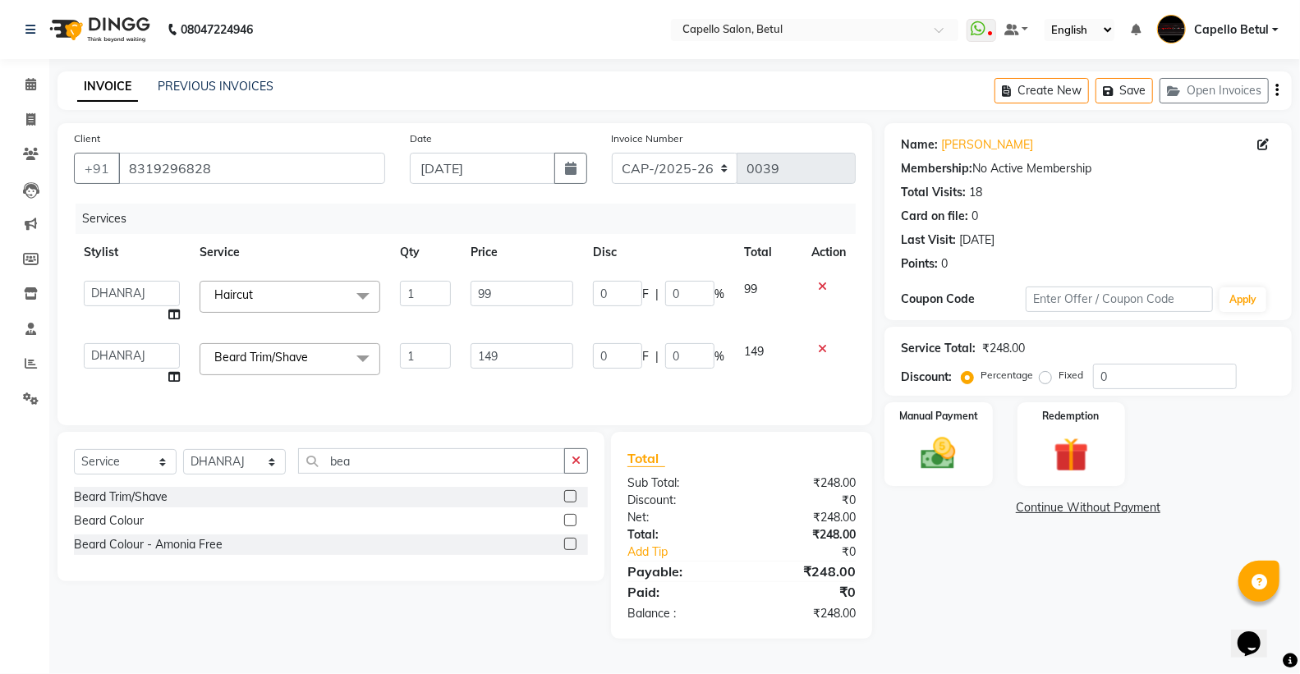
click at [536, 294] on input "99" at bounding box center [522, 293] width 103 height 25
type input "9"
type input "200"
click at [498, 348] on td "149" at bounding box center [522, 364] width 122 height 62
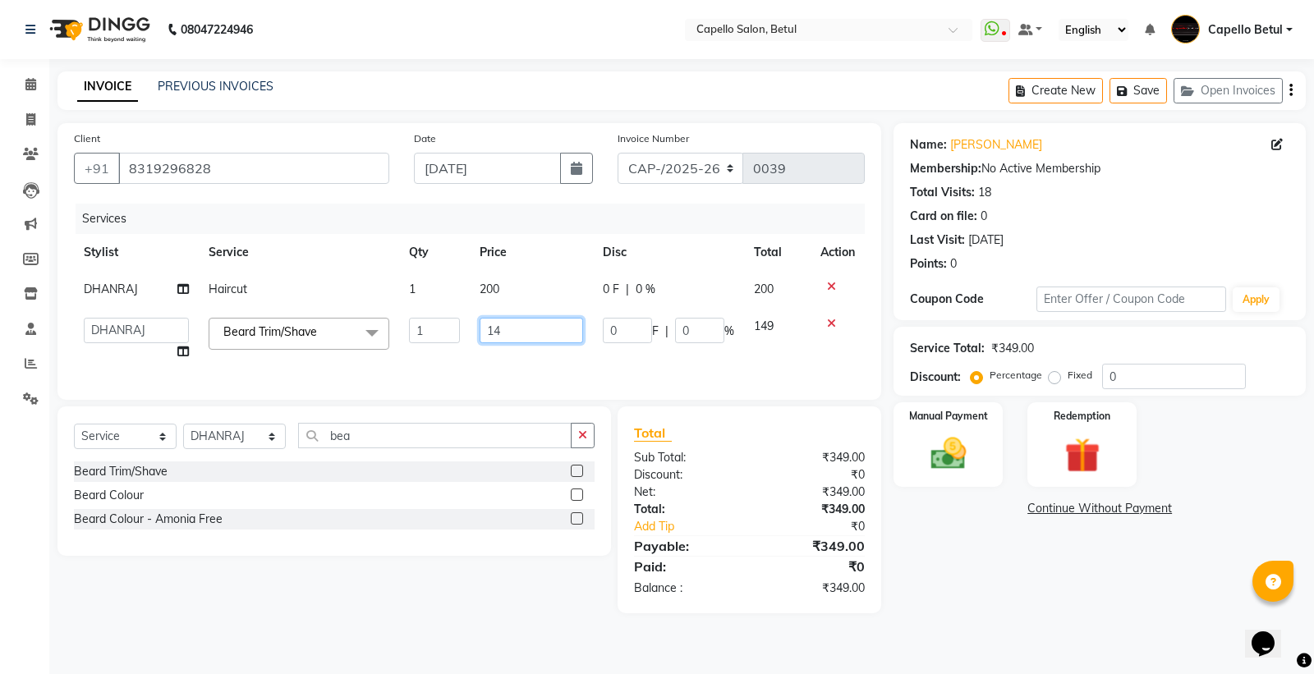
type input "1"
type input "200"
click at [526, 355] on div "Services Stylist Service Qty Price Disc Total Action DHANRAJ Haircut 1 200 0 F …" at bounding box center [469, 294] width 791 height 180
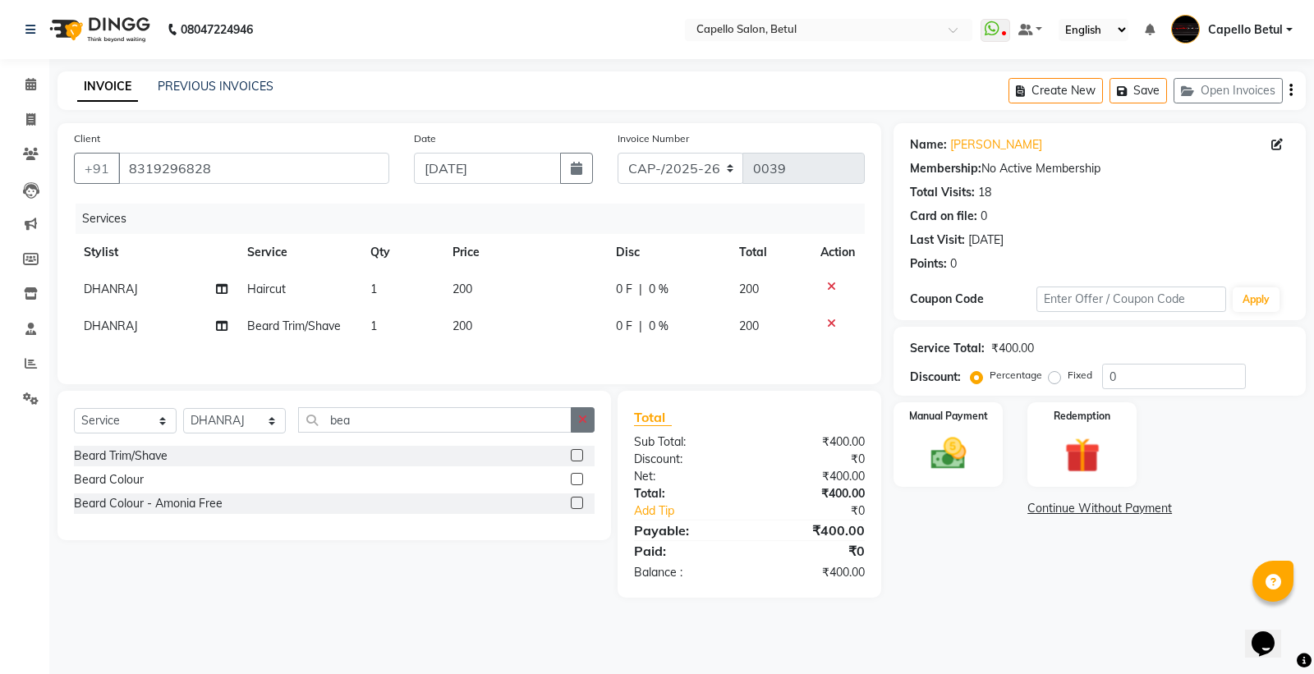
click at [591, 430] on button "button" at bounding box center [583, 419] width 24 height 25
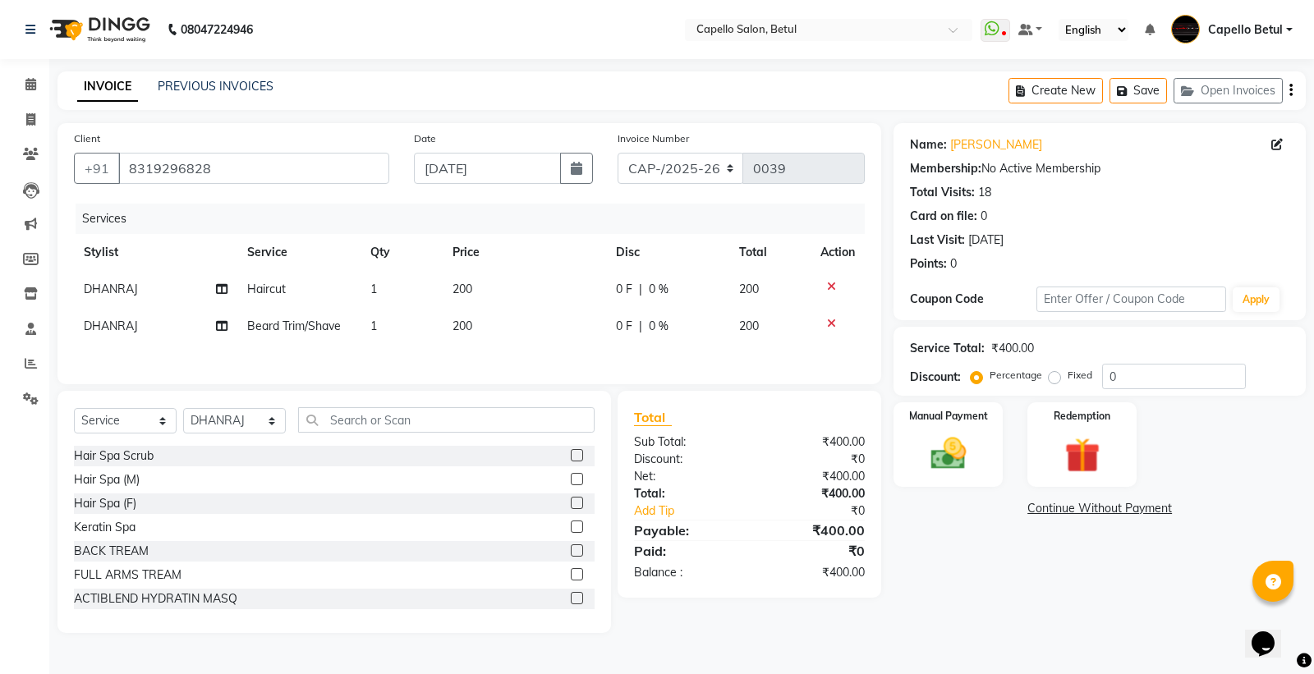
click at [1054, 605] on div "Name: Anmol Arora Membership: No Active Membership Total Visits: 18 Card on fil…" at bounding box center [1106, 378] width 425 height 510
click at [972, 480] on div "Manual Payment" at bounding box center [948, 445] width 113 height 88
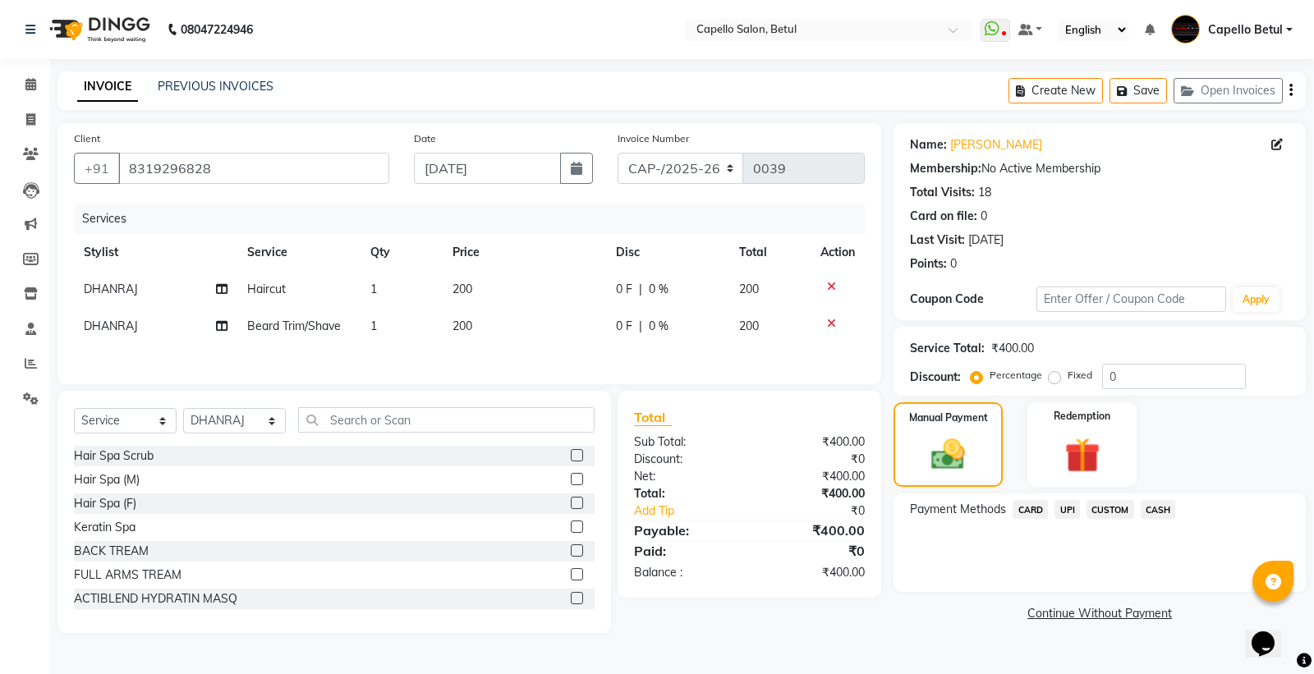
click at [1163, 516] on span "CASH" at bounding box center [1158, 509] width 35 height 19
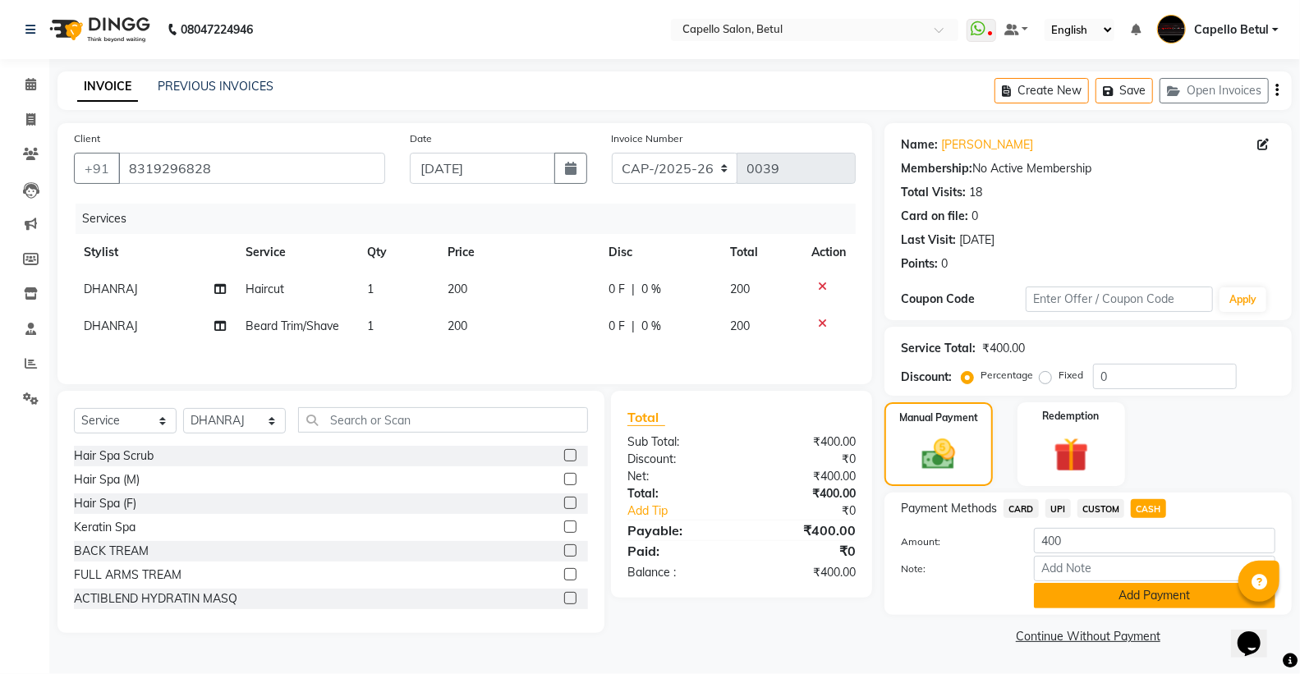
click at [1135, 594] on button "Add Payment" at bounding box center [1154, 595] width 241 height 25
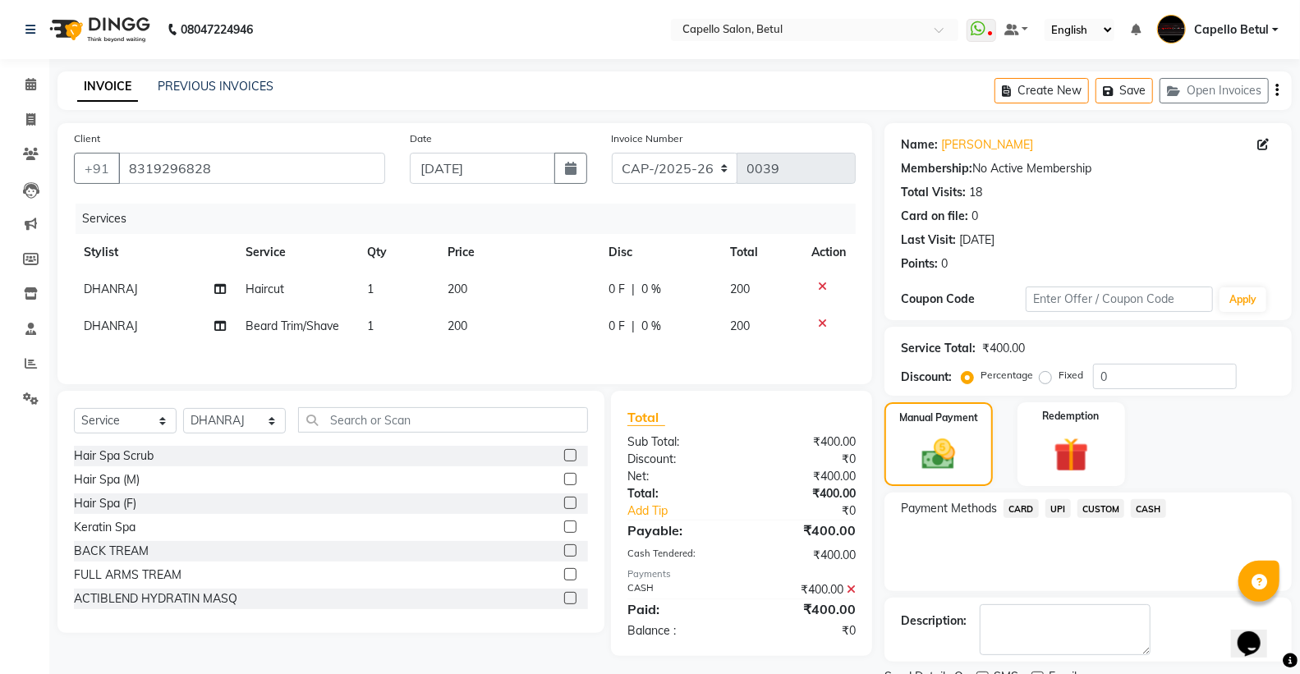
scroll to position [68, 0]
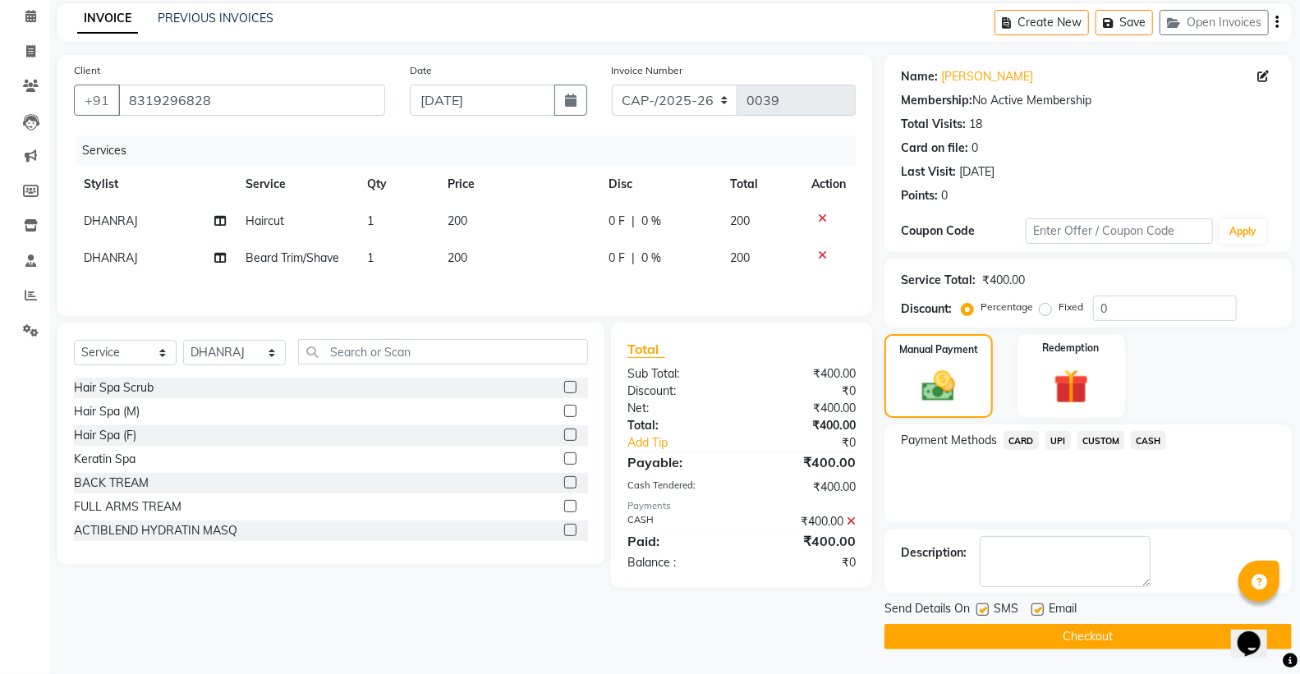
click at [1082, 634] on button "Checkout" at bounding box center [1088, 636] width 407 height 25
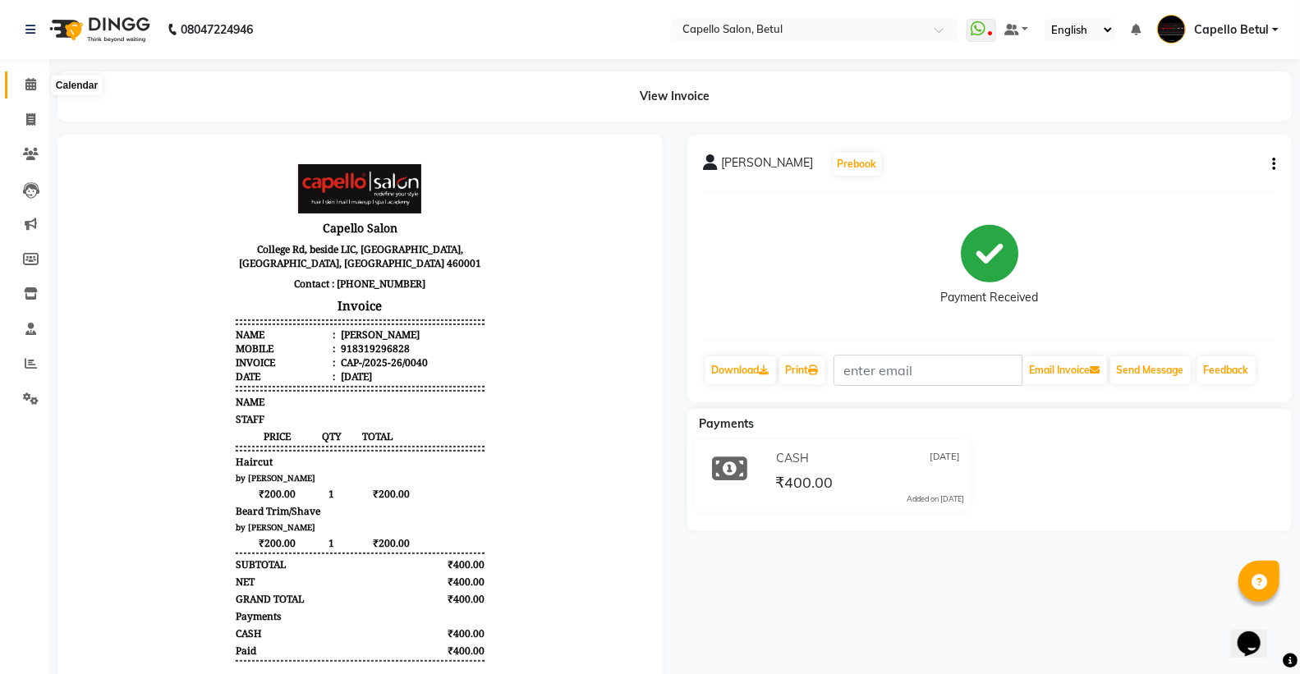
click at [28, 85] on icon at bounding box center [30, 84] width 11 height 12
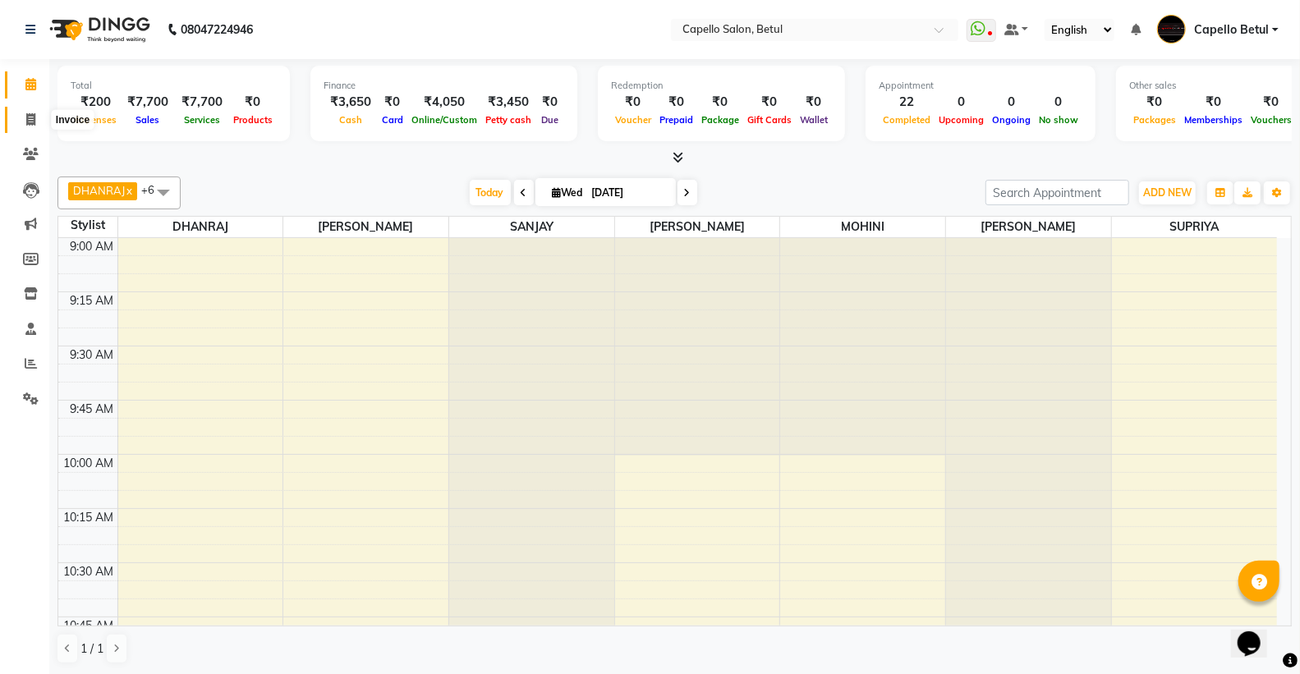
click at [30, 116] on icon at bounding box center [30, 119] width 9 height 12
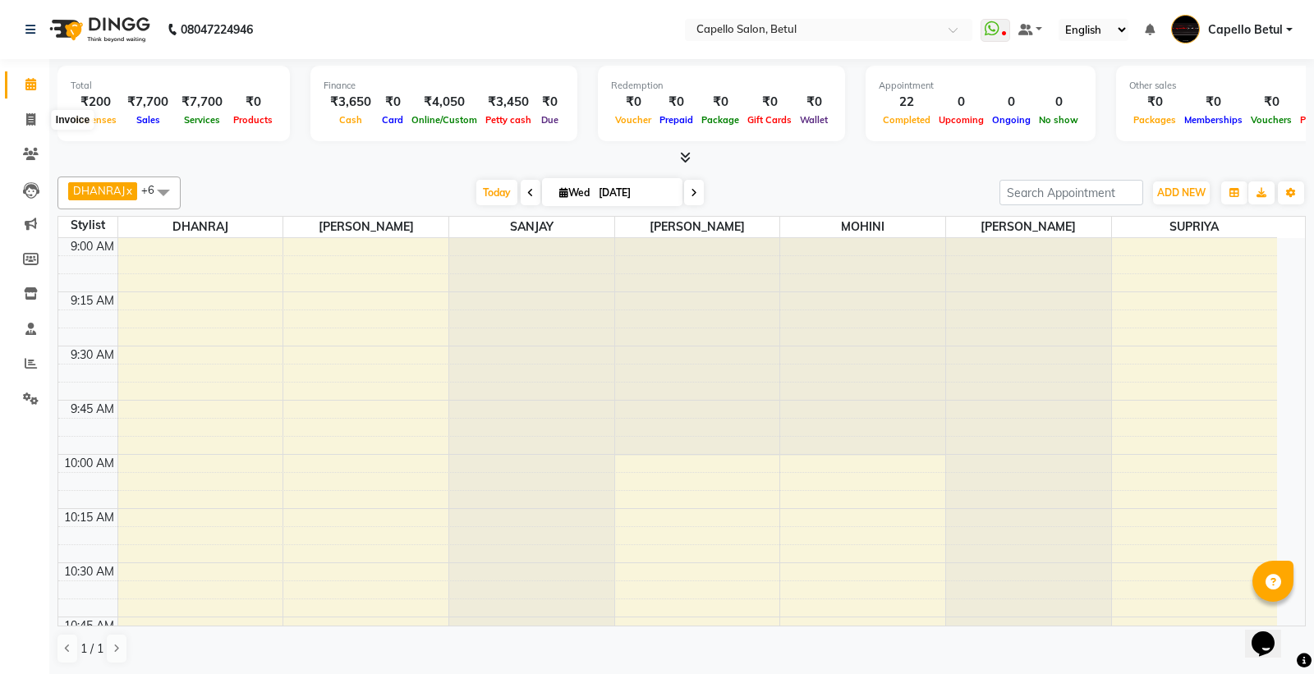
select select "service"
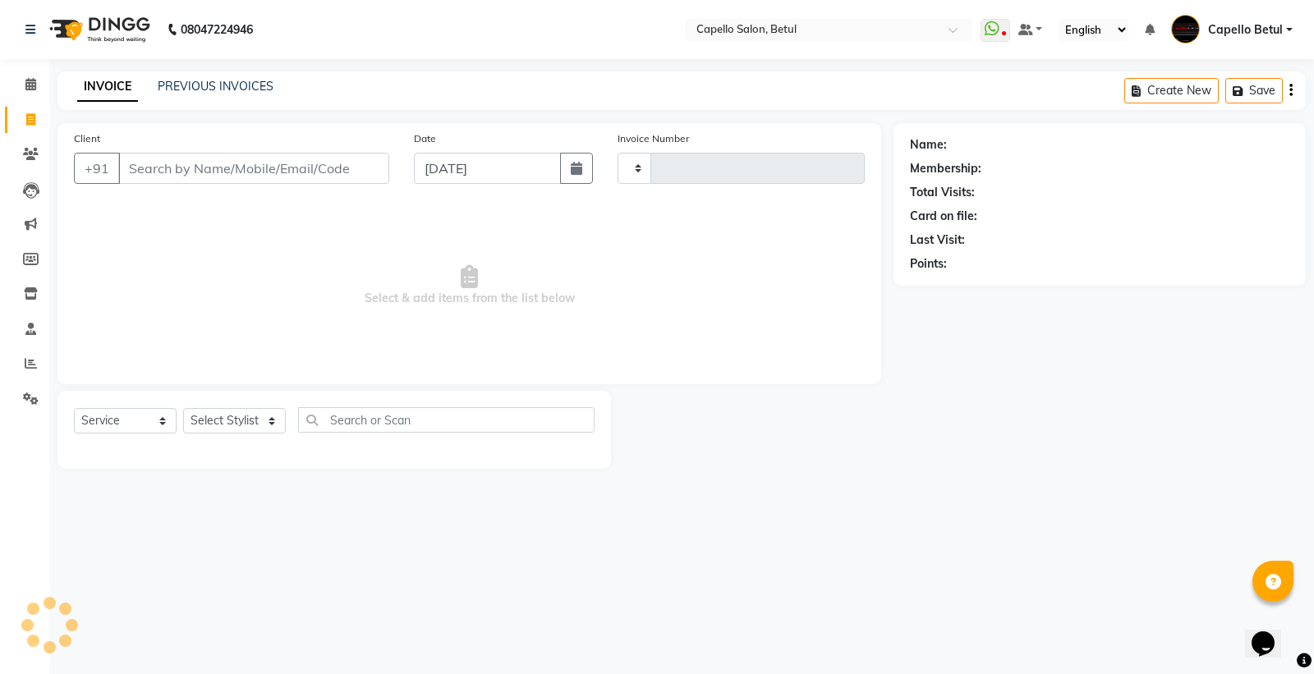
type input "0041"
select select "8951"
click at [200, 79] on link "PREVIOUS INVOICES" at bounding box center [216, 86] width 116 height 15
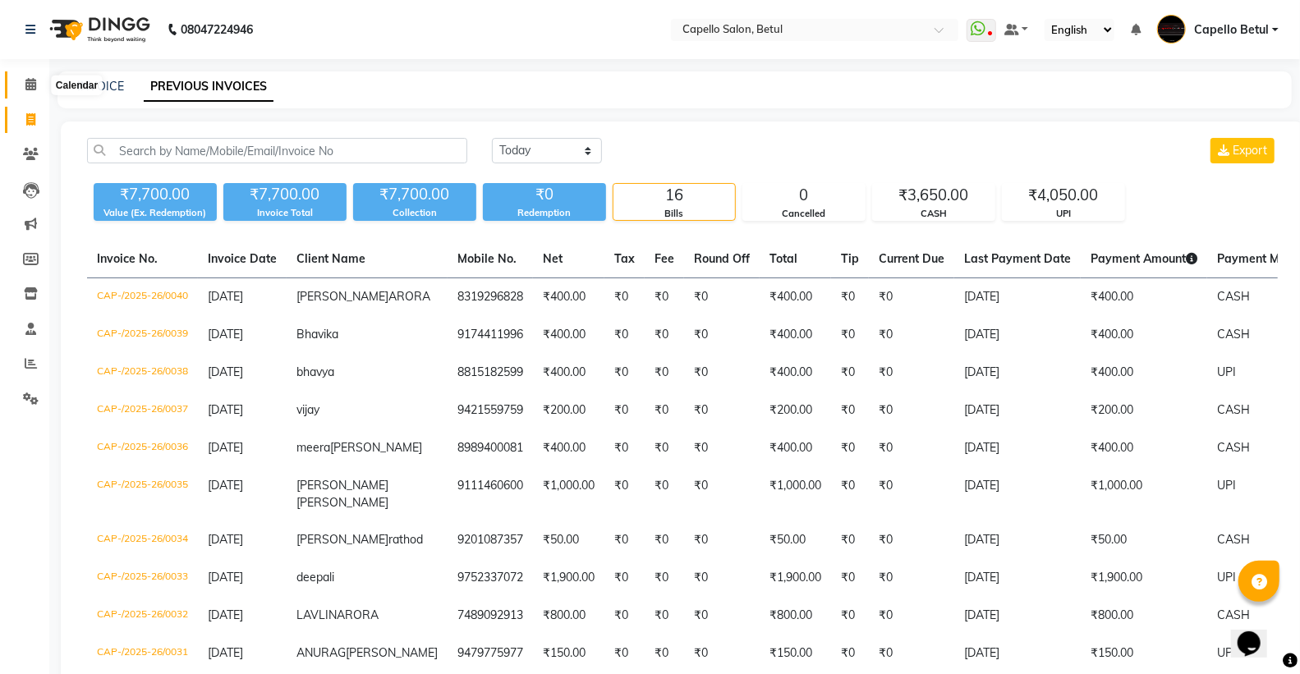
click at [36, 87] on span at bounding box center [30, 85] width 29 height 19
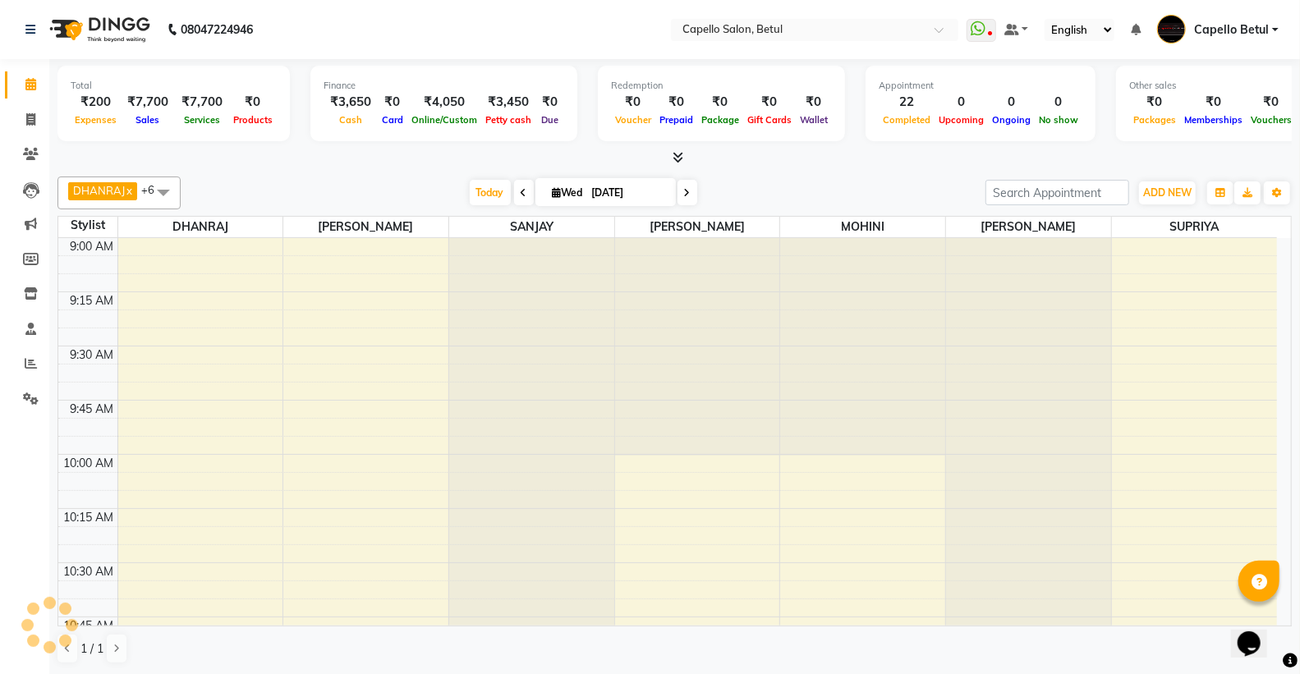
scroll to position [2396, 0]
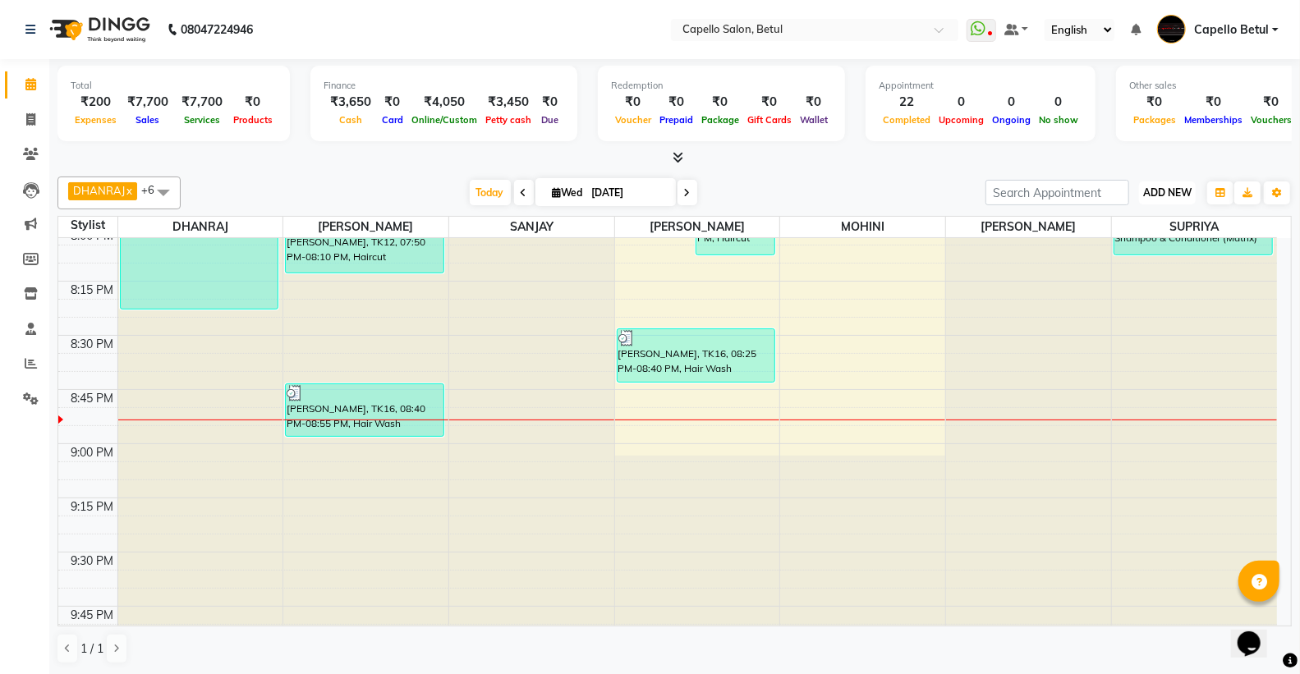
click at [1147, 182] on button "ADD NEW Toggle Dropdown" at bounding box center [1167, 193] width 57 height 23
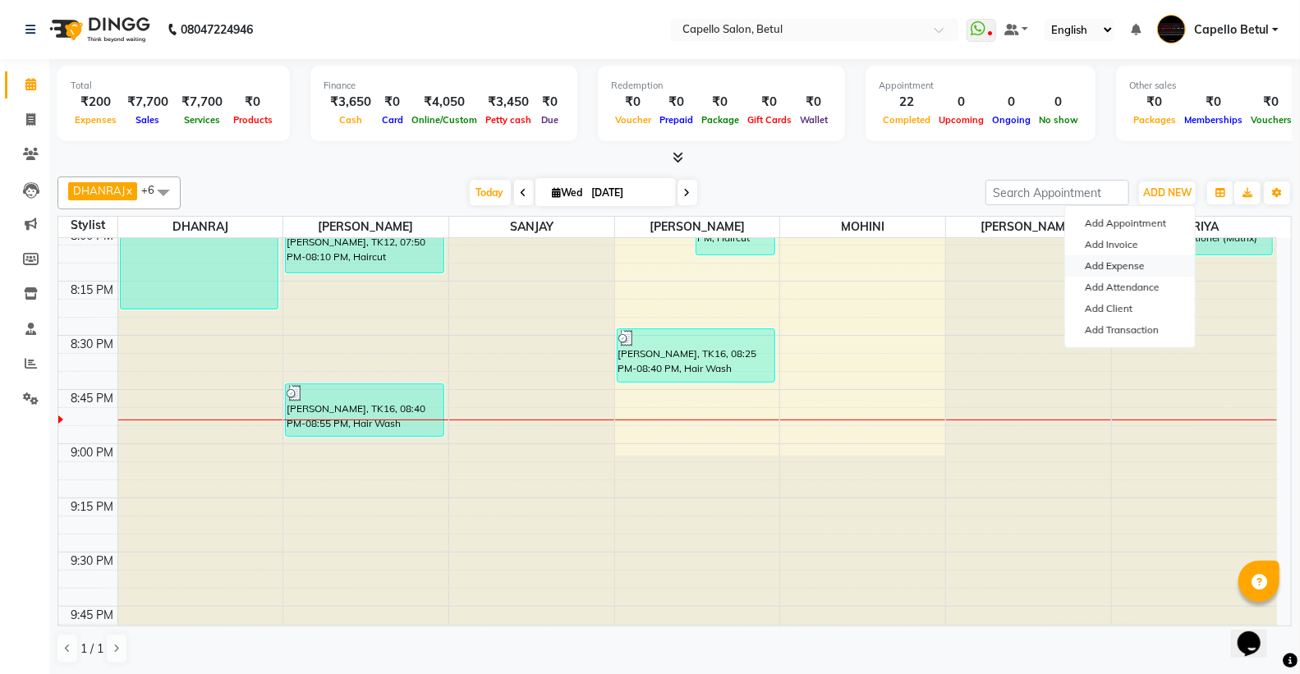
click at [1134, 268] on link "Add Expense" at bounding box center [1130, 265] width 130 height 21
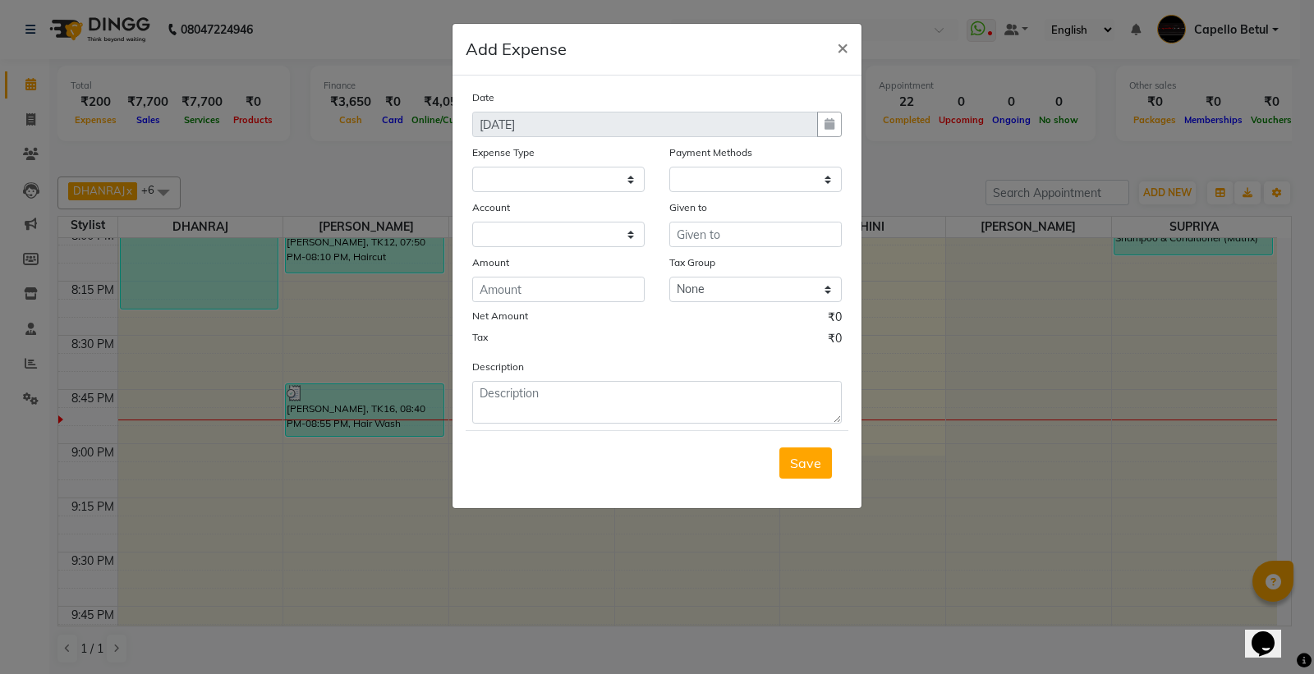
select select
select select "1"
select select "2474"
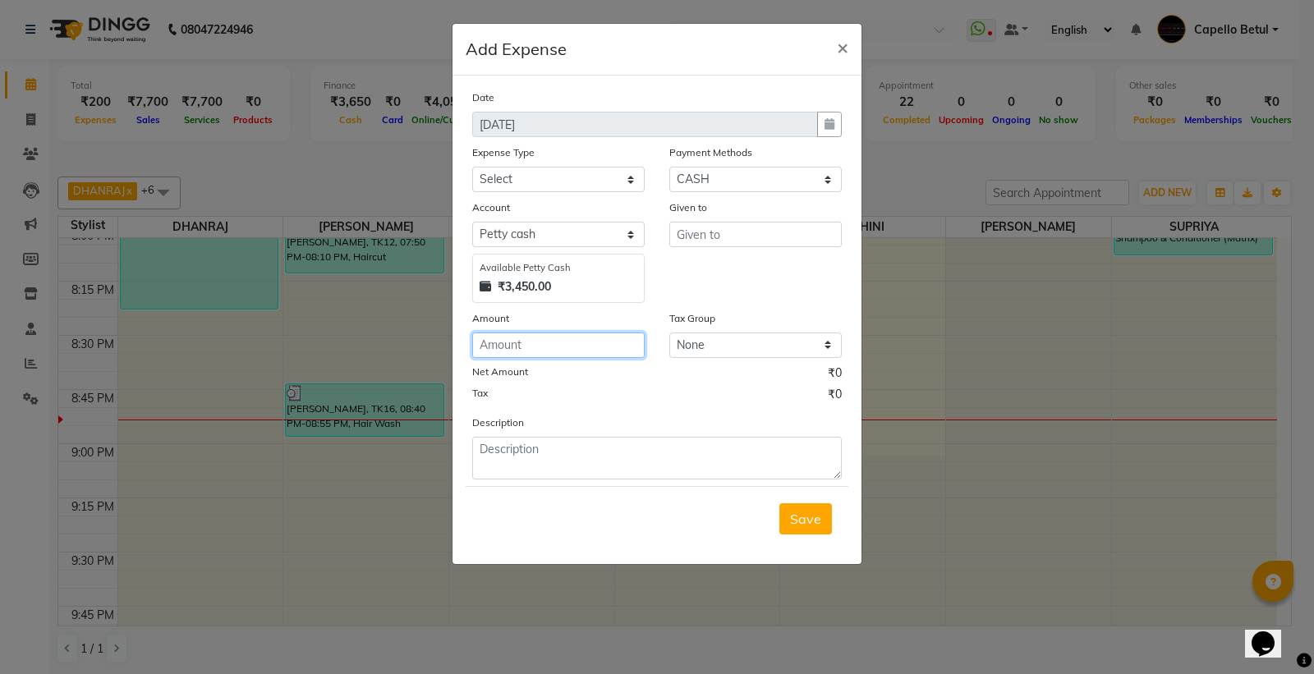
click at [568, 356] on input "number" at bounding box center [558, 345] width 172 height 25
type input "3450"
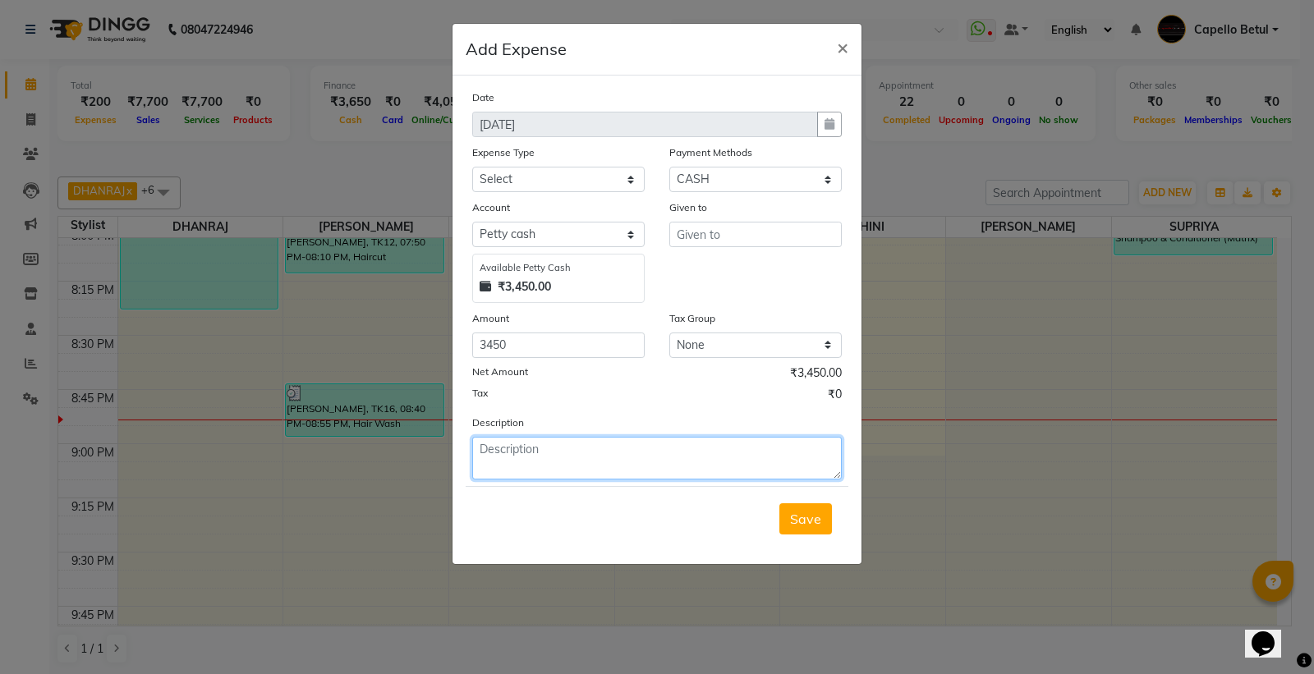
click at [584, 457] on textarea at bounding box center [657, 458] width 370 height 43
type textarea "3450 rs hand over given to owner"
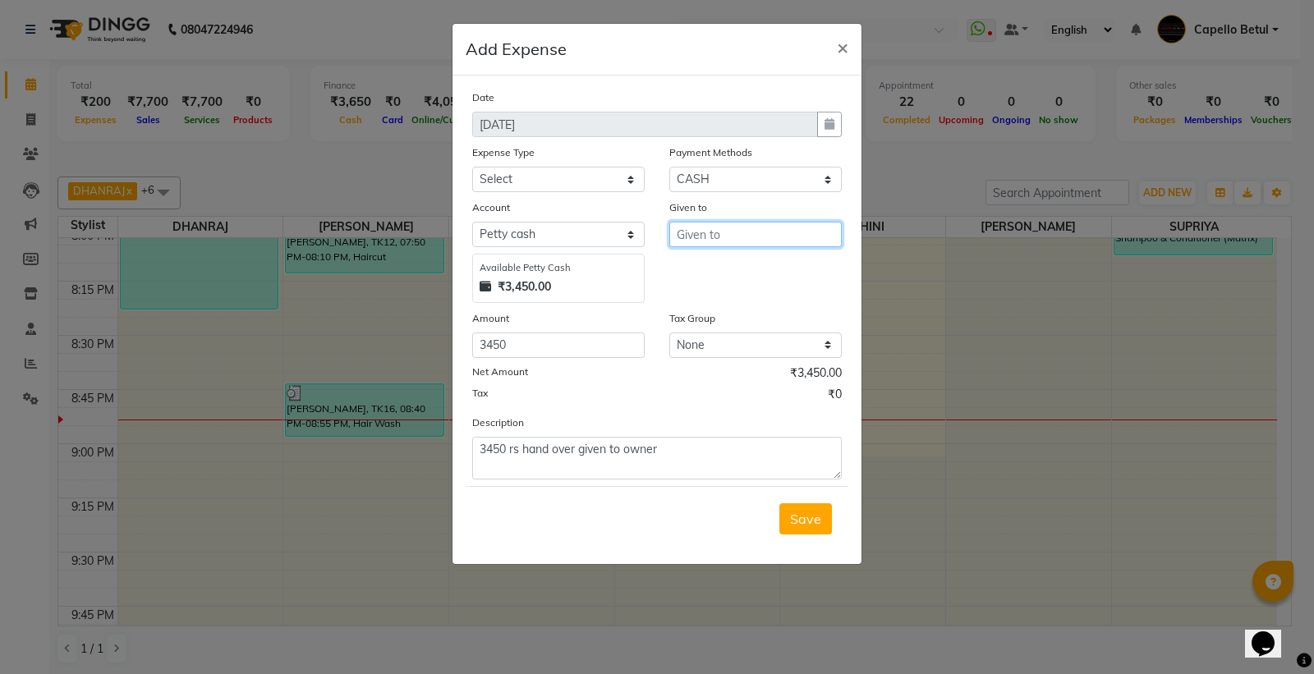
click at [717, 241] on input "text" at bounding box center [755, 234] width 172 height 25
type input "owner"
click at [602, 183] on select "Select Advance Salary Annual Lift Maintenance Charges BUILDING MAINTANANCE EXP …" at bounding box center [558, 179] width 172 height 25
select select "1462"
click at [472, 167] on select "Select Advance Salary Annual Lift Maintenance Charges BUILDING MAINTANANCE EXP …" at bounding box center [558, 179] width 172 height 25
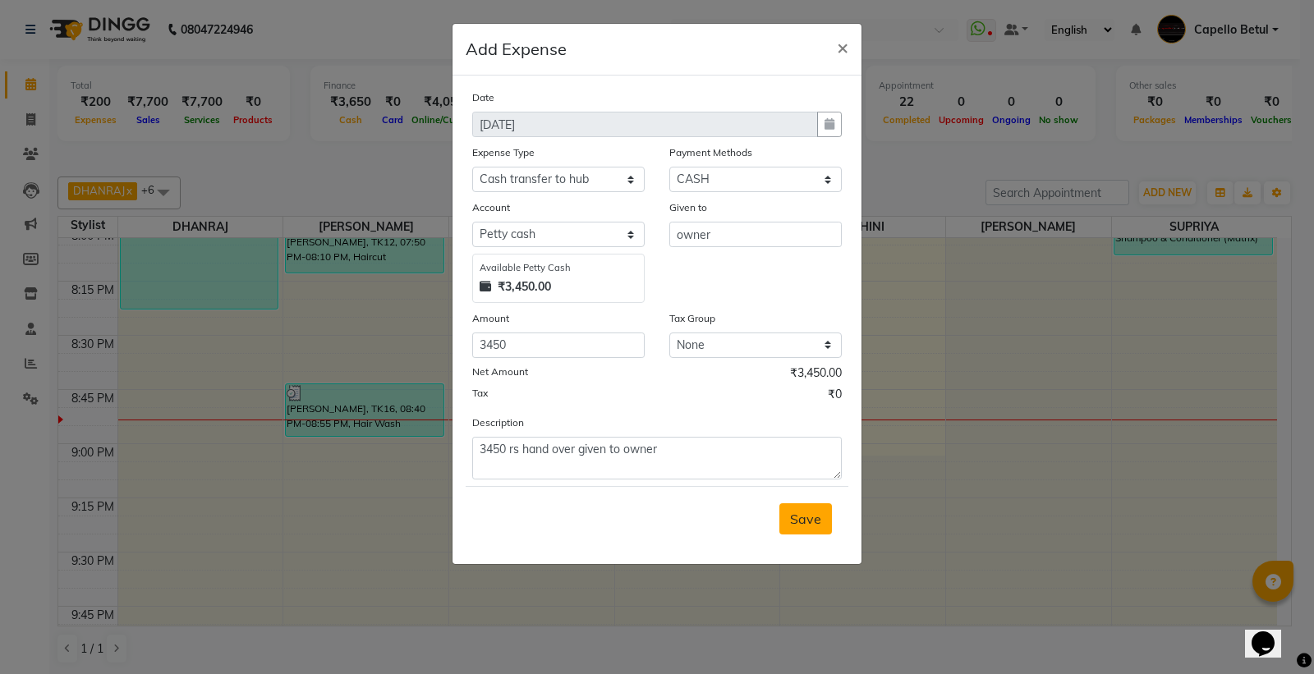
click at [817, 519] on span "Save" at bounding box center [805, 519] width 31 height 16
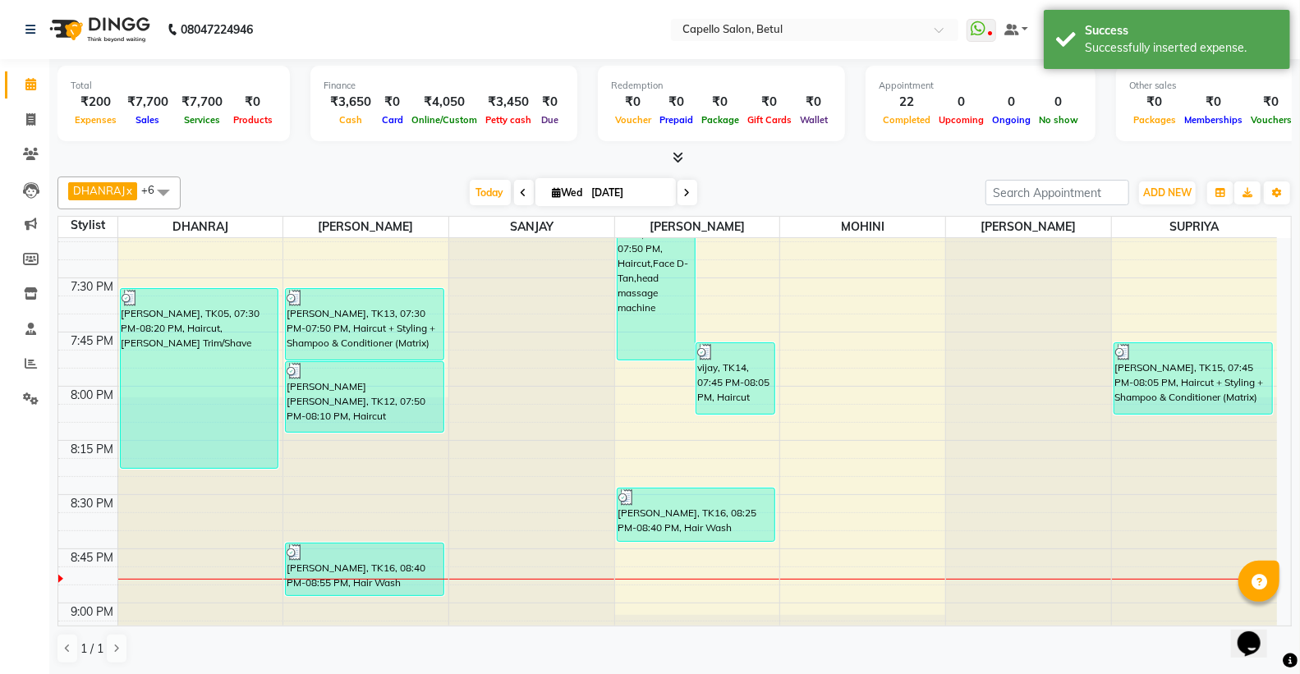
scroll to position [2031, 0]
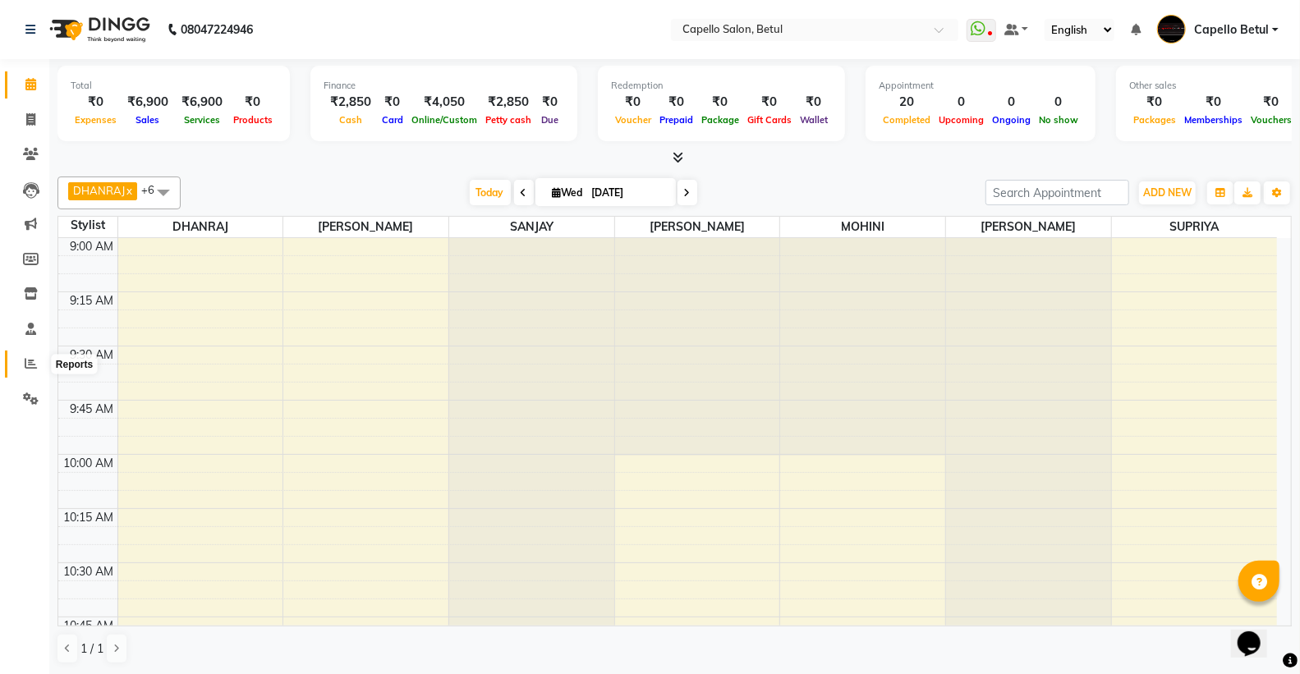
click at [39, 362] on span at bounding box center [30, 364] width 29 height 19
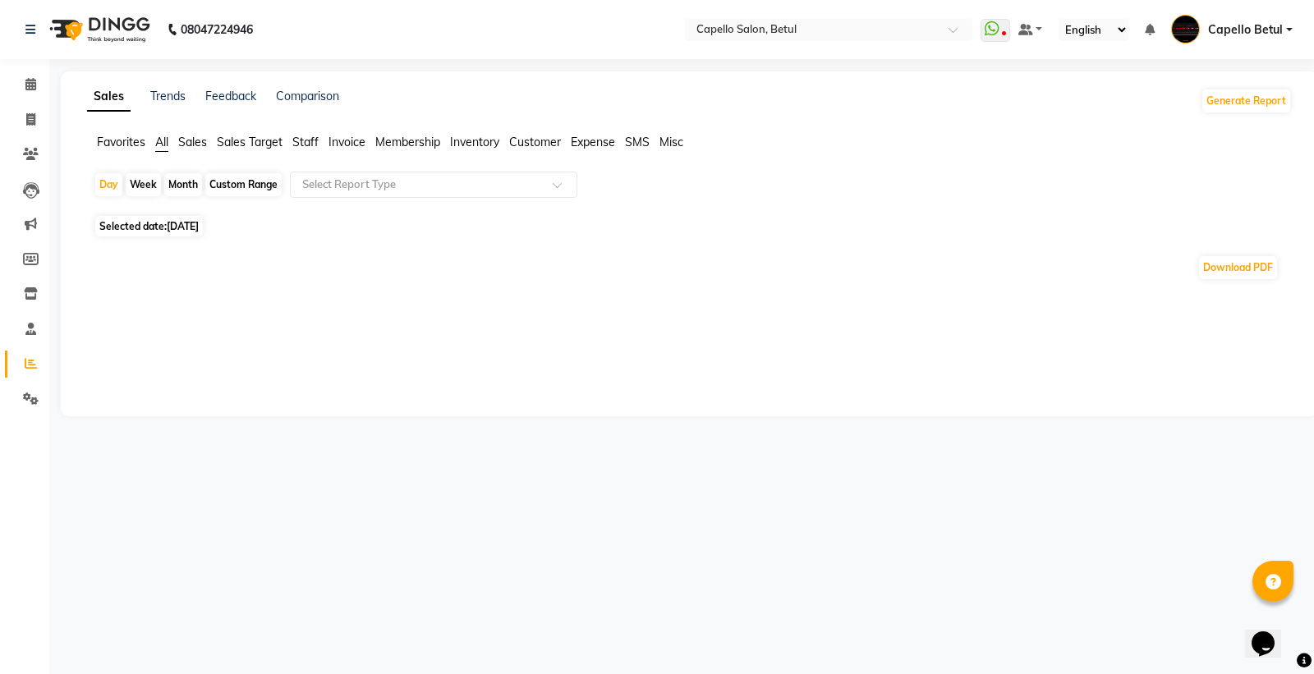
drag, startPoint x: 310, startPoint y: 145, endPoint x: 310, endPoint y: 169, distance: 23.8
click at [310, 145] on span "Staff" at bounding box center [305, 142] width 26 height 15
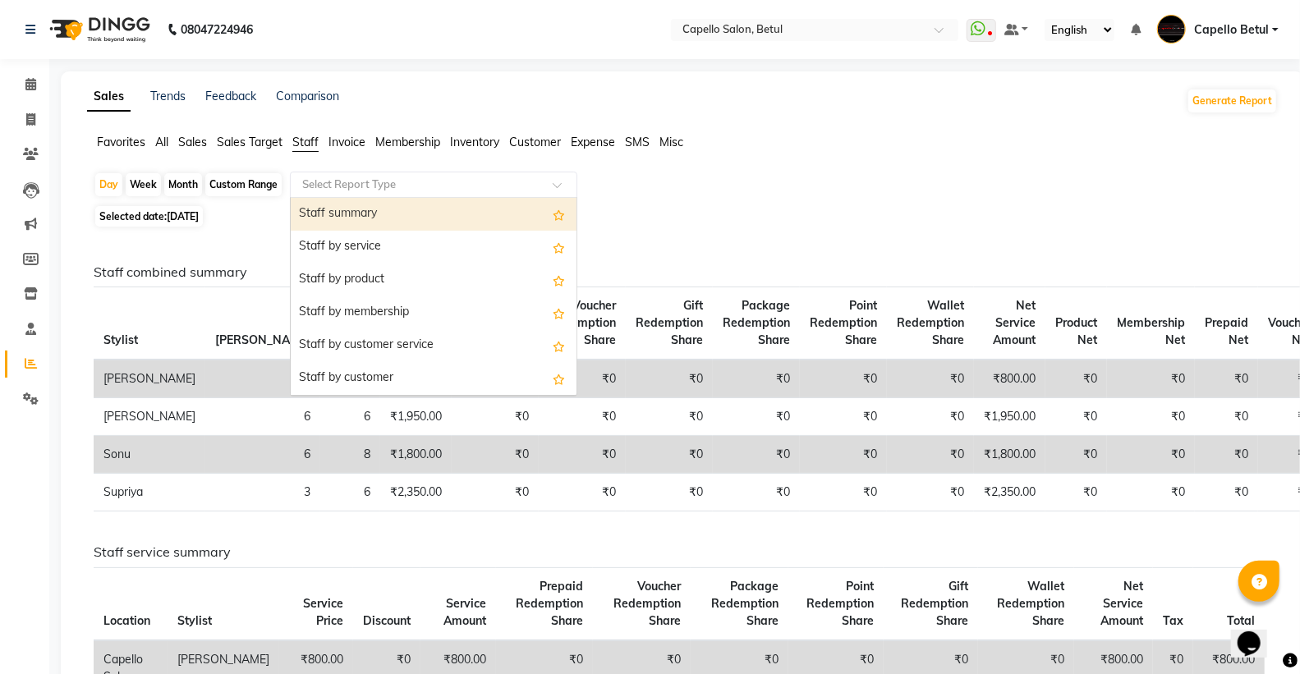
click at [317, 195] on div "Select Report Type" at bounding box center [433, 185] width 287 height 26
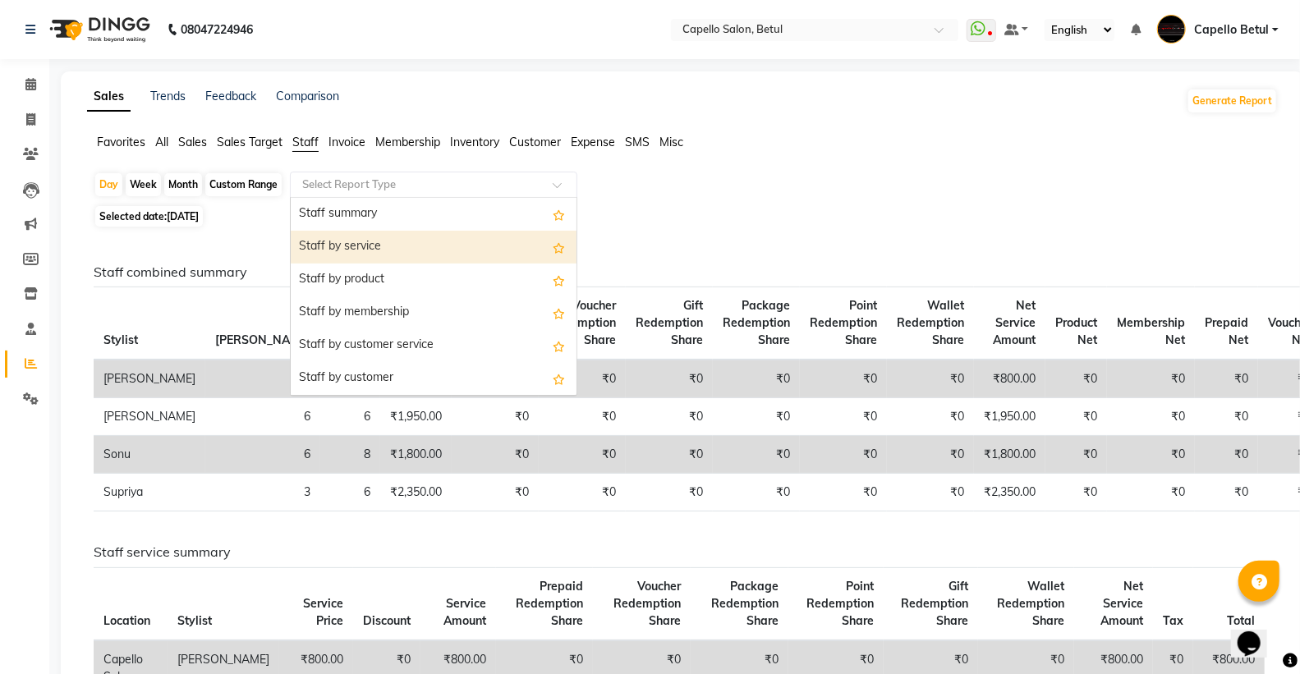
click at [363, 243] on div "Staff by service" at bounding box center [434, 247] width 286 height 33
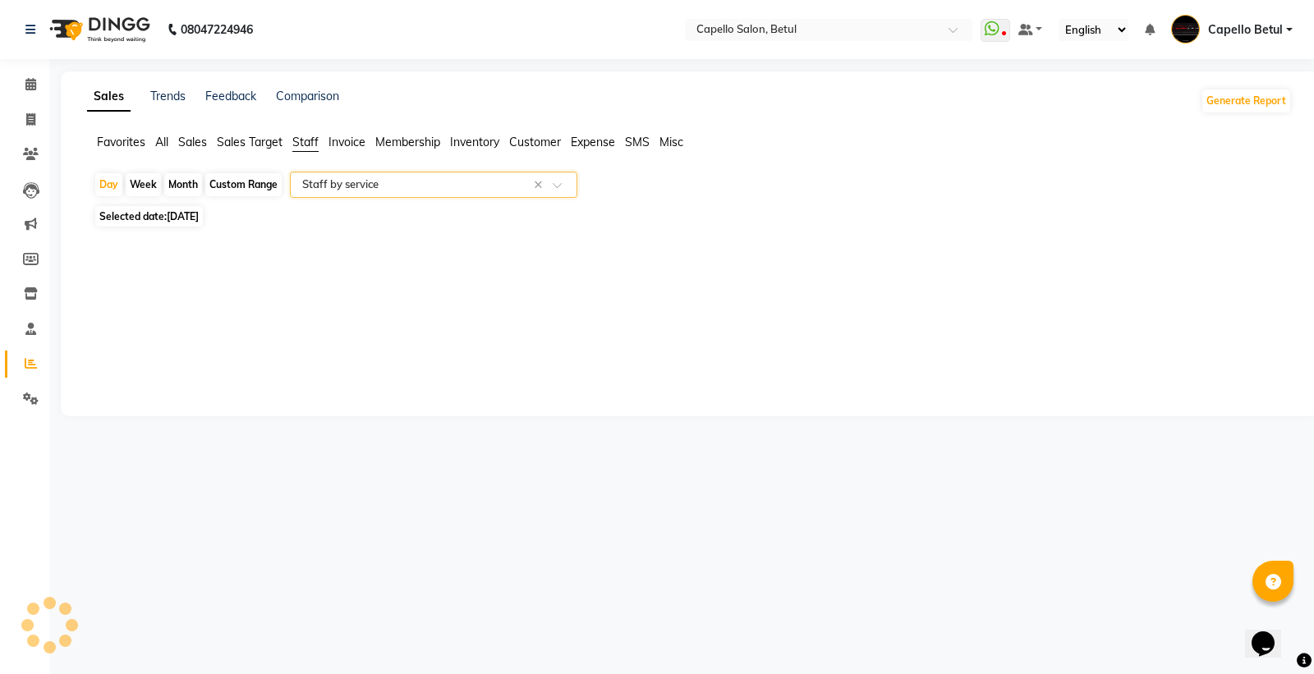
select select "full_report"
select select "csv"
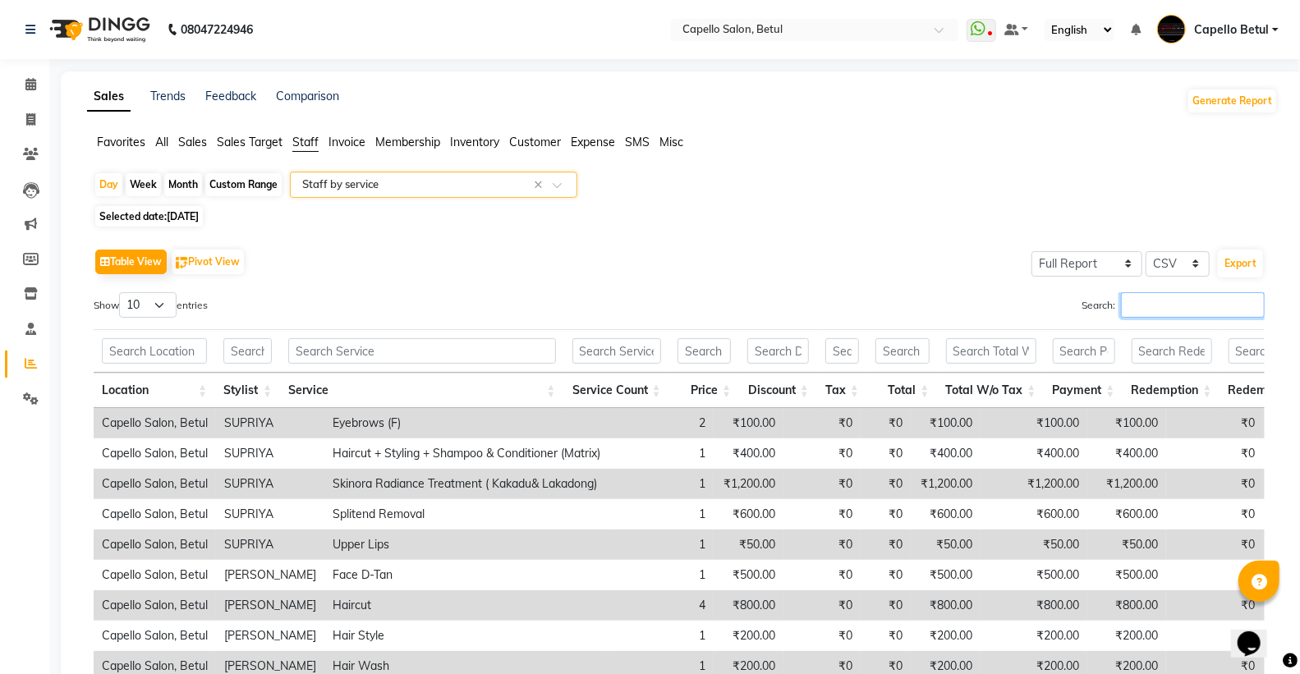
click at [1135, 301] on input "Search:" at bounding box center [1193, 304] width 144 height 25
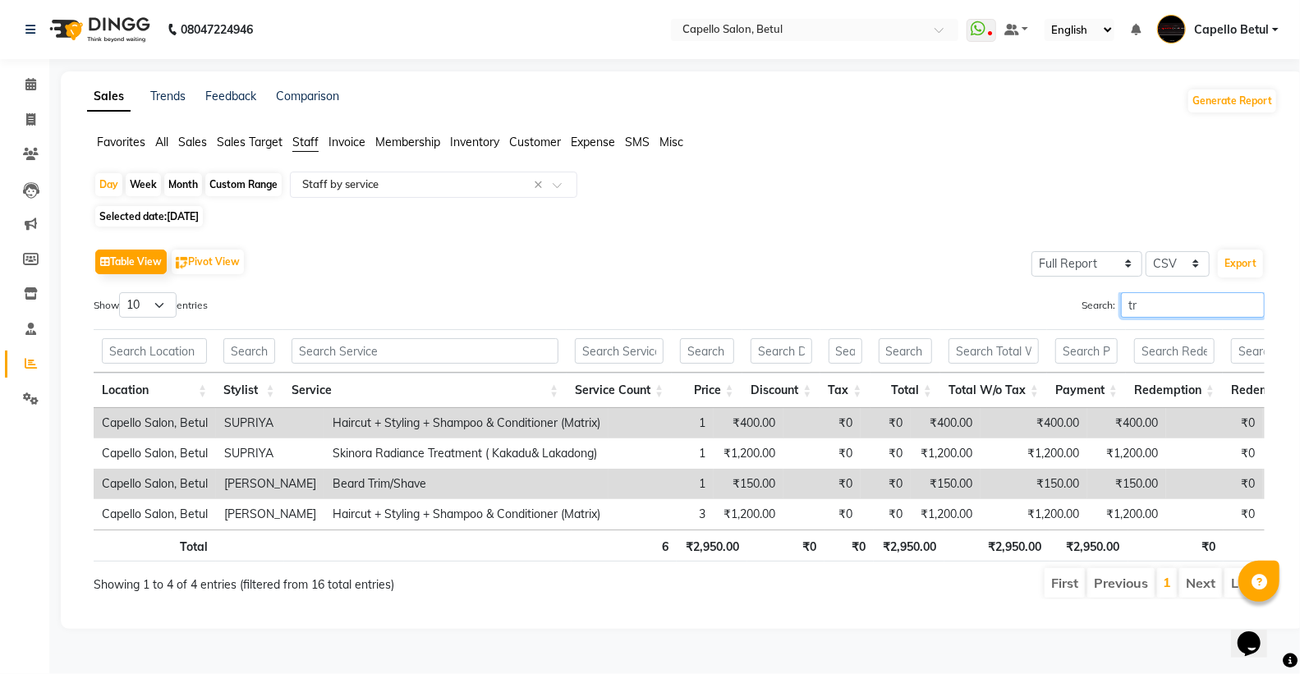
type input "t"
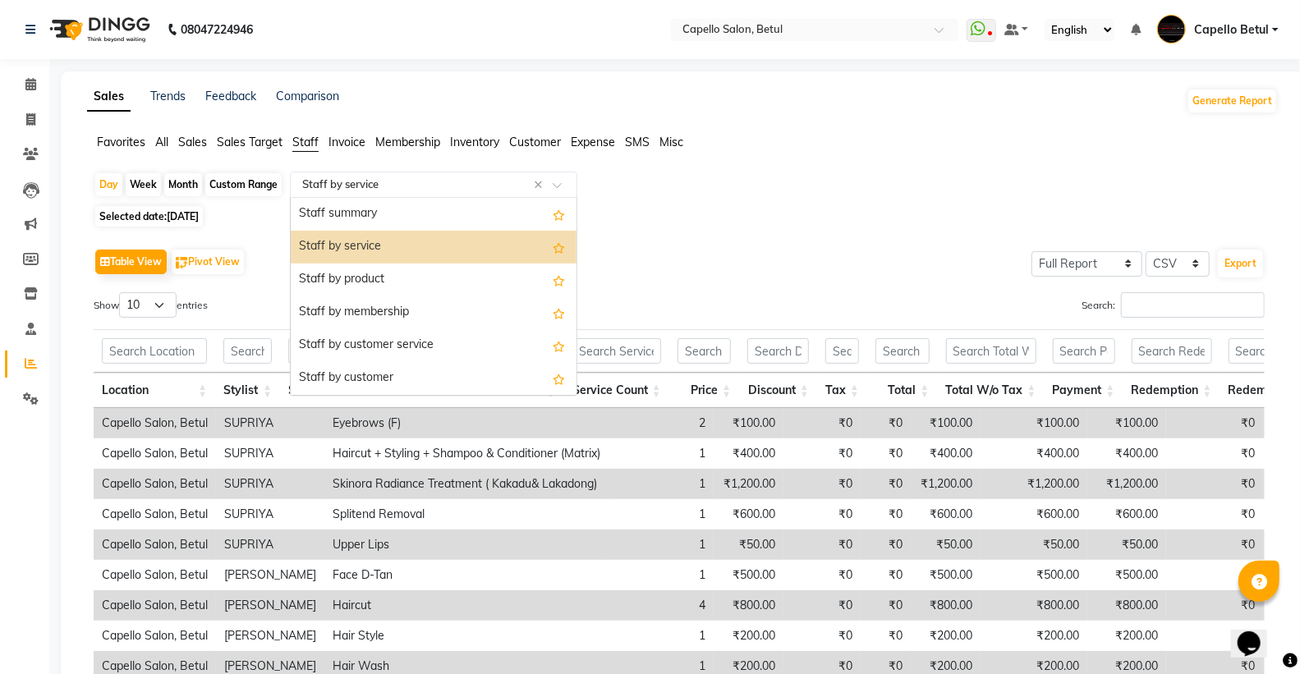
click at [406, 177] on input "text" at bounding box center [417, 185] width 237 height 16
click at [394, 217] on div "Staff summary" at bounding box center [434, 214] width 286 height 33
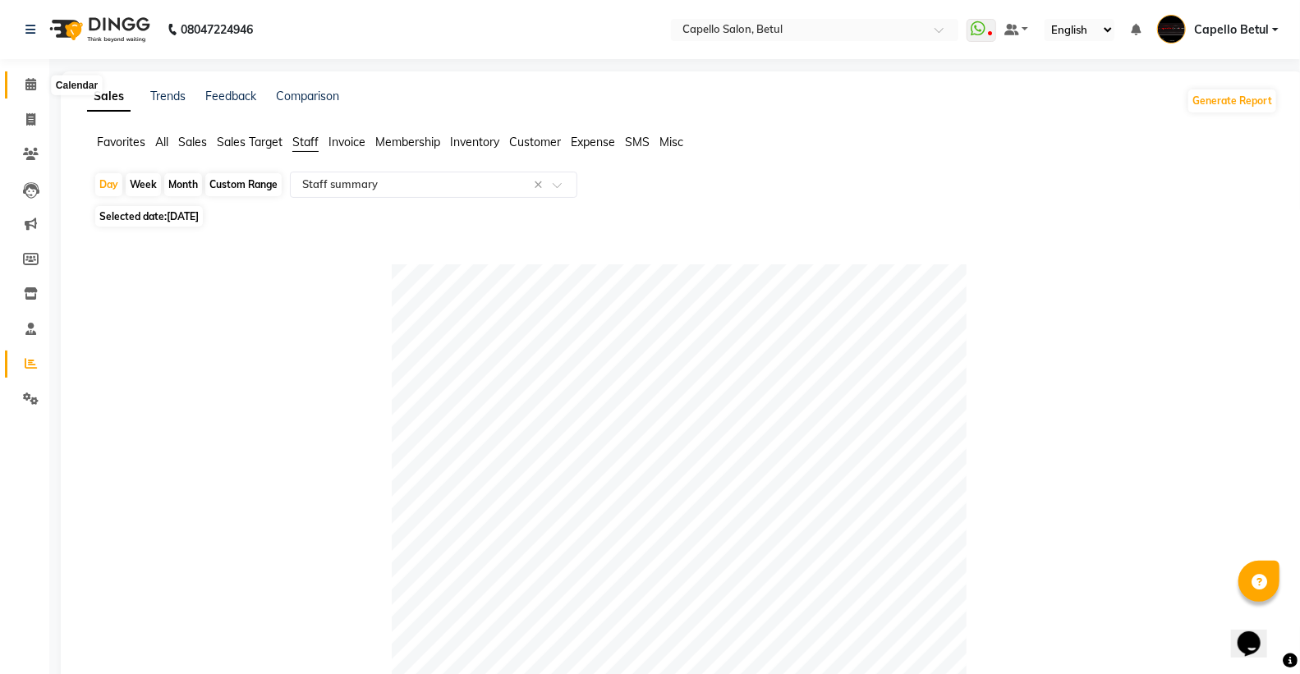
click at [21, 79] on span at bounding box center [30, 85] width 29 height 19
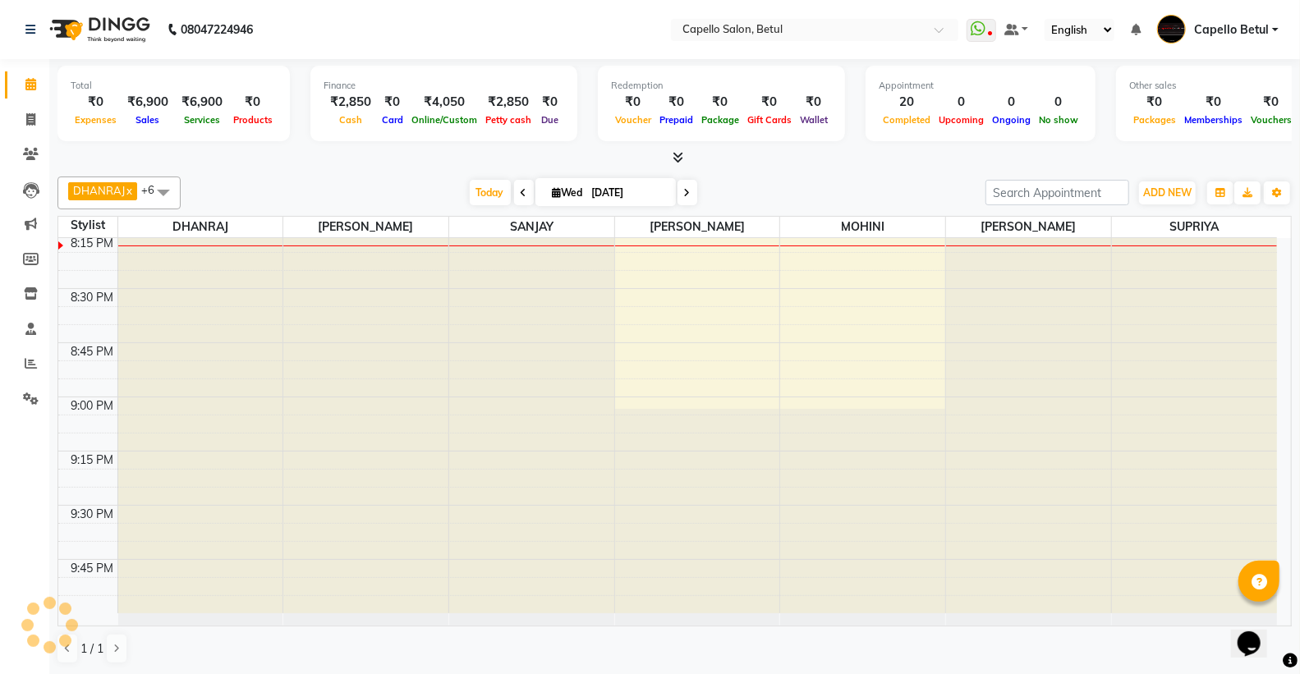
scroll to position [2078, 0]
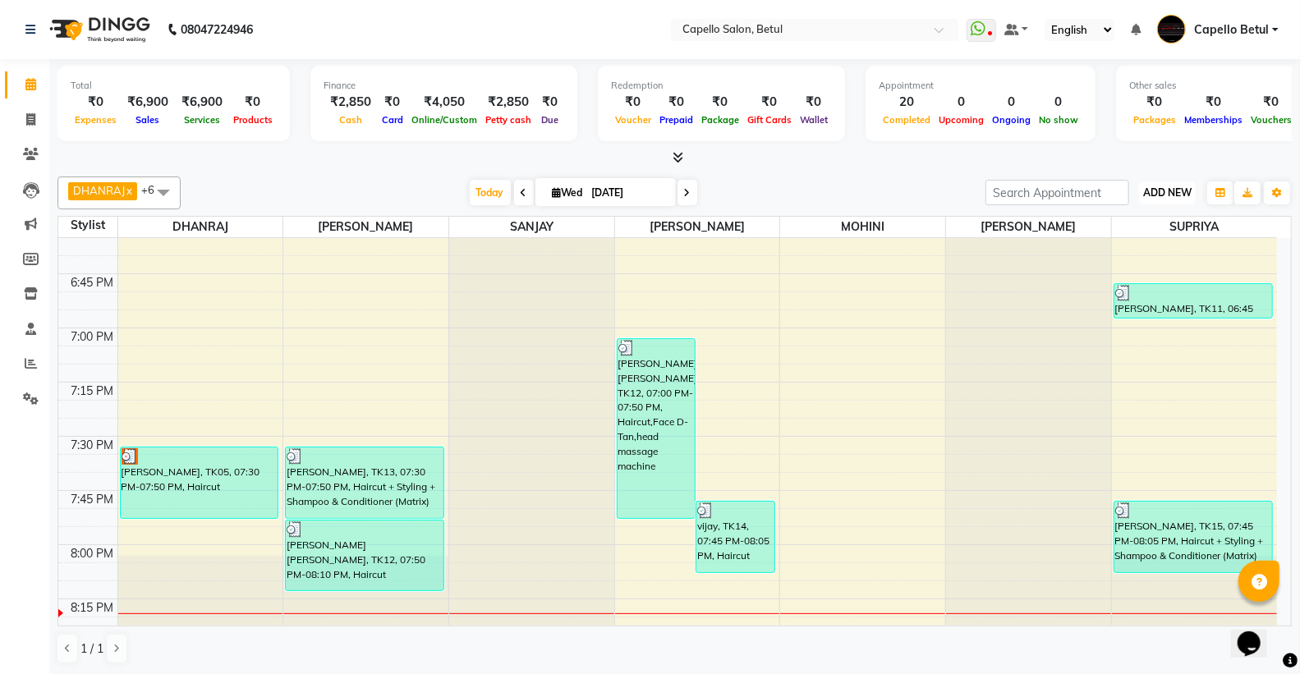
click at [1175, 182] on button "ADD NEW Toggle Dropdown" at bounding box center [1167, 193] width 57 height 23
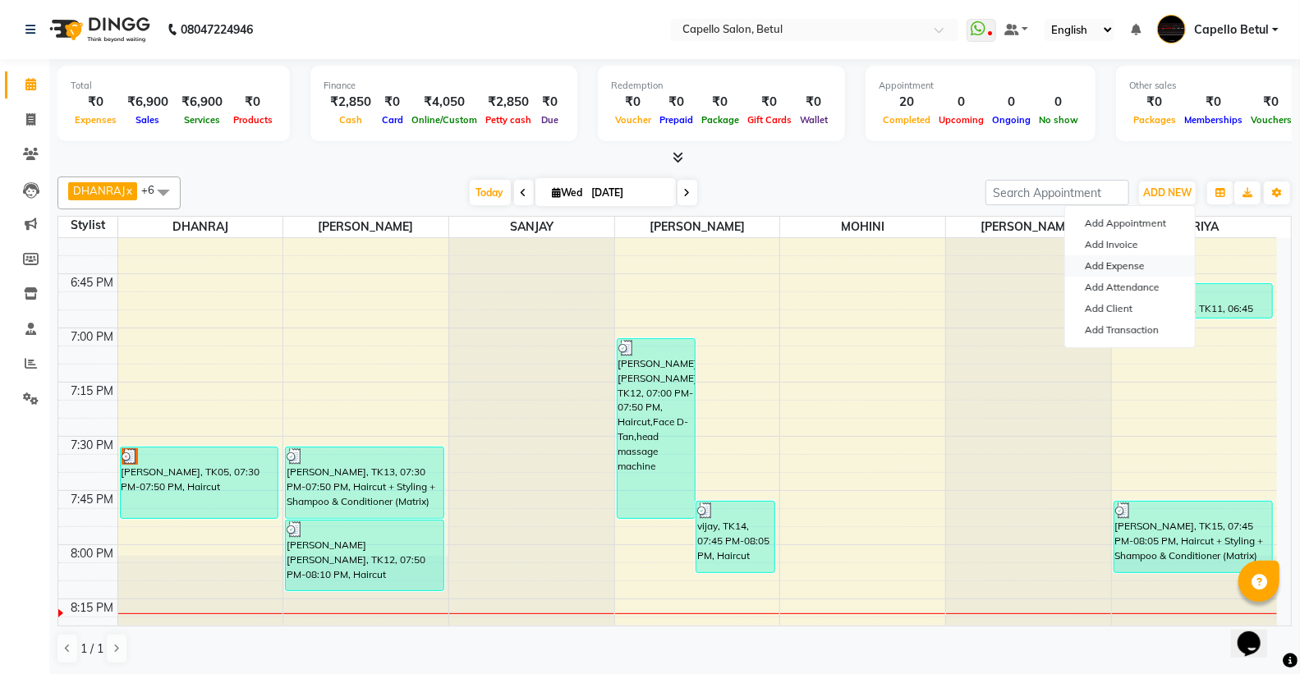
click at [1146, 260] on link "Add Expense" at bounding box center [1130, 265] width 130 height 21
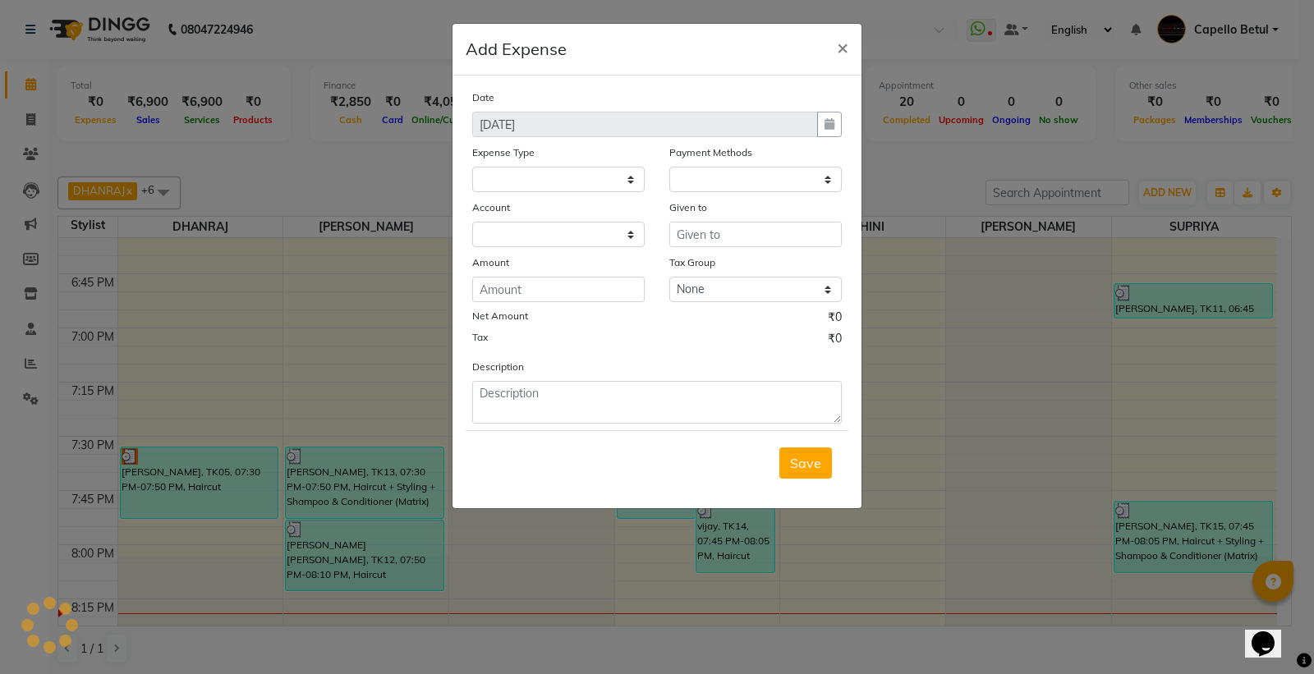
select select
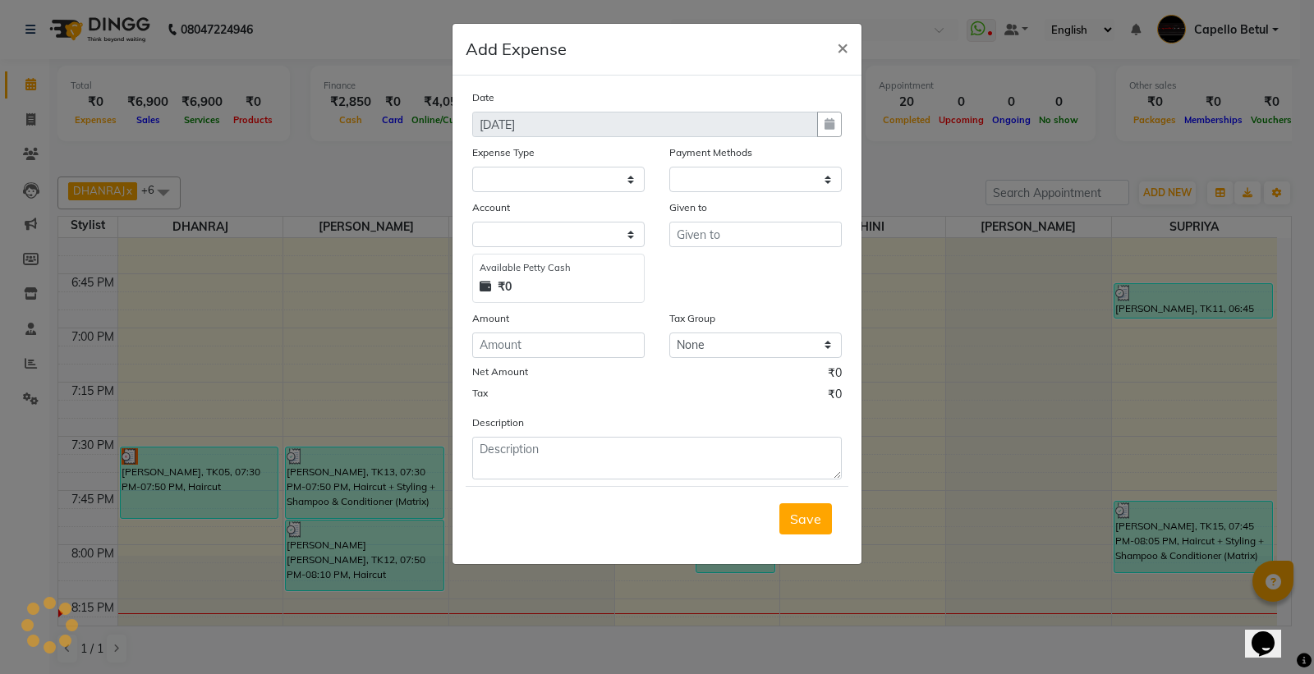
select select "1"
select select "2474"
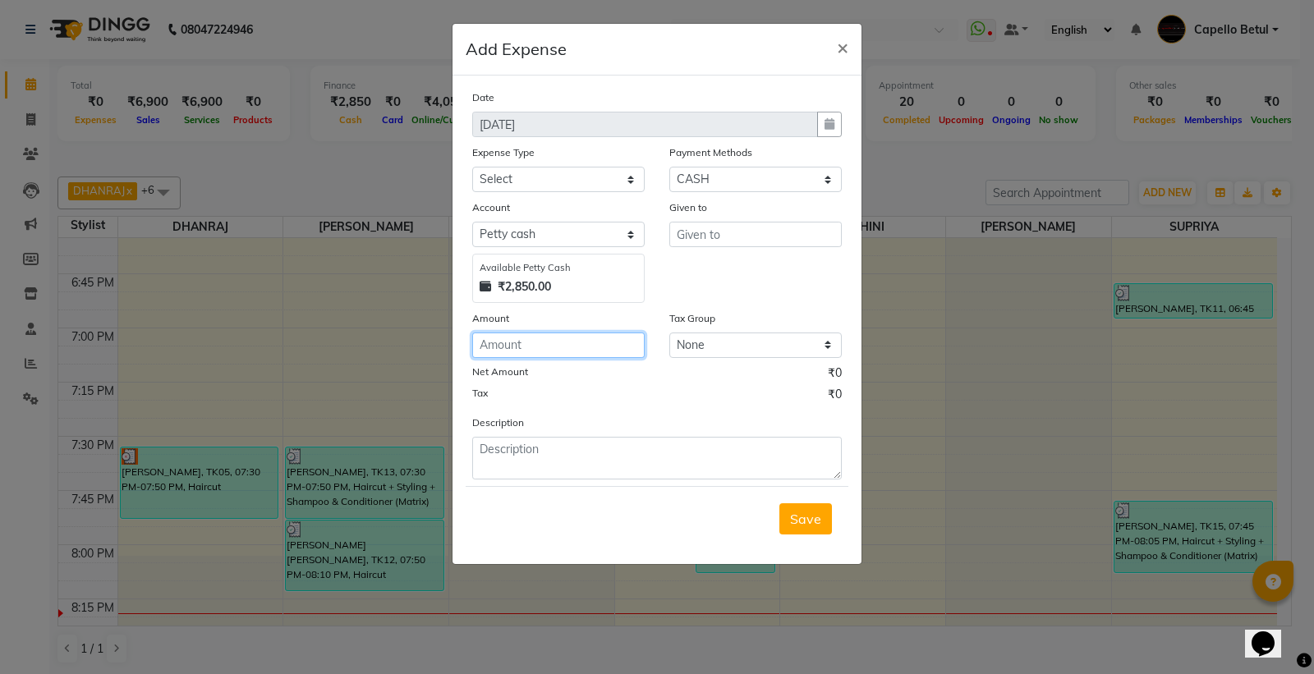
click at [546, 338] on input "number" at bounding box center [558, 345] width 172 height 25
type input "200"
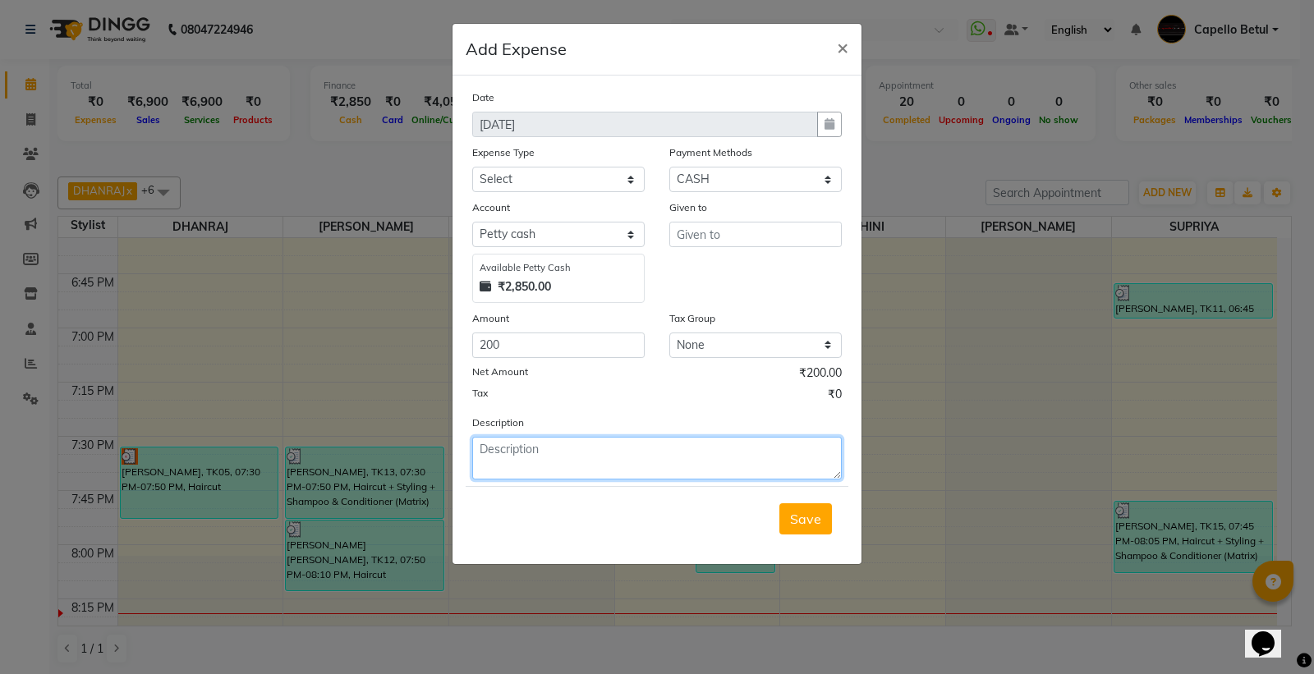
click at [544, 457] on textarea at bounding box center [657, 458] width 370 height 43
click at [577, 446] on textarea "150 rs ganesh ji mala 50 rs [PERSON_NAME] facial -" at bounding box center [657, 458] width 370 height 43
click at [735, 448] on textarea "150 rs ganesh ji mala 50 rs [PERSON_NAME] facial -" at bounding box center [657, 458] width 370 height 43
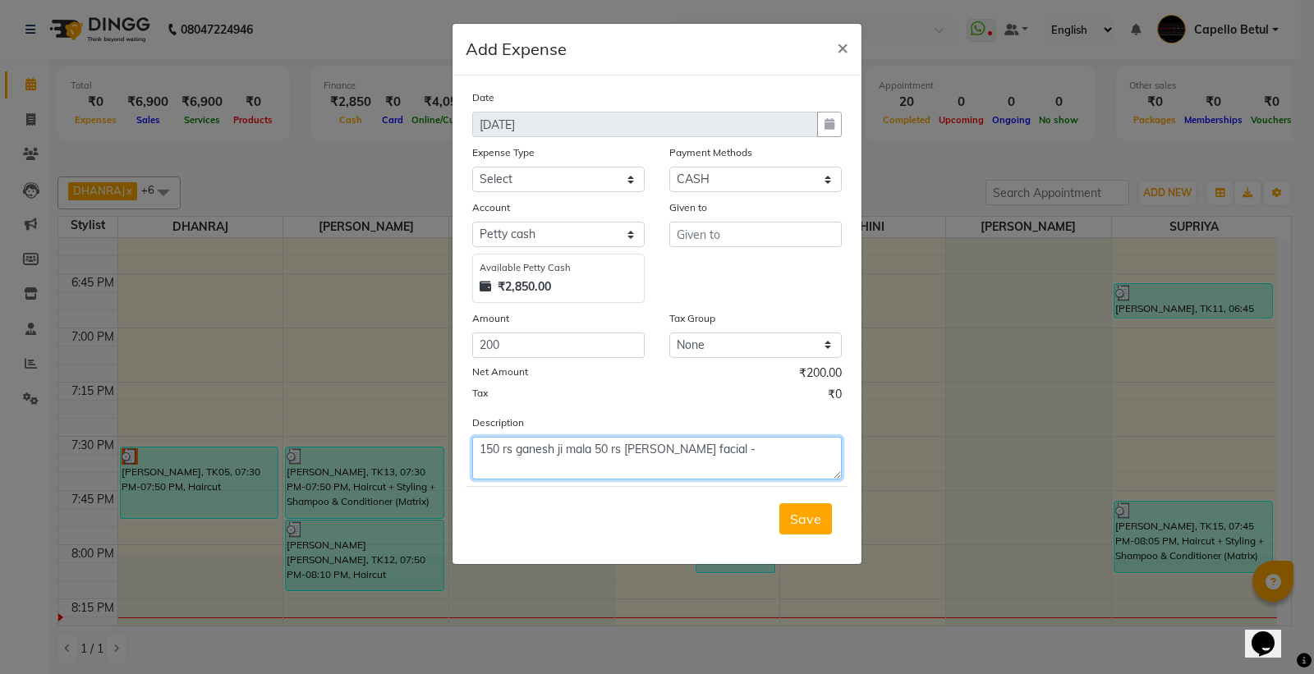
click at [735, 448] on textarea "150 rs ganesh ji mala 50 rs [PERSON_NAME] facial -" at bounding box center [657, 458] width 370 height 43
type textarea "150 rs ganesh ji mala 50 rs [PERSON_NAME] facial"
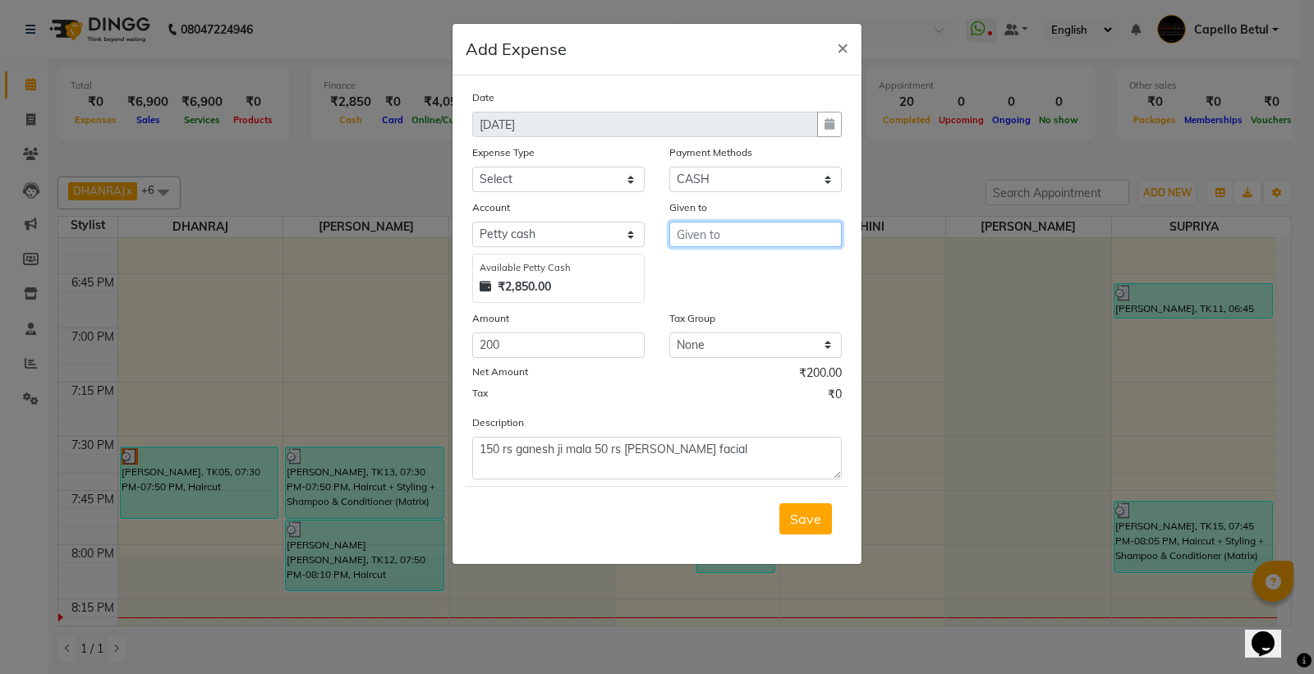
click at [696, 230] on input "text" at bounding box center [755, 234] width 172 height 25
type input "staff"
click at [592, 183] on select "Select Advance Salary Annual Lift Maintenance Charges BUILDING MAINTANANCE EXP …" at bounding box center [558, 179] width 172 height 25
select select "2584"
click at [472, 167] on select "Select Advance Salary Annual Lift Maintenance Charges BUILDING MAINTANANCE EXP …" at bounding box center [558, 179] width 172 height 25
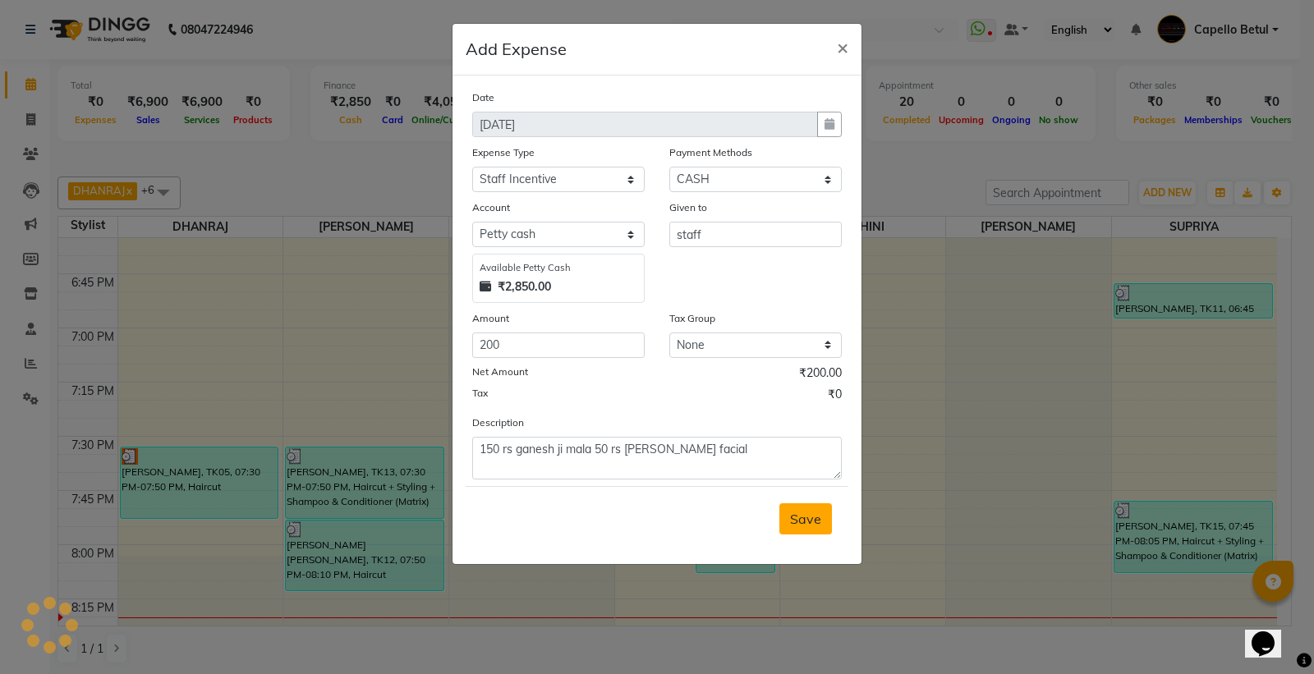
click at [791, 513] on span "Save" at bounding box center [805, 519] width 31 height 16
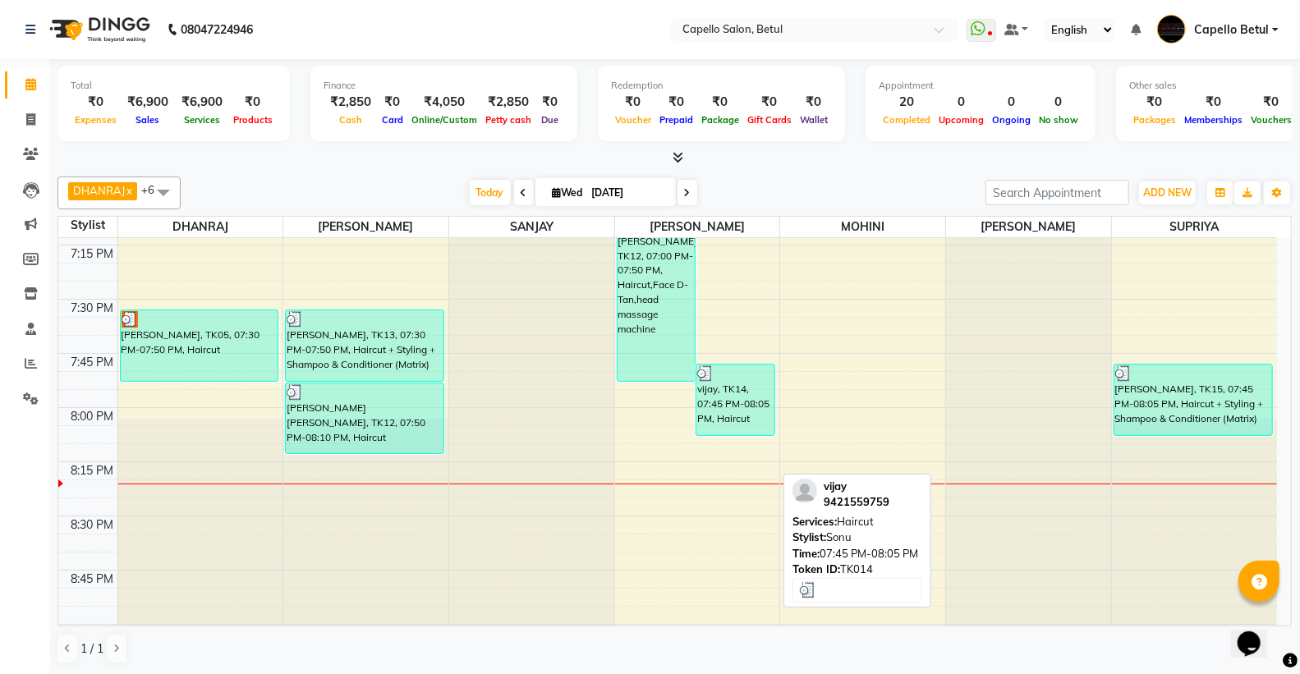
scroll to position [2260, 0]
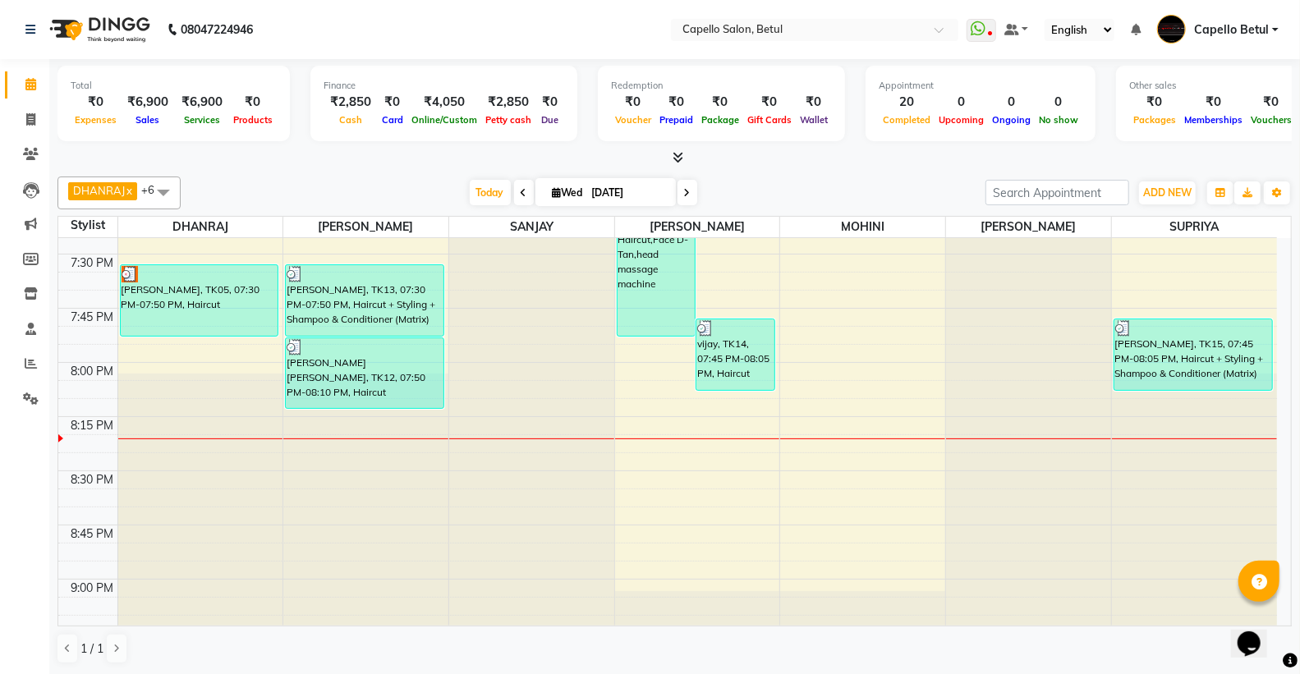
click at [743, 203] on div "[DATE] [DATE]" at bounding box center [583, 193] width 789 height 25
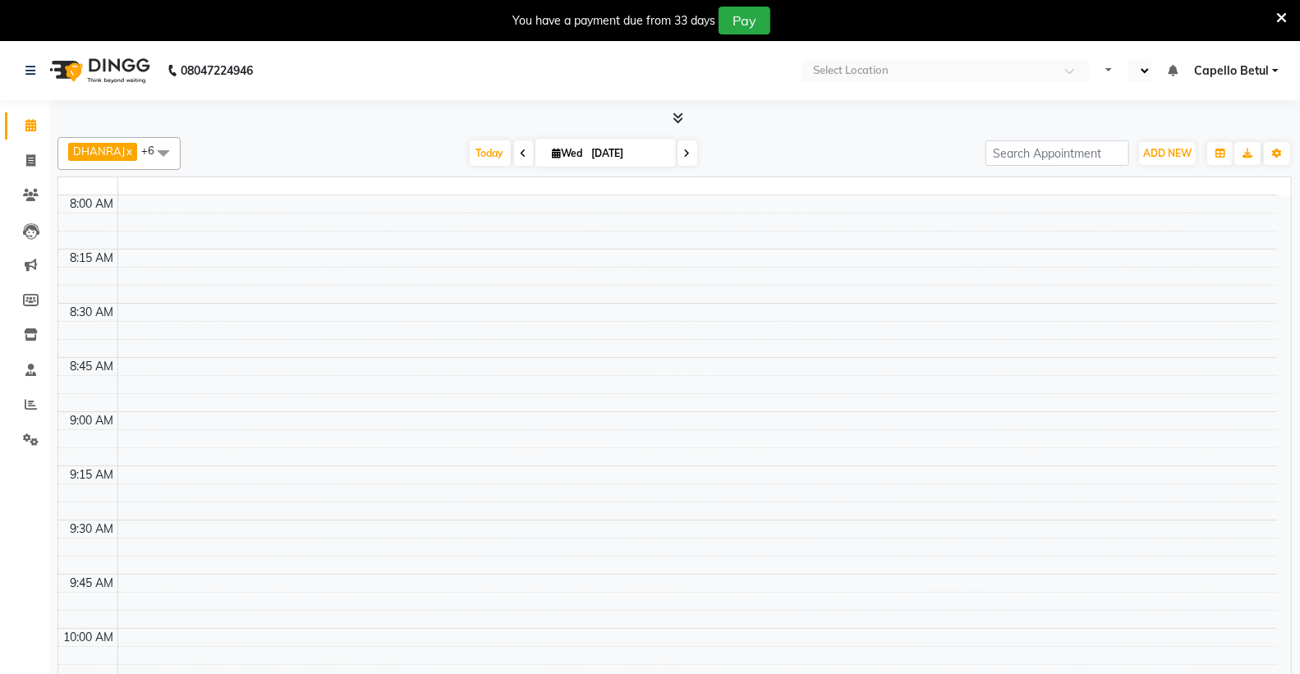
select select "en"
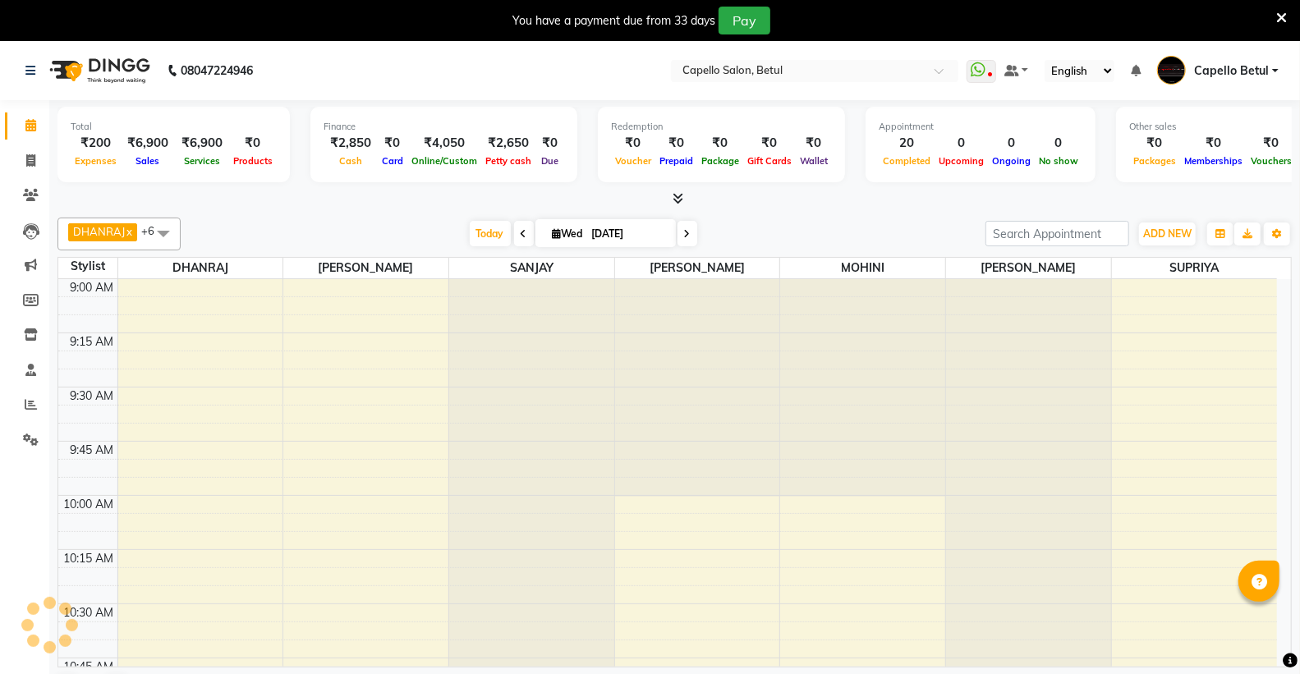
click at [1277, 12] on icon at bounding box center [1281, 18] width 11 height 15
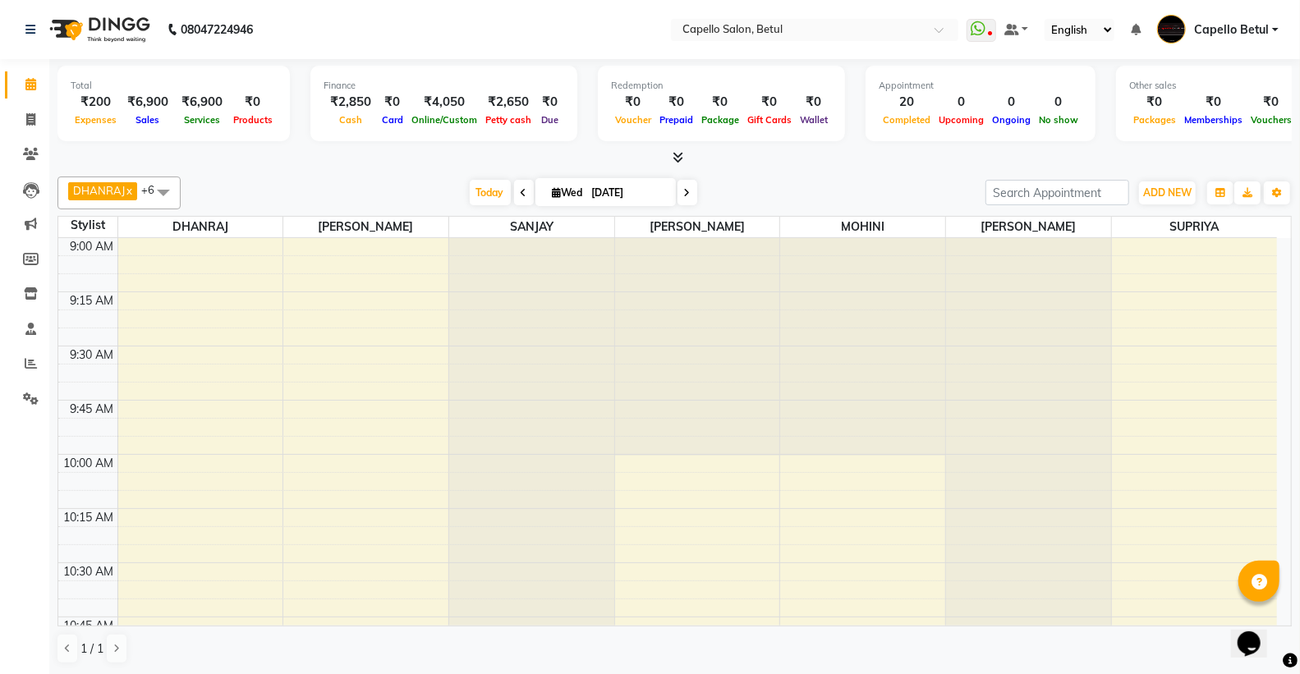
click at [342, 192] on div "Today Wed 03-09-2025" at bounding box center [583, 193] width 789 height 25
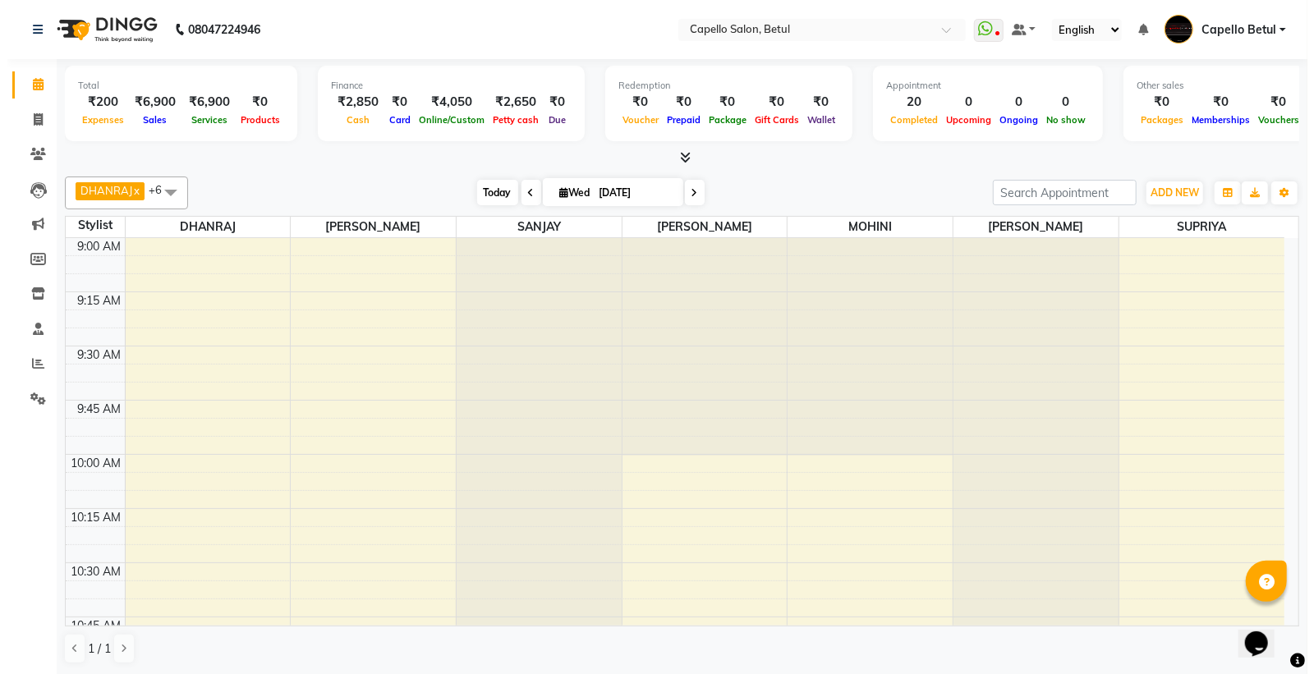
scroll to position [1, 0]
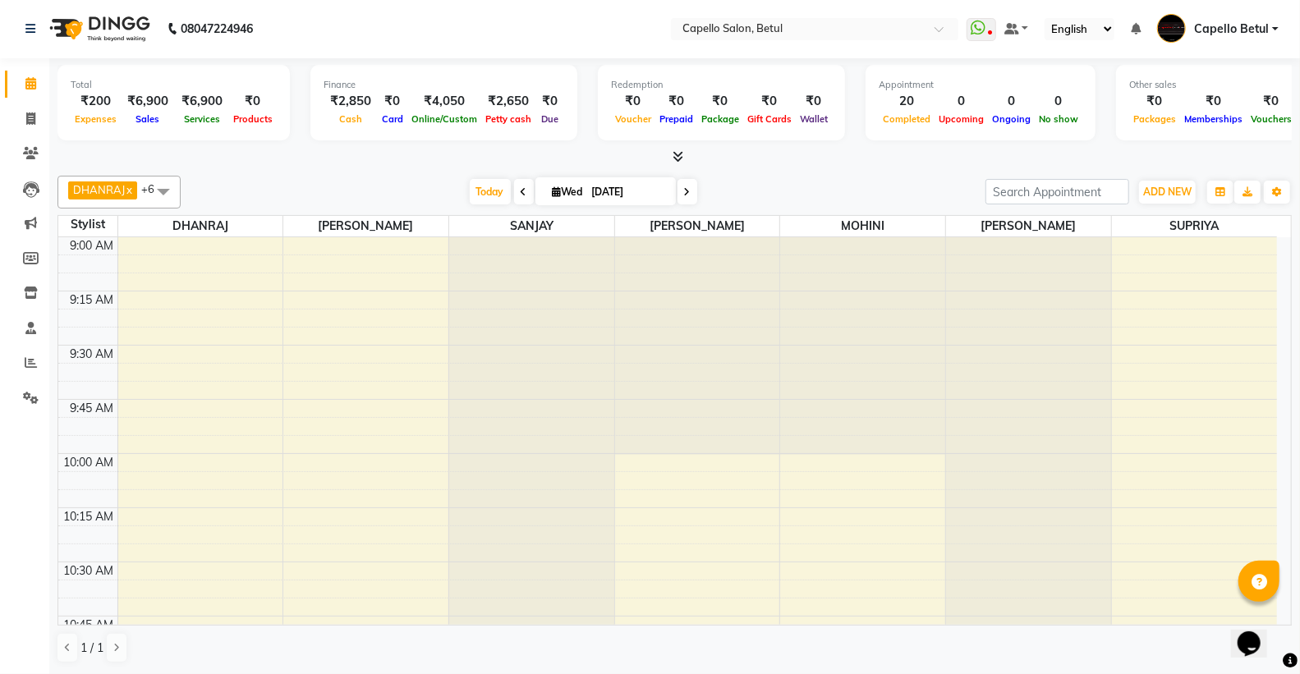
click at [441, 192] on div "Today Wed 03-09-2025" at bounding box center [583, 192] width 789 height 25
click at [1158, 181] on button "ADD NEW Toggle Dropdown" at bounding box center [1167, 192] width 57 height 23
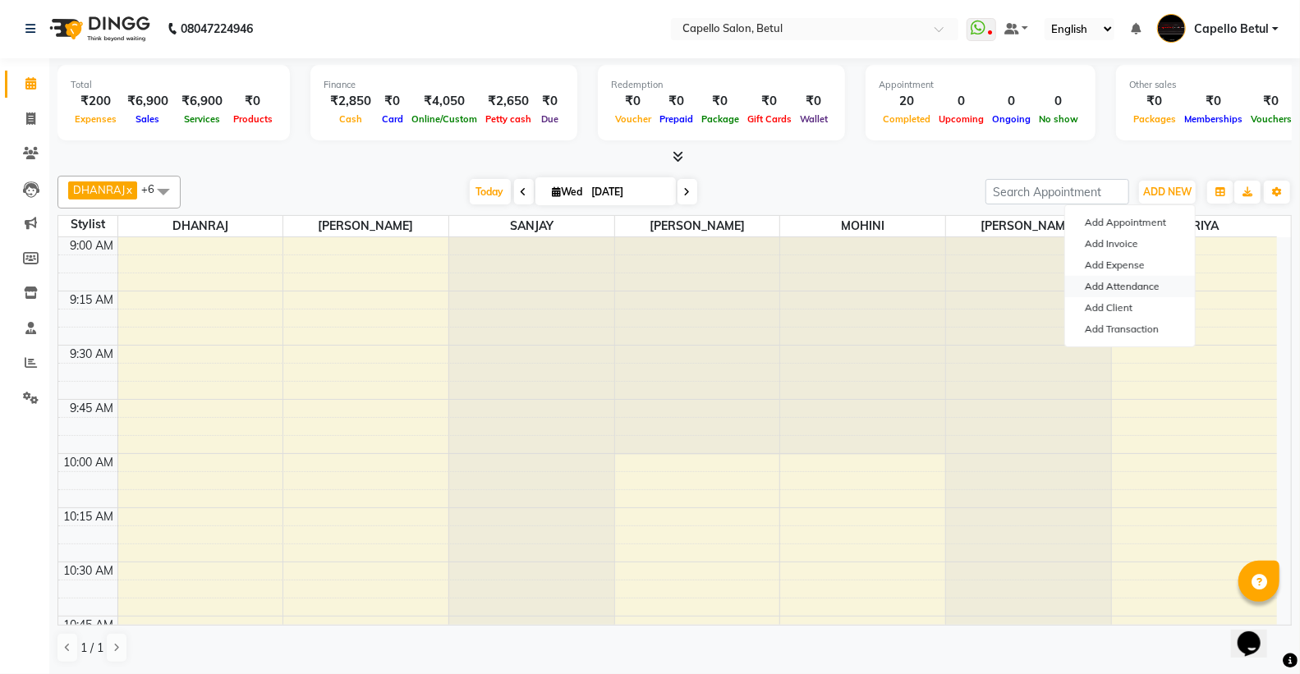
click at [1160, 282] on link "Add Attendance" at bounding box center [1130, 286] width 130 height 21
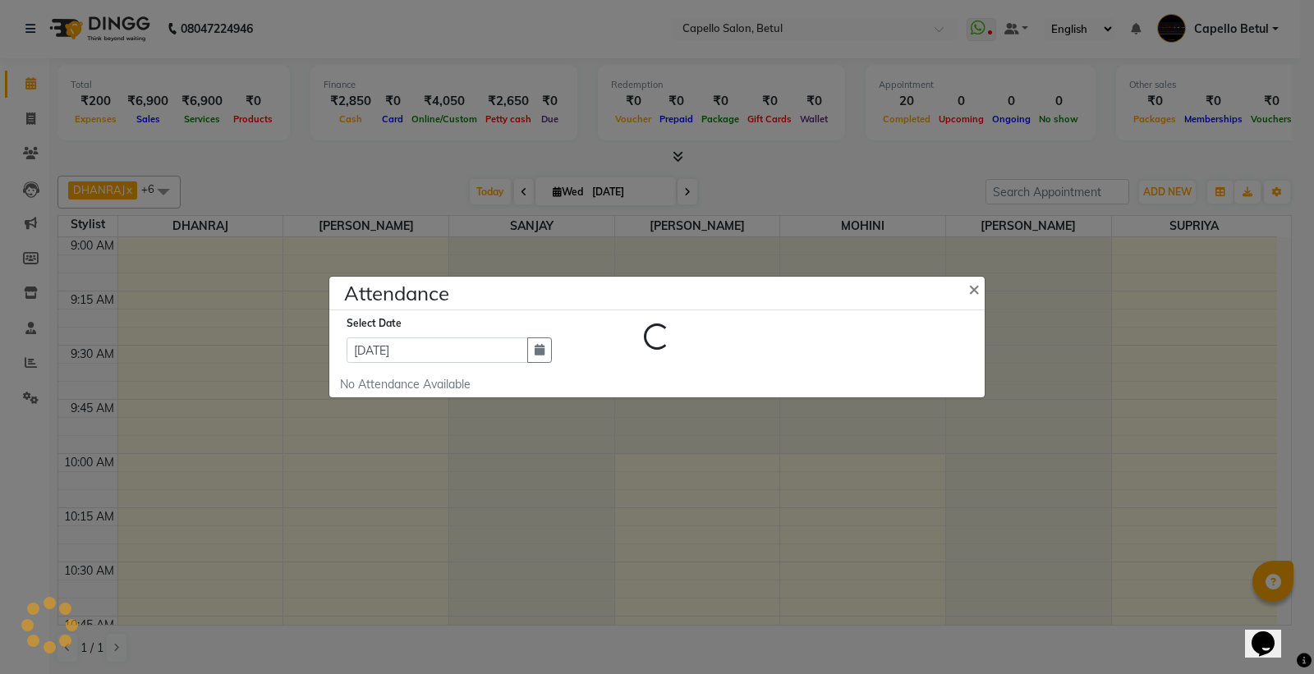
select select "W"
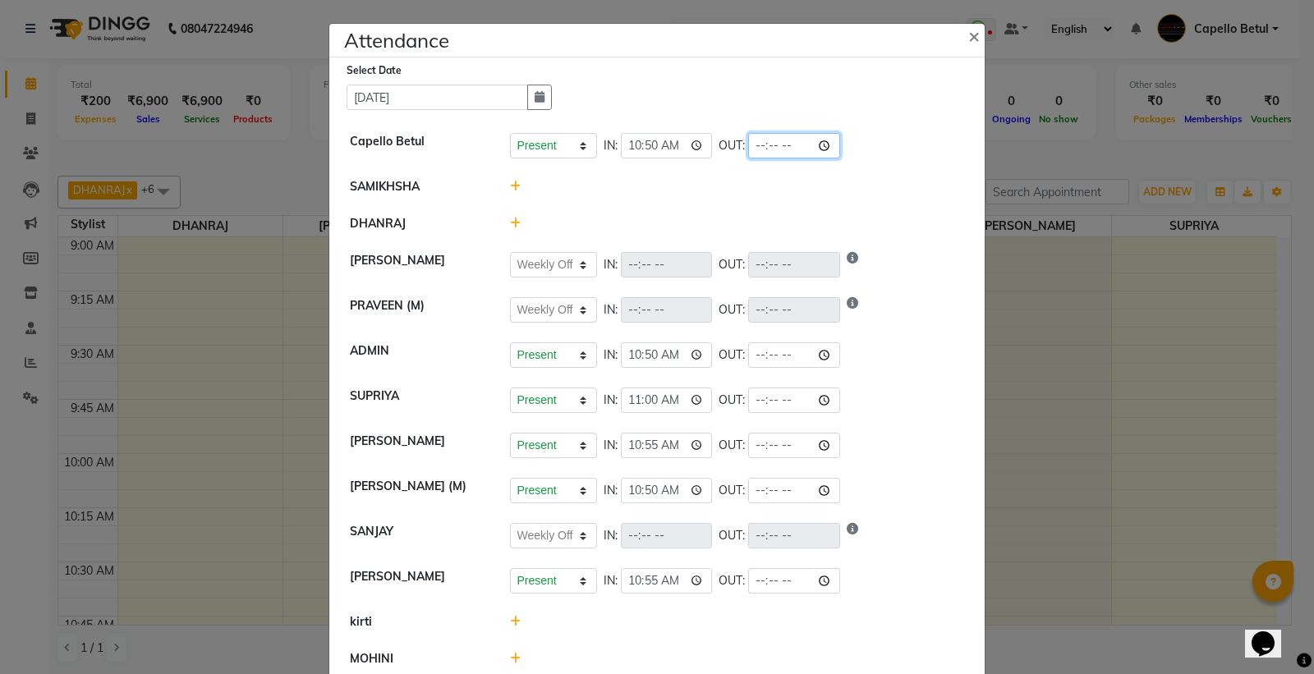
click at [824, 150] on input "time" at bounding box center [794, 145] width 92 height 25
type input "21:00"
click at [880, 118] on div "Select Date 03-09-2025 Capello Betul Present Absent Late Half Day Weekly Off IN…" at bounding box center [656, 369] width 655 height 624
select select "W"
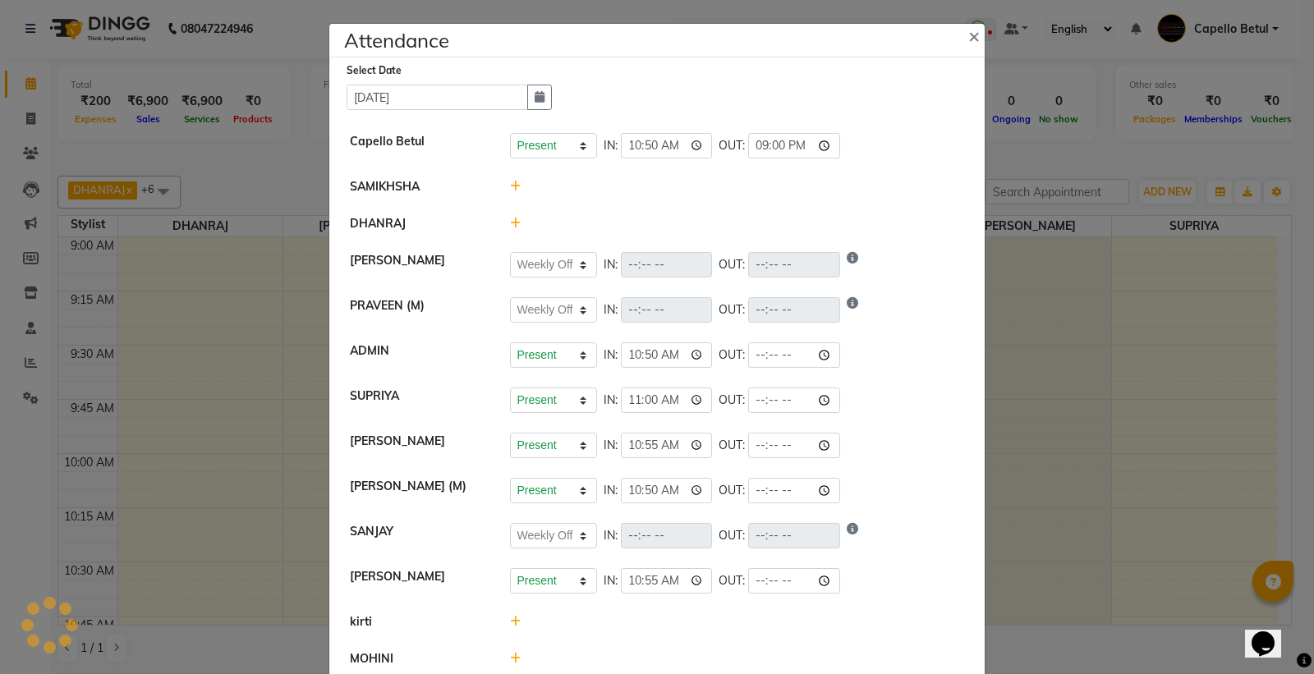
select select "W"
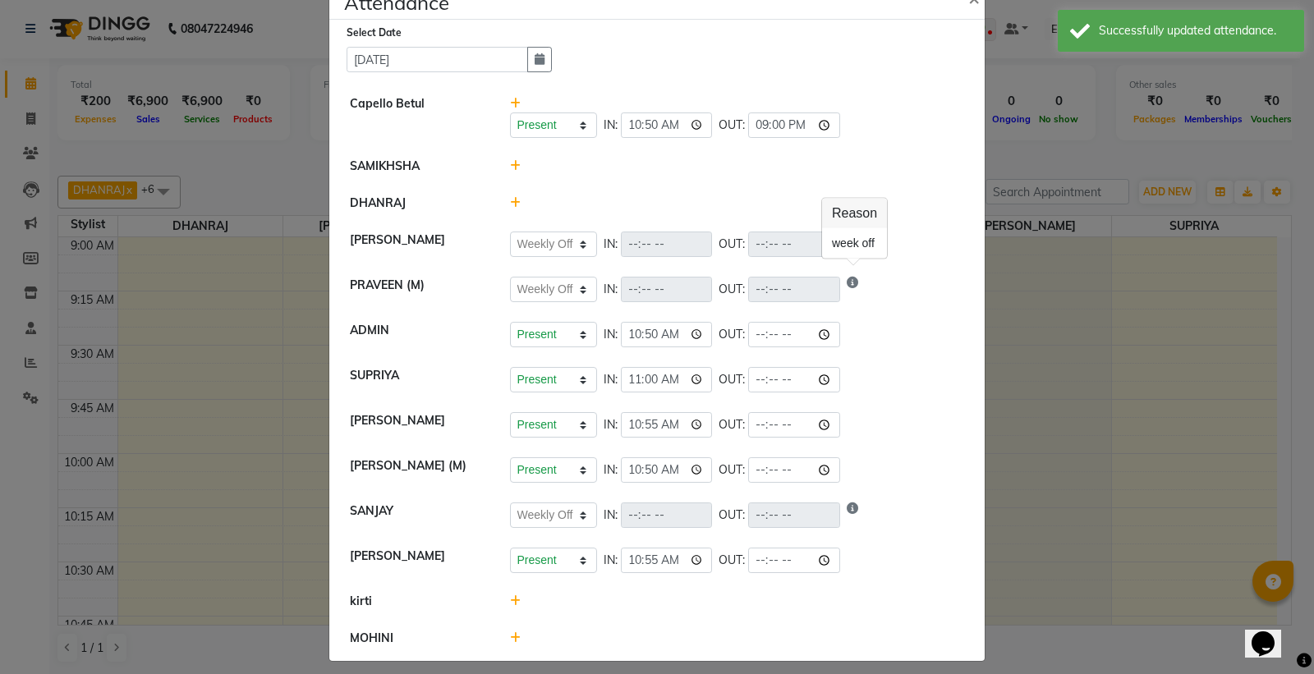
scroll to position [50, 0]
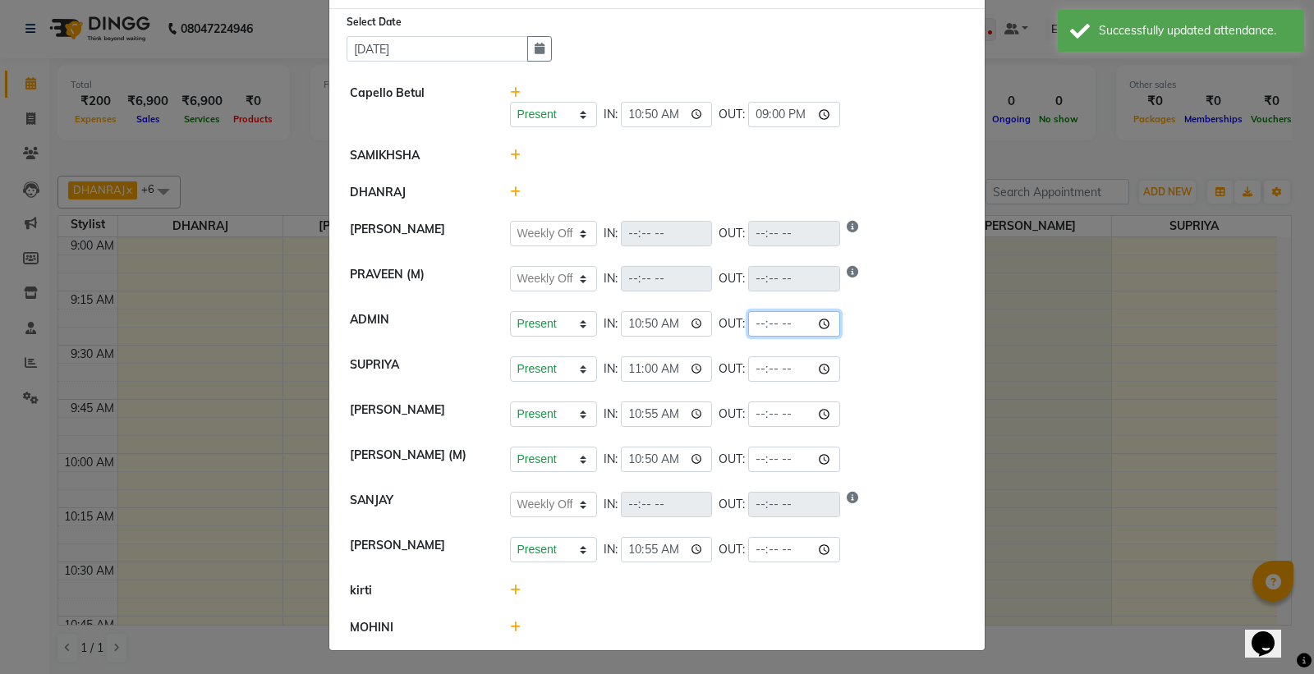
click at [825, 324] on input "time" at bounding box center [794, 323] width 92 height 25
type input "21:00"
click at [899, 256] on li "PRAVEEN (M) Present Absent Late Half Day Weekly Off IN: OUT:" at bounding box center [656, 279] width 647 height 46
select select "W"
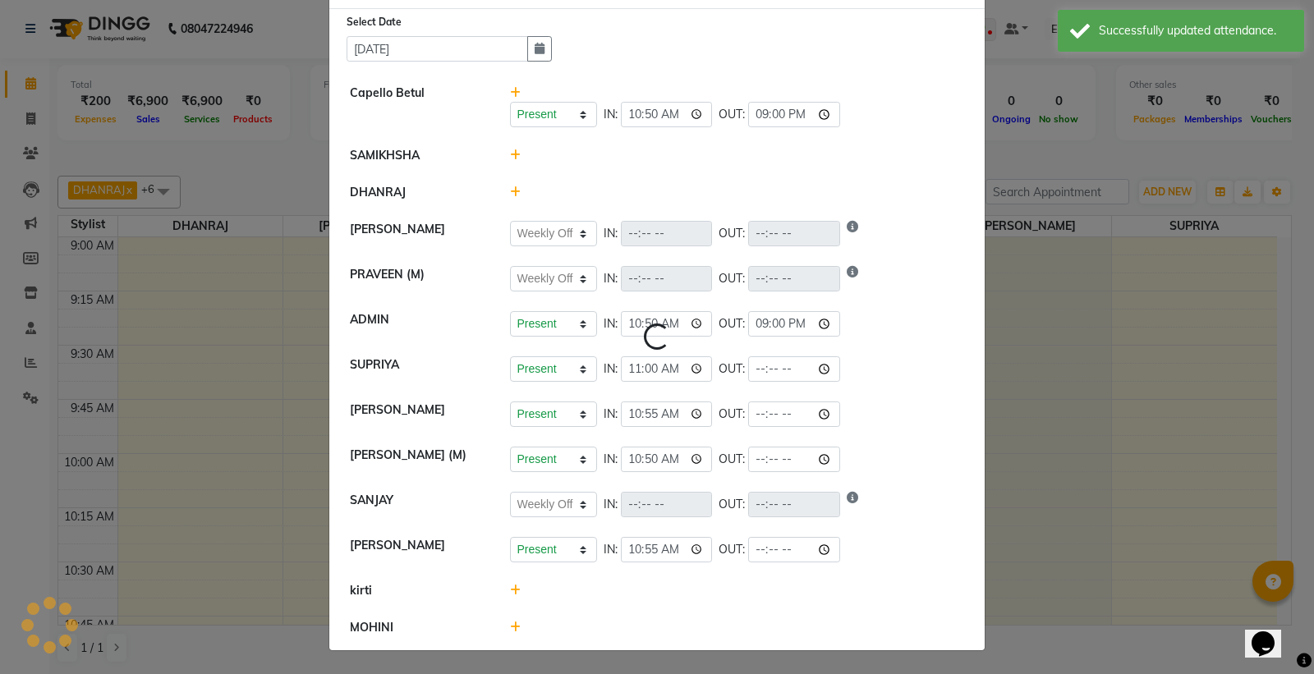
select select "W"
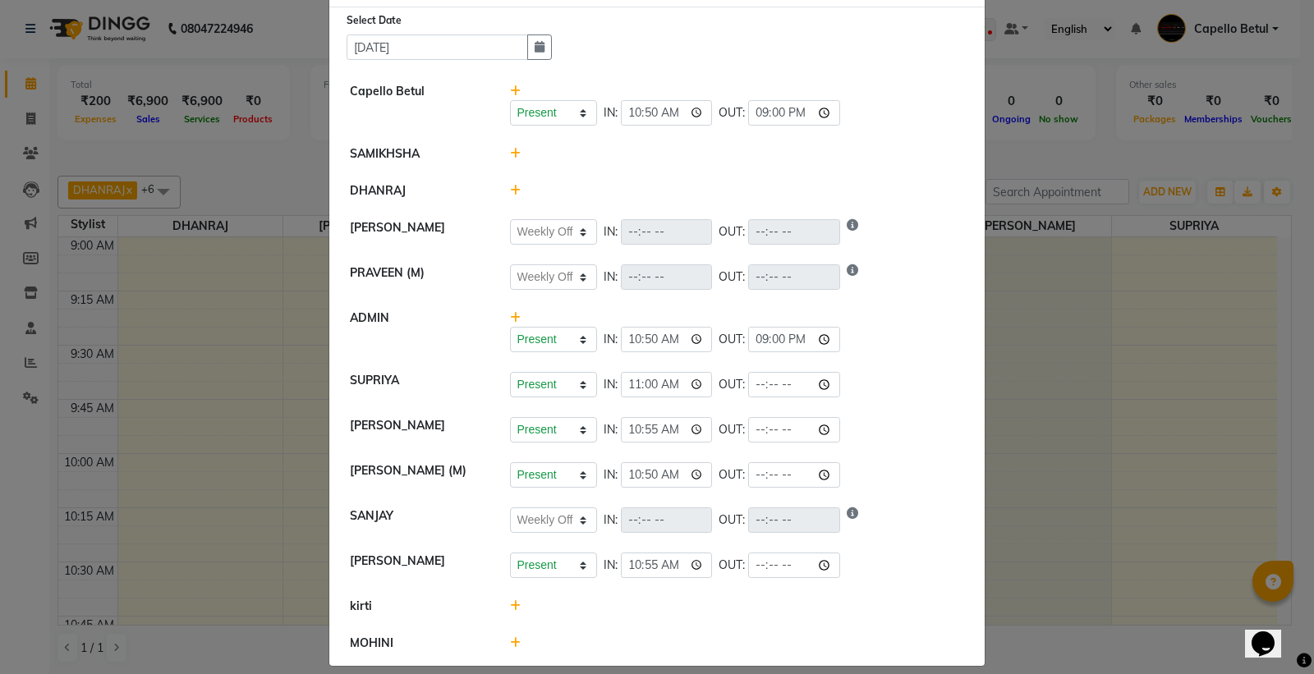
scroll to position [67, 0]
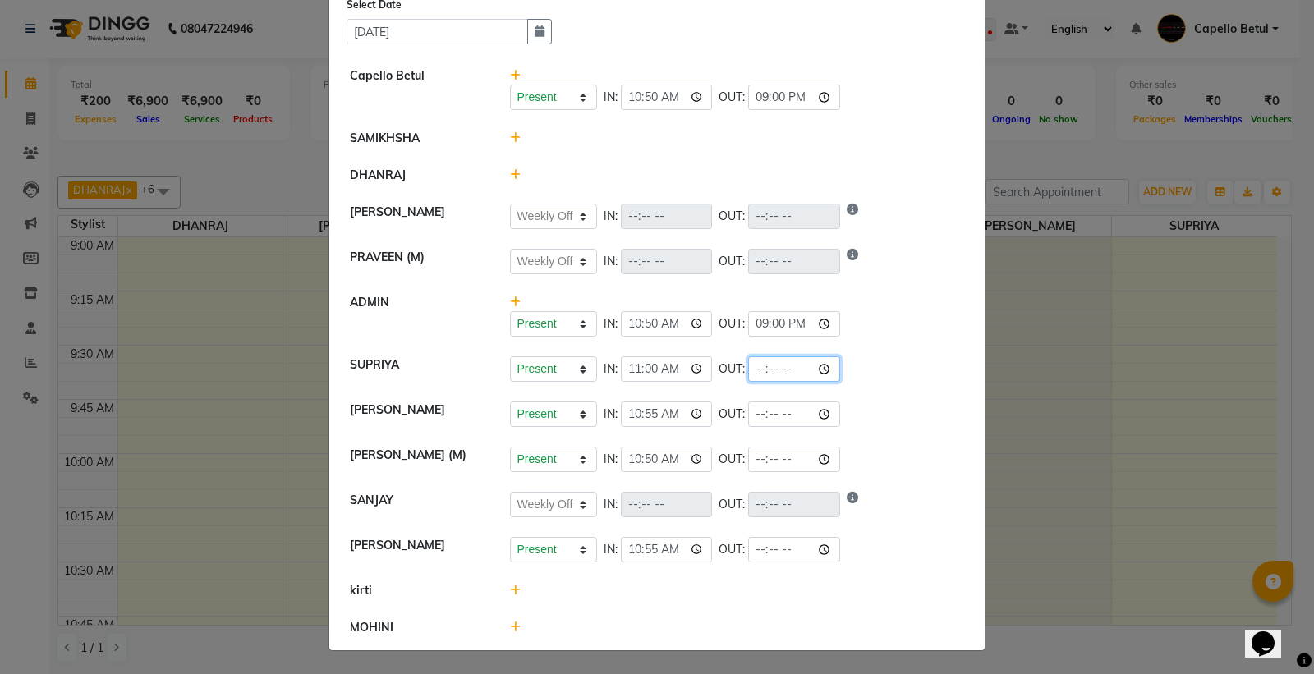
click at [814, 374] on input "time" at bounding box center [794, 368] width 92 height 25
click at [815, 372] on input "time" at bounding box center [794, 368] width 92 height 25
click at [822, 368] on input "time" at bounding box center [794, 368] width 92 height 25
type input "20:00"
click at [891, 331] on div "Present Absent Late Half Day Weekly Off IN: 10:50 OUT: 21:00" at bounding box center [737, 323] width 455 height 25
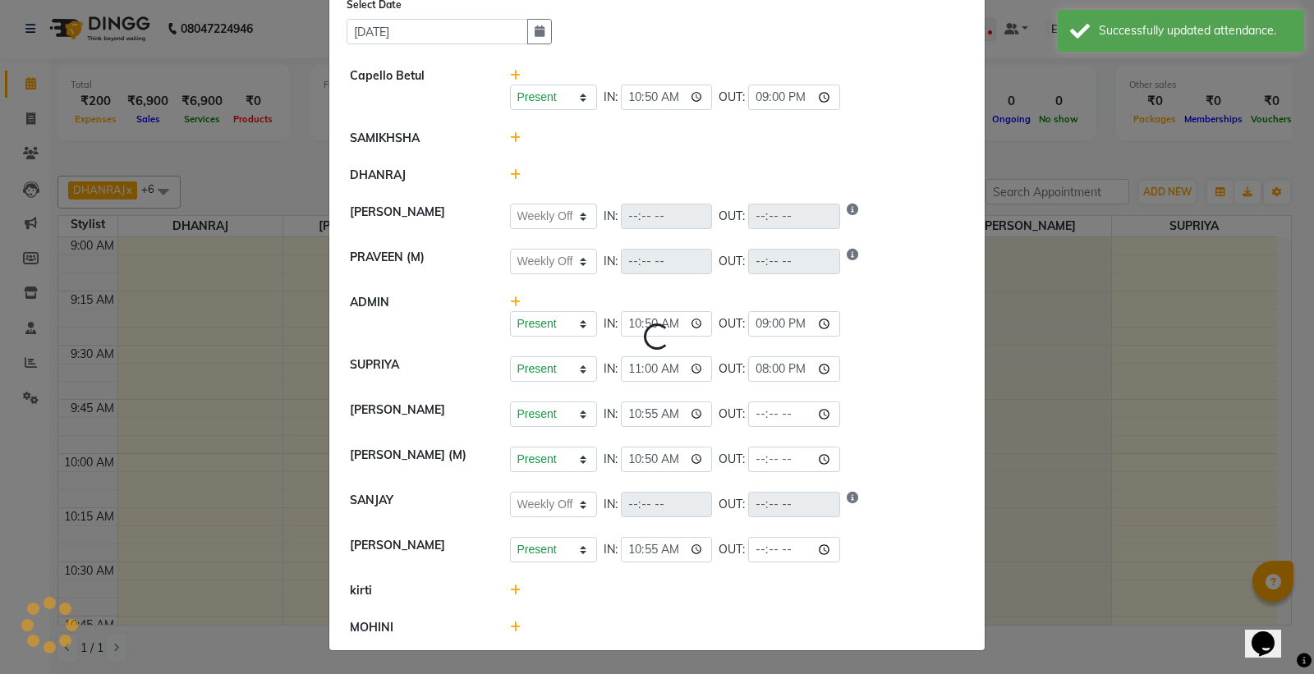
select select "W"
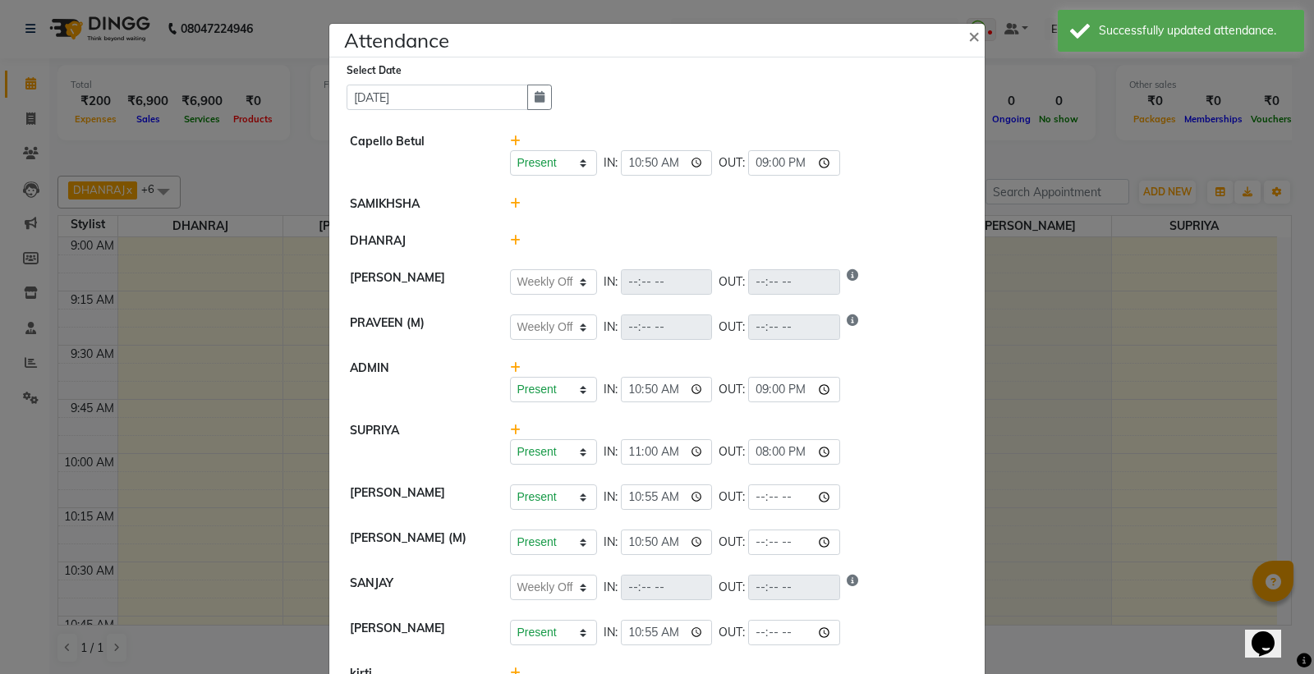
scroll to position [84, 0]
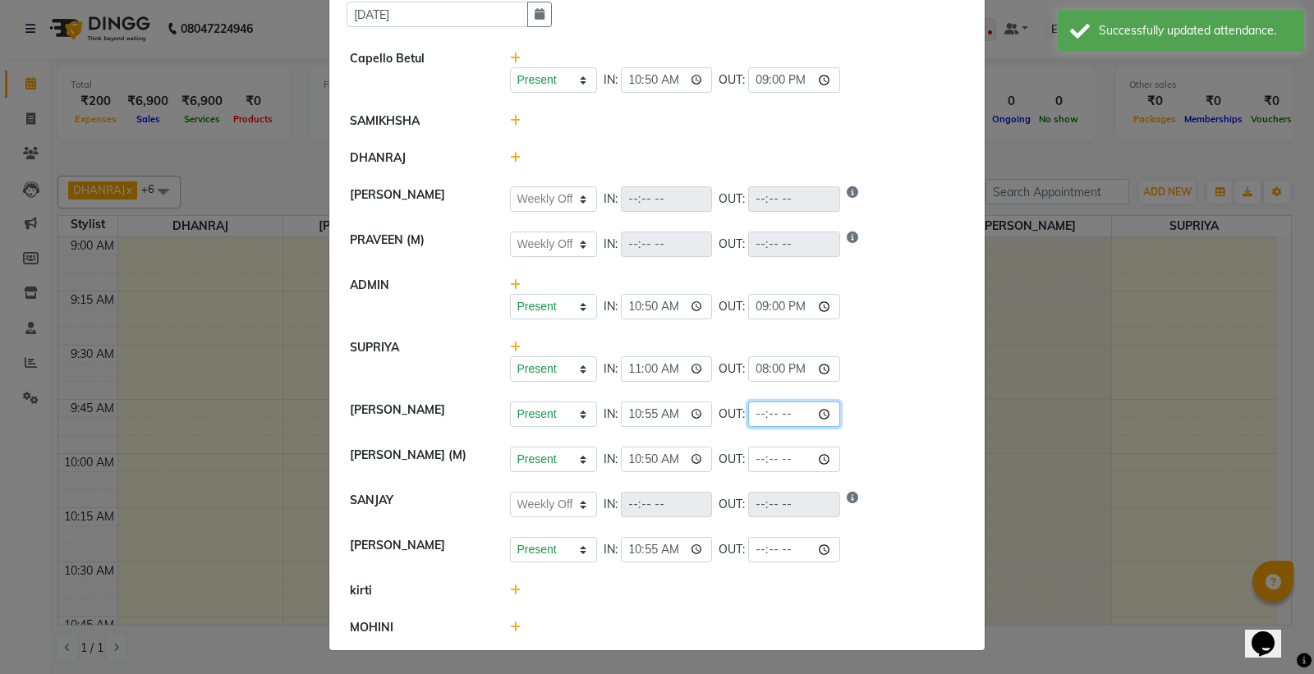
click at [826, 417] on input "time" at bounding box center [794, 414] width 92 height 25
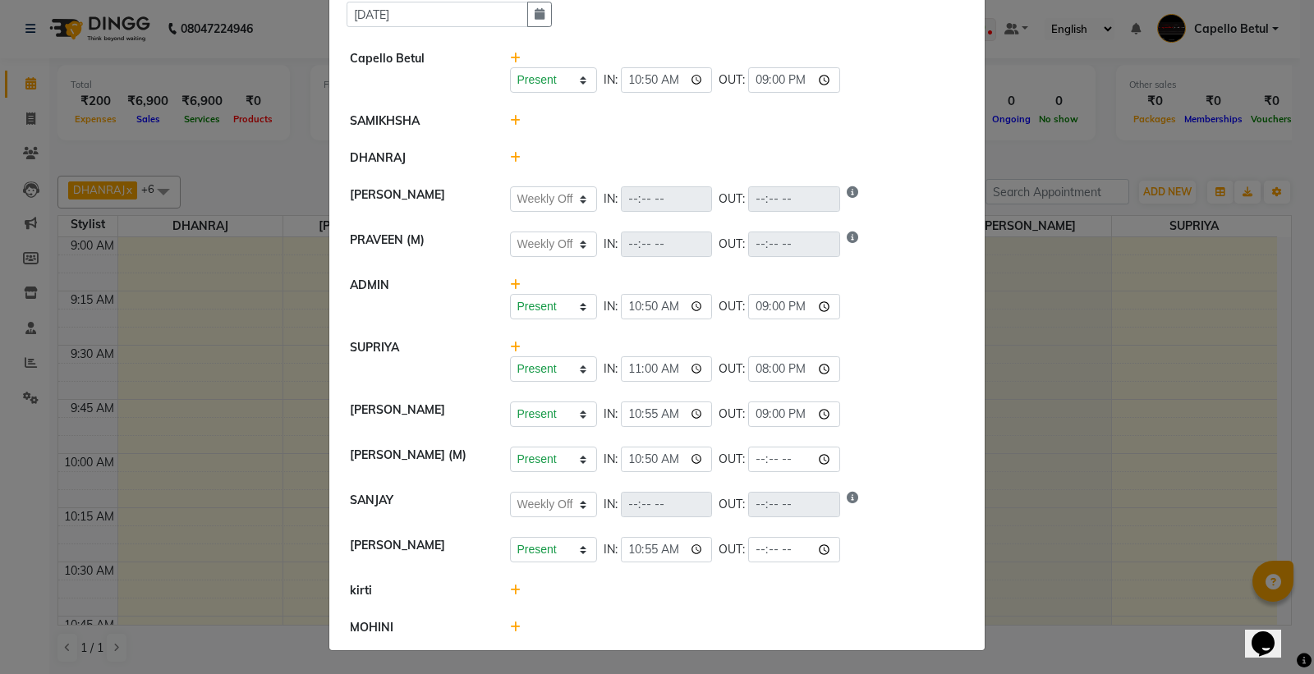
type input "21:00"
click at [869, 402] on div "Present Absent Late Half Day Weekly Off IN: 10:55 OUT: 21:00" at bounding box center [737, 414] width 455 height 25
select select "W"
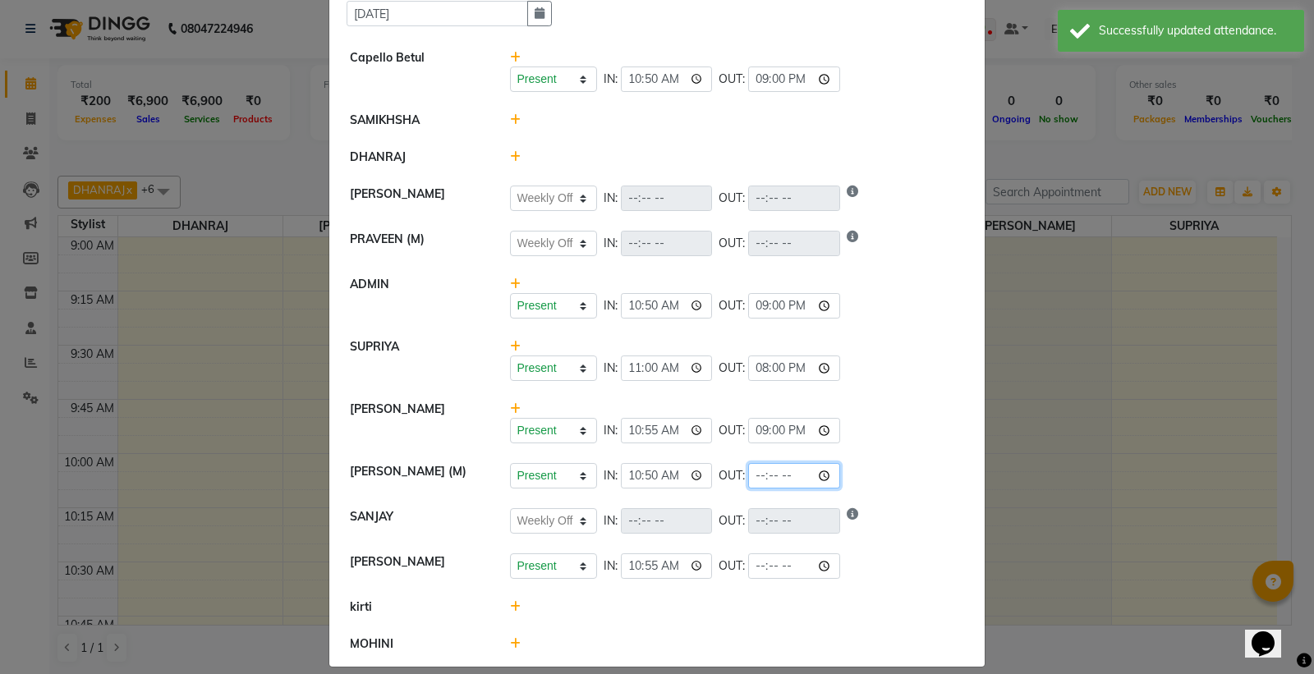
click at [827, 474] on input "time" at bounding box center [794, 475] width 92 height 25
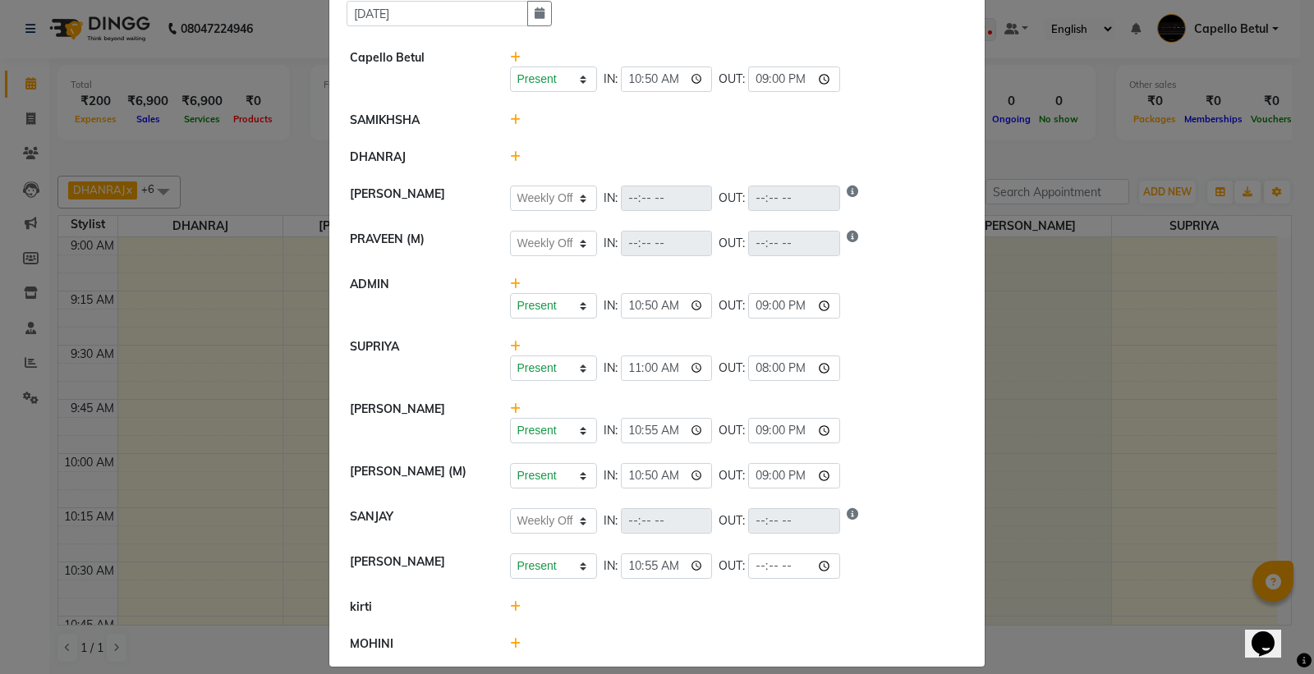
type input "21:00"
click at [923, 545] on li "SONU Present Absent Late Half Day Weekly Off IN: 10:55 OUT:" at bounding box center [656, 567] width 647 height 46
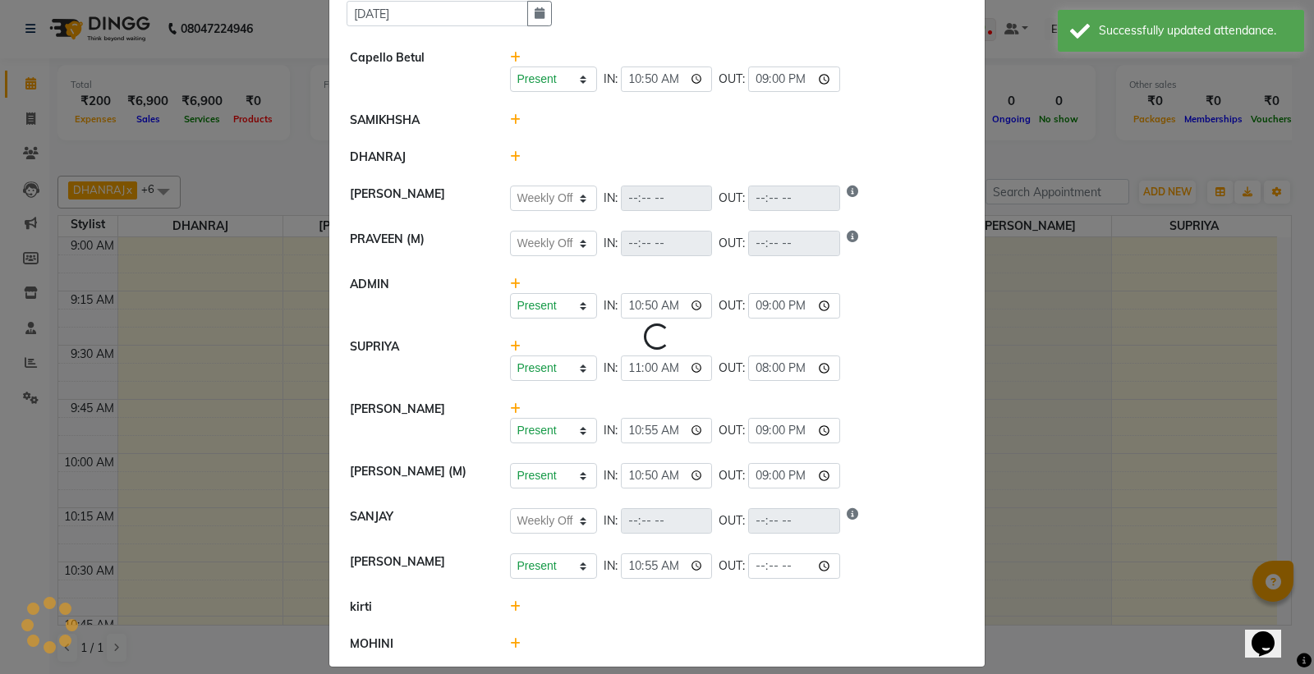
select select "W"
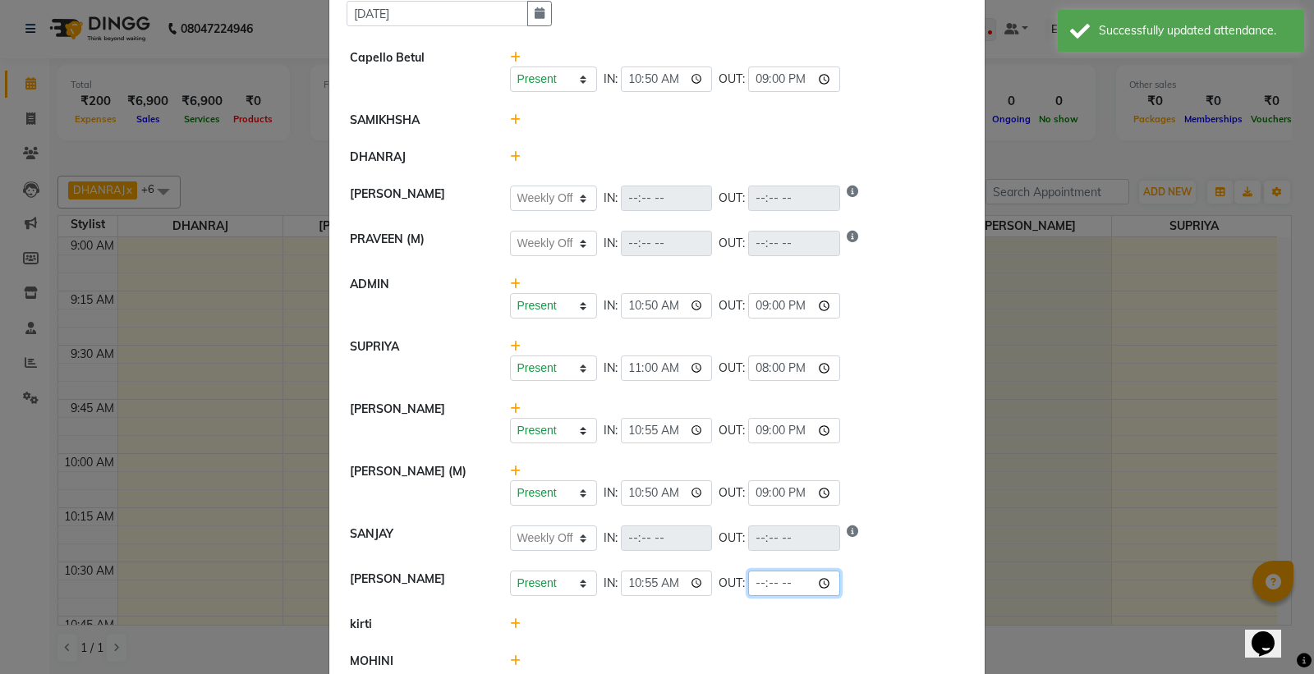
click at [827, 572] on input "time" at bounding box center [794, 583] width 92 height 25
click at [827, 577] on input "time" at bounding box center [794, 583] width 92 height 25
type input "21:00"
click at [861, 333] on li "SUPRIYA Present Absent Late Half Day Weekly Off IN: 11:00 OUT: 20:00" at bounding box center [656, 360] width 647 height 63
select select "W"
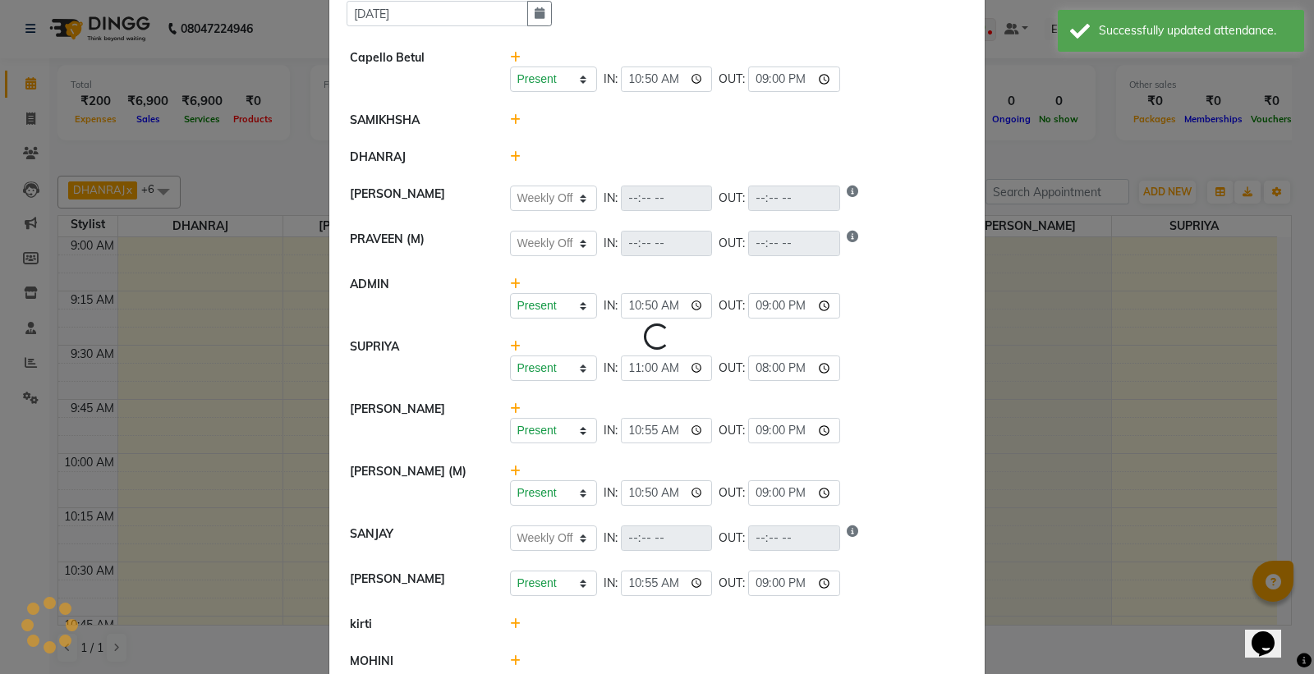
select select "W"
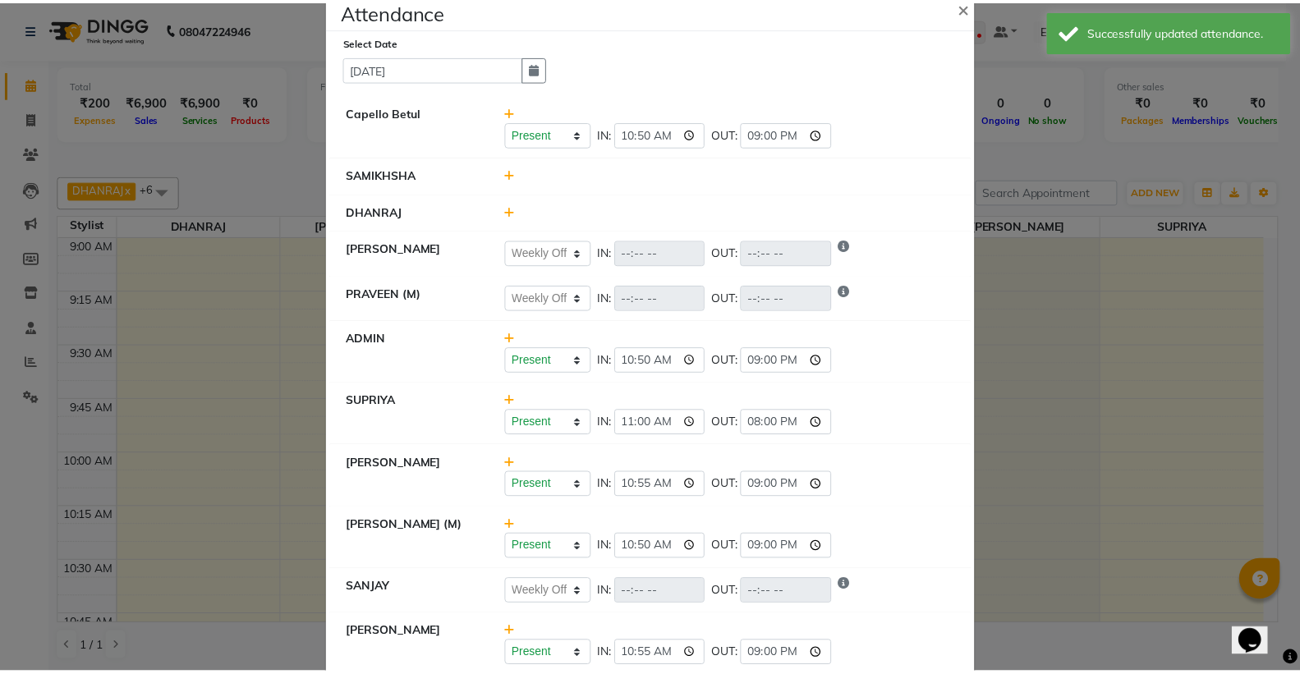
scroll to position [0, 0]
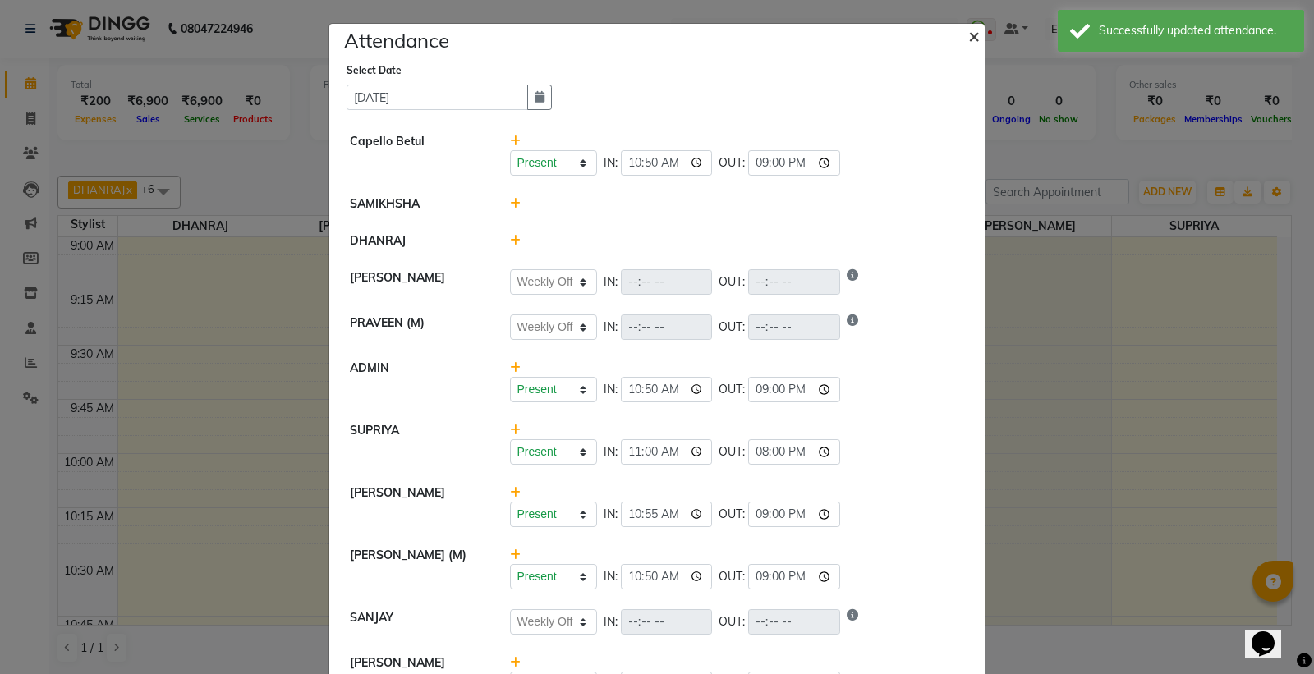
click at [968, 35] on span "×" at bounding box center [973, 35] width 11 height 25
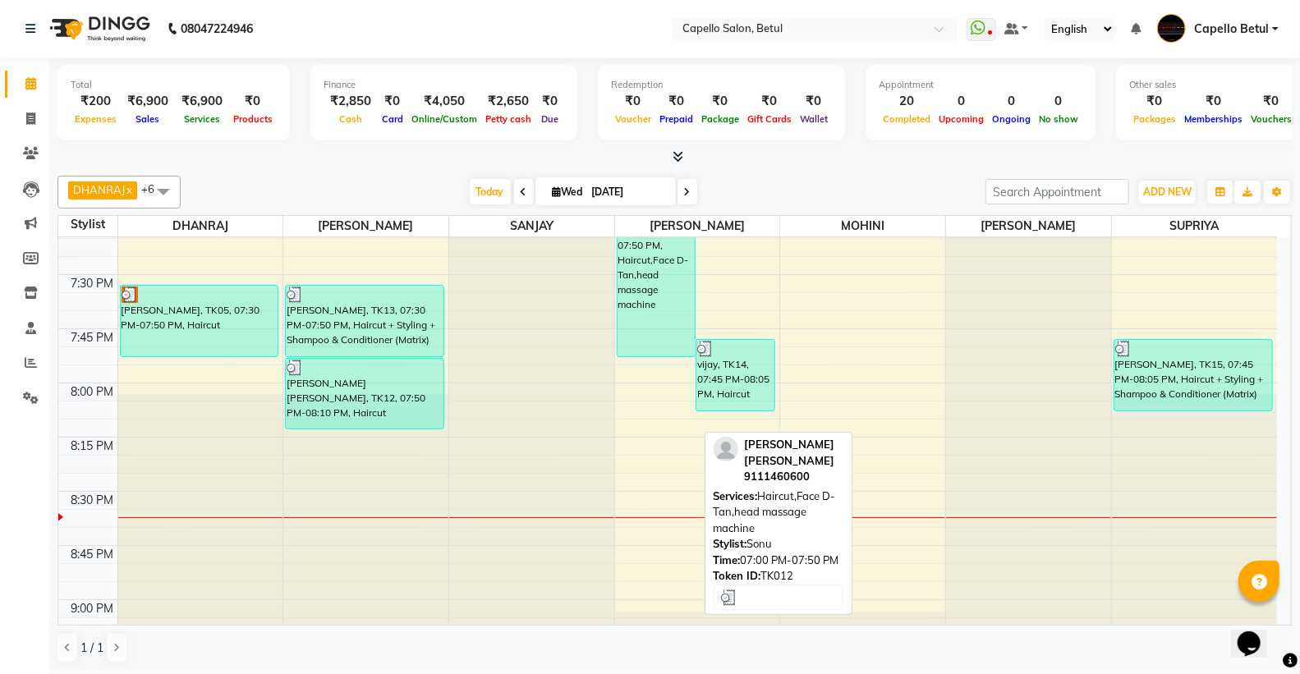
scroll to position [2260, 0]
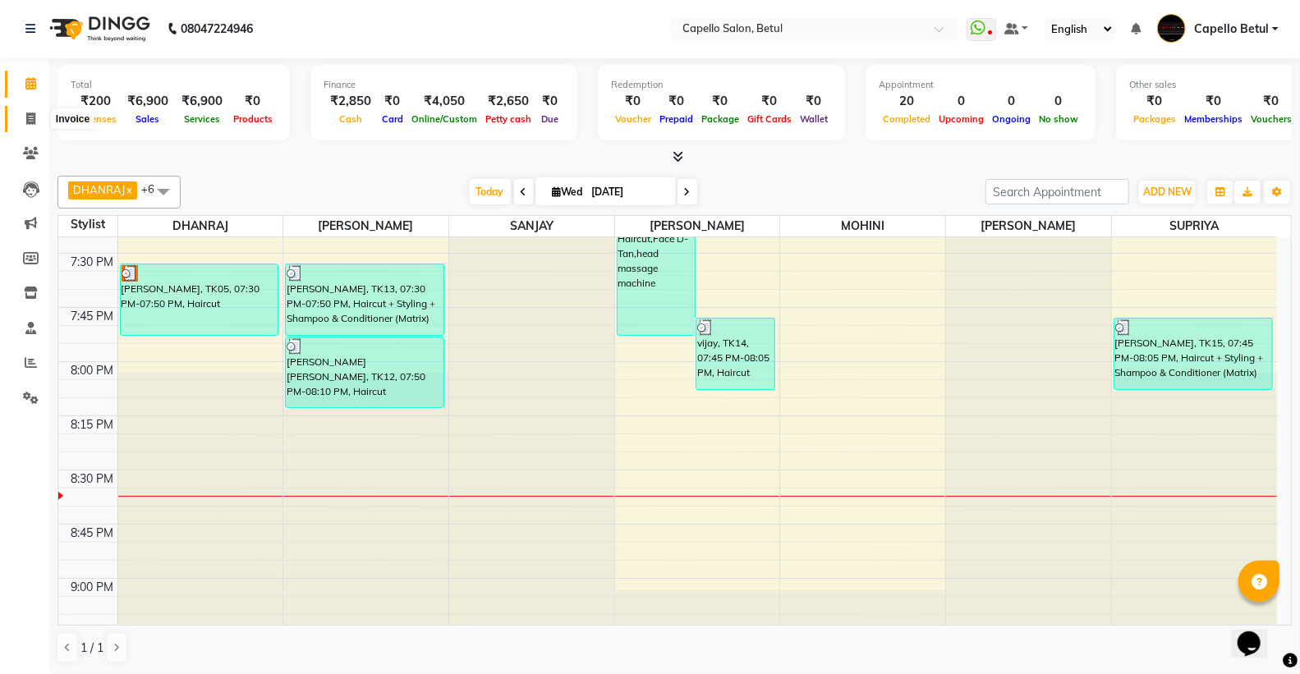
click at [30, 115] on icon at bounding box center [30, 119] width 9 height 12
select select "service"
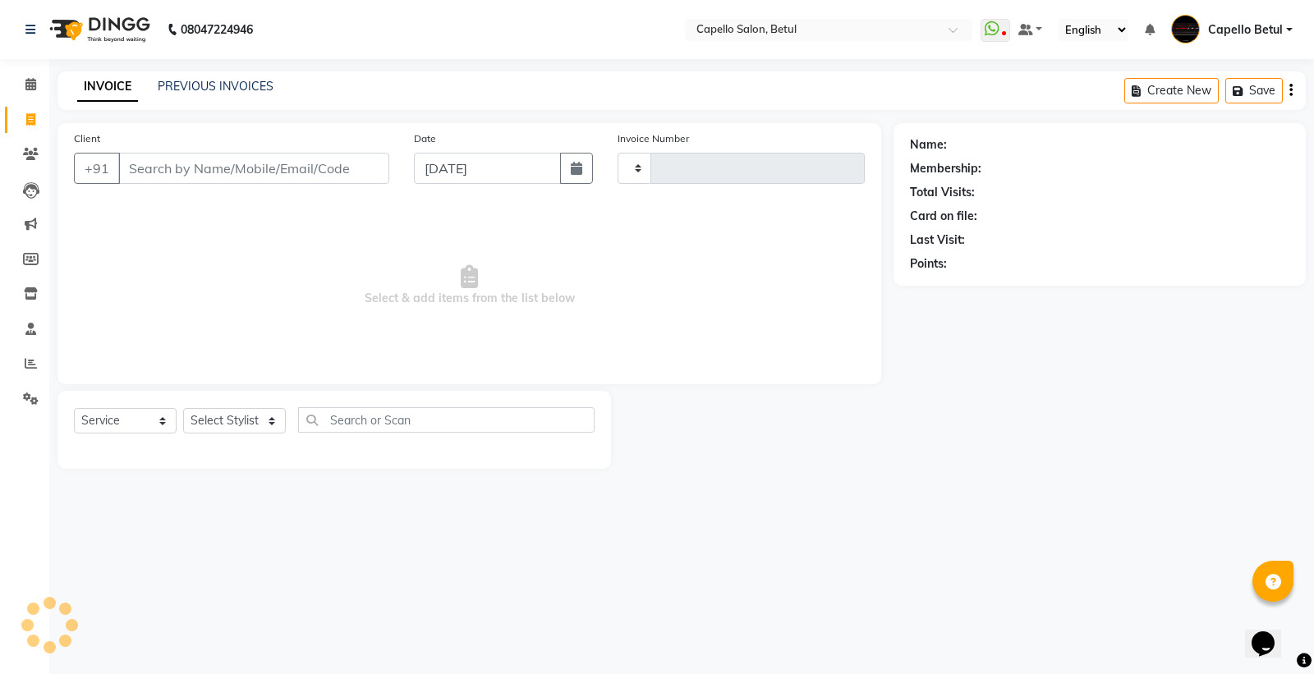
type input "0039"
select select "8951"
click at [244, 420] on select "Select Stylist" at bounding box center [234, 420] width 103 height 25
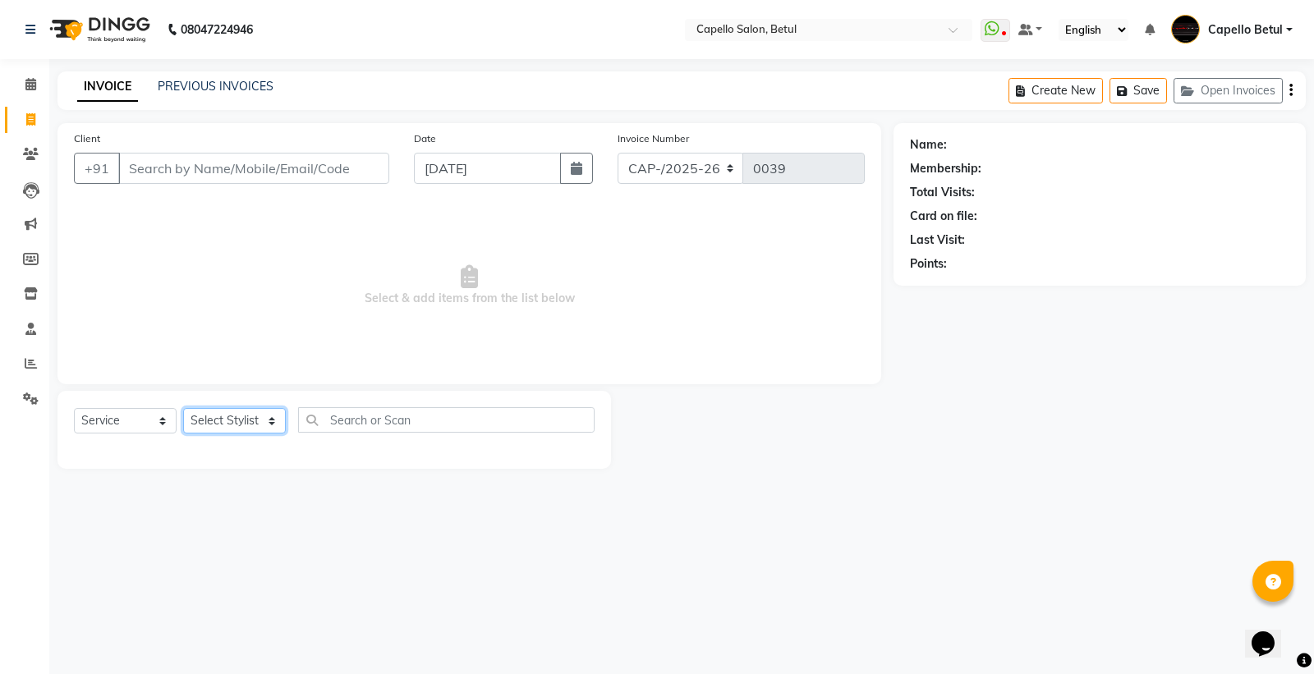
select select "34695"
click at [183, 409] on select "Select Stylist ADMIN Capello Betul DHANRAJ DISHANT kirti MOHINI POOJA SOLANKI (…" at bounding box center [234, 420] width 103 height 25
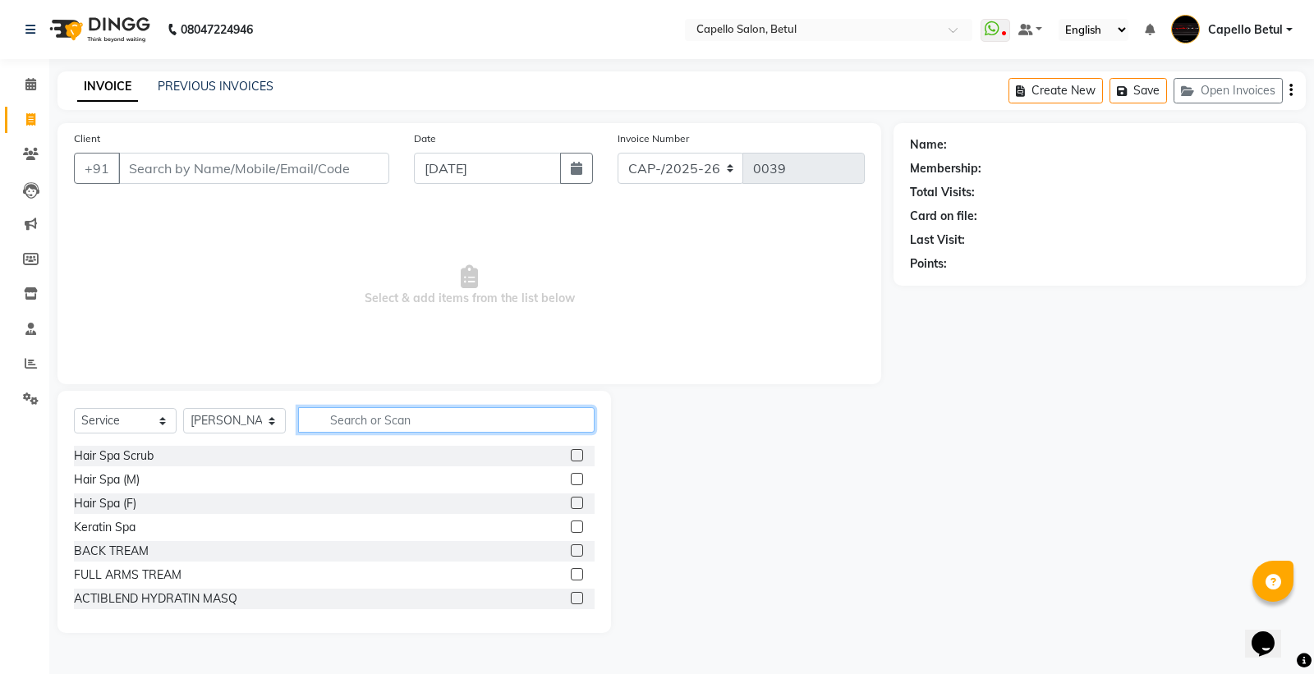
drag, startPoint x: 350, startPoint y: 424, endPoint x: 347, endPoint y: 415, distance: 9.6
click at [350, 421] on input "text" at bounding box center [446, 419] width 297 height 25
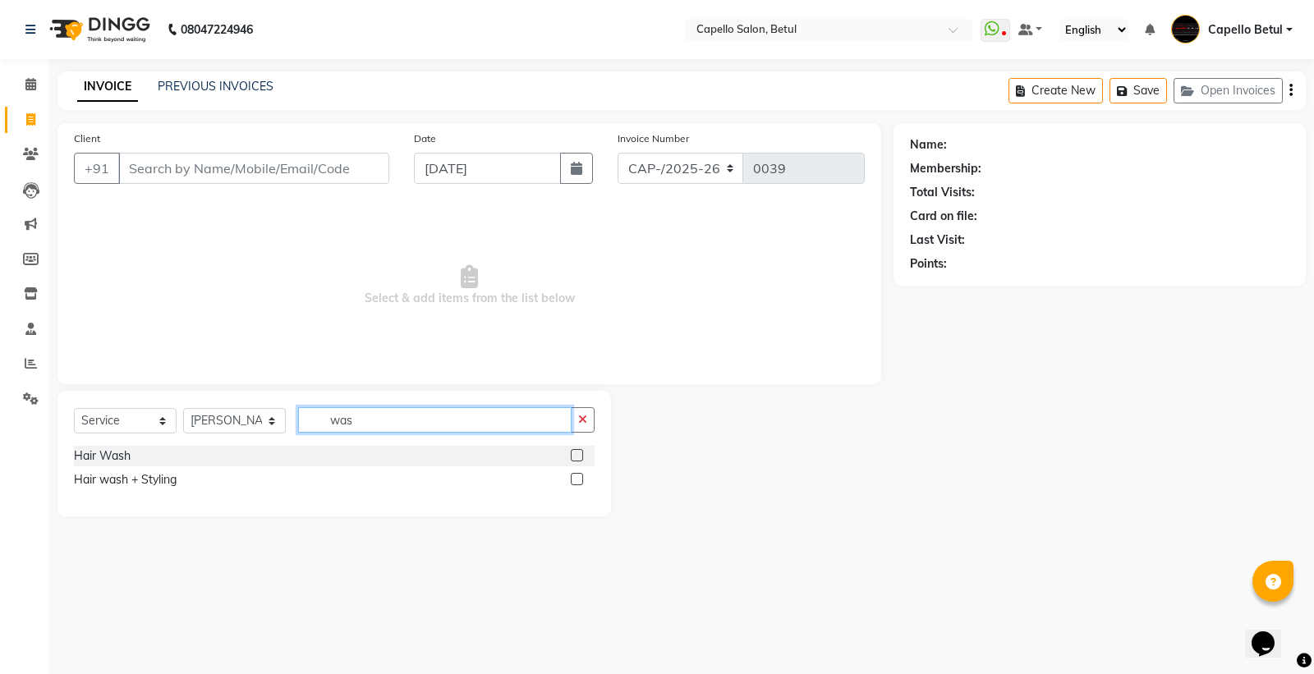
type input "was"
click at [577, 457] on label at bounding box center [577, 455] width 12 height 12
click at [577, 457] on input "checkbox" at bounding box center [576, 456] width 11 height 11
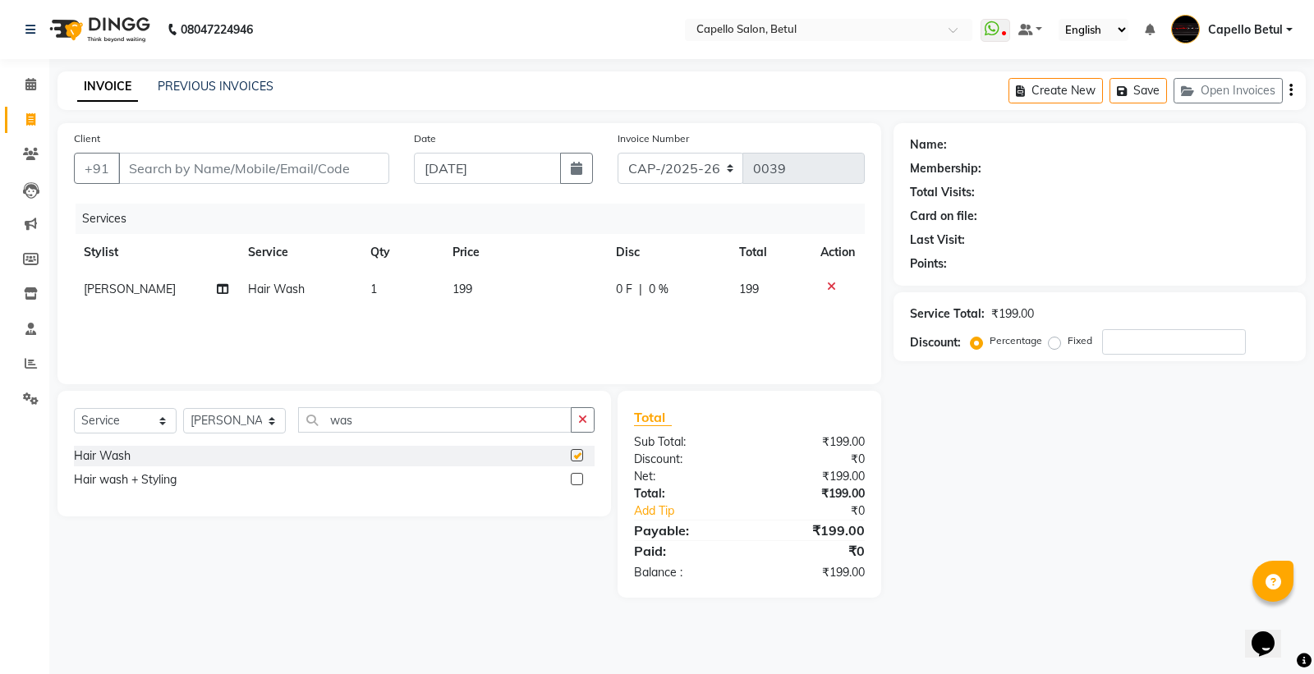
checkbox input "false"
click at [230, 425] on select "Select Stylist ADMIN Capello Betul DHANRAJ DISHANT kirti MOHINI POOJA SOLANKI (…" at bounding box center [234, 420] width 103 height 25
select select "20307"
click at [183, 409] on select "Select Stylist ADMIN Capello Betul DHANRAJ DISHANT kirti MOHINI POOJA SOLANKI (…" at bounding box center [234, 420] width 103 height 25
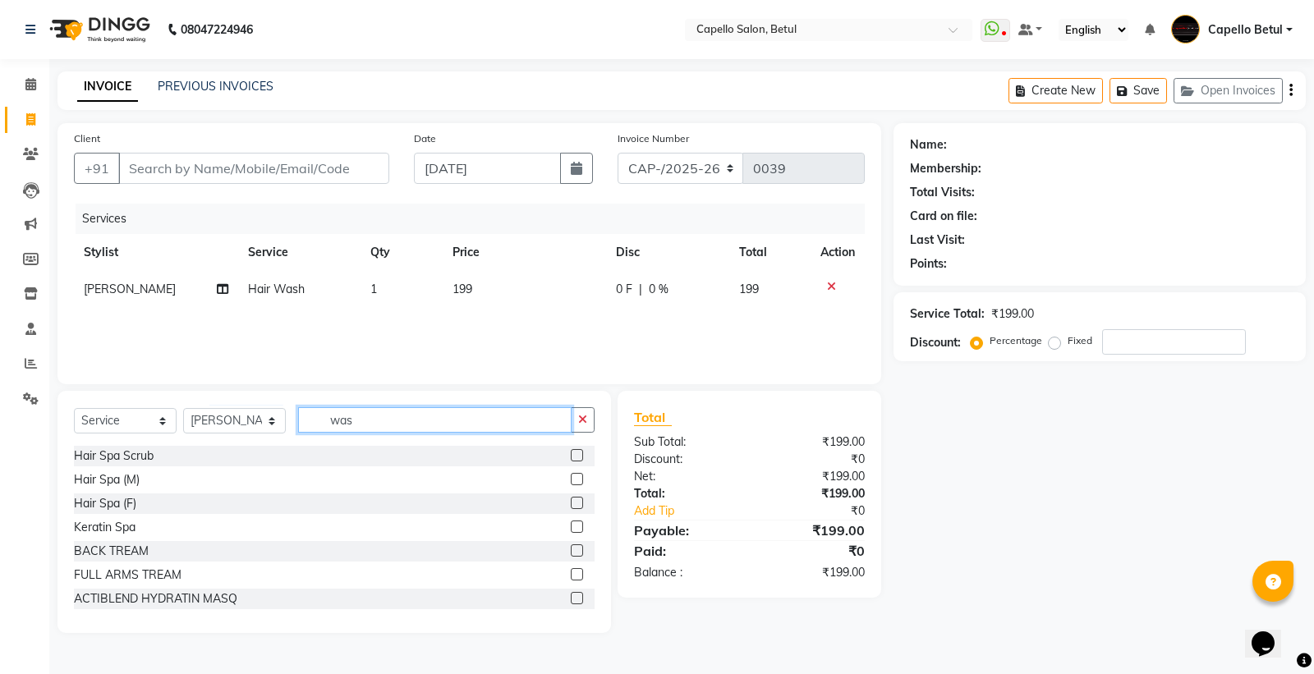
drag, startPoint x: 462, startPoint y: 417, endPoint x: 457, endPoint y: 428, distance: 12.1
click at [457, 417] on input "was" at bounding box center [435, 419] width 274 height 25
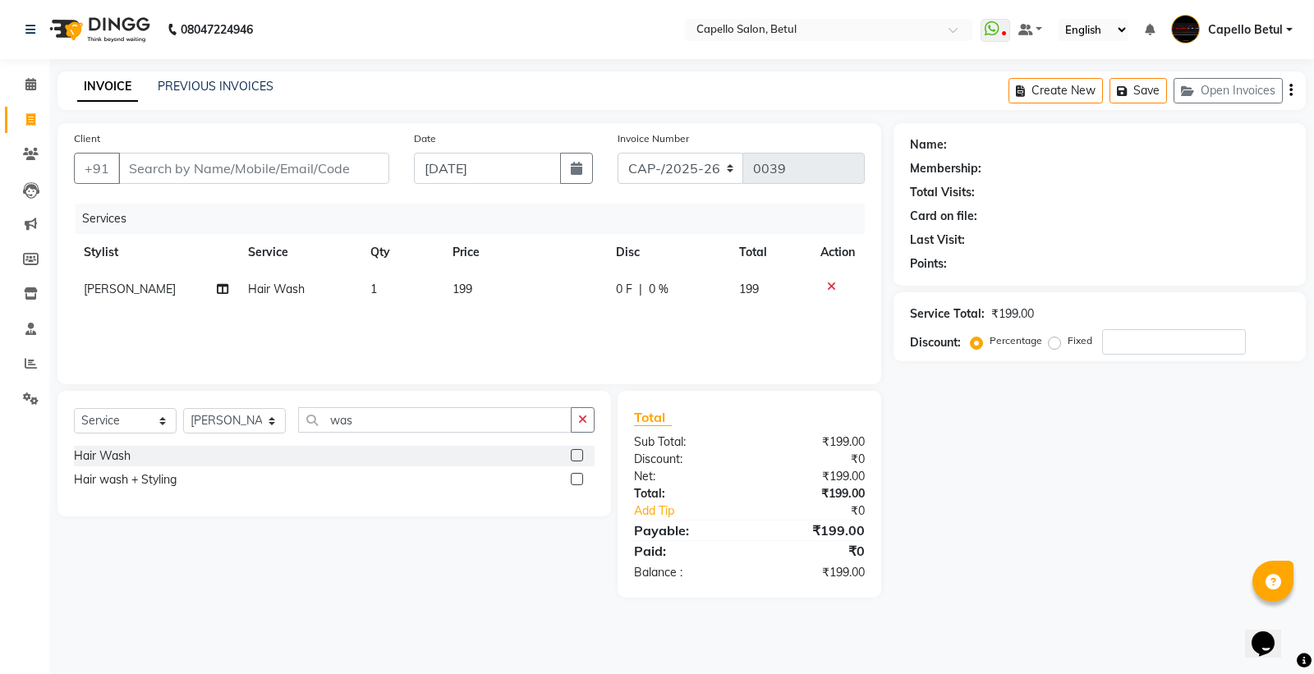
click at [577, 458] on label at bounding box center [577, 455] width 12 height 12
click at [577, 458] on input "checkbox" at bounding box center [576, 456] width 11 height 11
checkbox input "false"
click at [511, 292] on td "199" at bounding box center [524, 289] width 163 height 37
select select "34695"
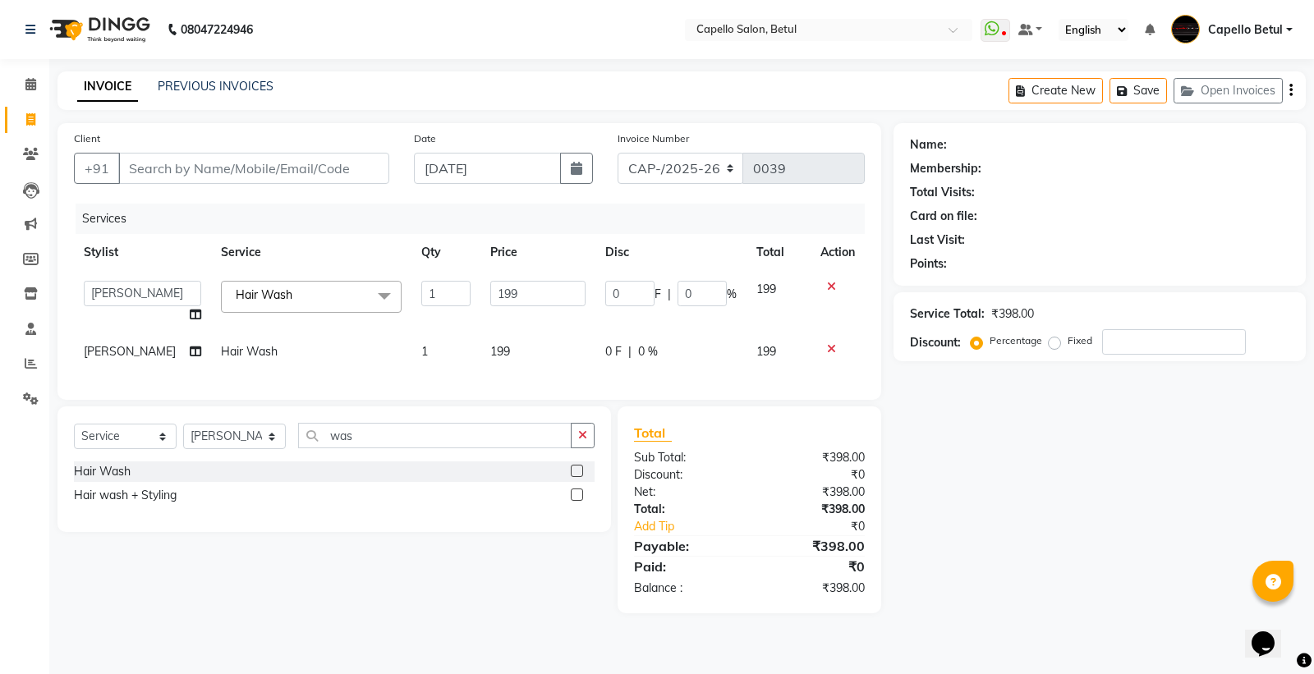
click at [511, 274] on td "199" at bounding box center [537, 302] width 115 height 62
type input "1"
type input "200"
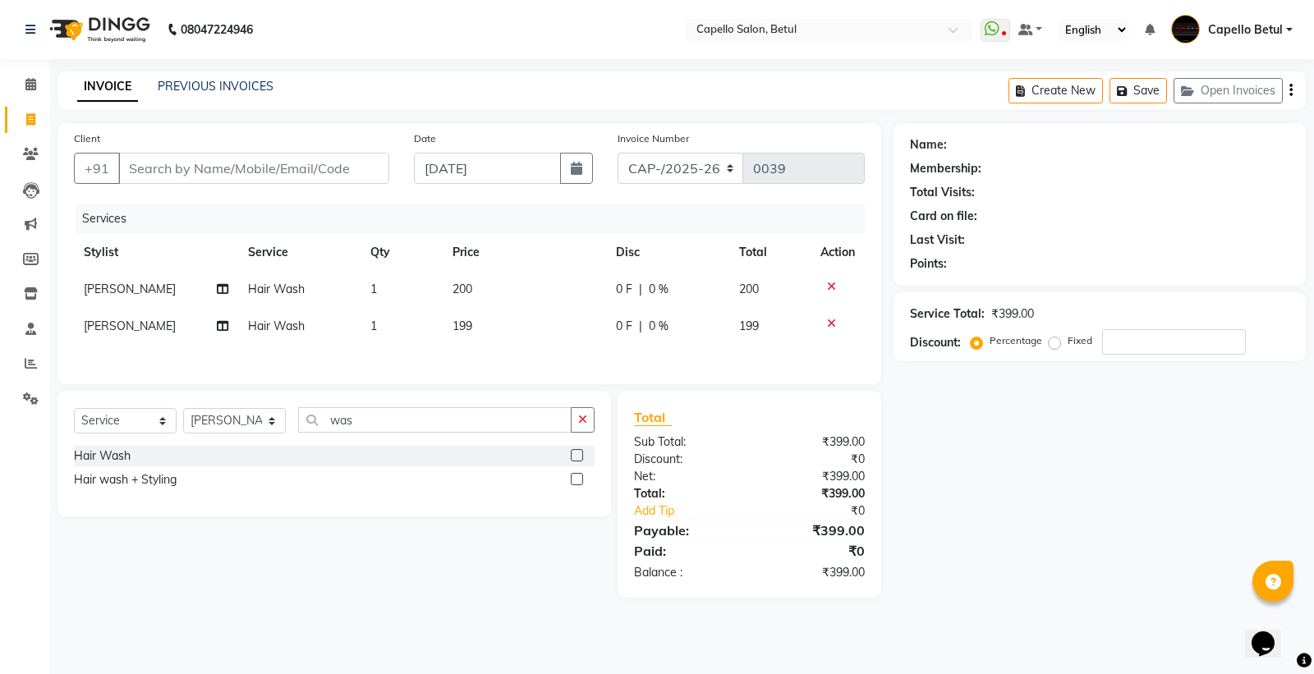
click at [526, 341] on td "199" at bounding box center [524, 326] width 163 height 37
select select "20307"
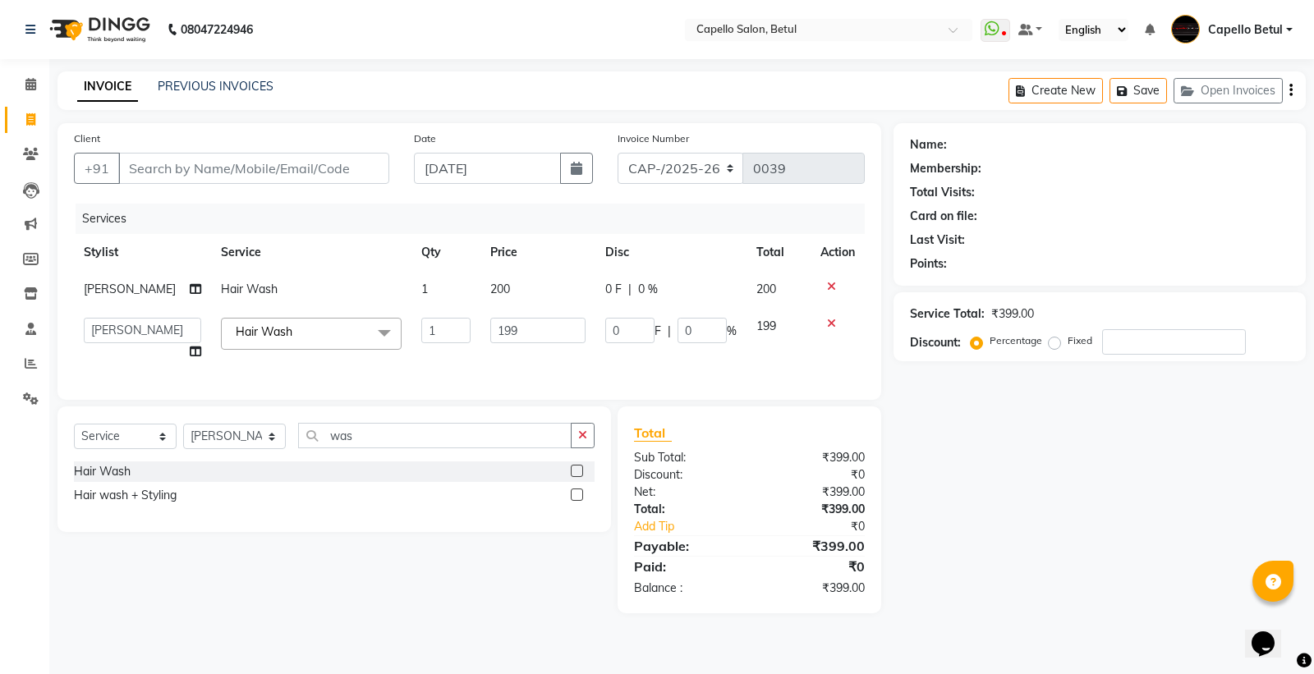
click at [527, 341] on input "199" at bounding box center [537, 330] width 95 height 25
click at [527, 332] on input "199" at bounding box center [537, 330] width 95 height 25
type input "1"
type input "200"
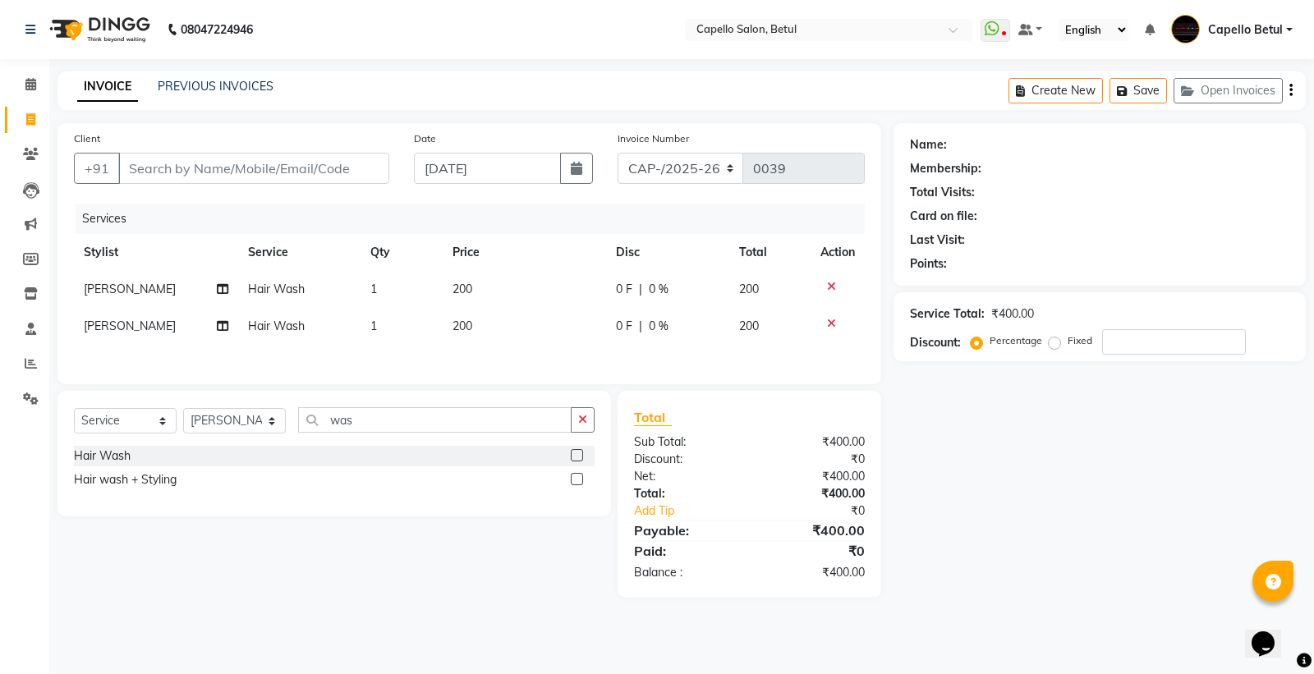
click at [528, 361] on div "Services Stylist Service Qty Price Disc Total Action SONU Hair Wash 1 200 0 F |…" at bounding box center [469, 286] width 791 height 164
click at [594, 427] on button "button" at bounding box center [583, 419] width 24 height 25
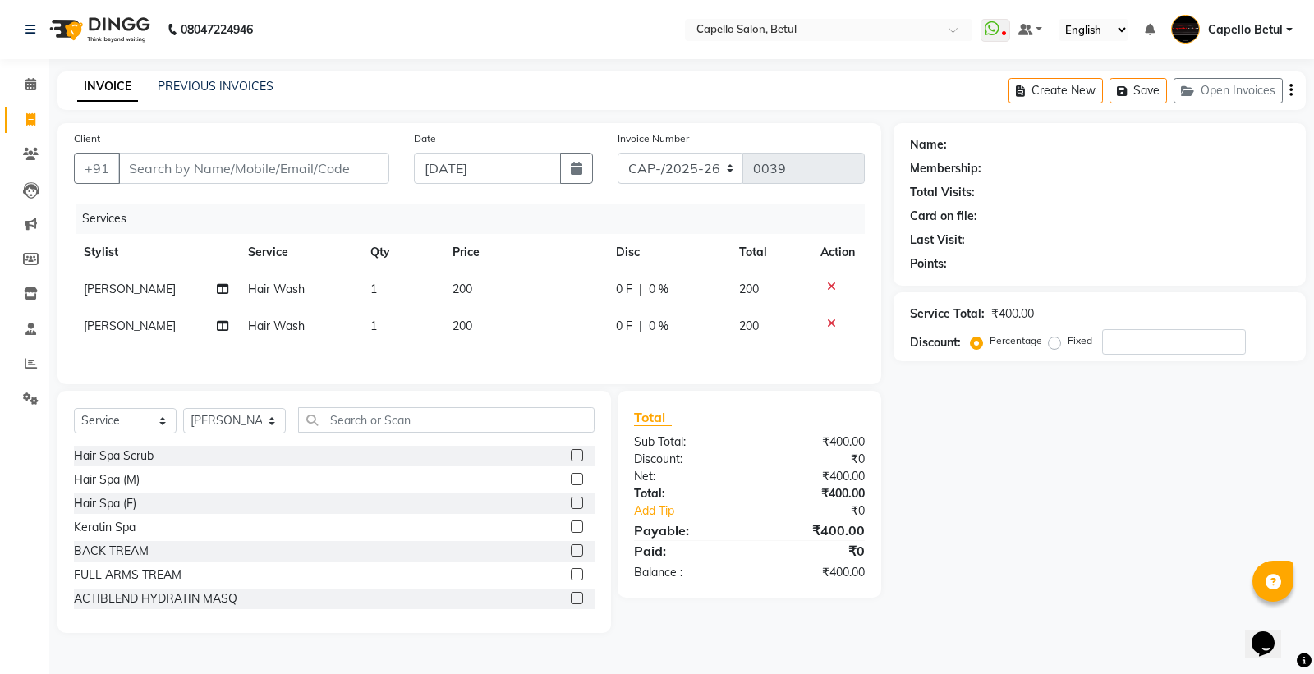
drag, startPoint x: 185, startPoint y: 112, endPoint x: 149, endPoint y: 148, distance: 50.5
click at [175, 126] on main "INVOICE PREVIOUS INVOICES Create New Save Open Invoices Client +91 Date 03-09-2…" at bounding box center [681, 364] width 1265 height 586
click at [140, 159] on input "Client" at bounding box center [253, 168] width 271 height 31
type input "9"
type input "0"
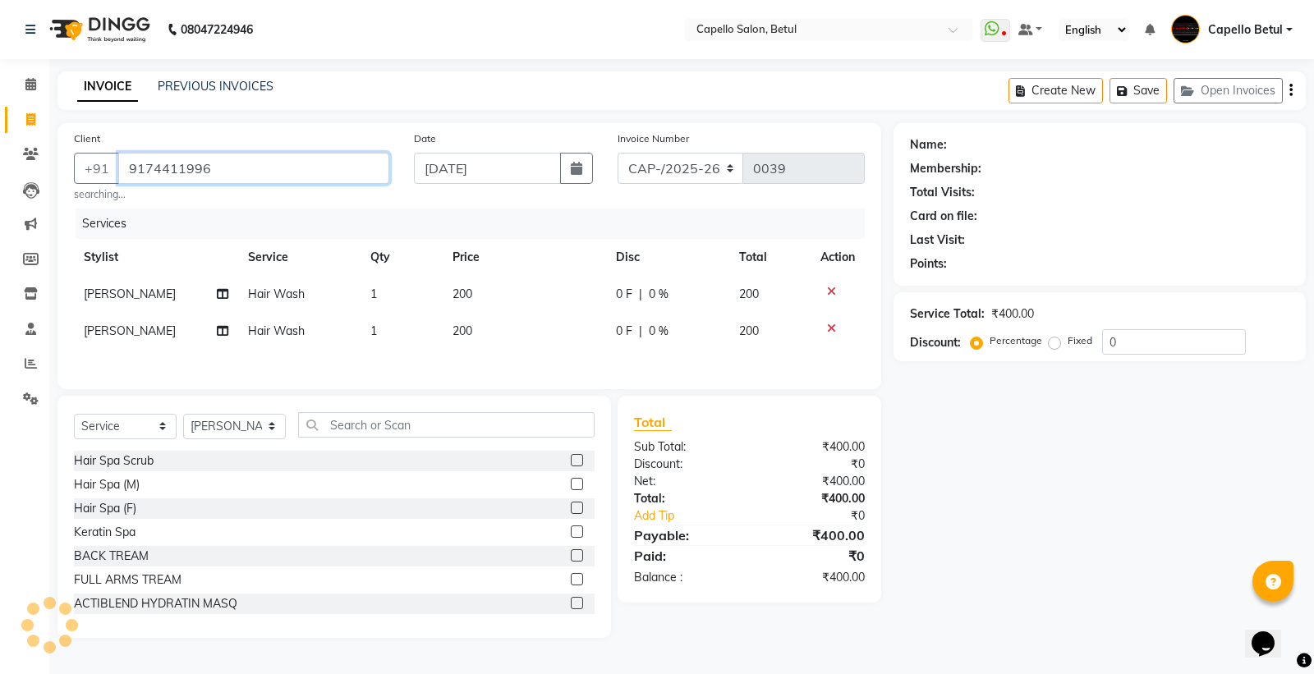
type input "9174411996"
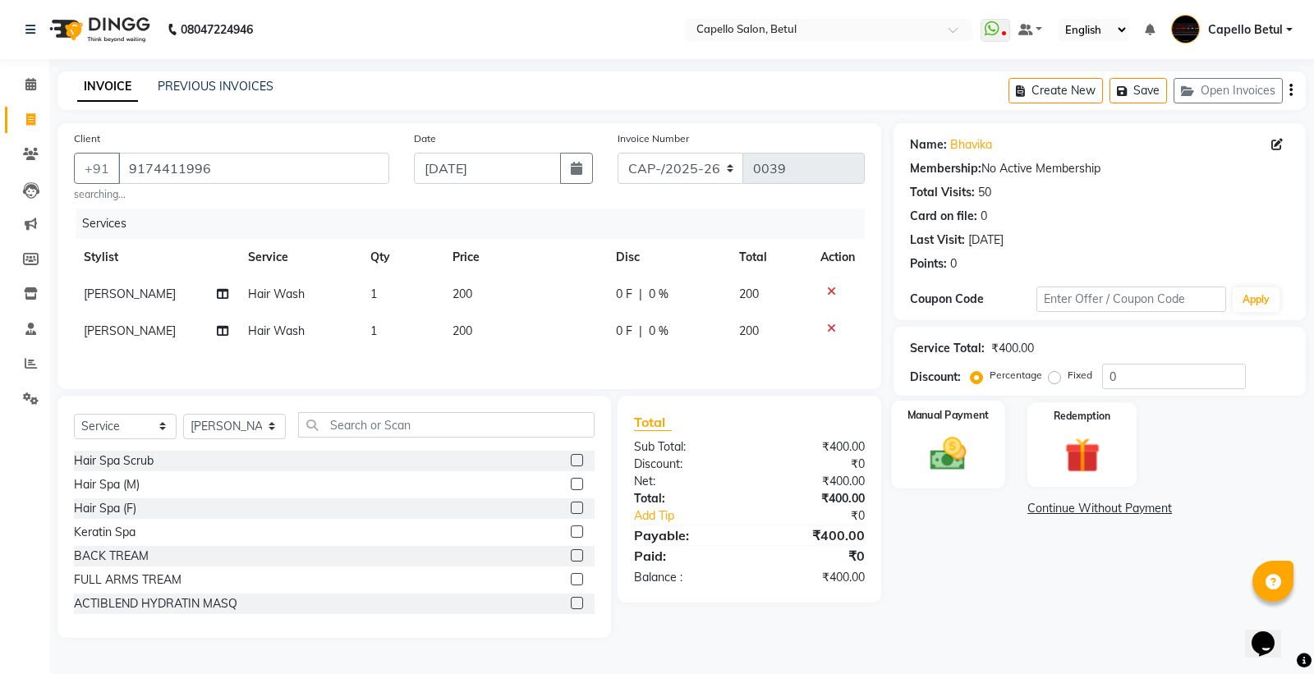
click at [949, 463] on img at bounding box center [948, 454] width 59 height 42
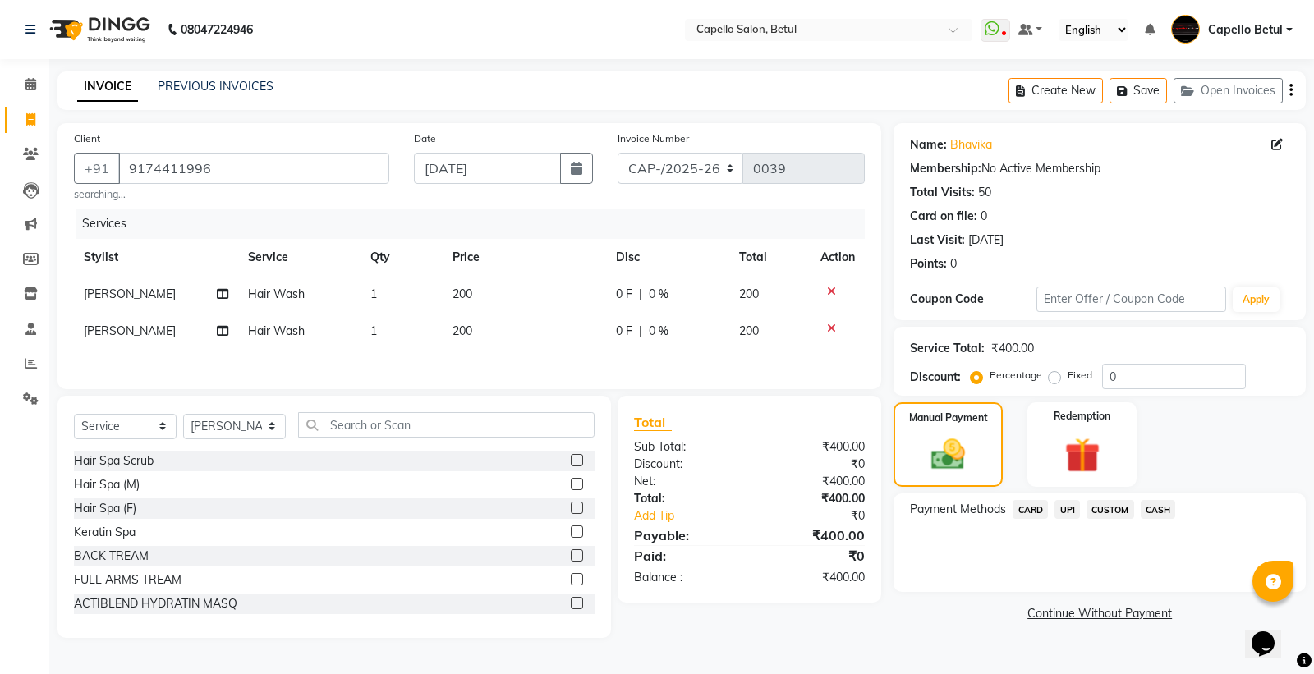
click at [1153, 513] on span "CASH" at bounding box center [1158, 509] width 35 height 19
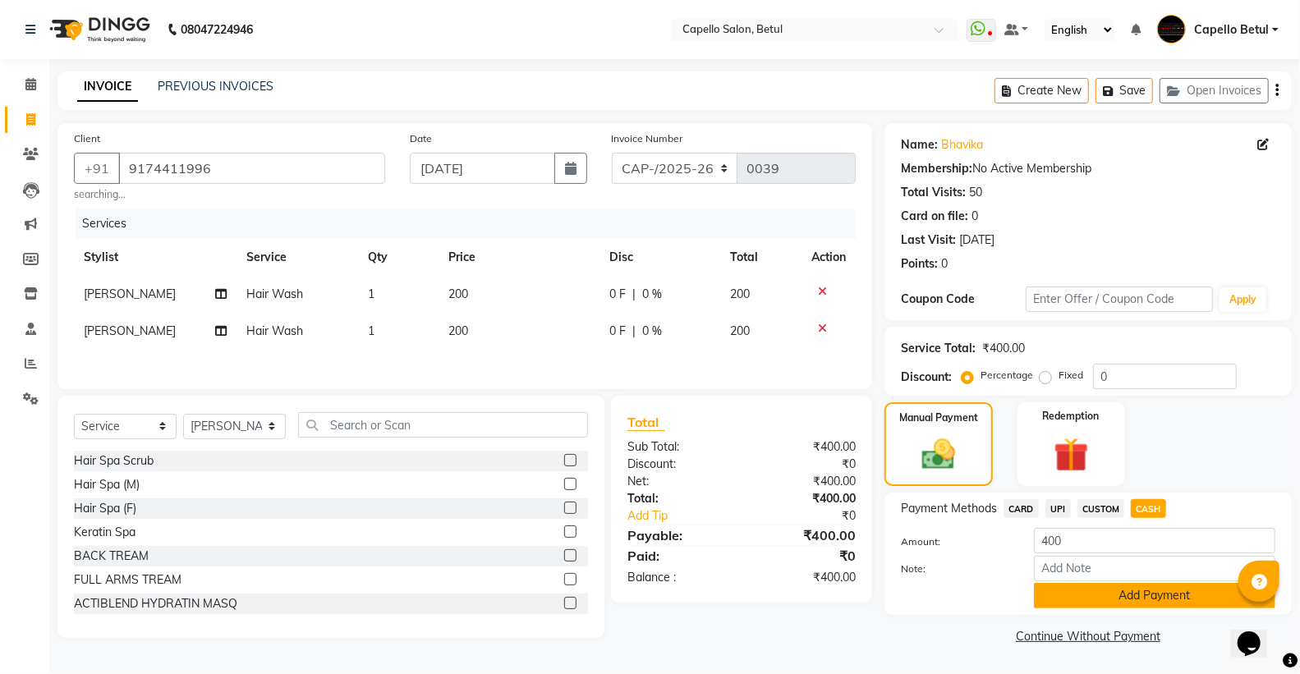
click at [1135, 600] on button "Add Payment" at bounding box center [1154, 595] width 241 height 25
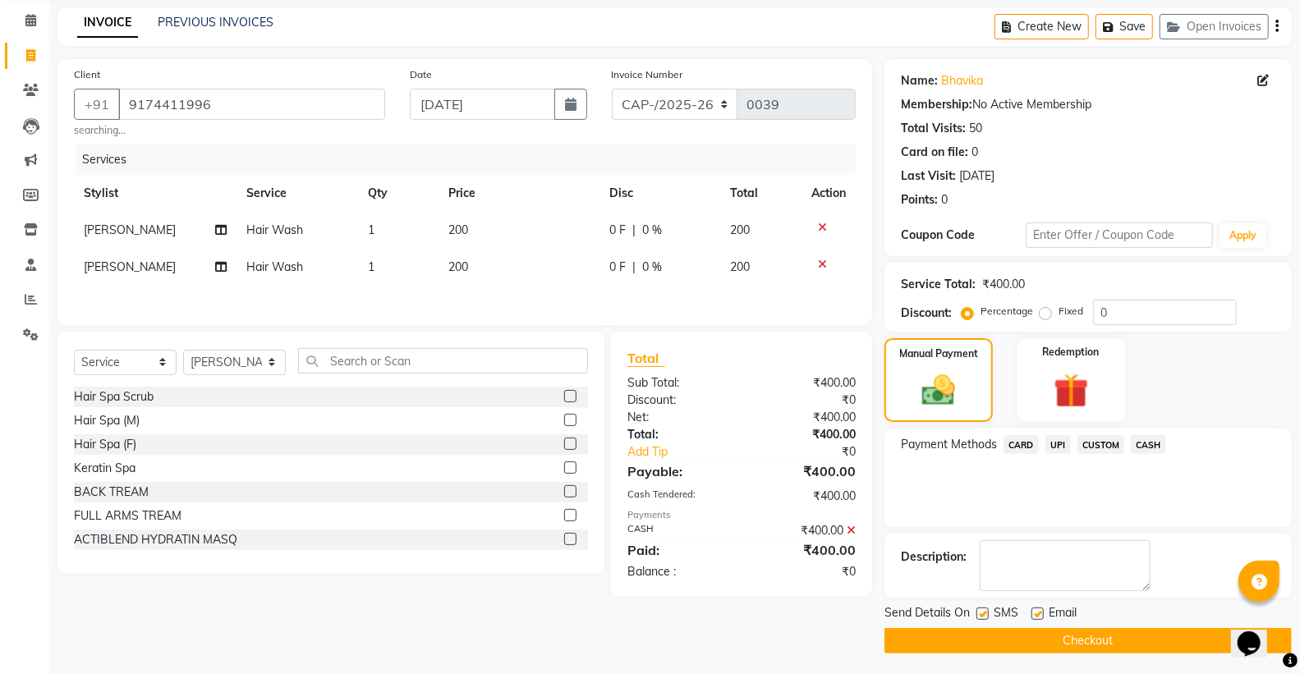
scroll to position [68, 0]
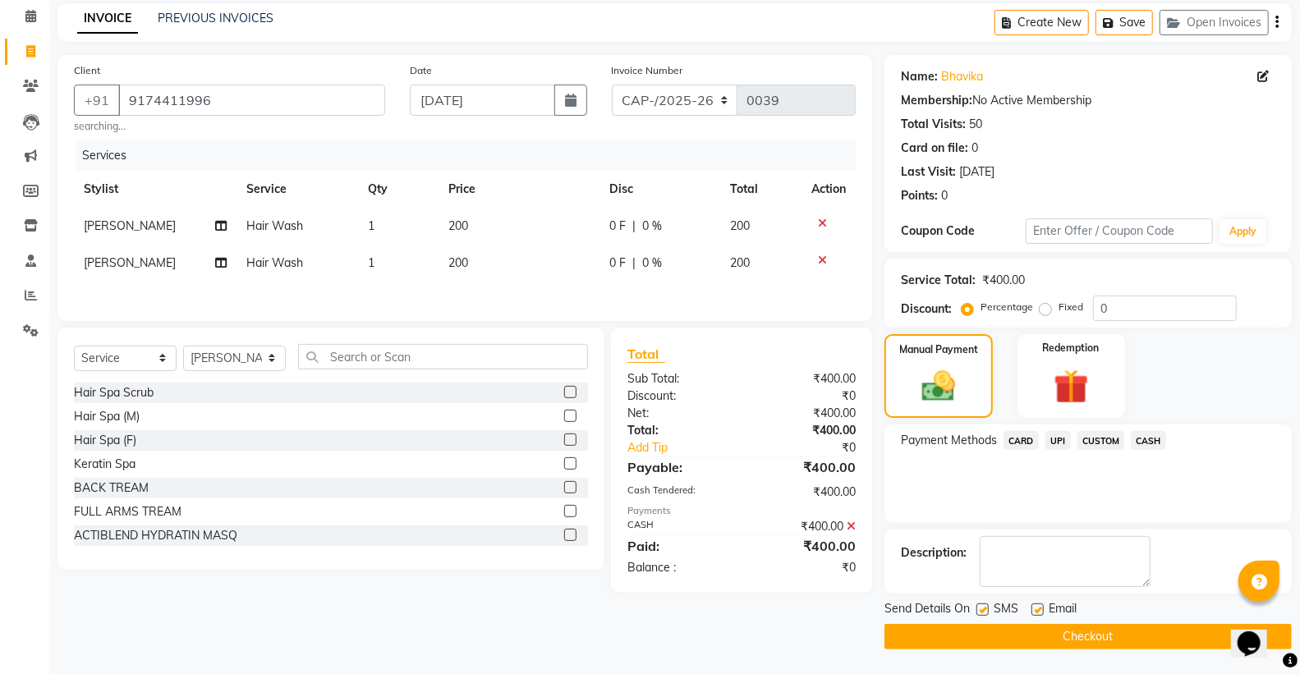
click at [1048, 632] on button "Checkout" at bounding box center [1088, 636] width 407 height 25
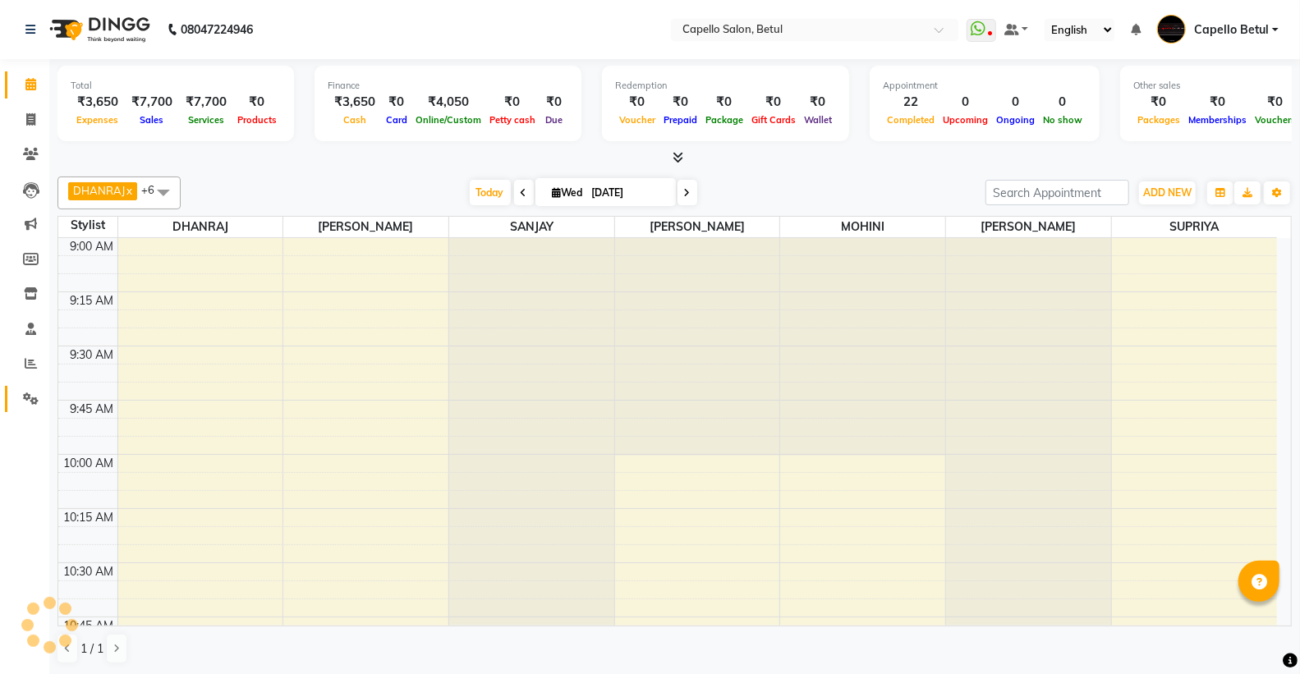
scroll to position [274, 0]
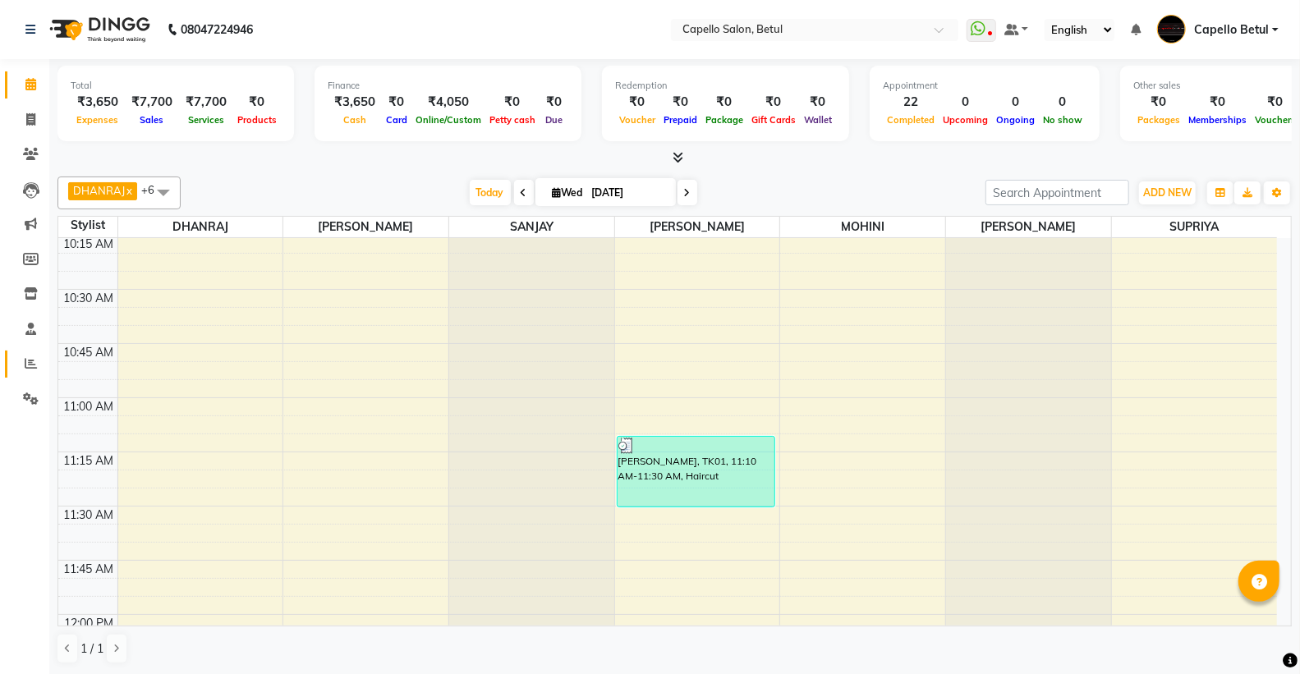
click at [28, 367] on icon at bounding box center [31, 363] width 12 height 12
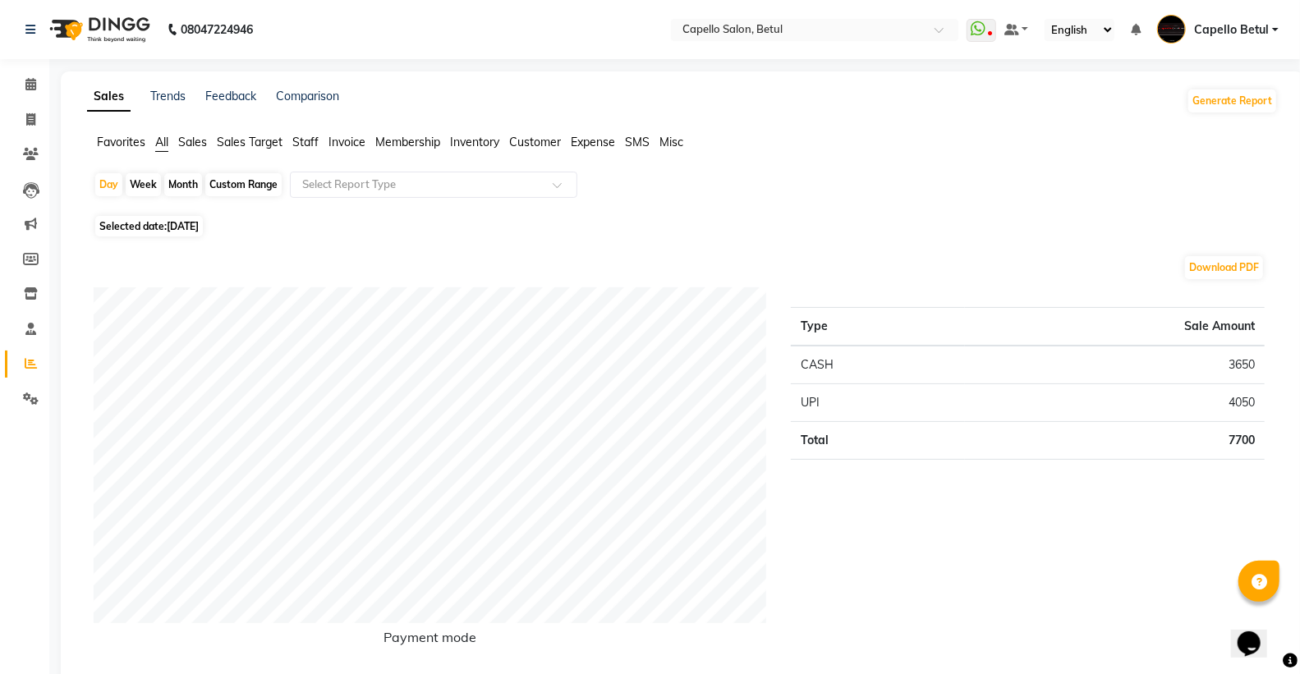
click at [297, 143] on span "Staff" at bounding box center [305, 142] width 26 height 15
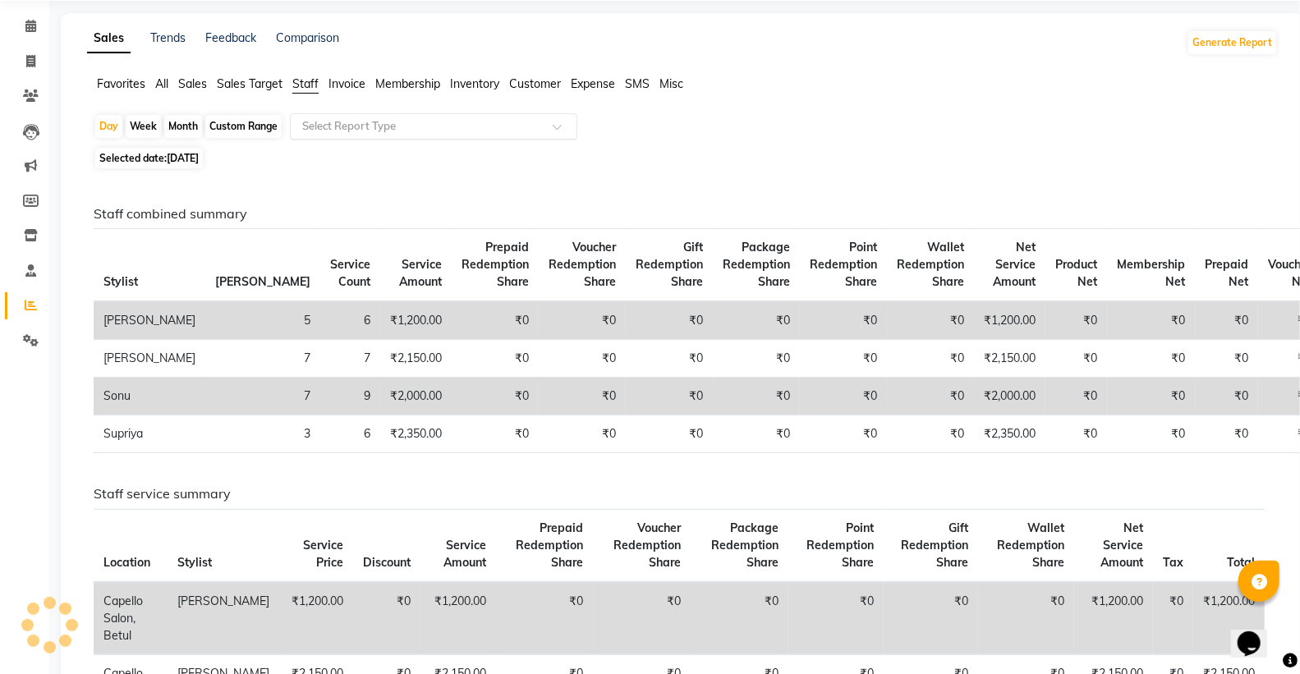
scroll to position [91, 0]
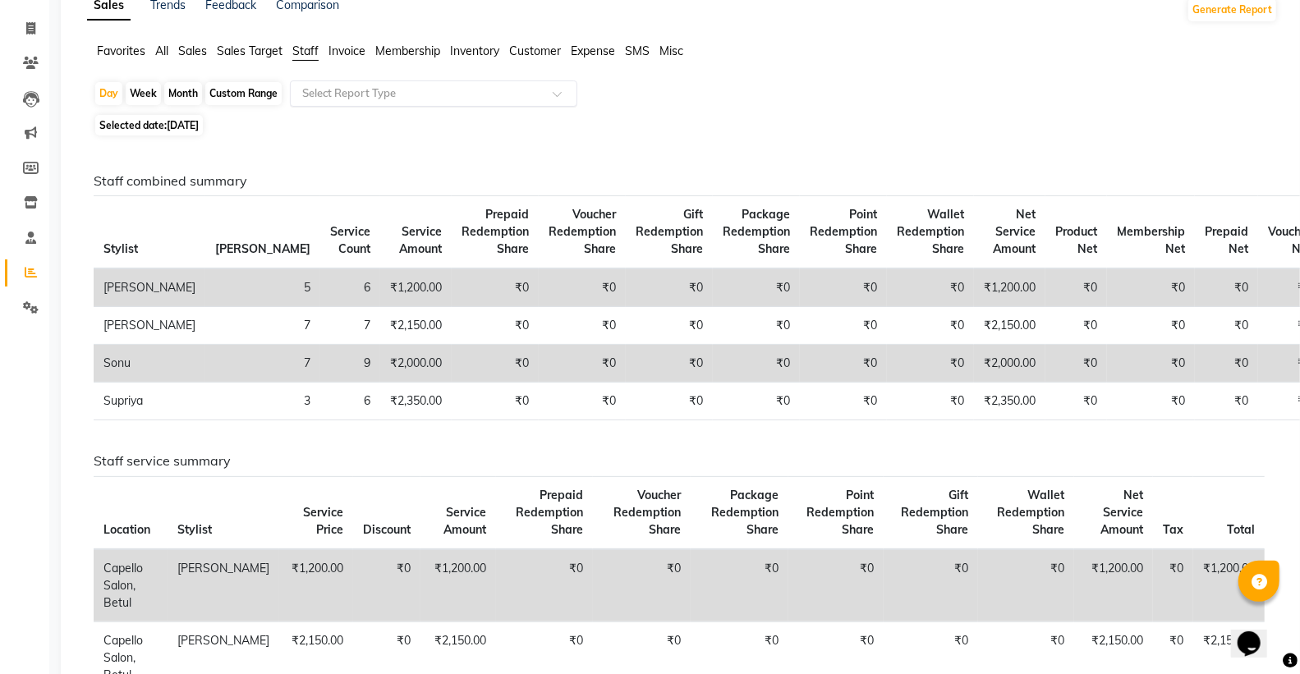
click at [327, 102] on div "Select Report Type" at bounding box center [433, 93] width 287 height 26
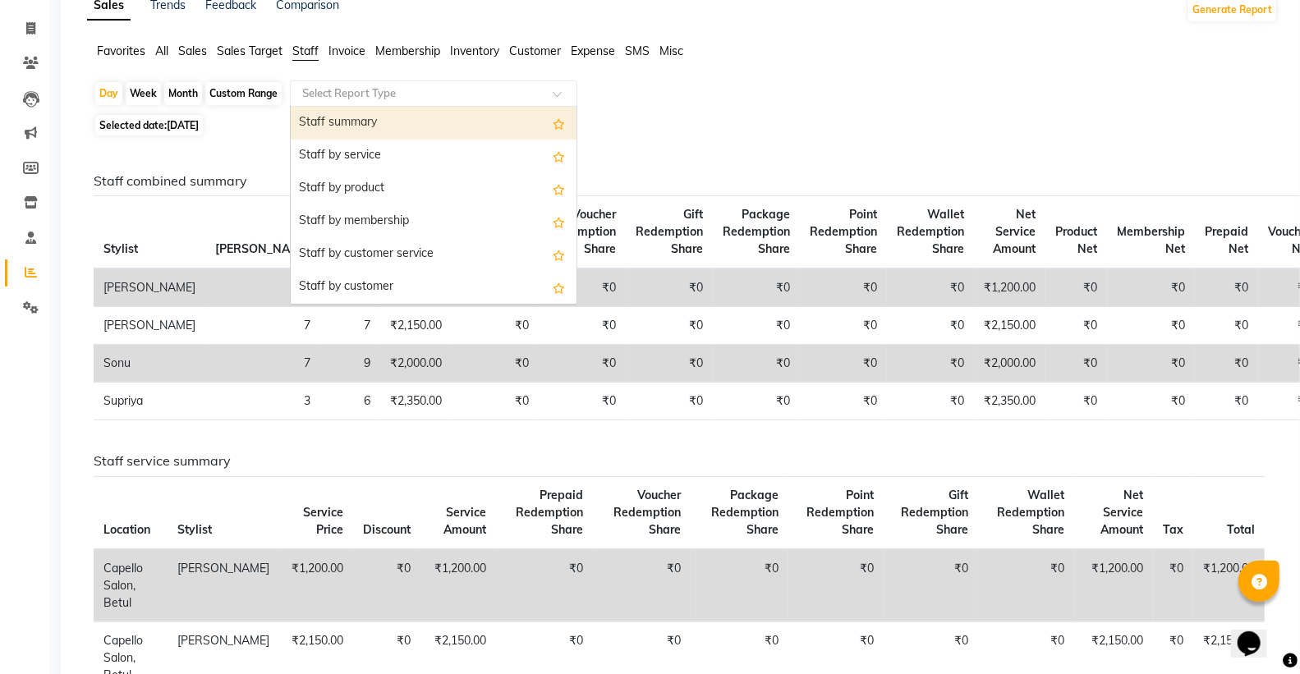
click at [332, 119] on div "Staff summary" at bounding box center [434, 123] width 286 height 33
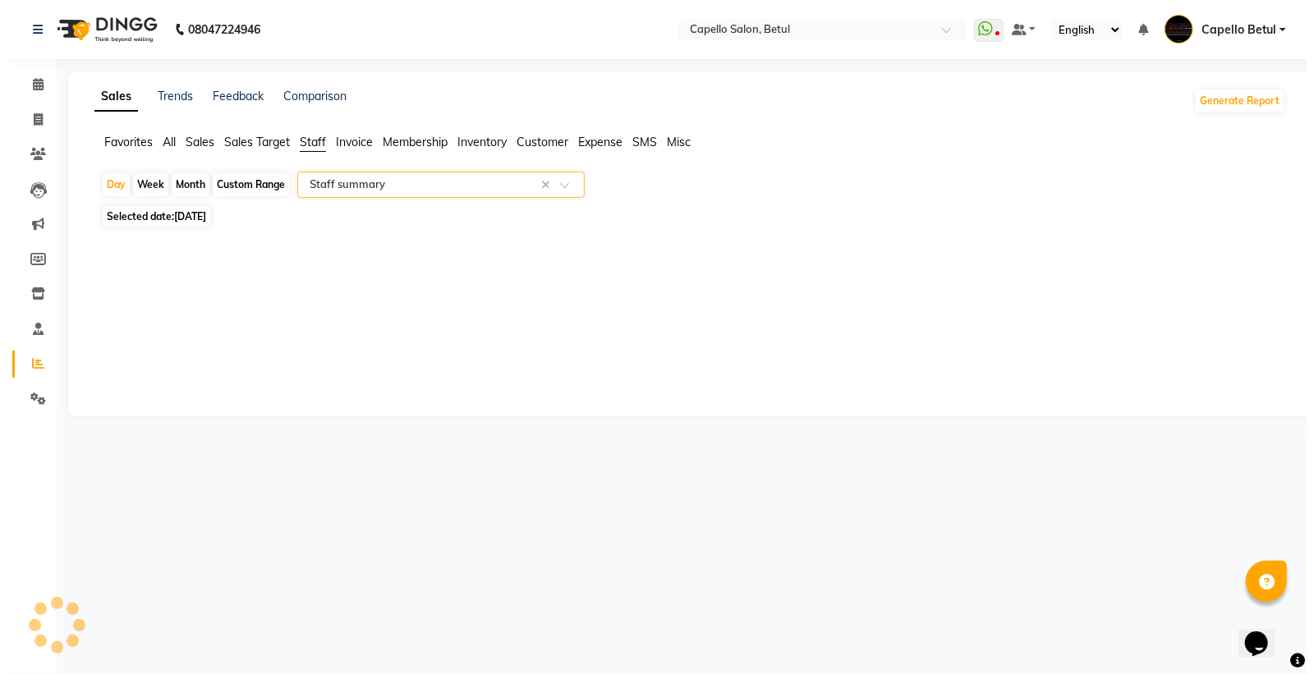
scroll to position [0, 0]
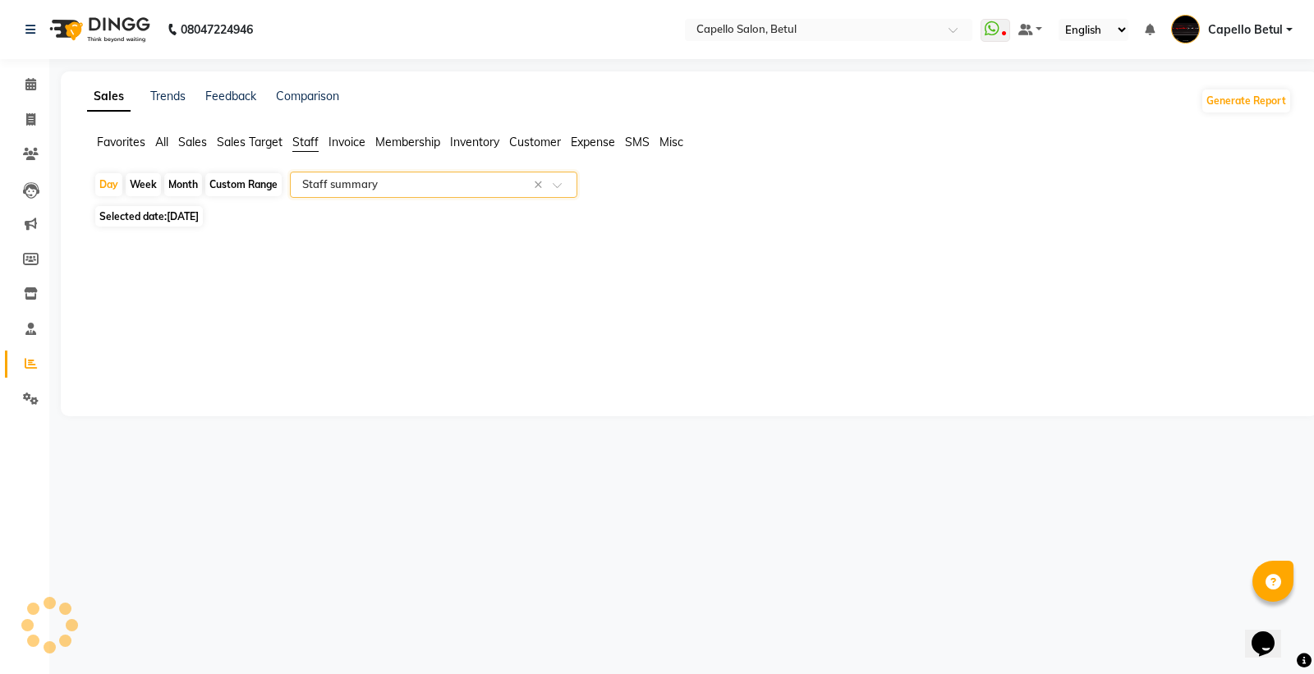
select select "full_report"
select select "csv"
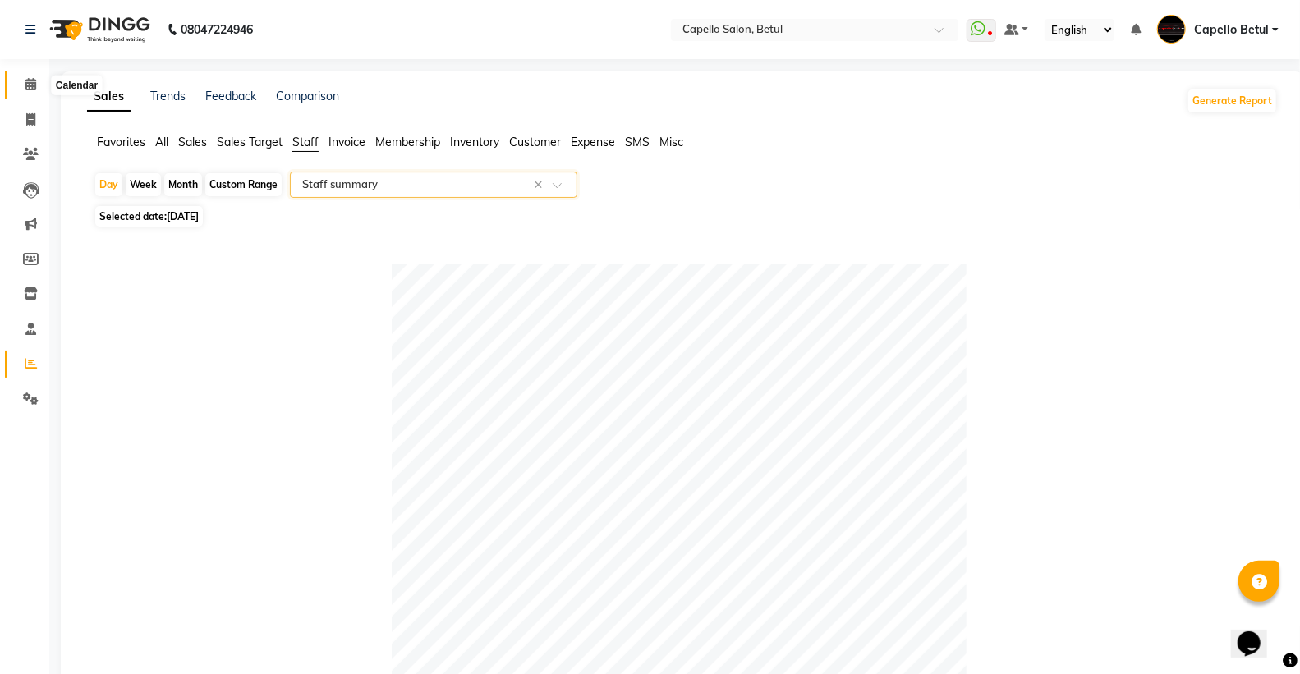
click at [22, 86] on span at bounding box center [30, 85] width 29 height 19
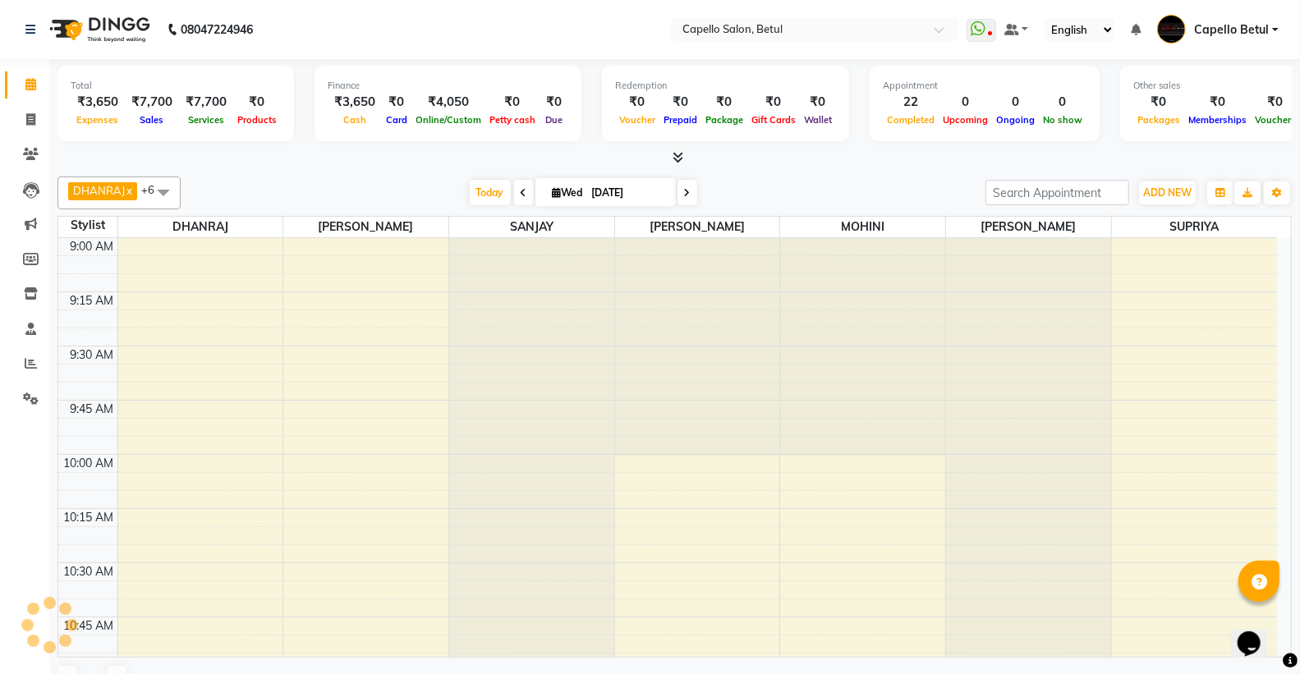
scroll to position [2396, 0]
